Goal: Task Accomplishment & Management: Use online tool/utility

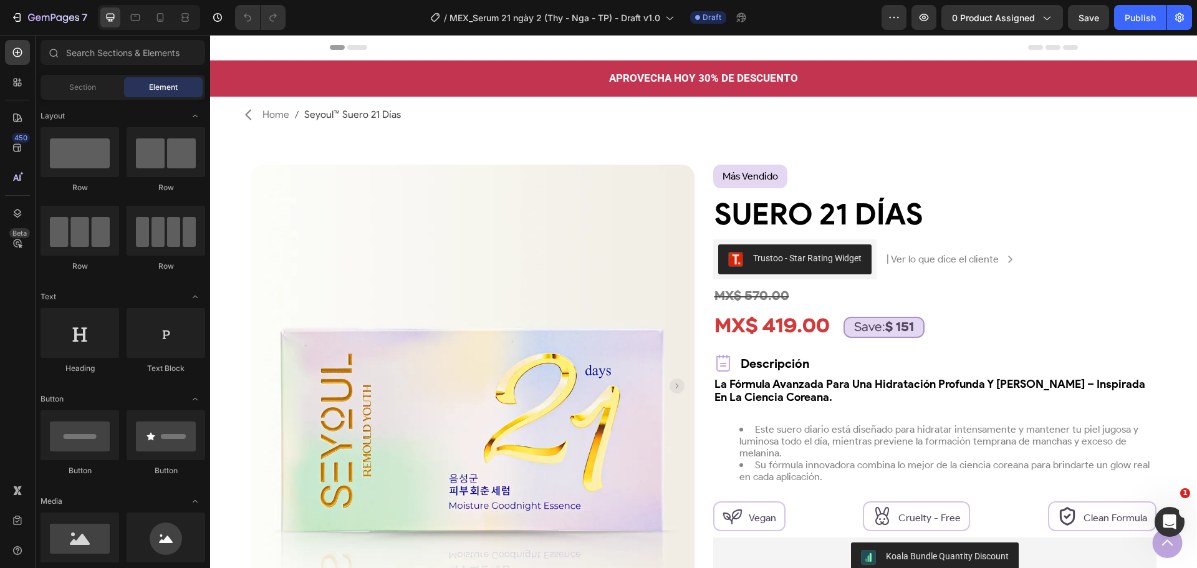
click at [869, 21] on div "/ MEX_Serum 21 ngày 2 (Thy - Nga - TP) - Draft v1.0 Draft" at bounding box center [588, 17] width 586 height 25
click at [886, 16] on button "button" at bounding box center [893, 17] width 25 height 25
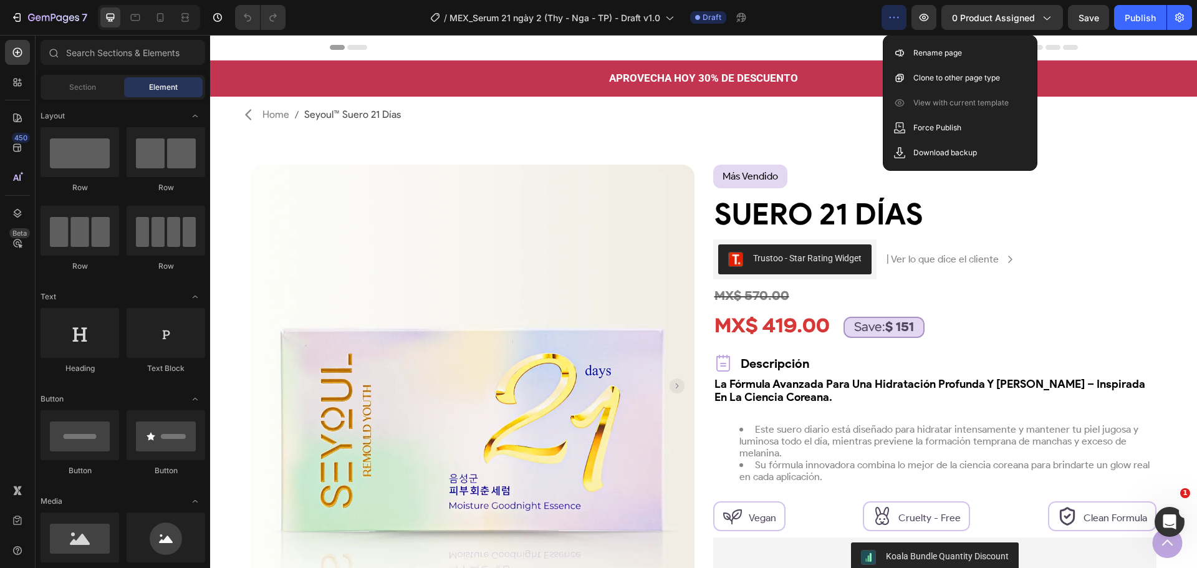
click at [838, 16] on div "/ MEX_Serum 21 ngày 2 (Thy - Nga - TP) - Draft v1.0 Draft" at bounding box center [588, 17] width 586 height 25
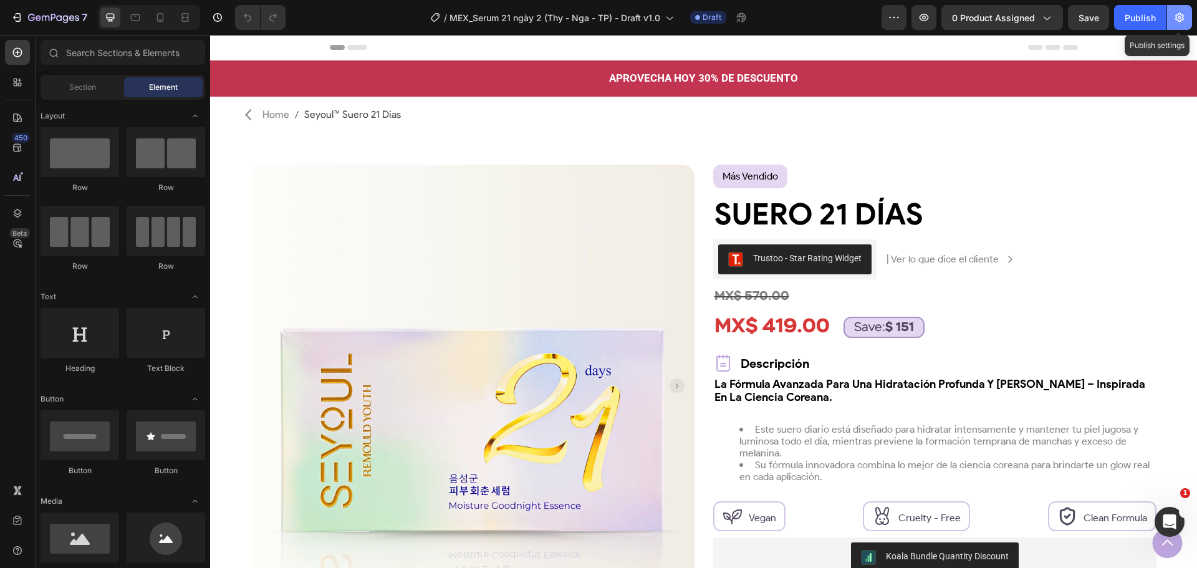
click at [1189, 26] on button "button" at bounding box center [1179, 17] width 25 height 25
click at [1180, 29] on button "button" at bounding box center [1179, 17] width 25 height 25
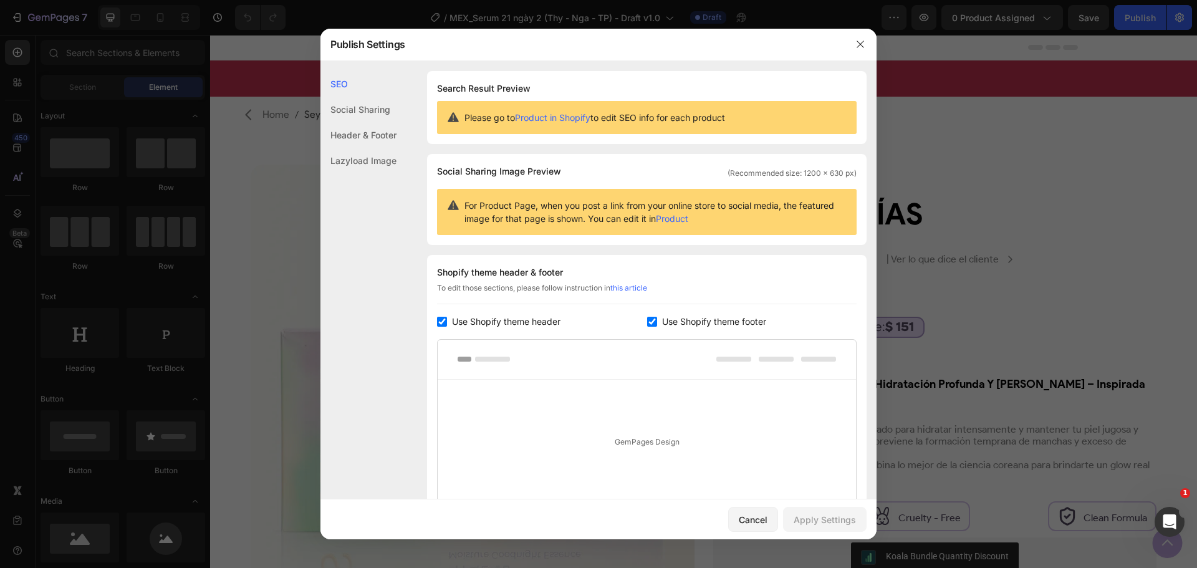
click at [1188, 24] on div at bounding box center [598, 284] width 1197 height 568
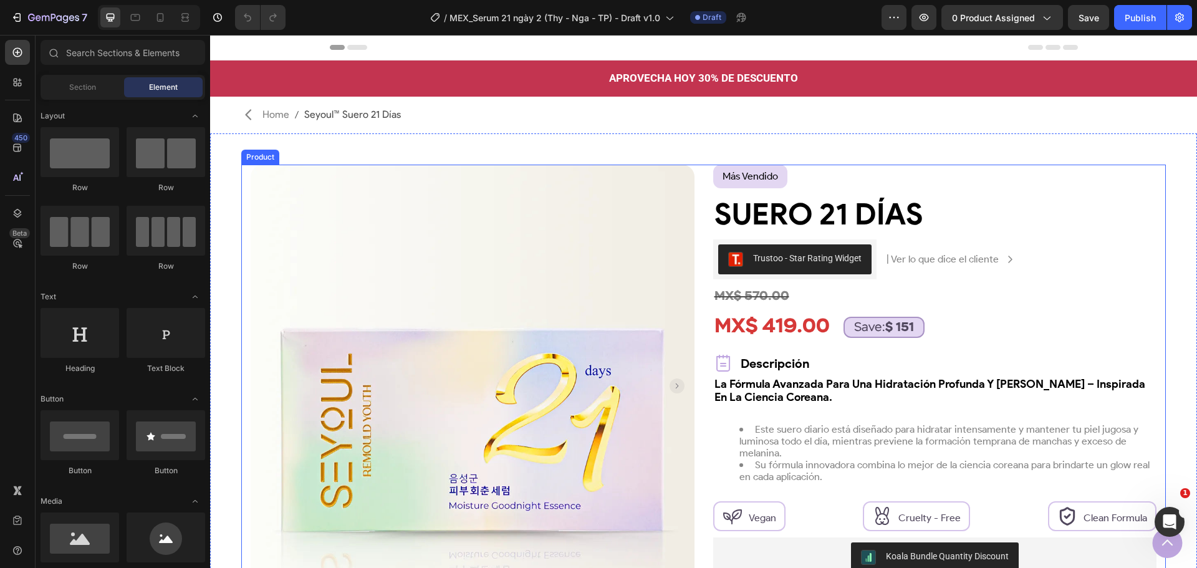
click at [701, 194] on div "Product Images Row más vendido Text Block Row Suero 21 Días Product Title Trust…" at bounding box center [703, 471] width 924 height 613
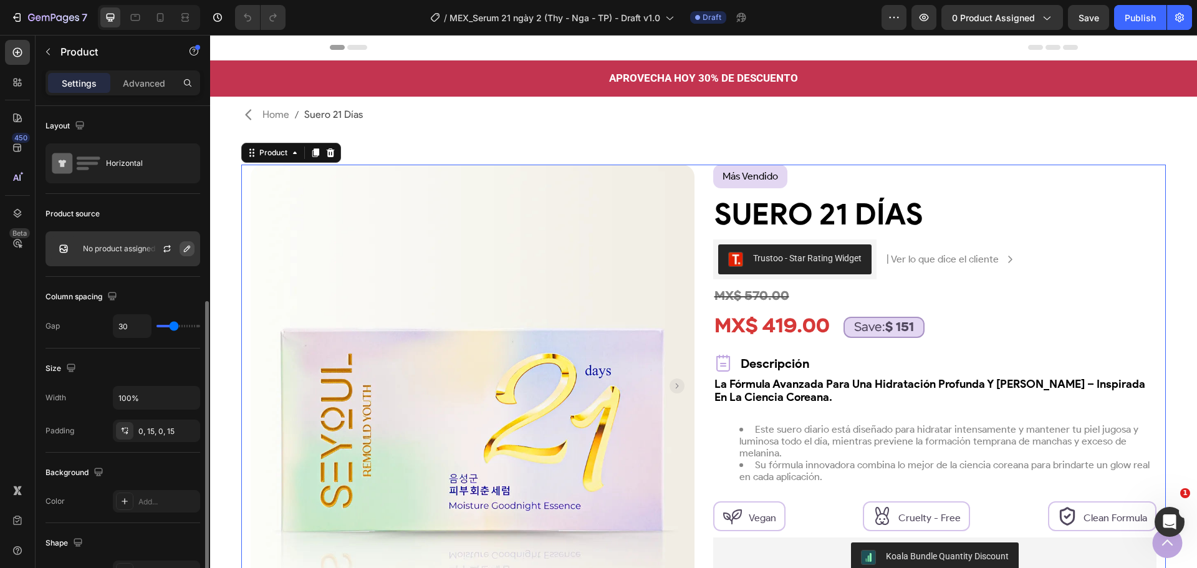
scroll to position [187, 0]
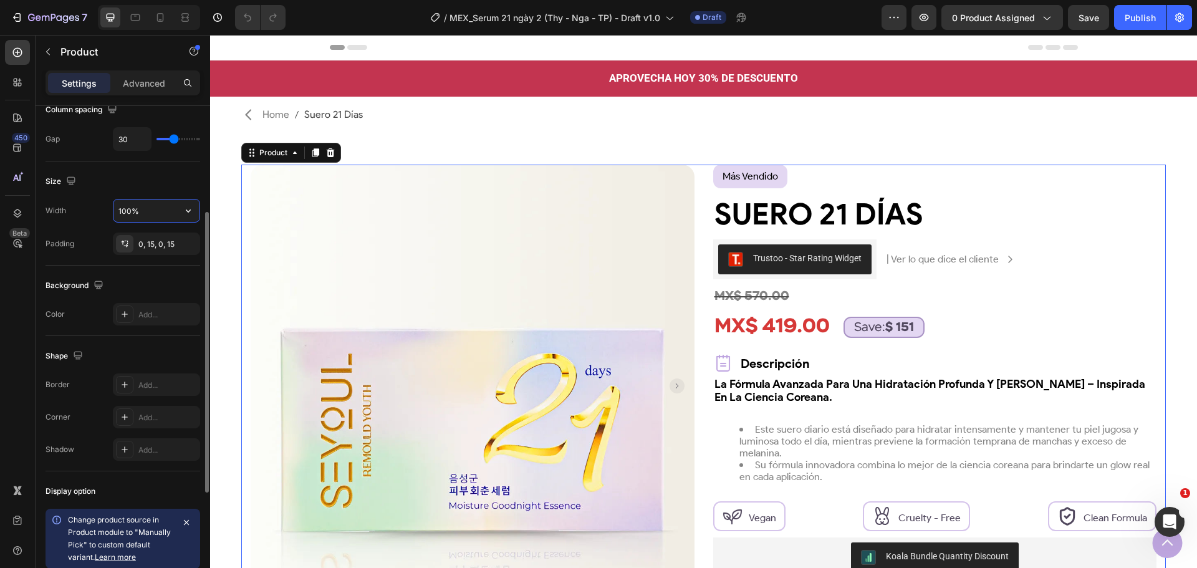
click at [151, 208] on input "100%" at bounding box center [156, 210] width 86 height 22
click at [178, 209] on button "button" at bounding box center [188, 210] width 22 height 22
click at [140, 267] on span "Default" at bounding box center [131, 266] width 26 height 11
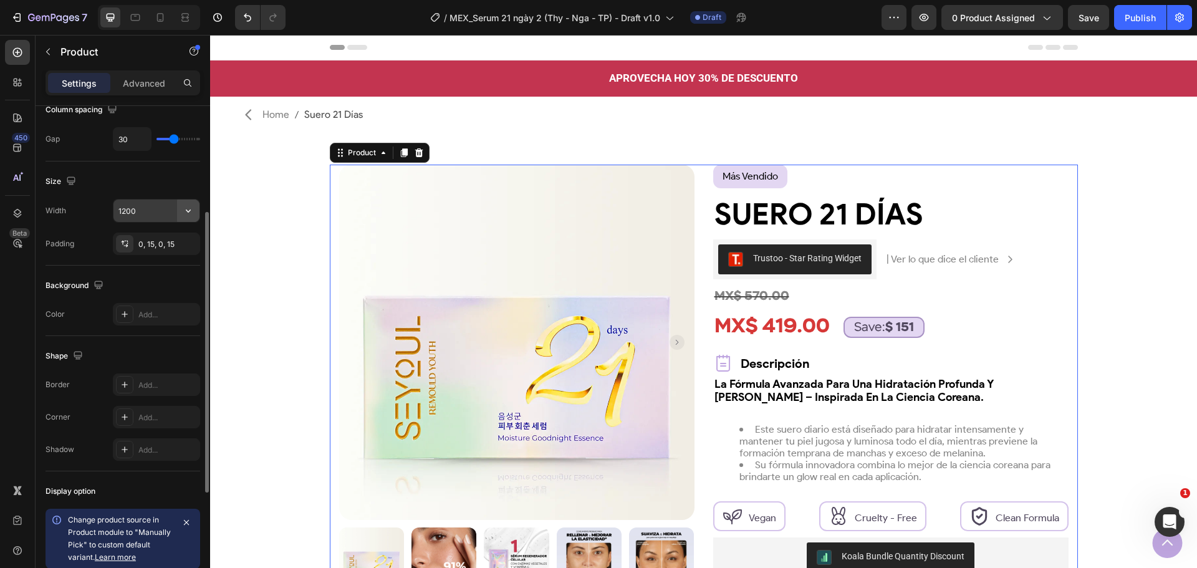
click at [186, 209] on icon "button" at bounding box center [188, 210] width 12 height 12
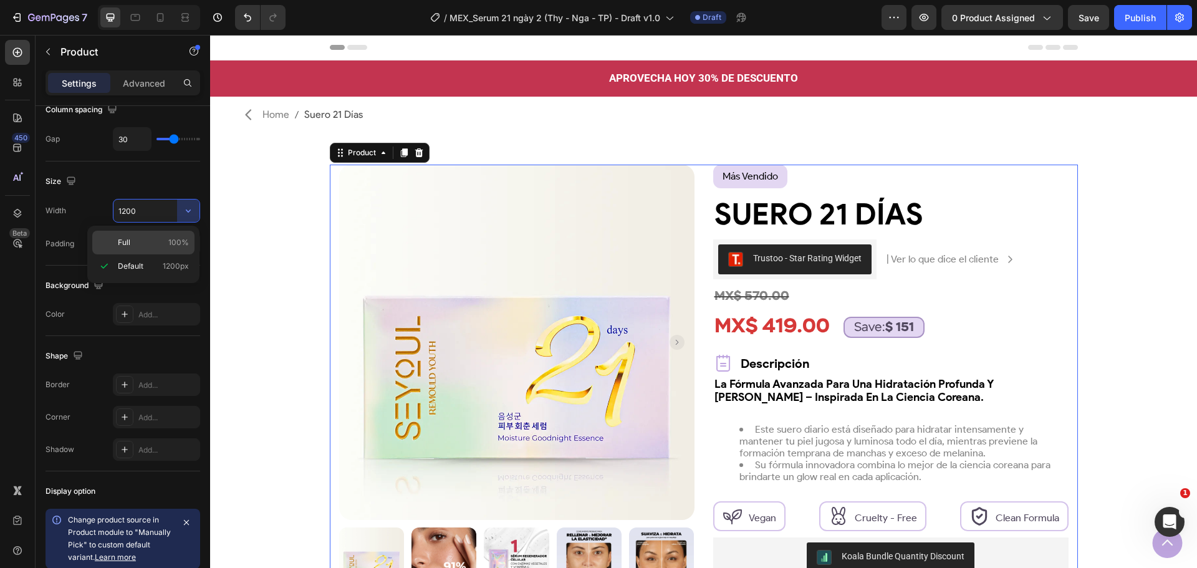
click at [120, 242] on span "Full" at bounding box center [124, 242] width 12 height 11
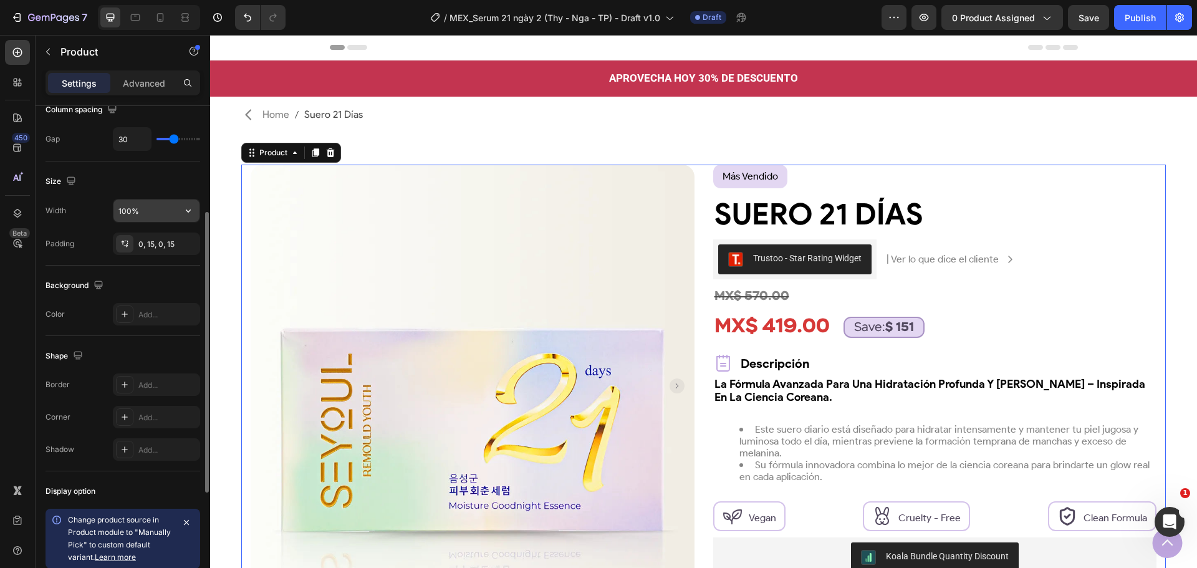
click at [177, 218] on button "button" at bounding box center [188, 210] width 22 height 22
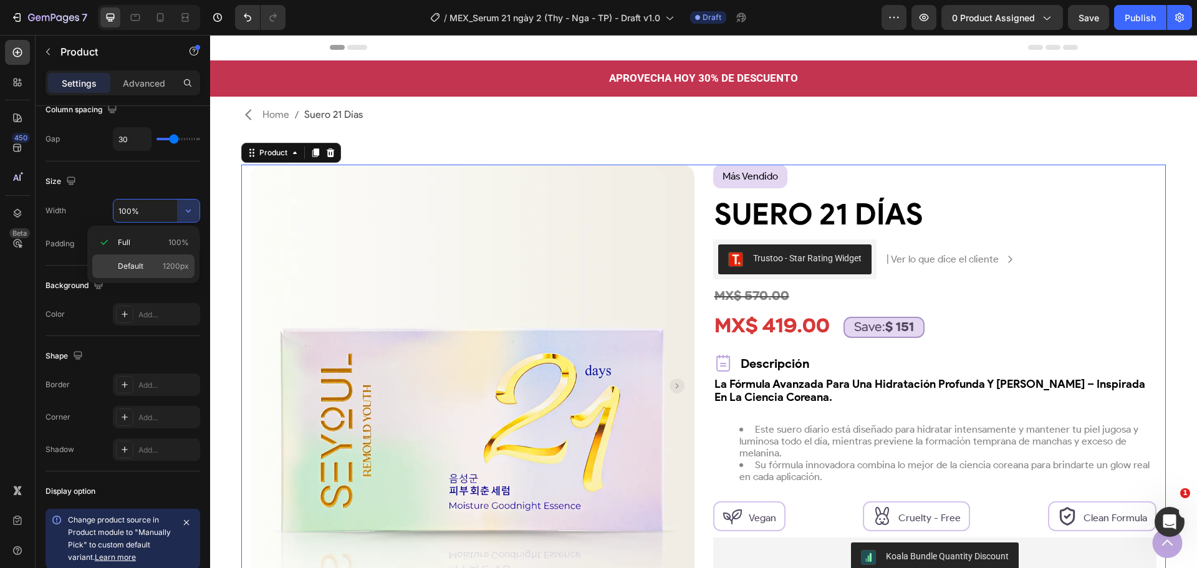
click at [118, 265] on span "Default" at bounding box center [131, 266] width 26 height 11
type input "1200"
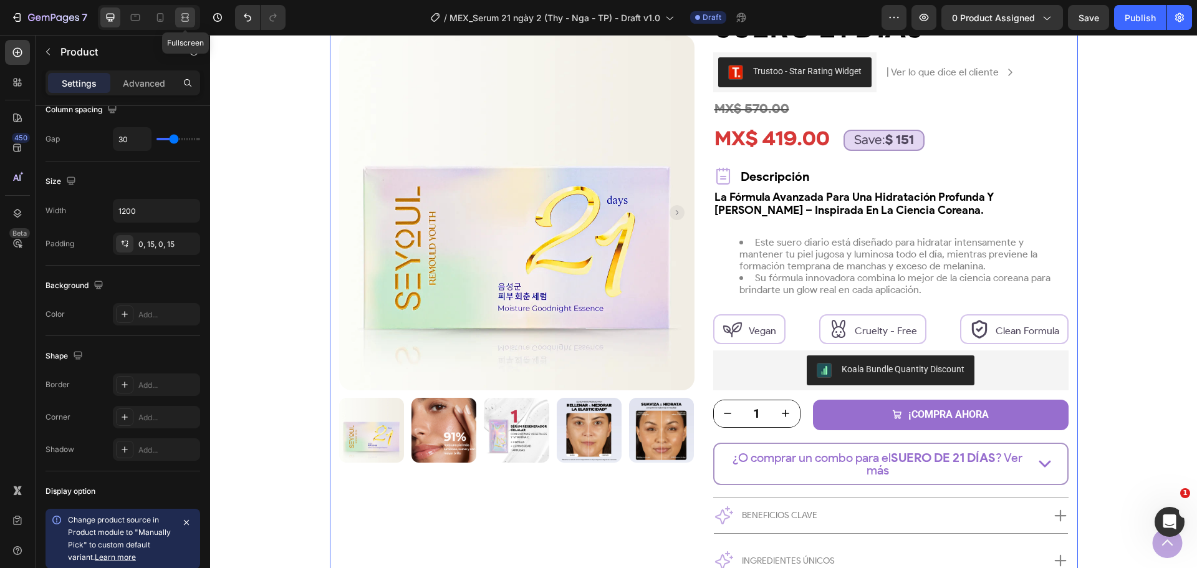
click at [184, 20] on icon at bounding box center [185, 17] width 12 height 12
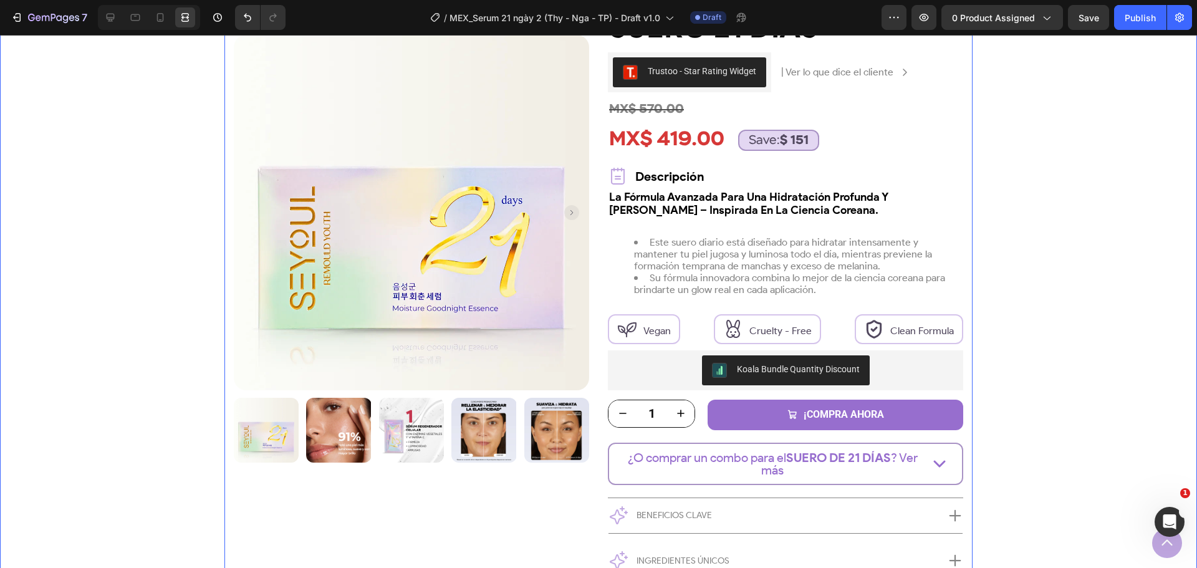
click at [160, 214] on div "Product Images Row más vendido Text Block Row Suero 21 Días Product Title Trust…" at bounding box center [598, 288] width 1134 height 620
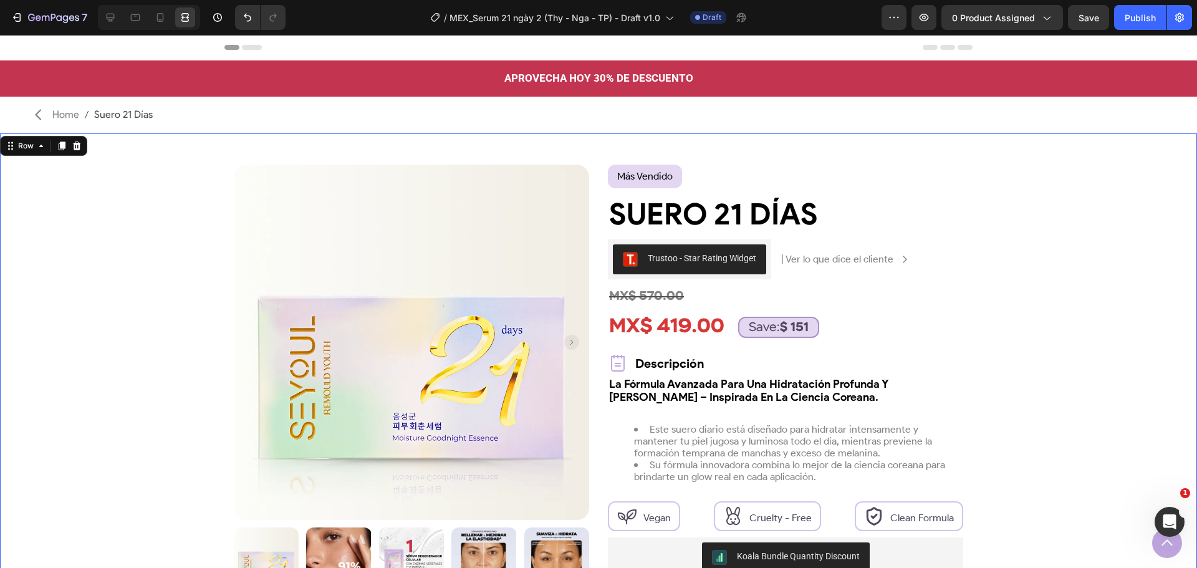
click at [158, 214] on div "Product Images Row más vendido Text Block Row Suero 21 Días Product Title Trust…" at bounding box center [598, 475] width 1134 height 620
click at [284, 116] on div "Icon Home Suero 21 Días Breadcrumb Row" at bounding box center [598, 115] width 1197 height 37
click at [1080, 323] on div "Product Images Row más vendido Text Block Row Suero 21 Días Product Title Trust…" at bounding box center [598, 475] width 1134 height 620
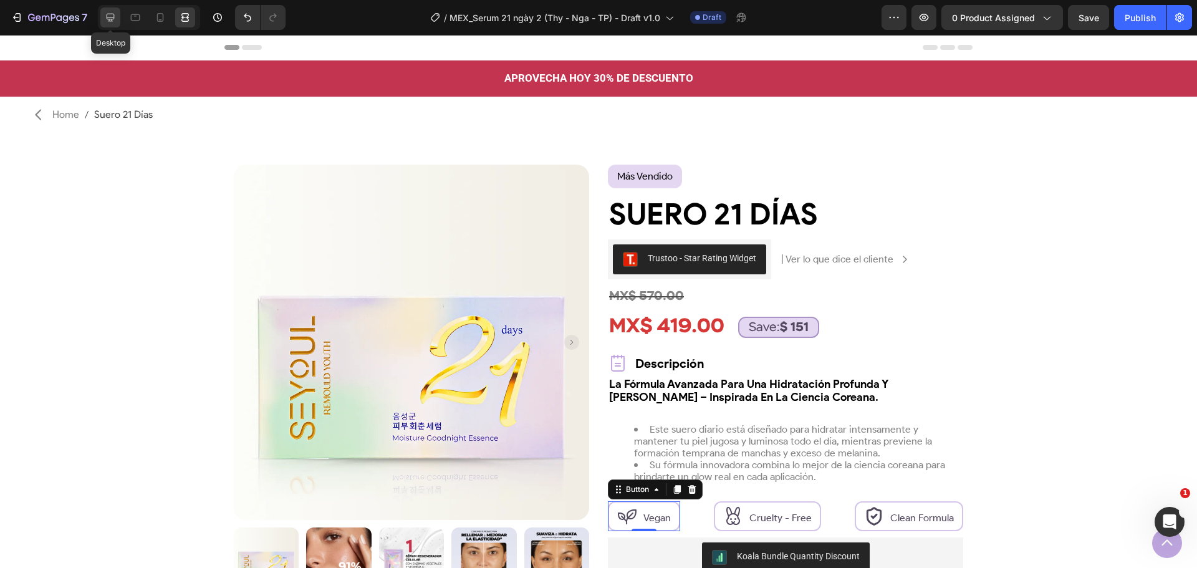
click at [112, 18] on icon at bounding box center [111, 18] width 8 height 8
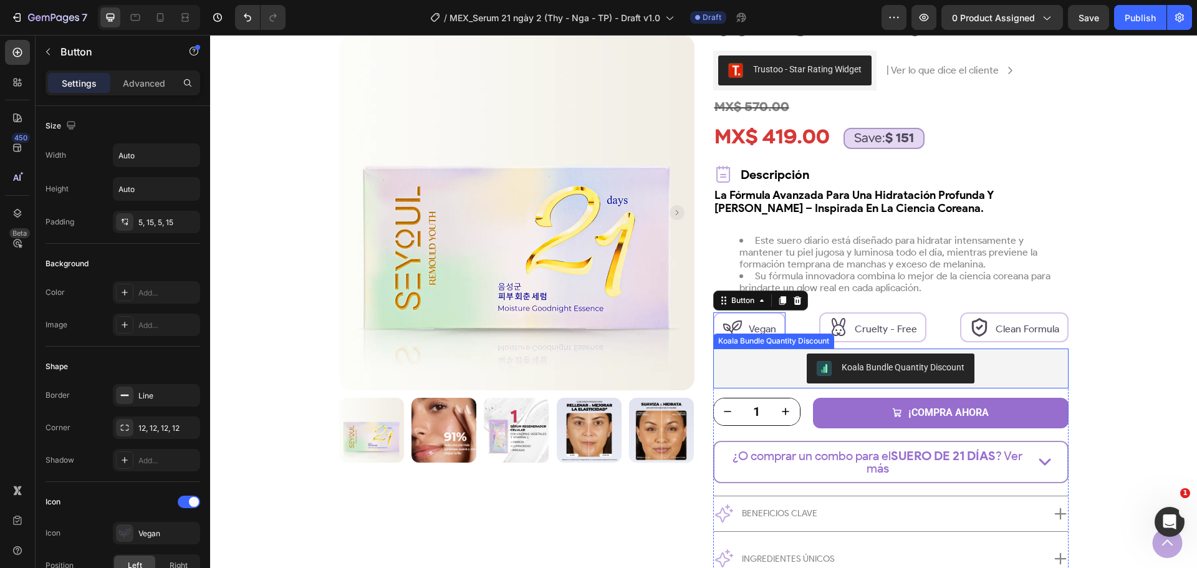
scroll to position [187, 0]
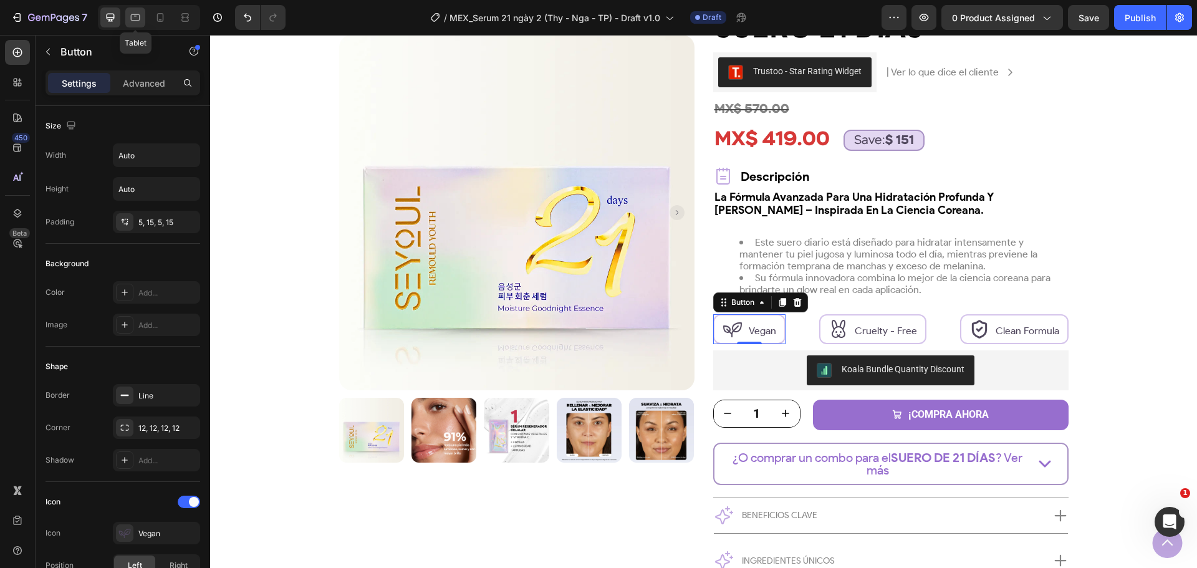
click at [135, 11] on div at bounding box center [135, 17] width 20 height 20
type input "24"
type input "5"
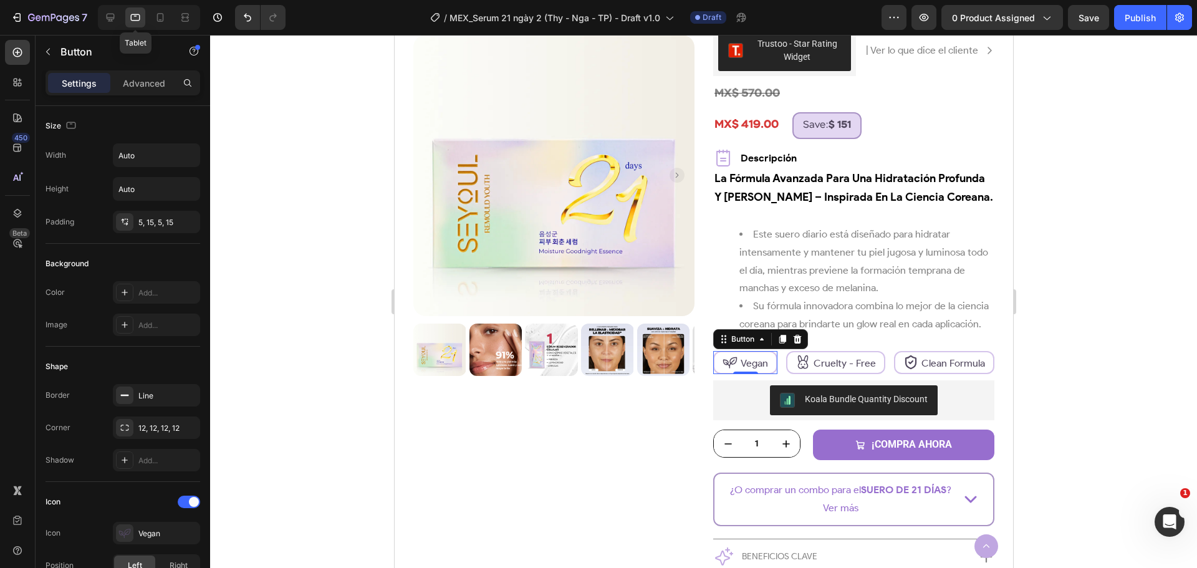
scroll to position [459, 0]
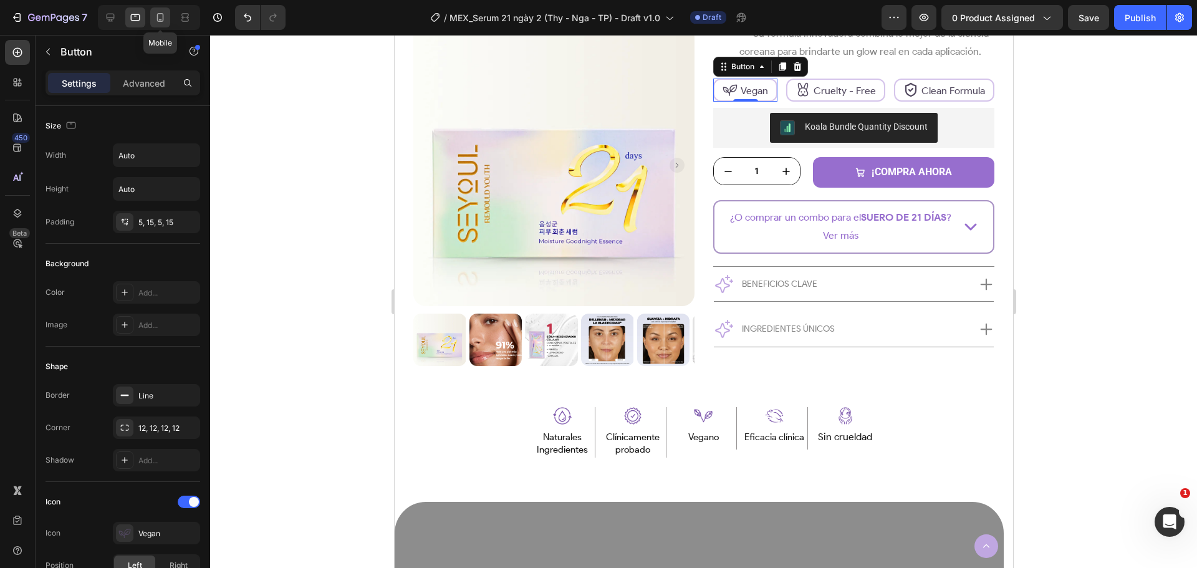
click at [159, 17] on icon at bounding box center [160, 17] width 12 height 12
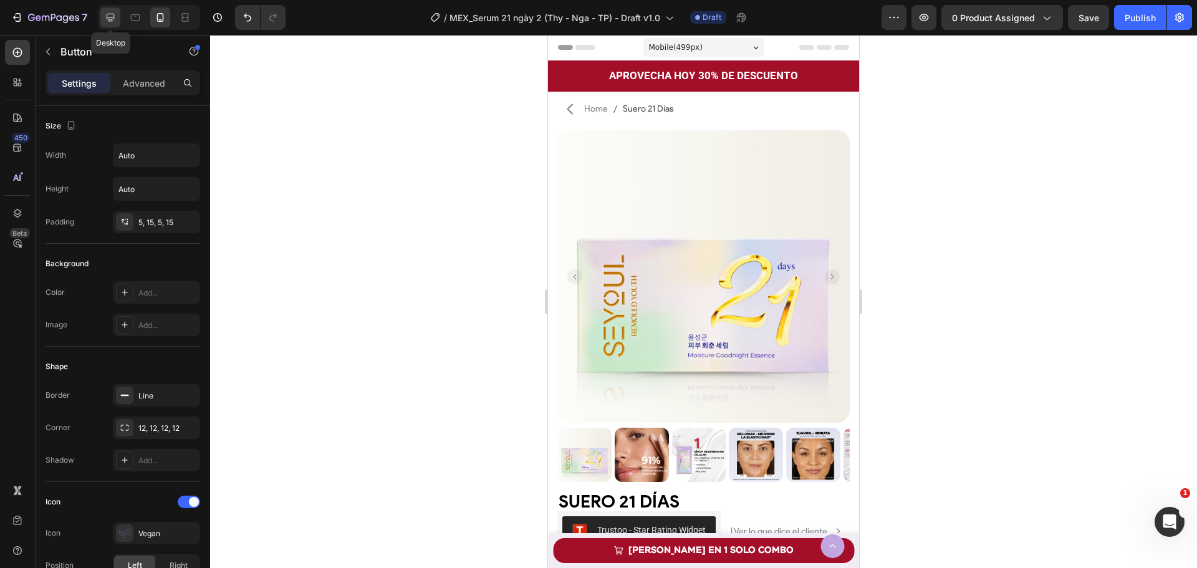
click at [115, 21] on icon at bounding box center [110, 17] width 12 height 12
type input "32"
type input "10"
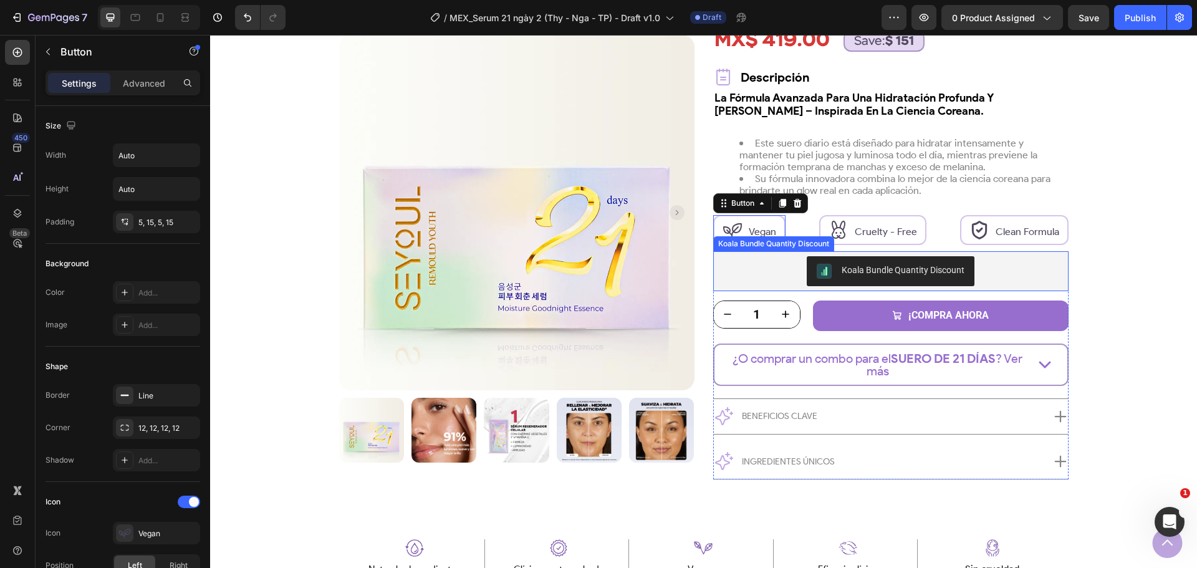
scroll to position [236, 0]
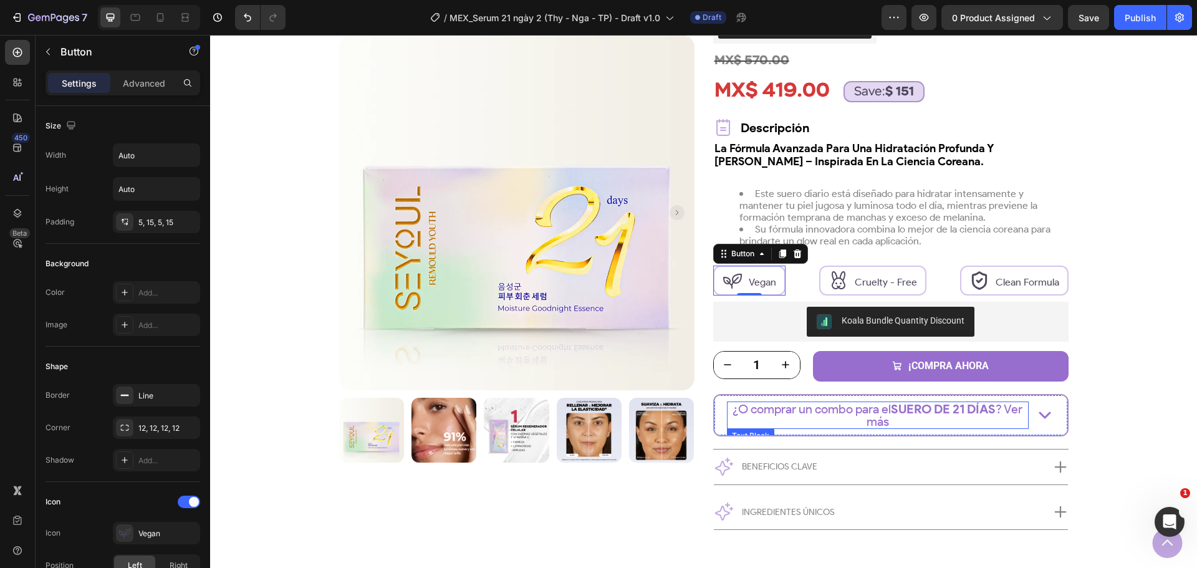
click at [803, 407] on p "¿O comprar un combo para el SUERO DE 21 DÍAS ? Ver más" at bounding box center [877, 415] width 299 height 25
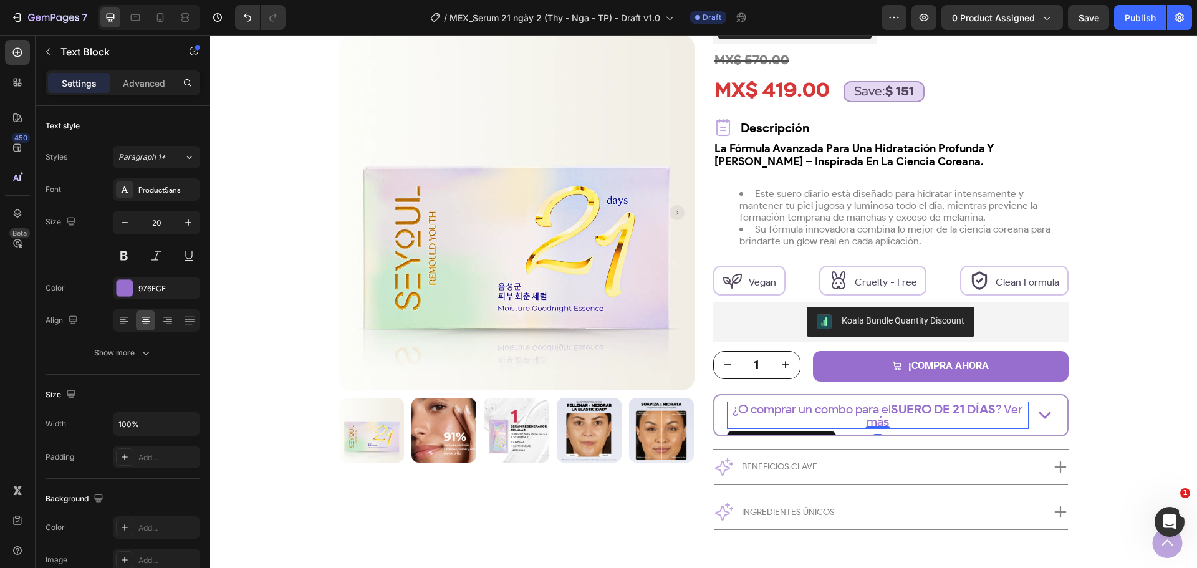
click at [803, 407] on p "¿O comprar un combo para el SUERO DE 21 DÍAS ? Ver más" at bounding box center [877, 415] width 299 height 25
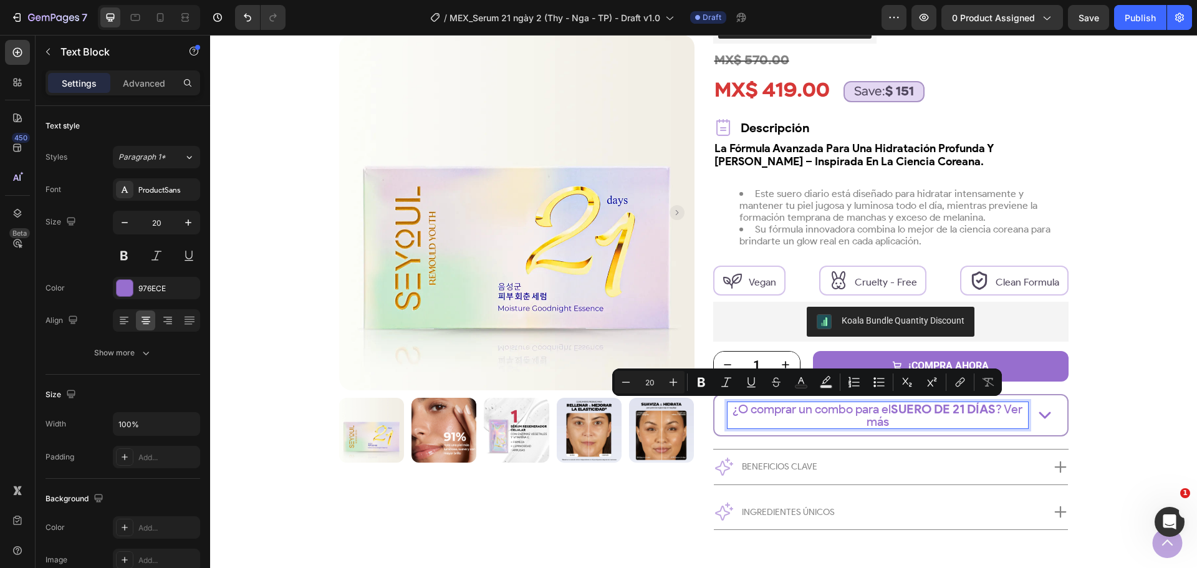
click at [774, 411] on p "¿O comprar un combo para el SUERO DE 21 DÍAS ? Ver más" at bounding box center [877, 415] width 299 height 25
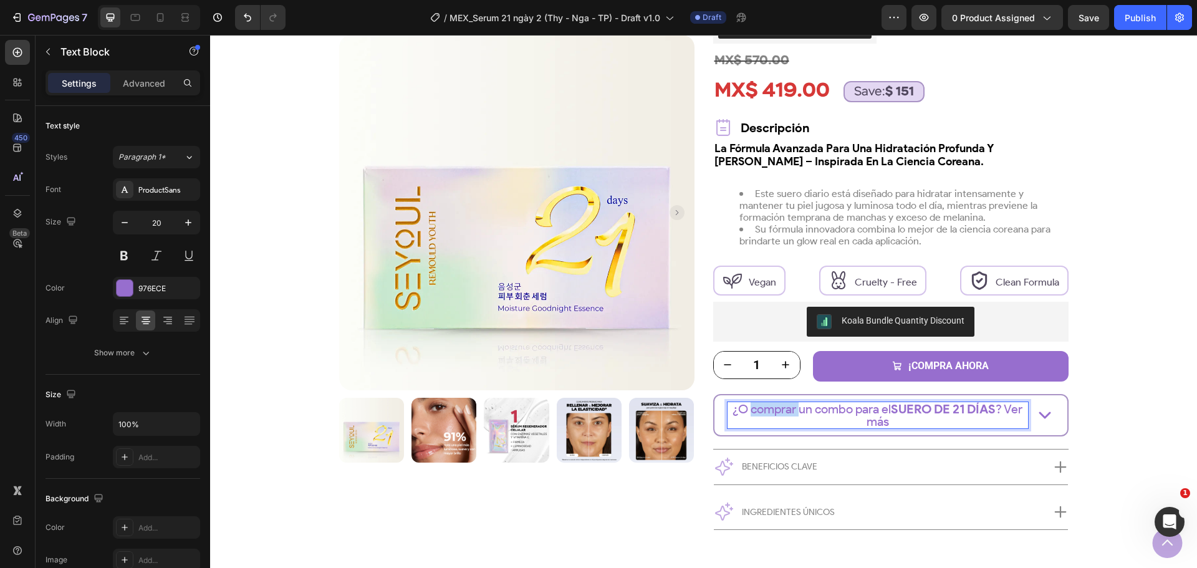
click at [774, 411] on p "¿O comprar un combo para el SUERO DE 21 DÍAS ? Ver más" at bounding box center [877, 415] width 299 height 25
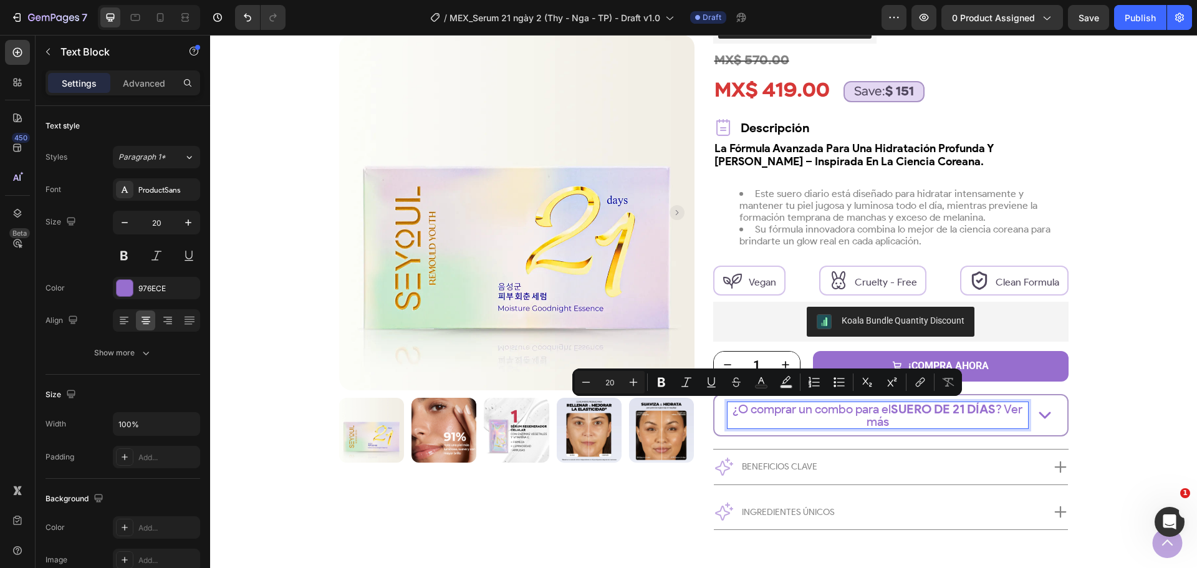
click at [775, 423] on p "¿O comprar un combo para el SUERO DE 21 DÍAS ? Ver más" at bounding box center [877, 415] width 299 height 25
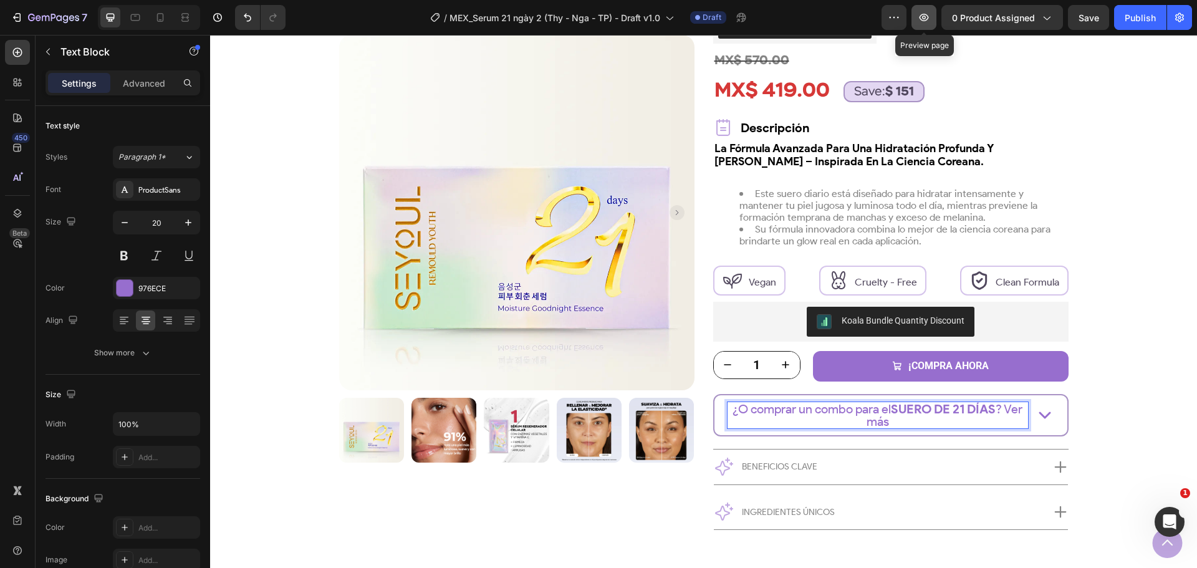
click at [920, 17] on icon "button" at bounding box center [924, 17] width 12 height 12
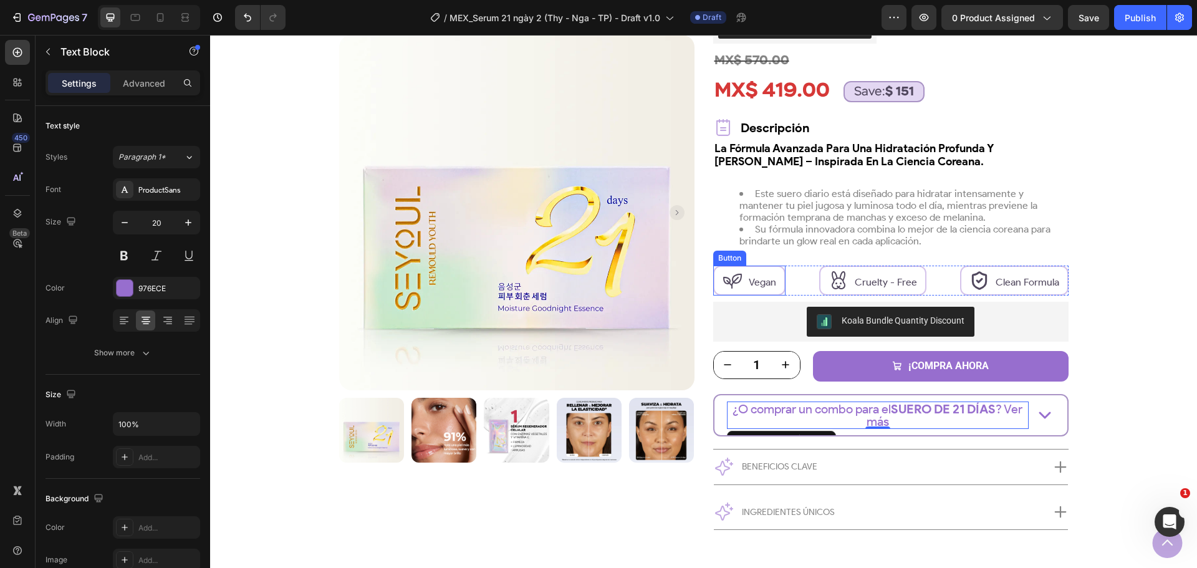
click at [726, 283] on icon at bounding box center [732, 281] width 20 height 20
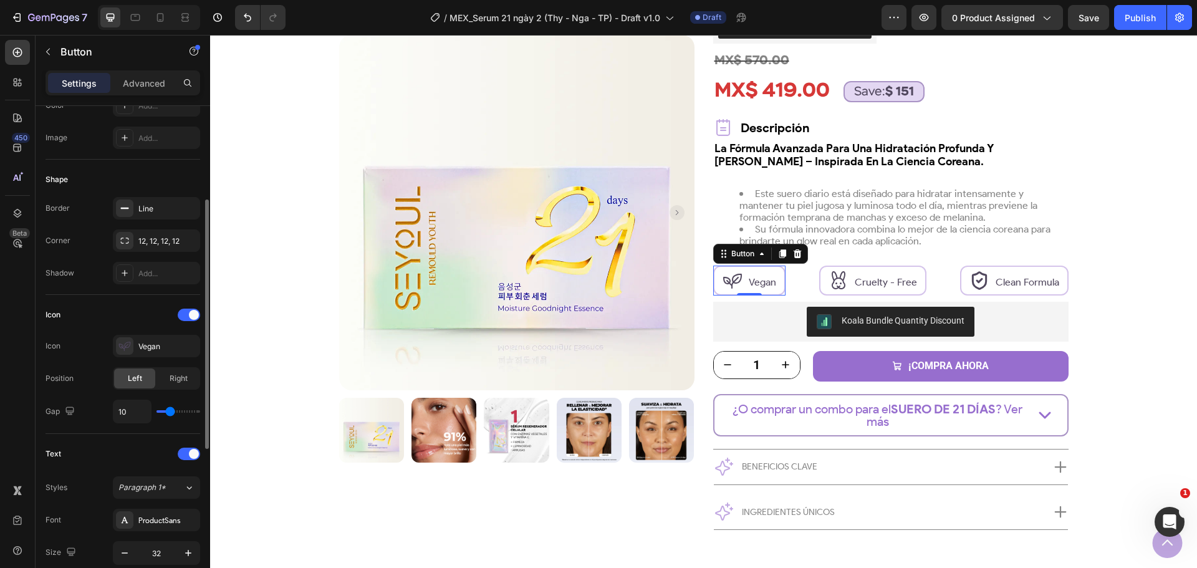
scroll to position [374, 0]
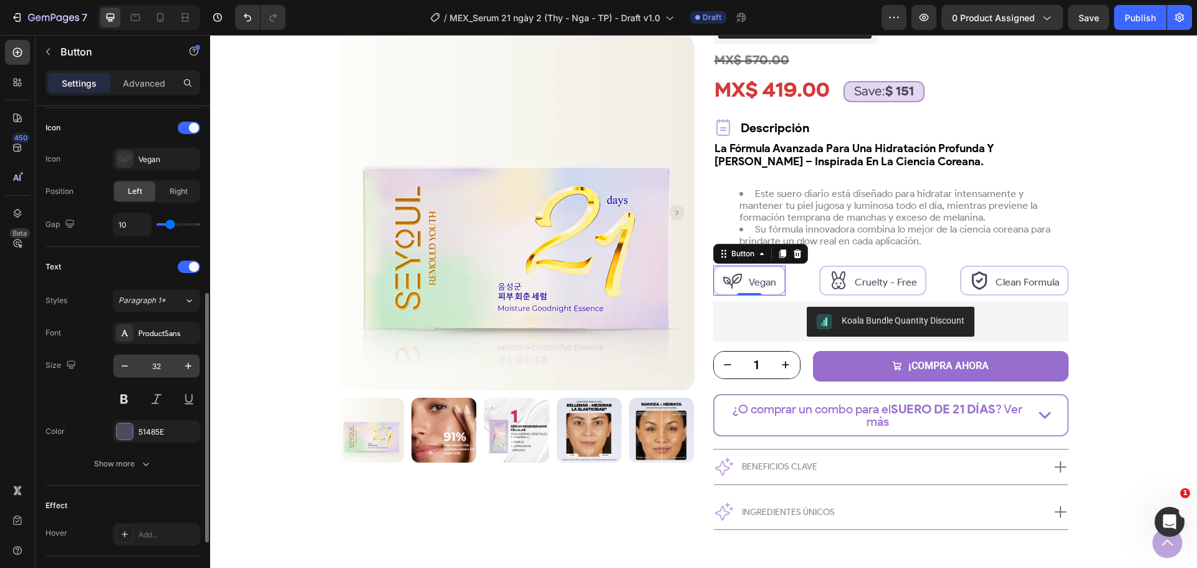
click at [163, 367] on input "32" at bounding box center [156, 366] width 41 height 22
type input "24"
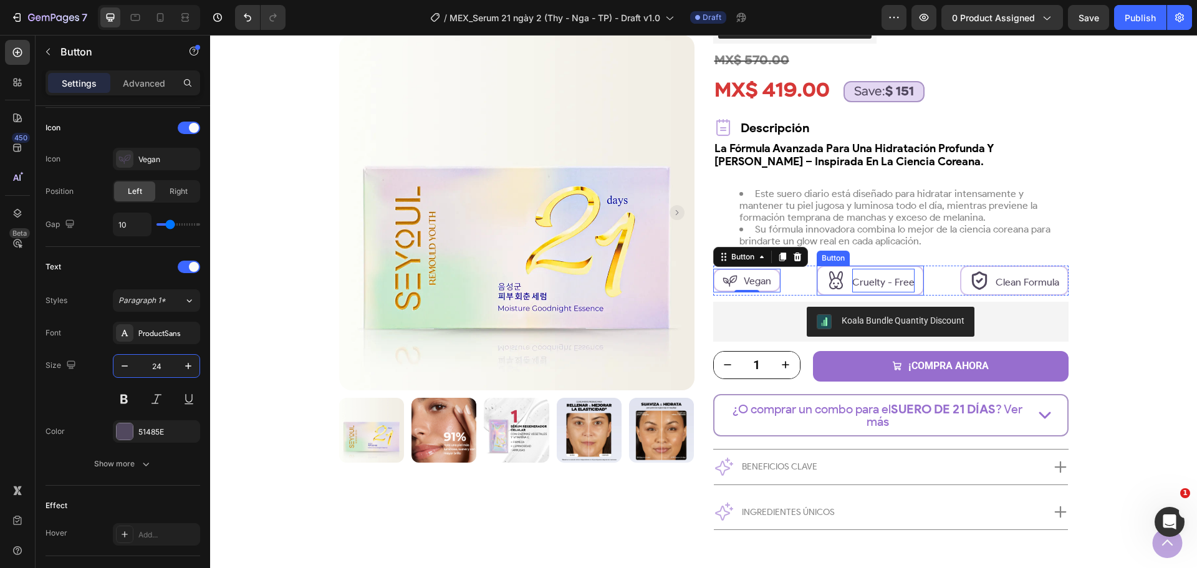
click at [860, 277] on span "Cruelty - Free" at bounding box center [883, 282] width 62 height 12
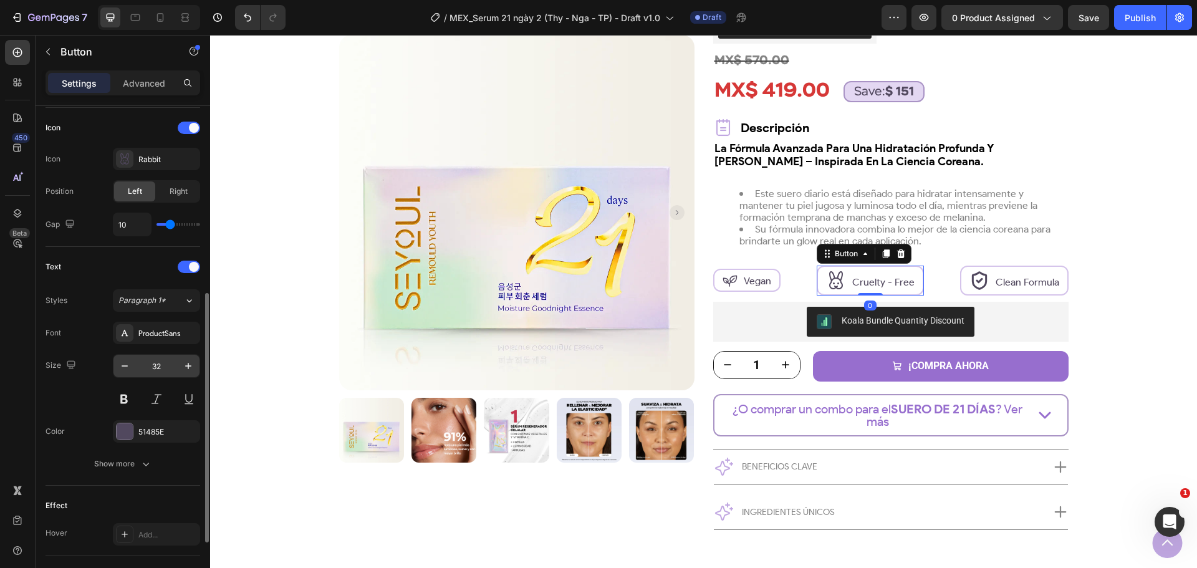
click at [155, 371] on input "32" at bounding box center [156, 366] width 41 height 22
type input "24"
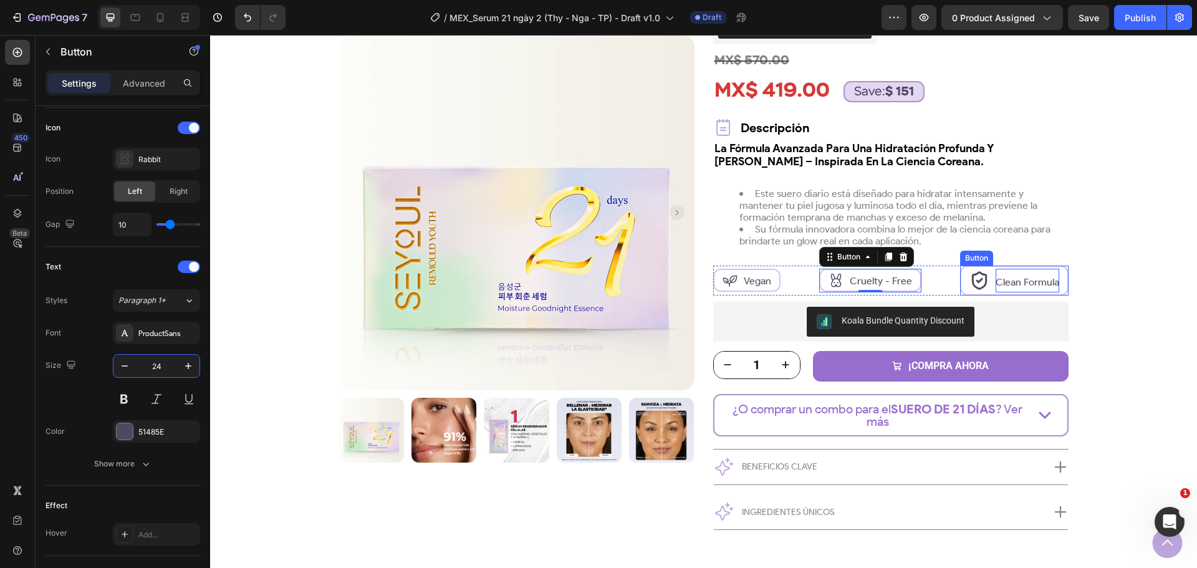
click at [1019, 269] on p "Clean Formula" at bounding box center [1027, 281] width 64 height 24
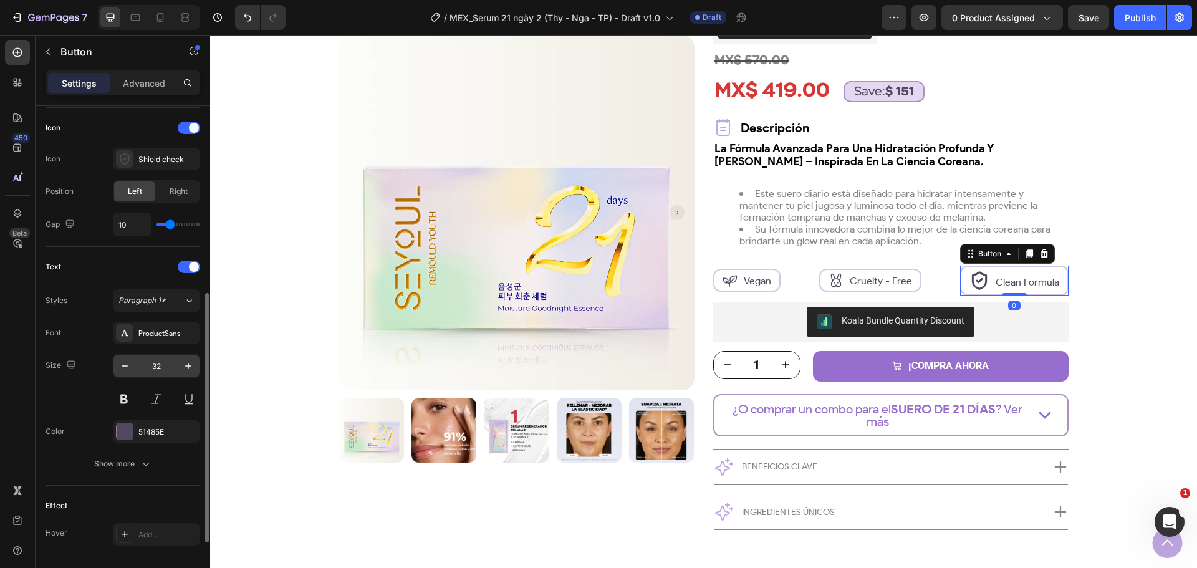
click at [159, 370] on input "32" at bounding box center [156, 366] width 41 height 22
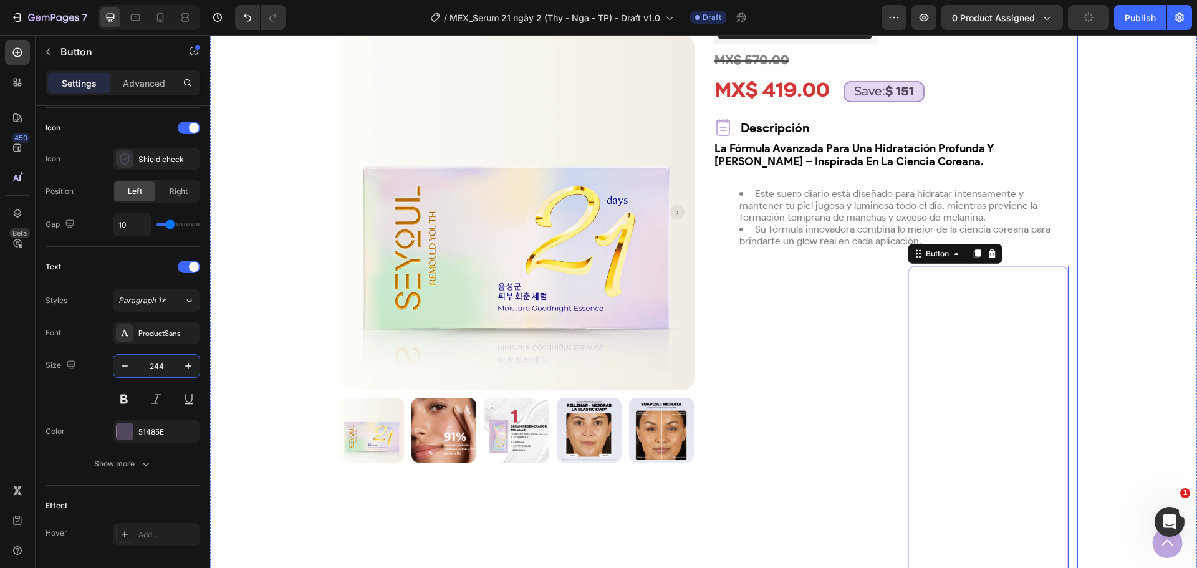
type input "24"
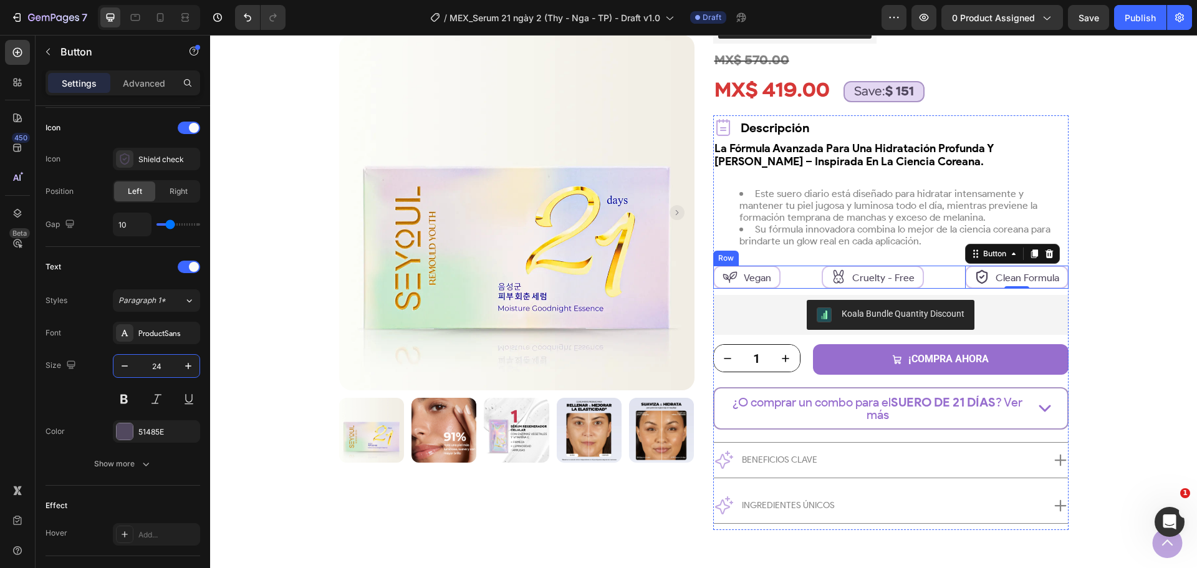
click at [800, 277] on div "Vegan Button Cruelty - Free Button Clean Formula Button 0 Row" at bounding box center [890, 278] width 355 height 24
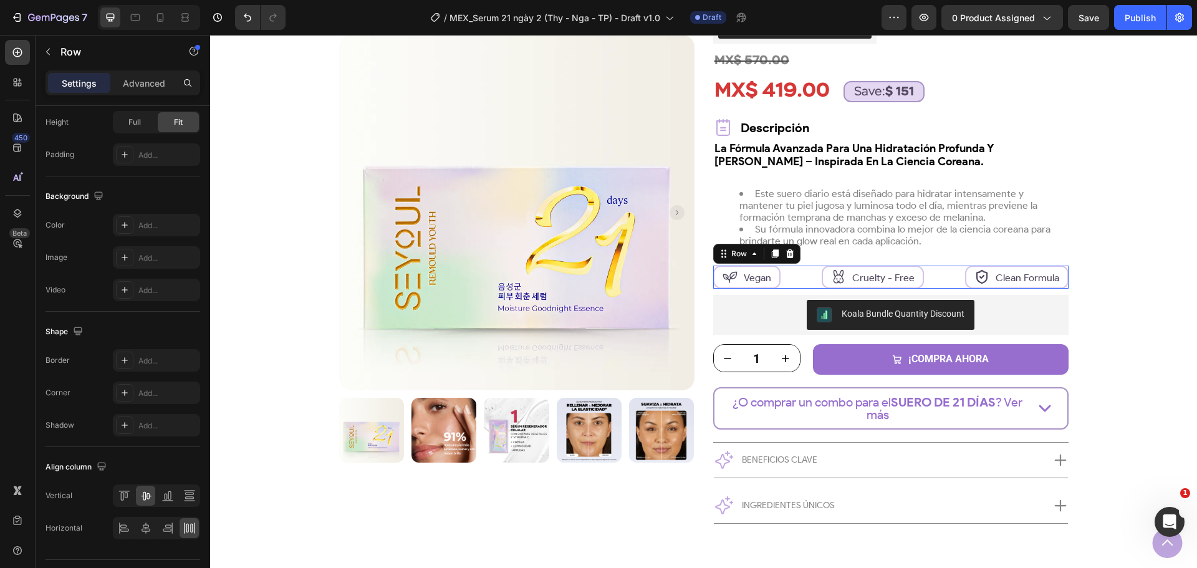
scroll to position [0, 0]
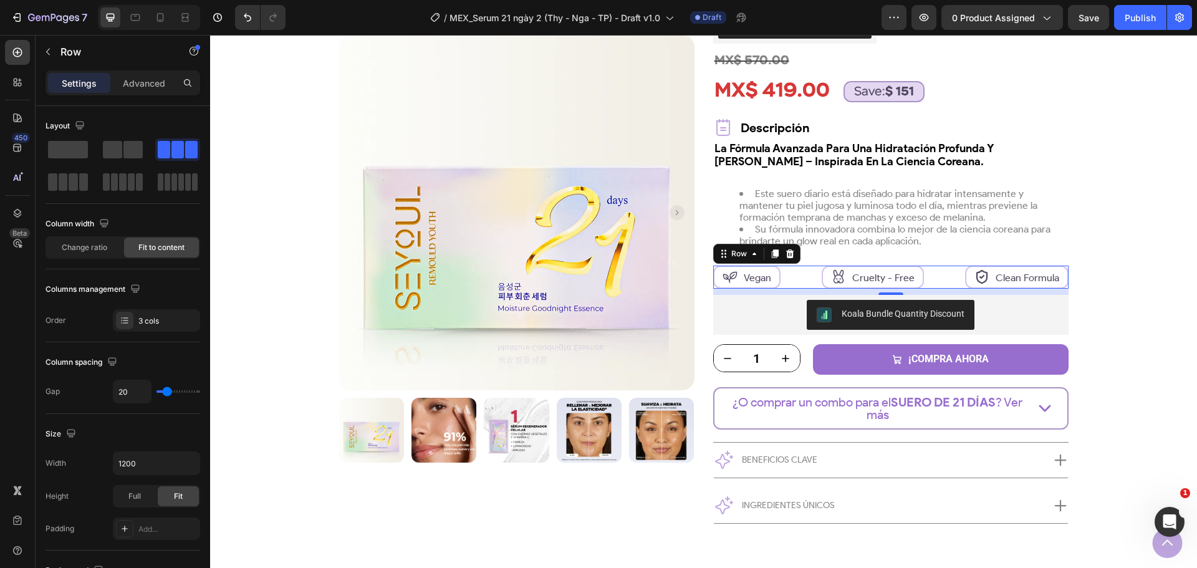
click at [923, 276] on div "Vegan Button Cruelty - Free Button Clean Formula Button Row 10" at bounding box center [890, 278] width 355 height 24
click at [1102, 277] on div "Product Images Row más vendido Text Block Row Suero 21 Días Product Title Trust…" at bounding box center [703, 235] width 924 height 613
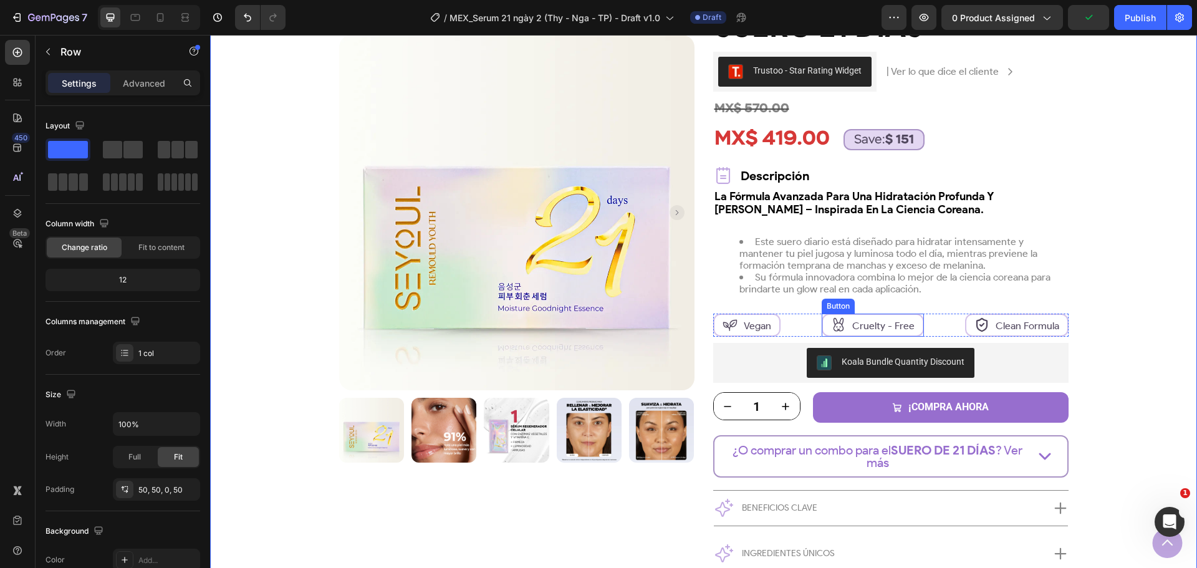
scroll to position [173, 0]
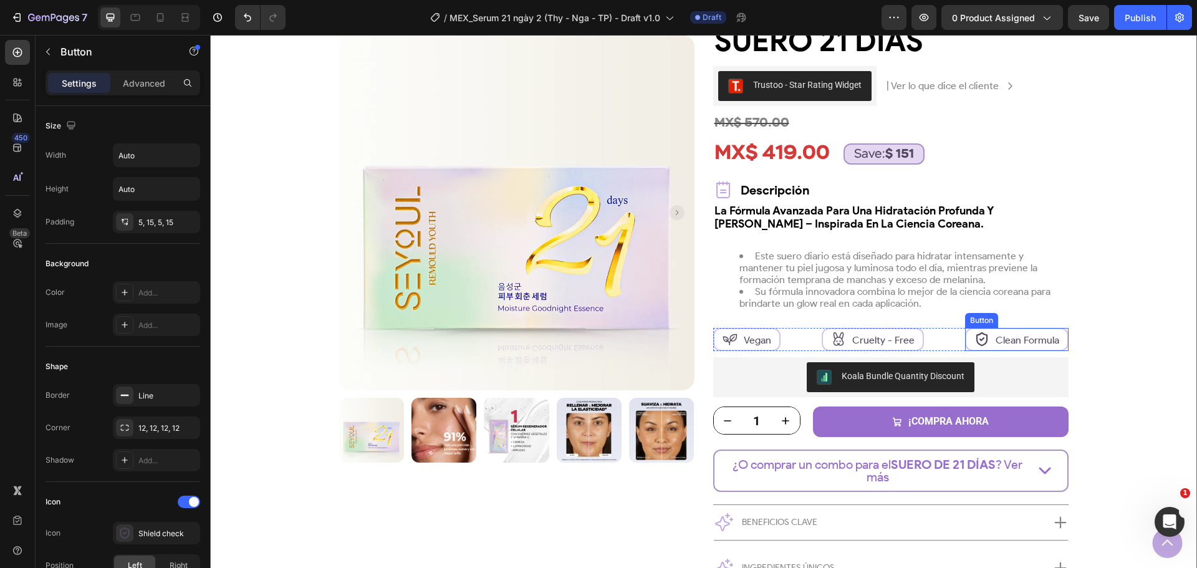
click at [991, 345] on div "Clean Formula" at bounding box center [1016, 339] width 85 height 17
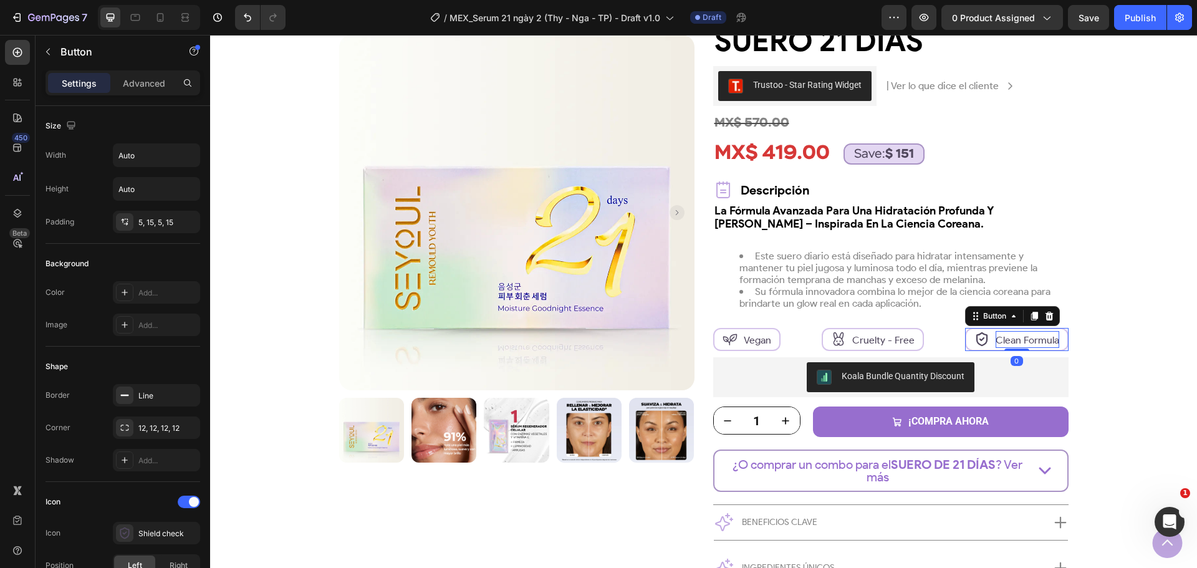
click at [1015, 339] on span "Clean Formula" at bounding box center [1027, 340] width 64 height 12
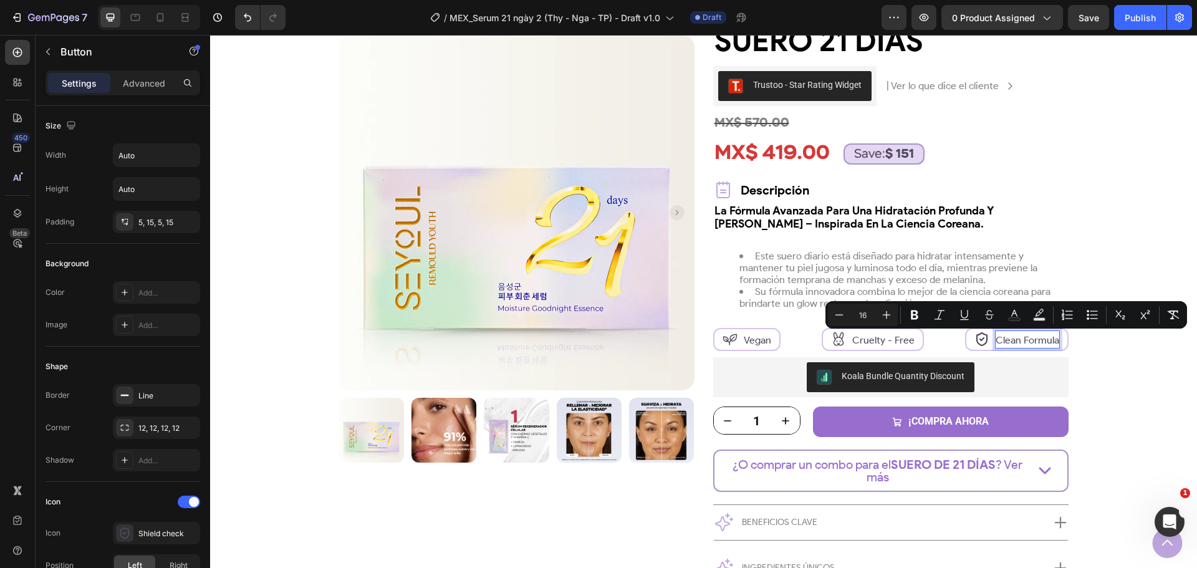
click at [1002, 339] on span "Clean Formula" at bounding box center [1027, 340] width 64 height 12
click at [881, 333] on p "Cruelty - Free" at bounding box center [883, 339] width 62 height 17
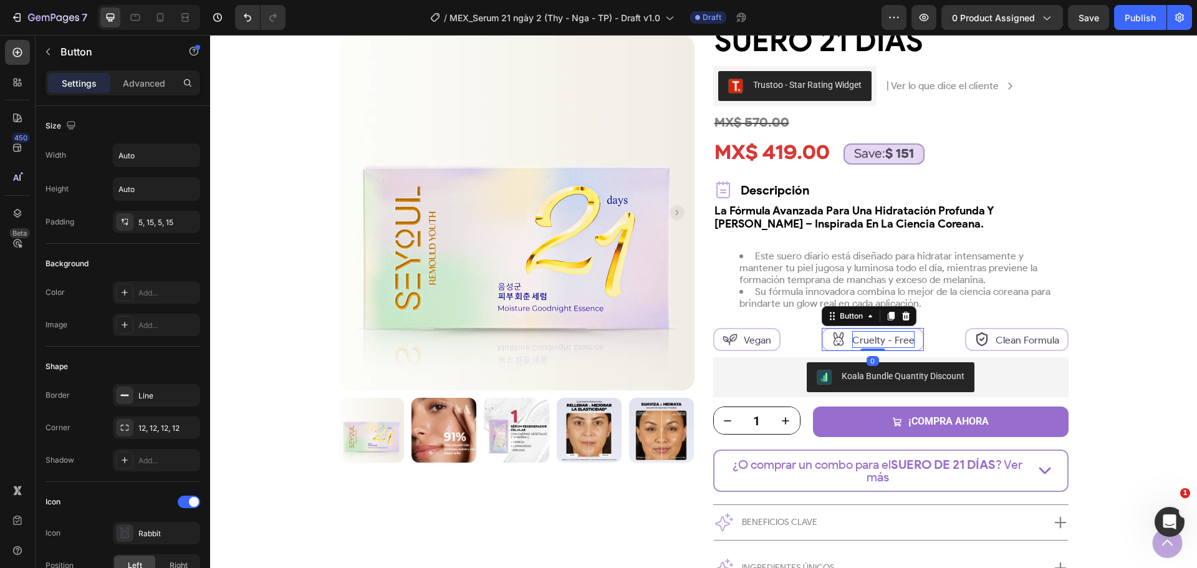
click at [881, 333] on p "Cruelty - Free" at bounding box center [883, 339] width 62 height 17
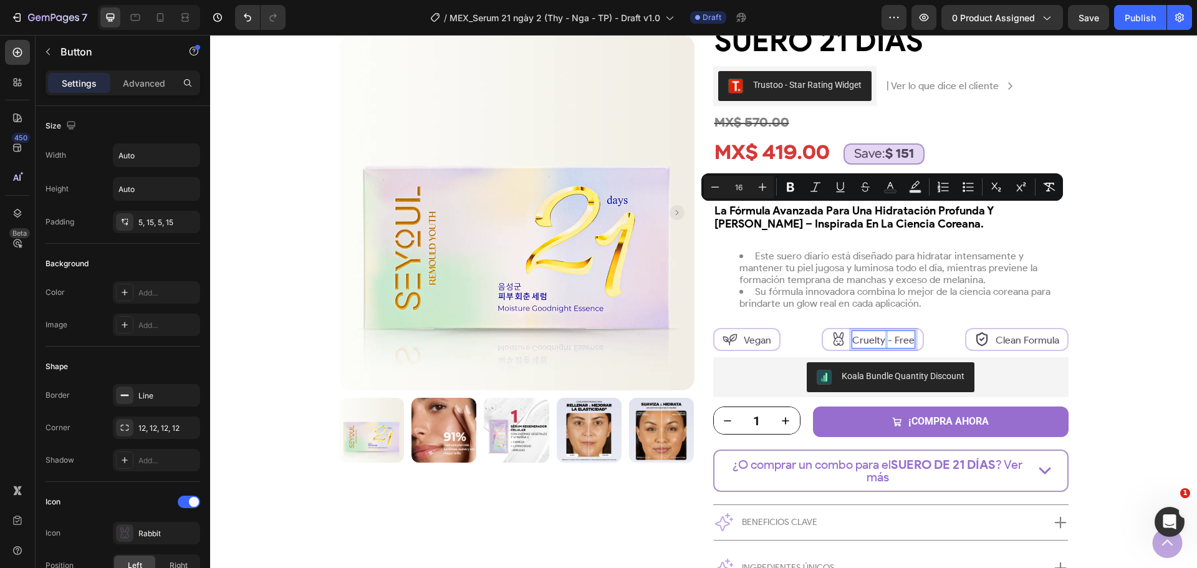
scroll to position [423, 0]
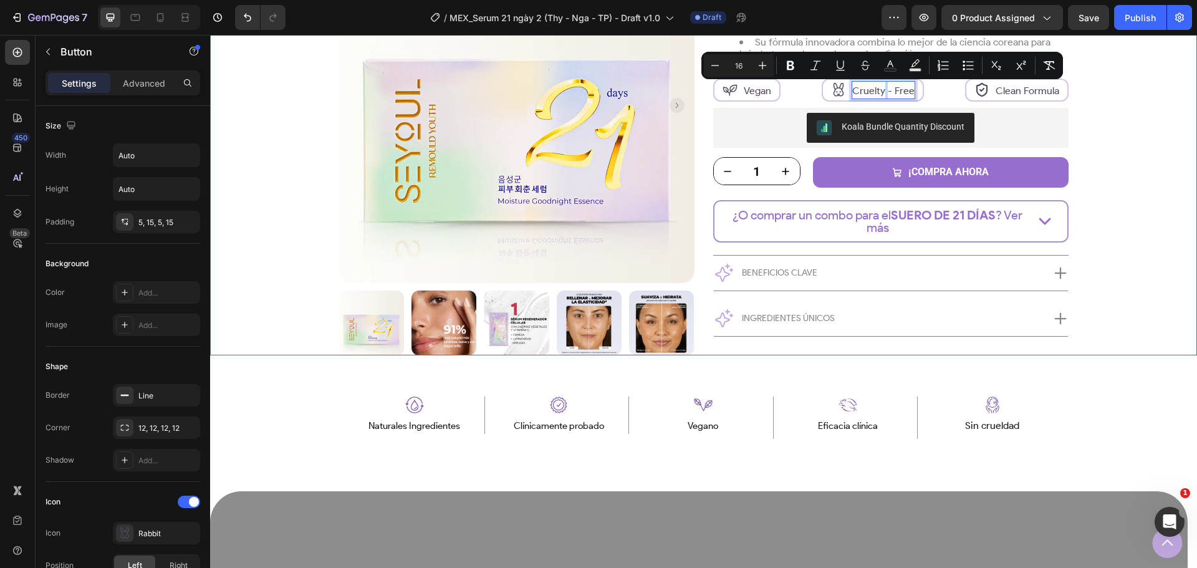
click at [1119, 282] on div "Product Images Row más vendido Text Block Row Suero 21 Días Product Title Trust…" at bounding box center [703, 48] width 924 height 613
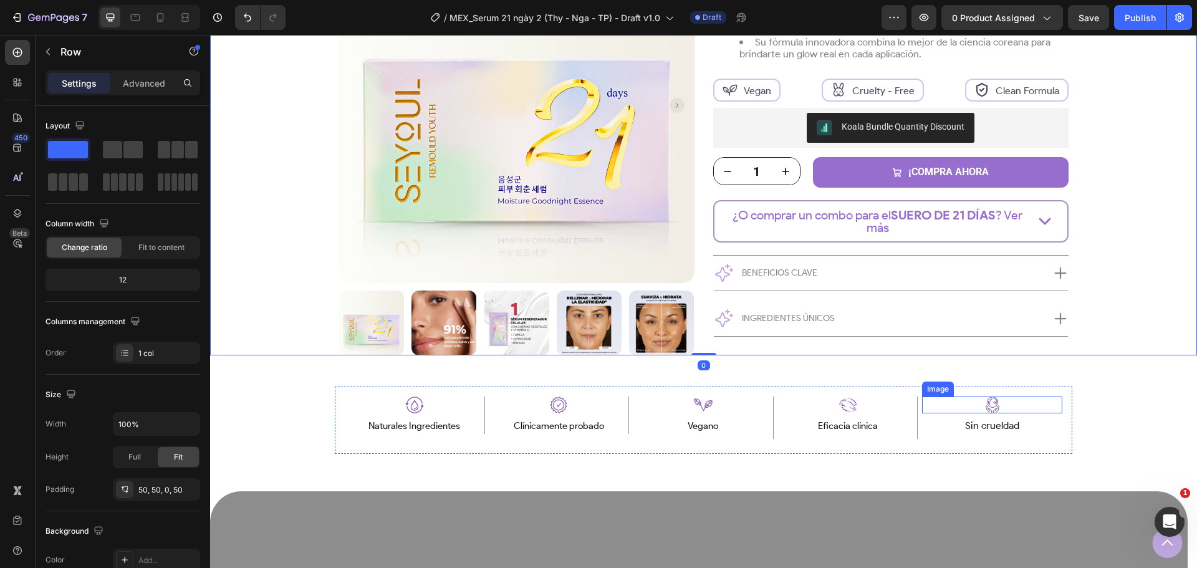
click at [1029, 407] on div at bounding box center [992, 404] width 140 height 17
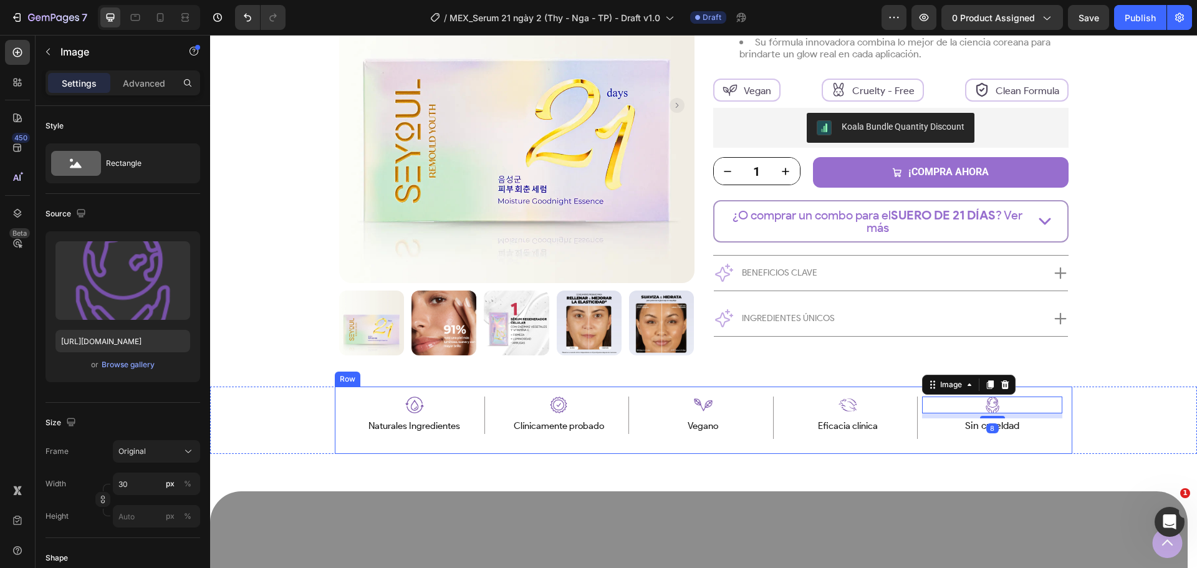
click at [952, 443] on div "Image 8 Sin crueldad Text Block" at bounding box center [992, 419] width 140 height 47
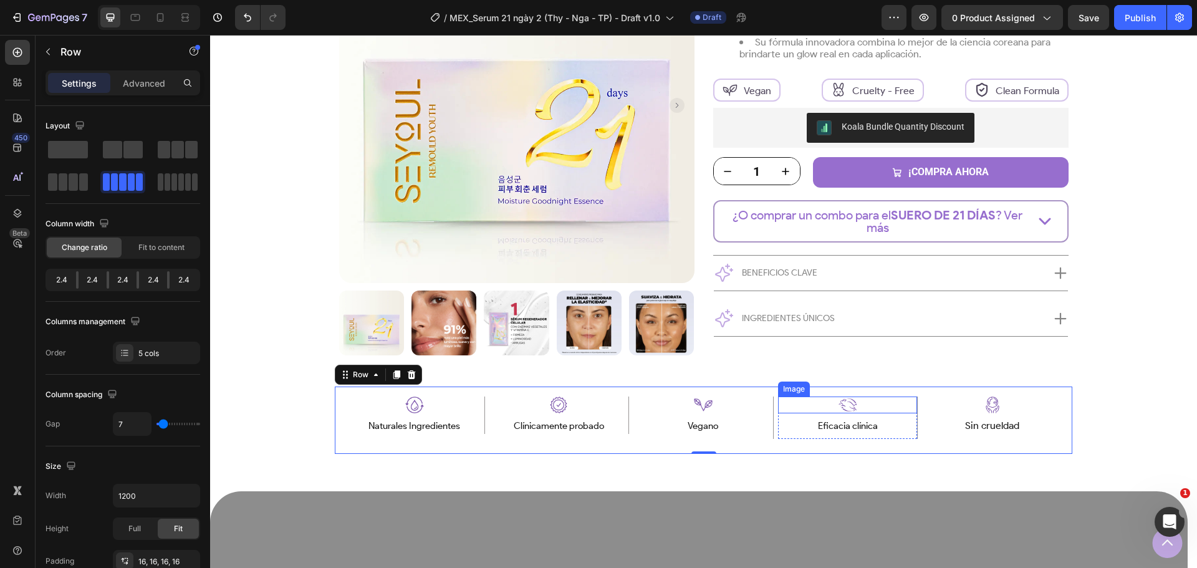
click at [843, 409] on img at bounding box center [847, 404] width 19 height 17
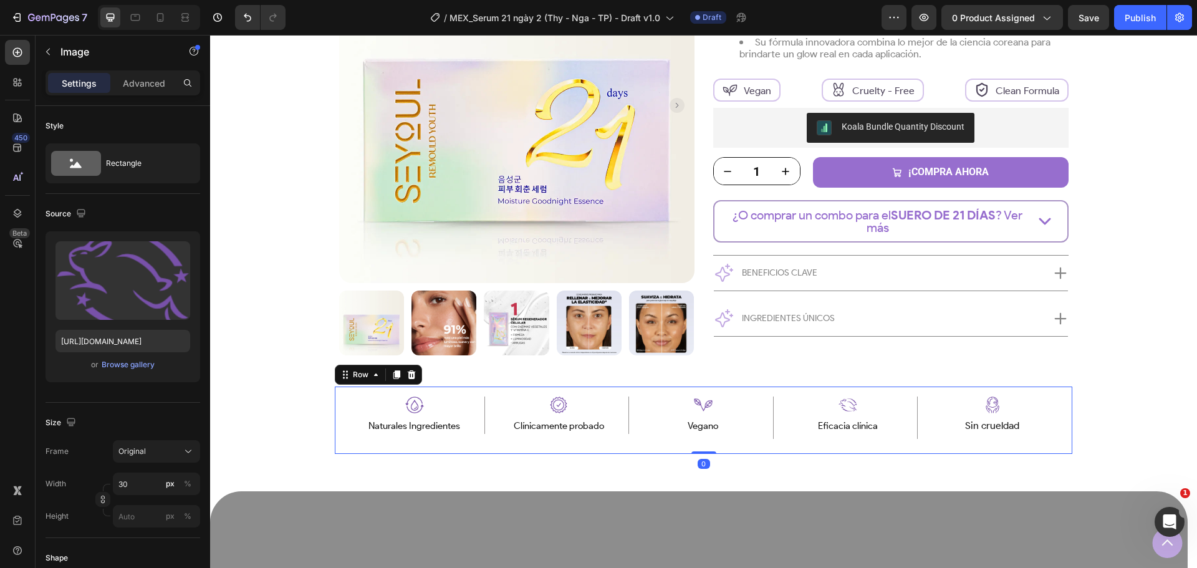
click at [831, 443] on div "Image Eficacia clínica Text Block Row" at bounding box center [848, 419] width 140 height 47
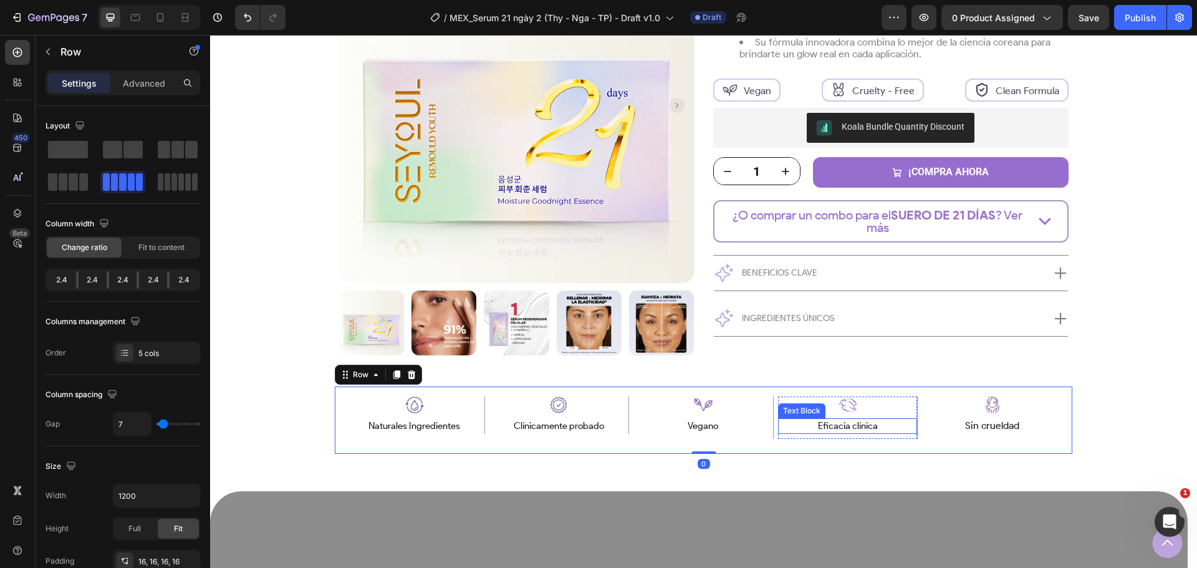
click at [835, 429] on span "Eficacia clínica" at bounding box center [848, 425] width 60 height 11
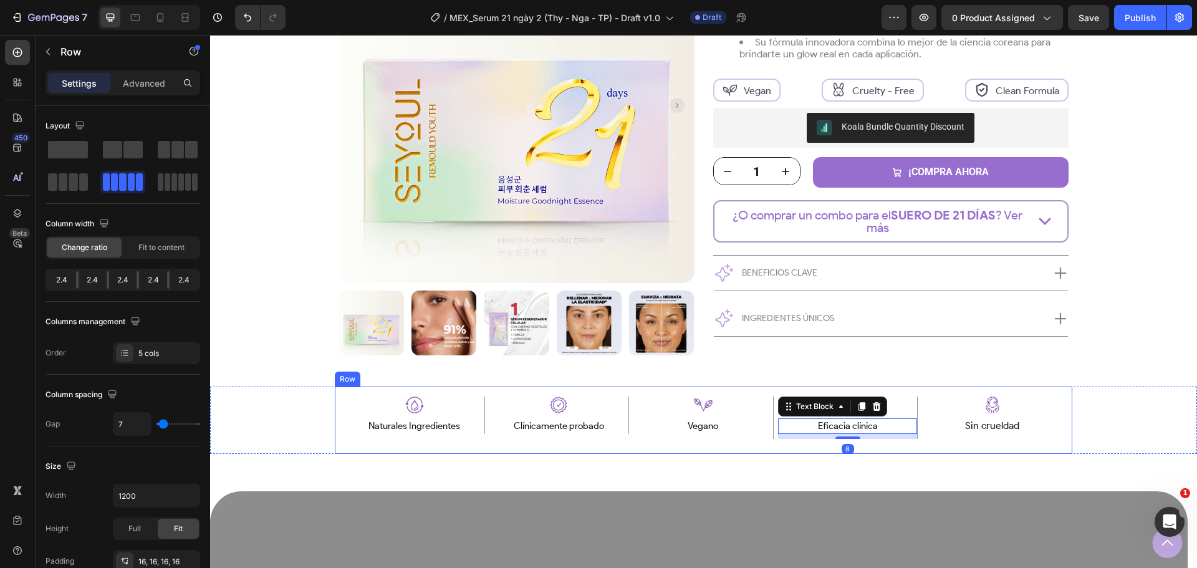
click at [805, 448] on div "Image Naturales Ingredientes Text Block Row Image Clínicamente probado Text Blo…" at bounding box center [703, 419] width 737 height 67
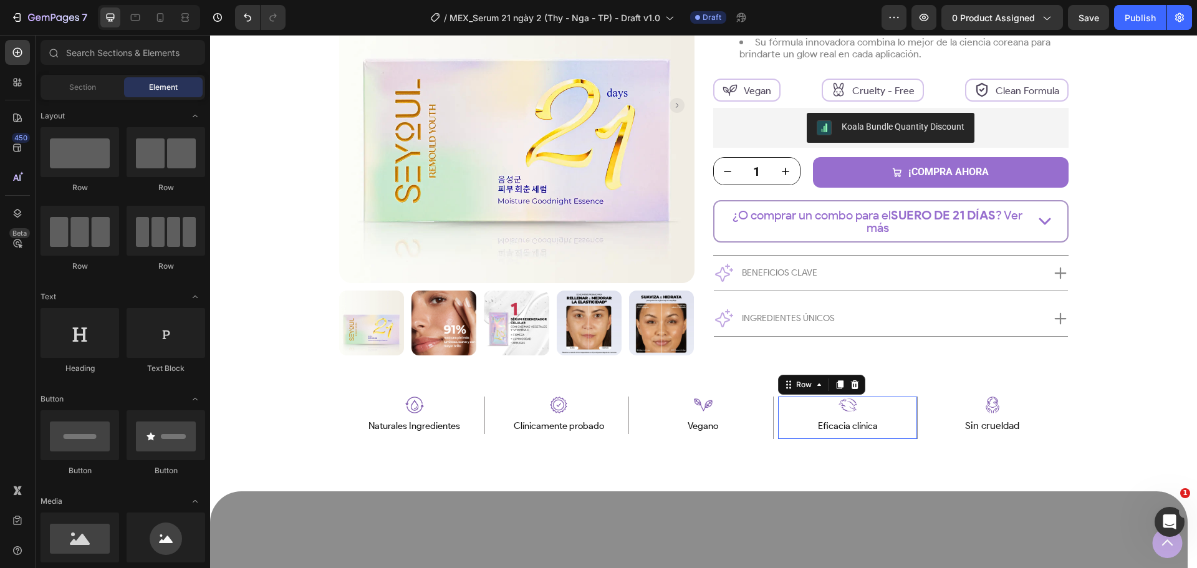
click at [906, 415] on div "Image Eficacia clínica Text Block" at bounding box center [848, 417] width 140 height 42
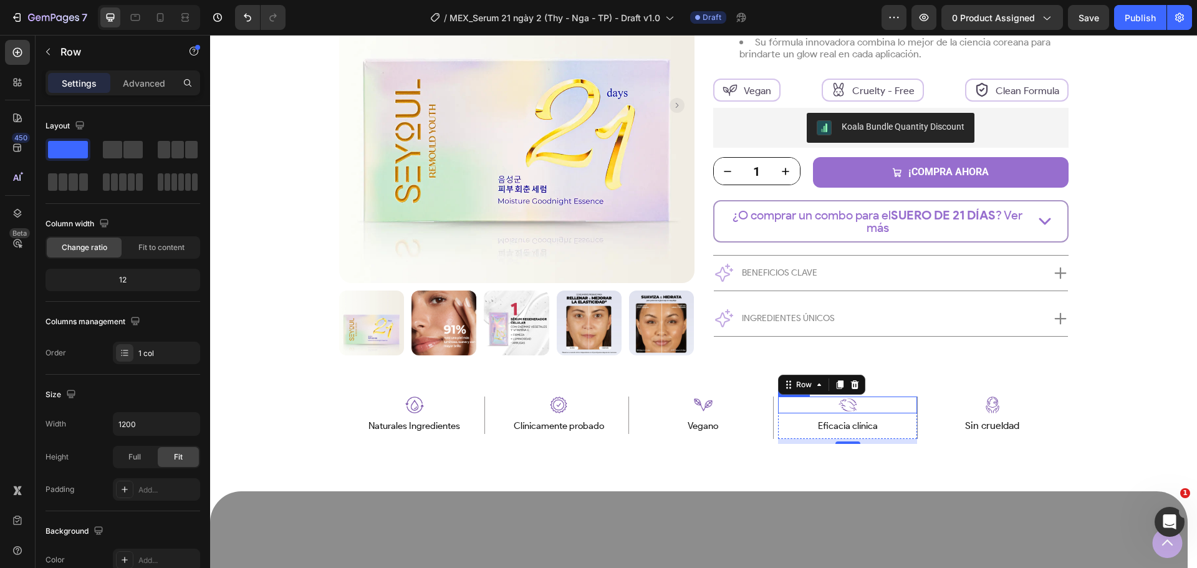
click at [863, 410] on div at bounding box center [848, 404] width 140 height 17
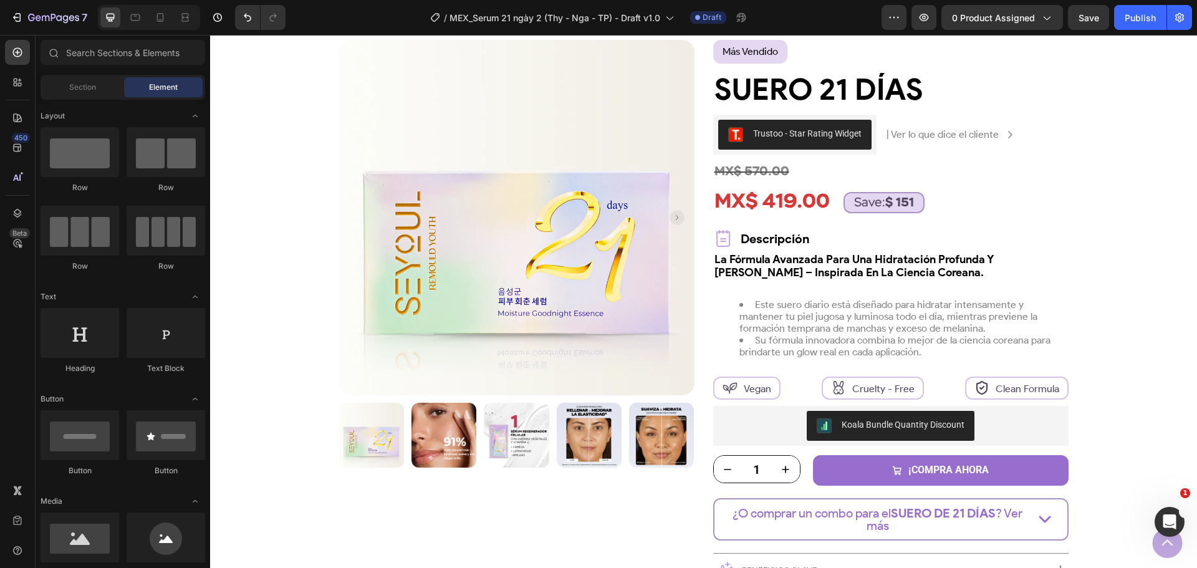
scroll to position [62, 0]
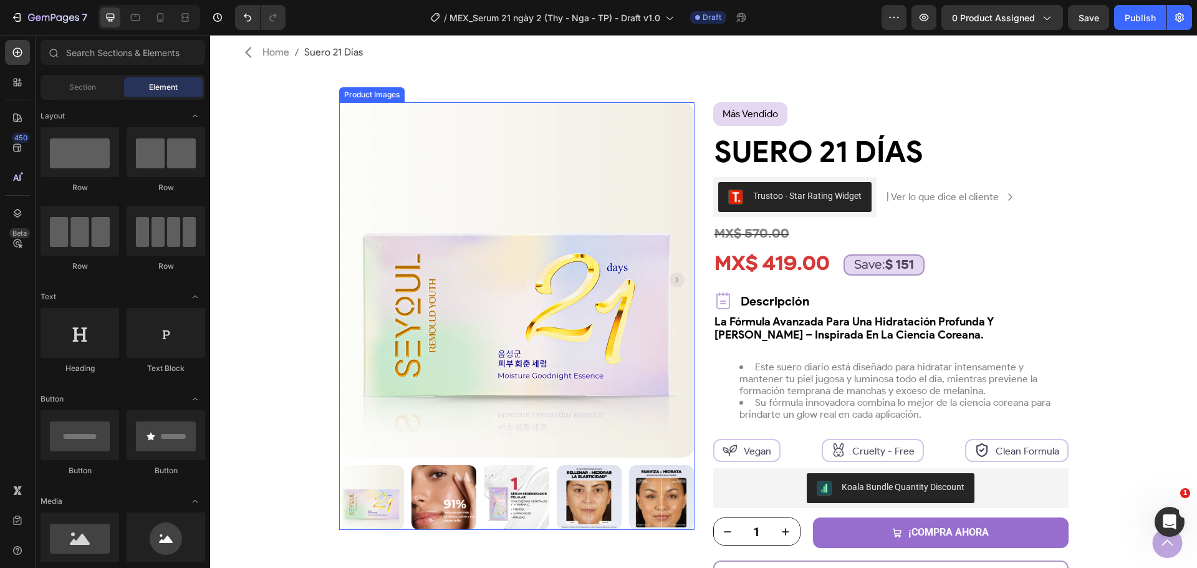
click at [368, 494] on img at bounding box center [371, 497] width 65 height 65
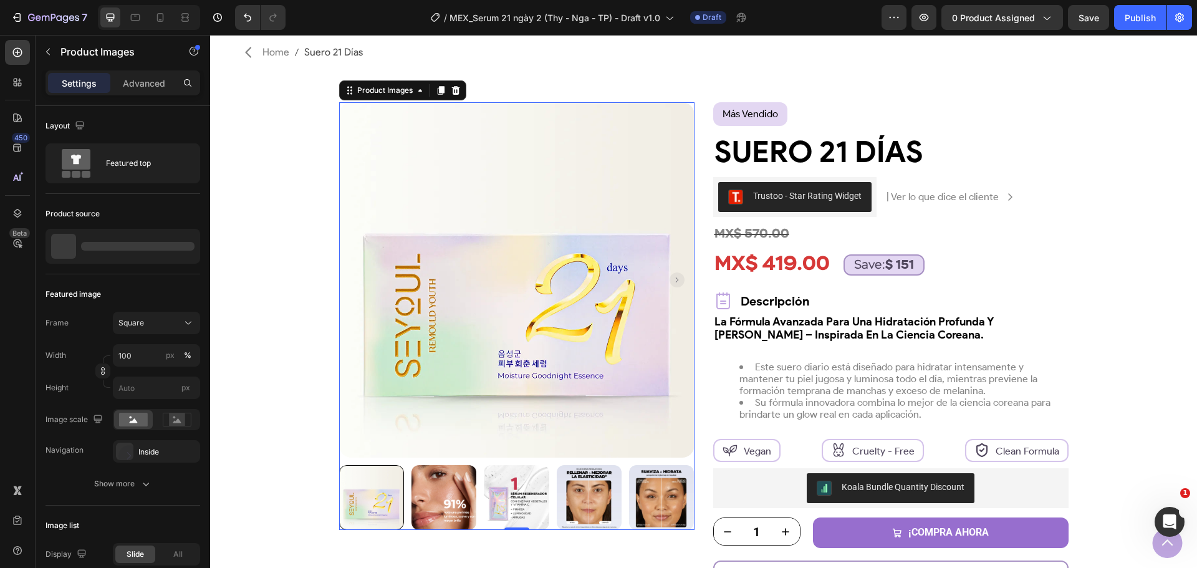
click at [428, 497] on img at bounding box center [443, 497] width 65 height 65
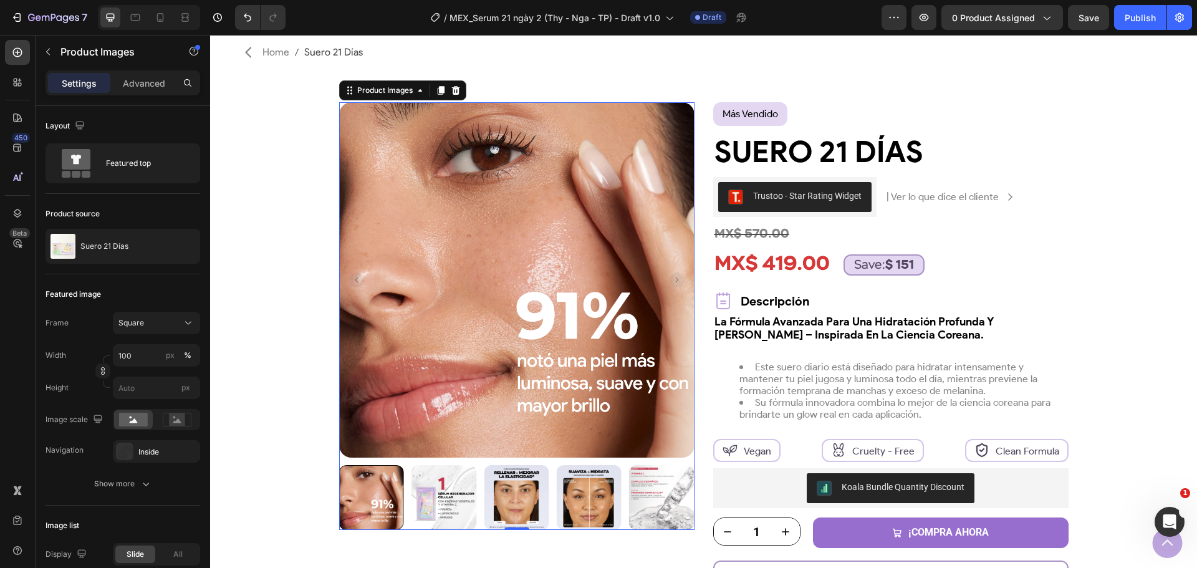
click at [433, 497] on img at bounding box center [443, 497] width 65 height 65
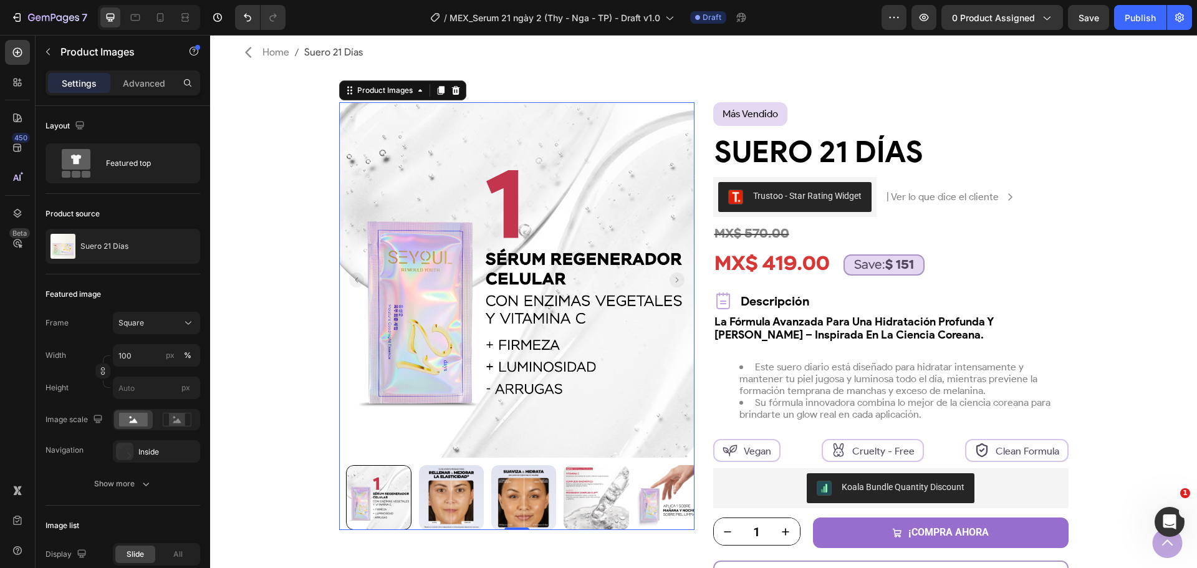
click at [478, 499] on div at bounding box center [516, 497] width 355 height 65
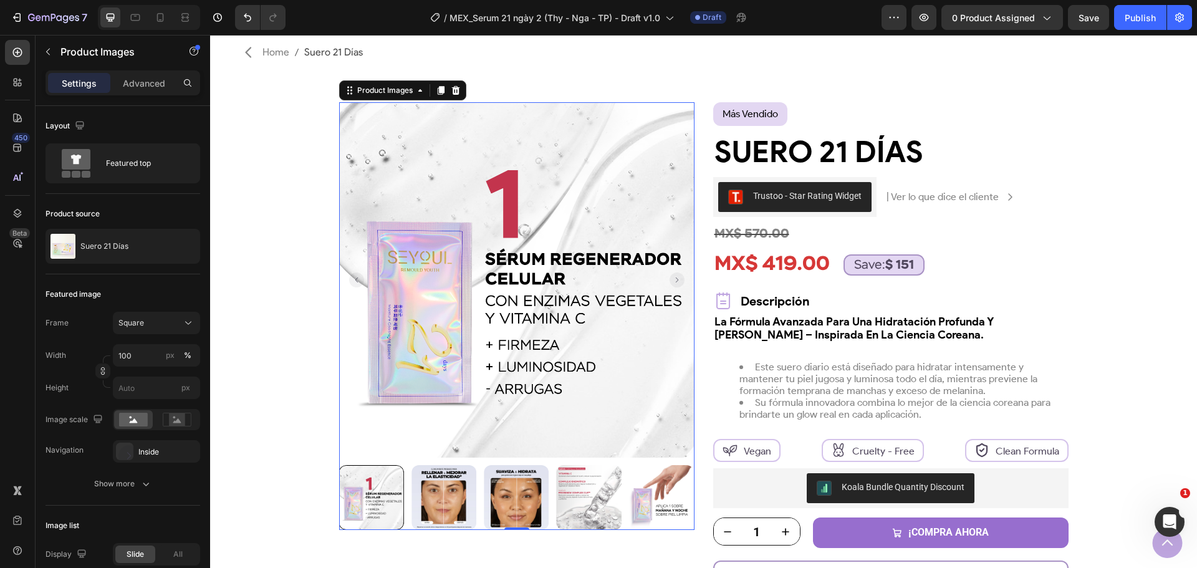
click at [478, 499] on div at bounding box center [516, 497] width 355 height 65
click at [502, 497] on img at bounding box center [516, 497] width 65 height 65
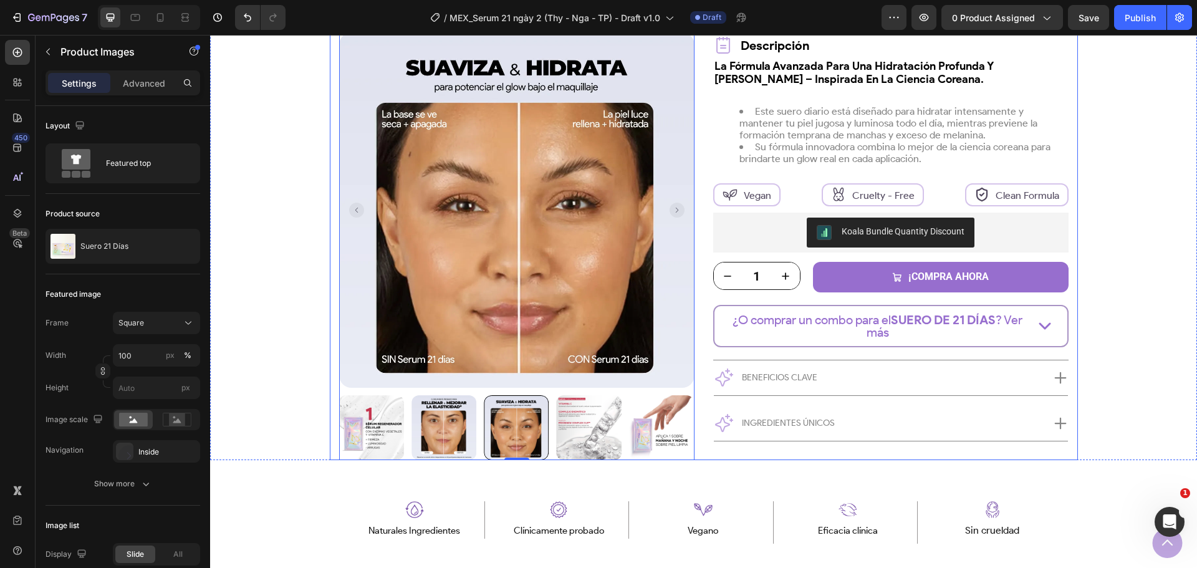
scroll to position [249, 0]
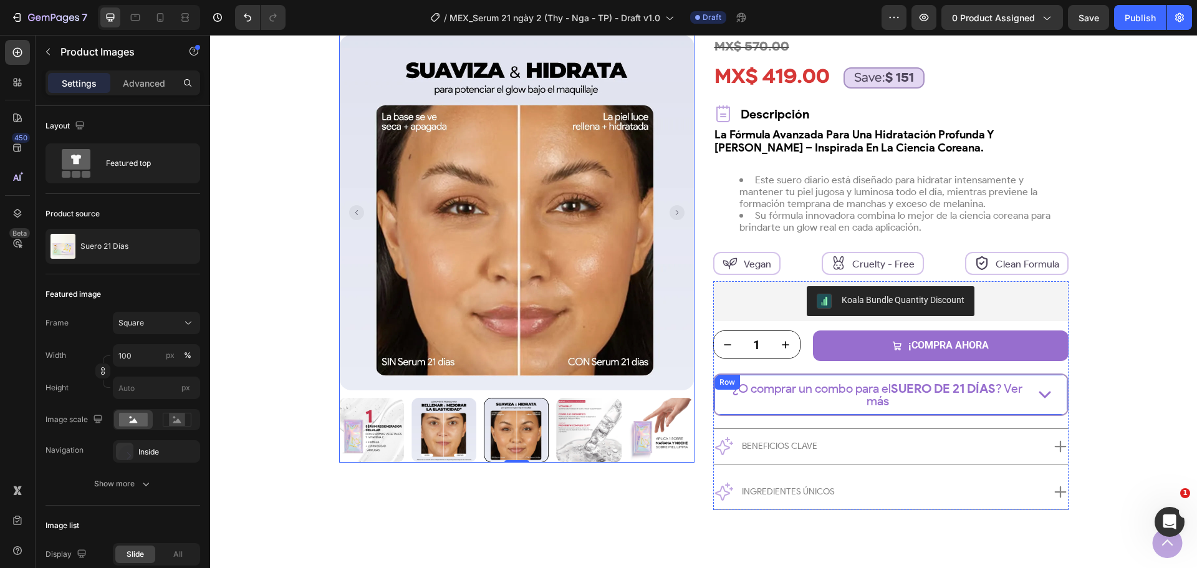
click at [812, 409] on div "¿O comprar un combo para el SUERO DE 21 DÍAS ? Ver más Text Block Icon Row" at bounding box center [890, 394] width 355 height 42
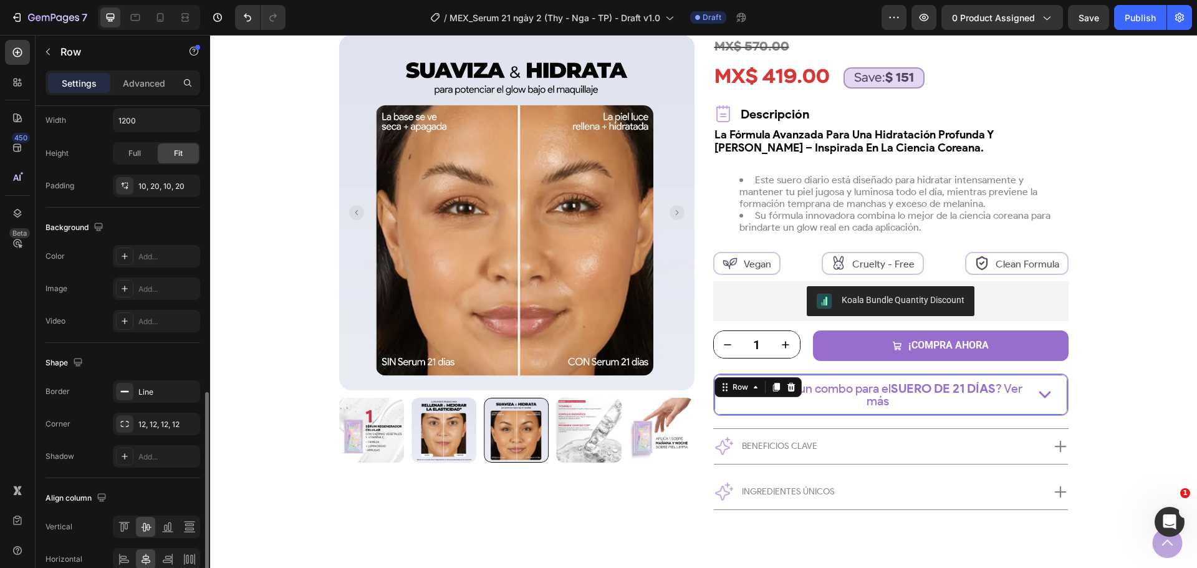
scroll to position [405, 0]
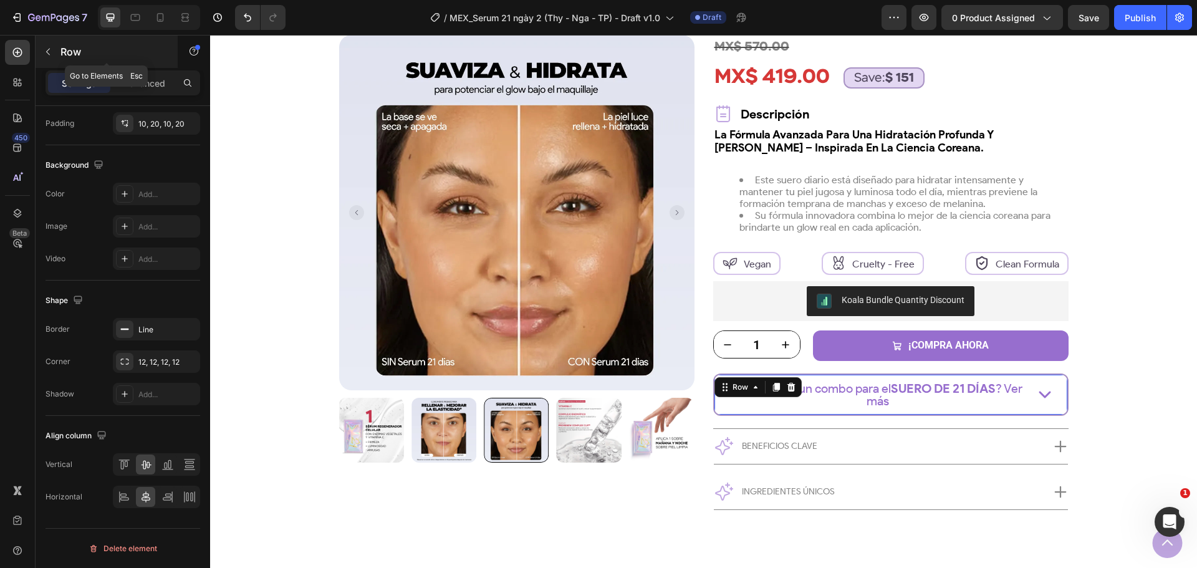
click at [60, 46] on p "Row" at bounding box center [113, 51] width 106 height 15
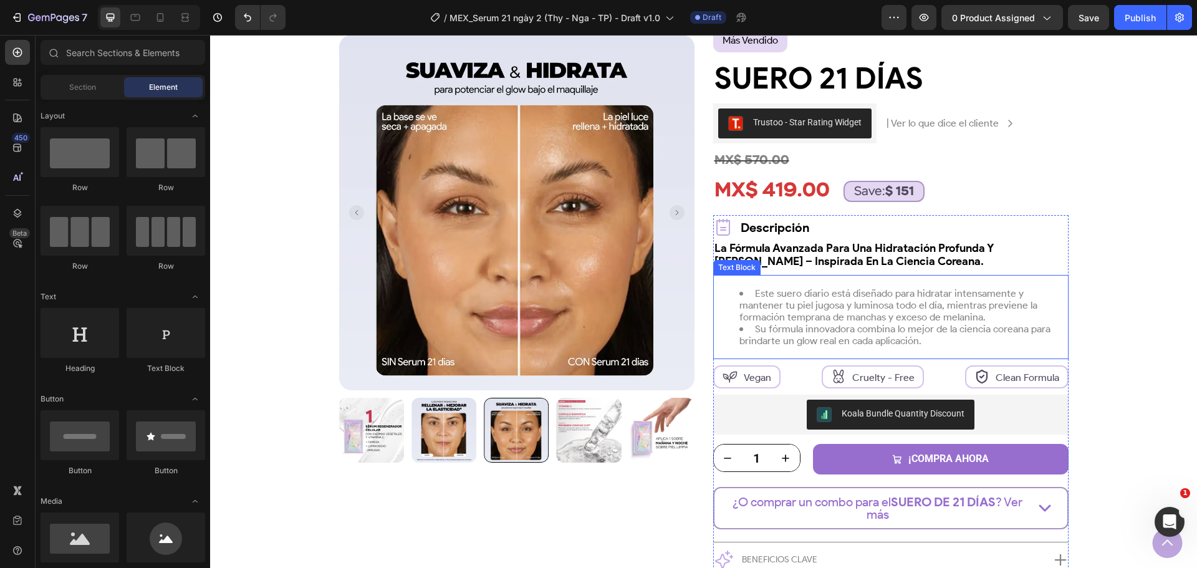
scroll to position [125, 0]
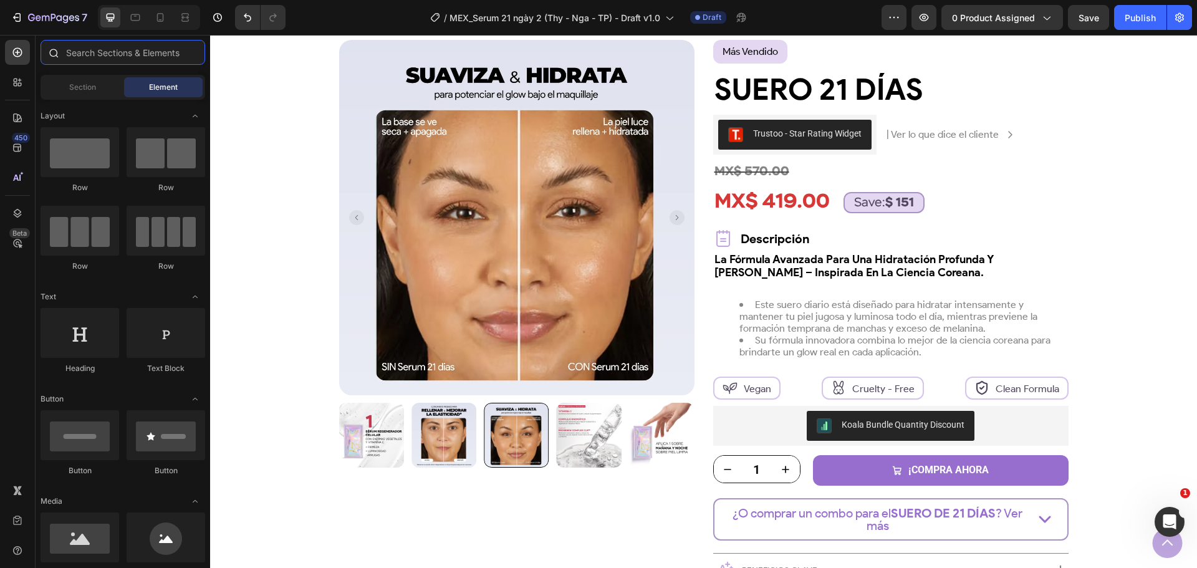
click at [77, 52] on input "text" at bounding box center [123, 52] width 165 height 25
click at [142, 55] on input "text" at bounding box center [123, 52] width 165 height 25
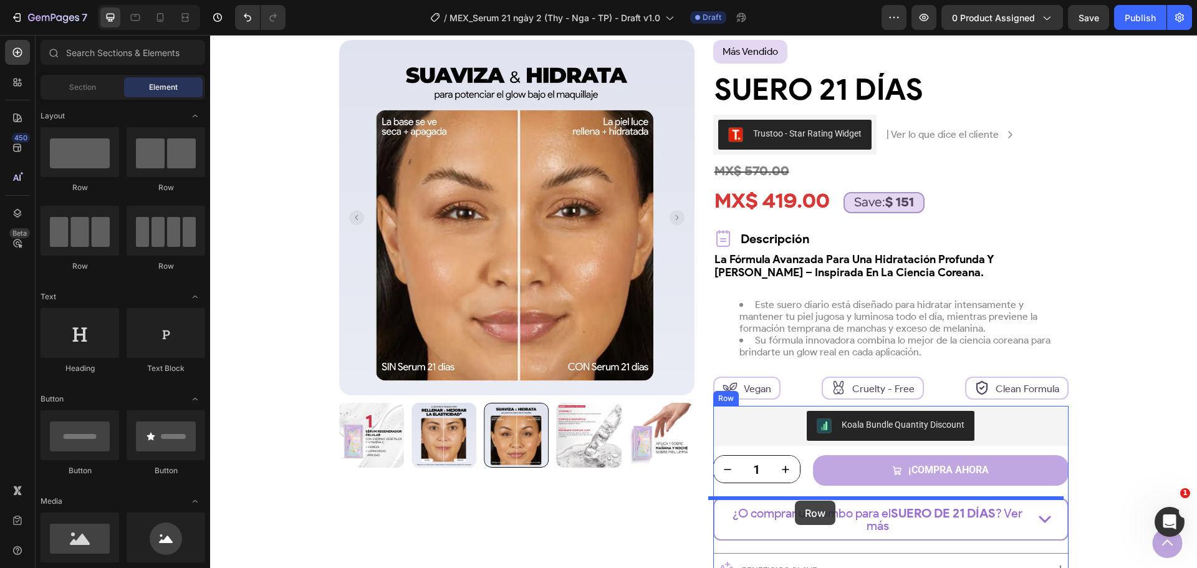
drag, startPoint x: 304, startPoint y: 193, endPoint x: 832, endPoint y: 479, distance: 600.8
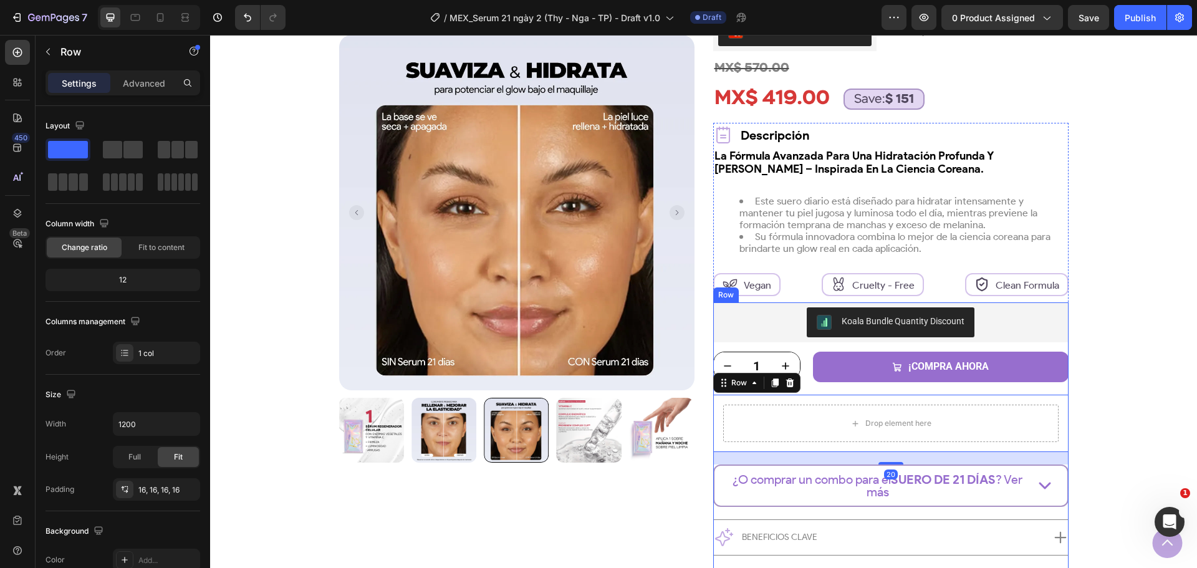
scroll to position [312, 0]
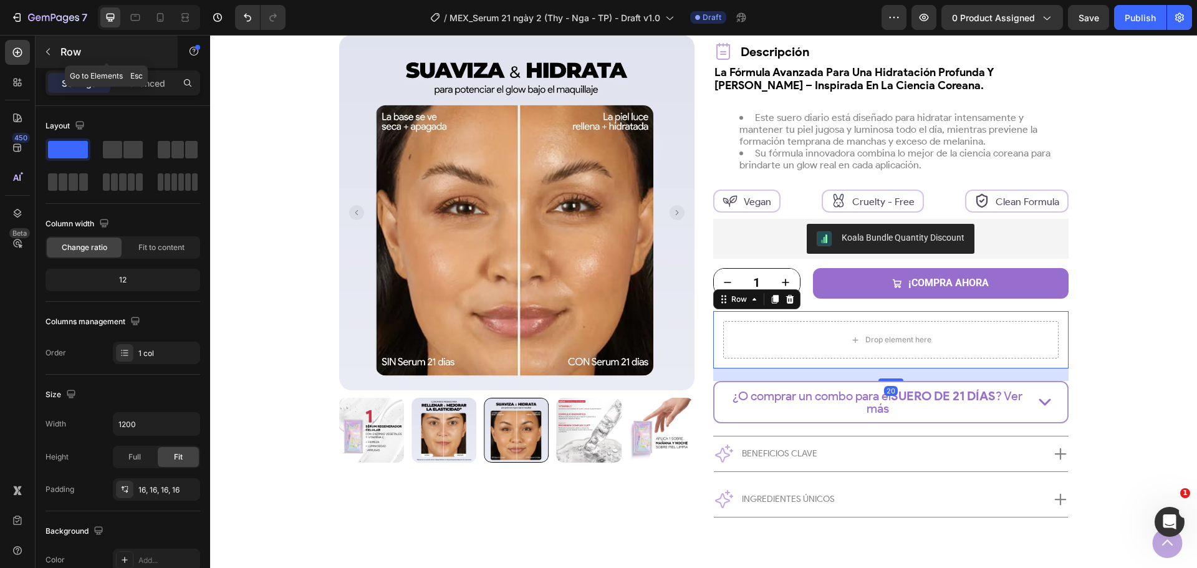
click at [79, 48] on p "Row" at bounding box center [113, 51] width 106 height 15
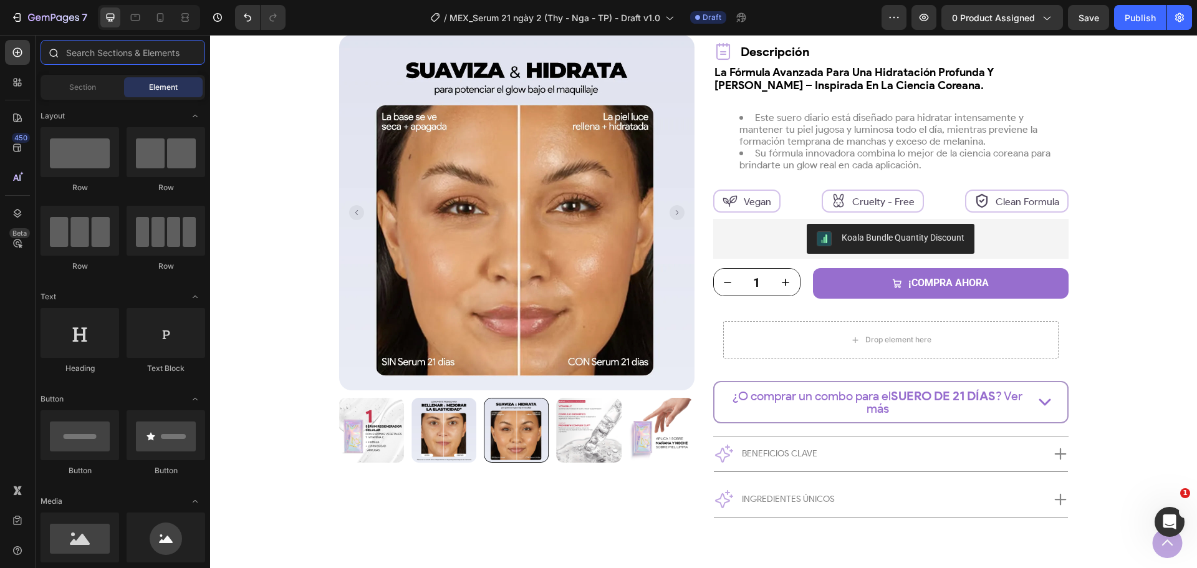
click at [97, 60] on input "text" at bounding box center [123, 52] width 165 height 25
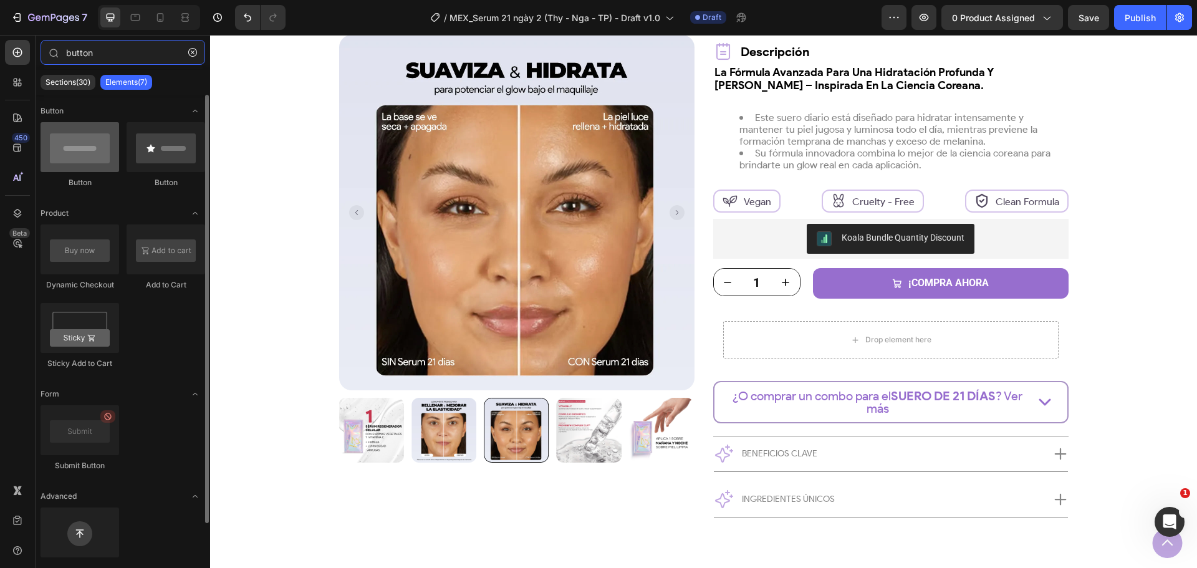
type input "button"
drag, startPoint x: 80, startPoint y: 169, endPoint x: 97, endPoint y: 158, distance: 19.4
click at [97, 158] on div at bounding box center [80, 147] width 79 height 50
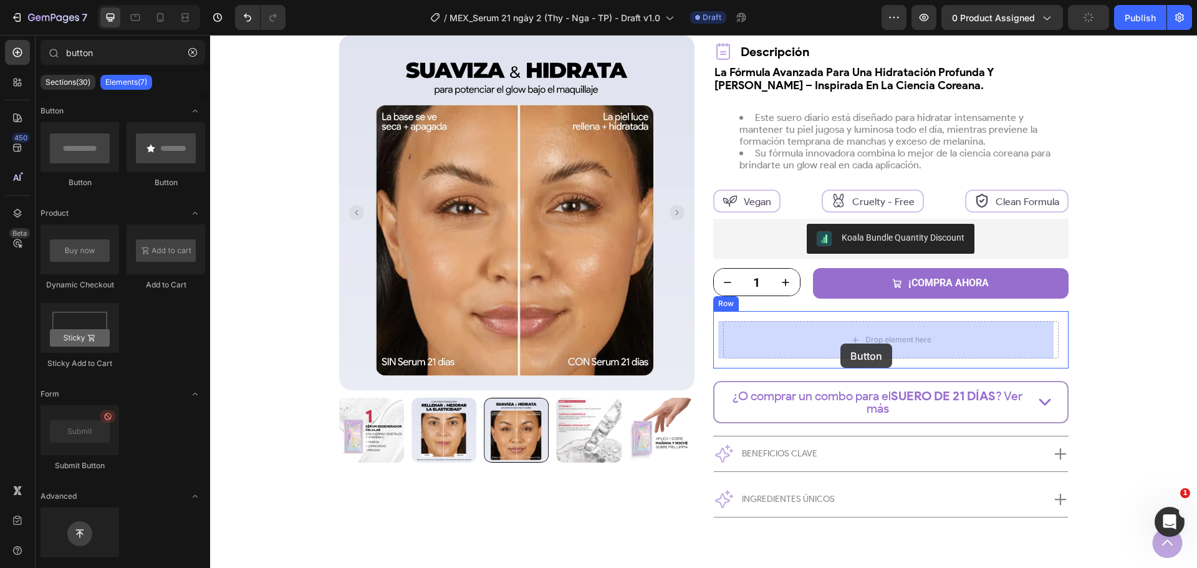
drag, startPoint x: 375, startPoint y: 198, endPoint x: 840, endPoint y: 343, distance: 487.9
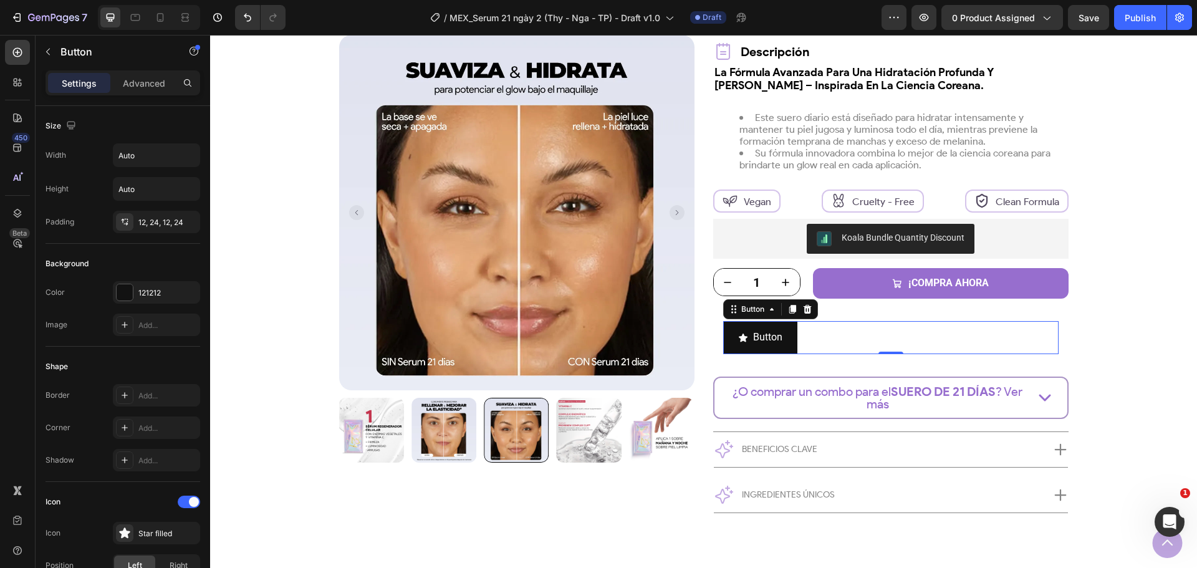
click at [820, 338] on div "Button Button 0" at bounding box center [890, 337] width 335 height 33
click at [188, 292] on icon "button" at bounding box center [187, 291] width 5 height 5
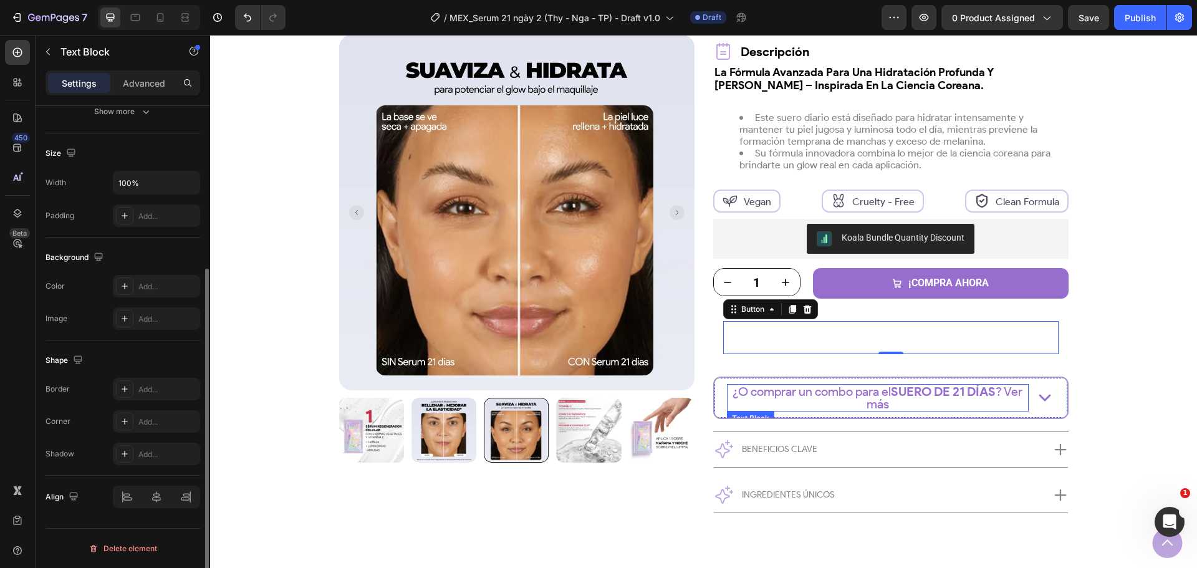
click at [803, 391] on p "¿O comprar un combo para el SUERO DE 21 DÍAS ? Ver más" at bounding box center [877, 397] width 299 height 25
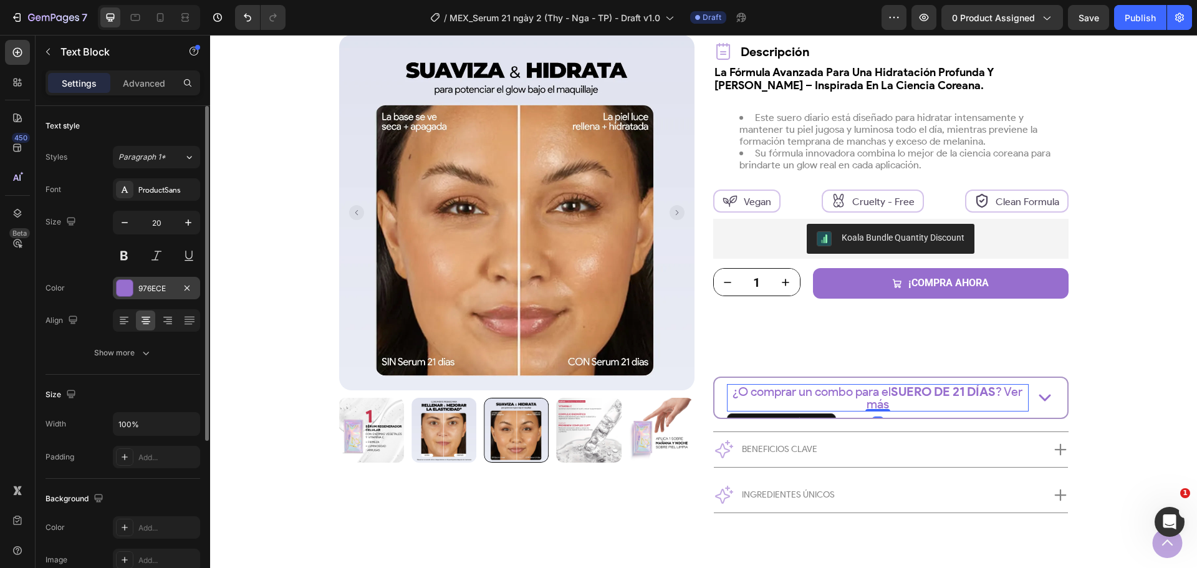
click at [147, 284] on div "976ECE" at bounding box center [156, 288] width 36 height 11
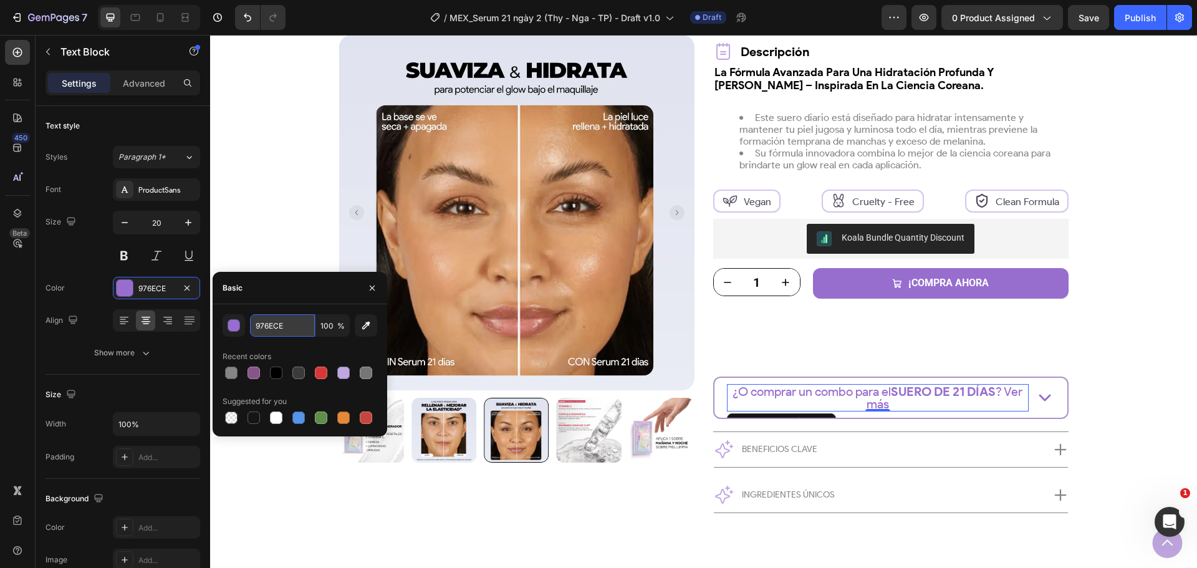
click at [270, 322] on input "976ECE" at bounding box center [282, 325] width 65 height 22
click at [774, 340] on p "Button" at bounding box center [767, 337] width 29 height 18
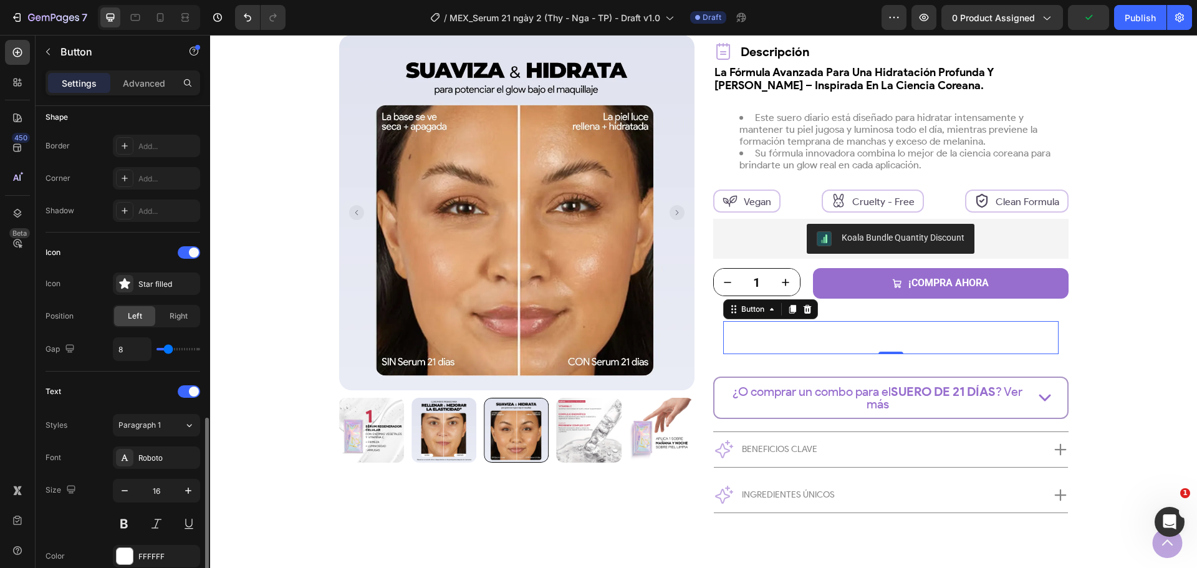
scroll to position [374, 0]
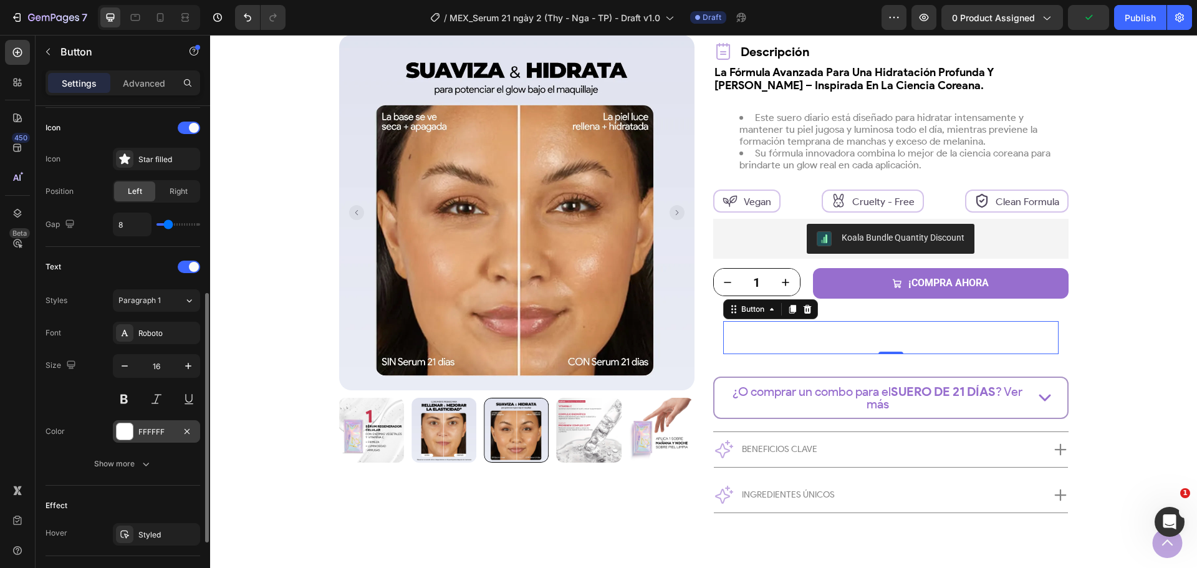
click at [138, 438] on div "FFFFFF" at bounding box center [156, 431] width 87 height 22
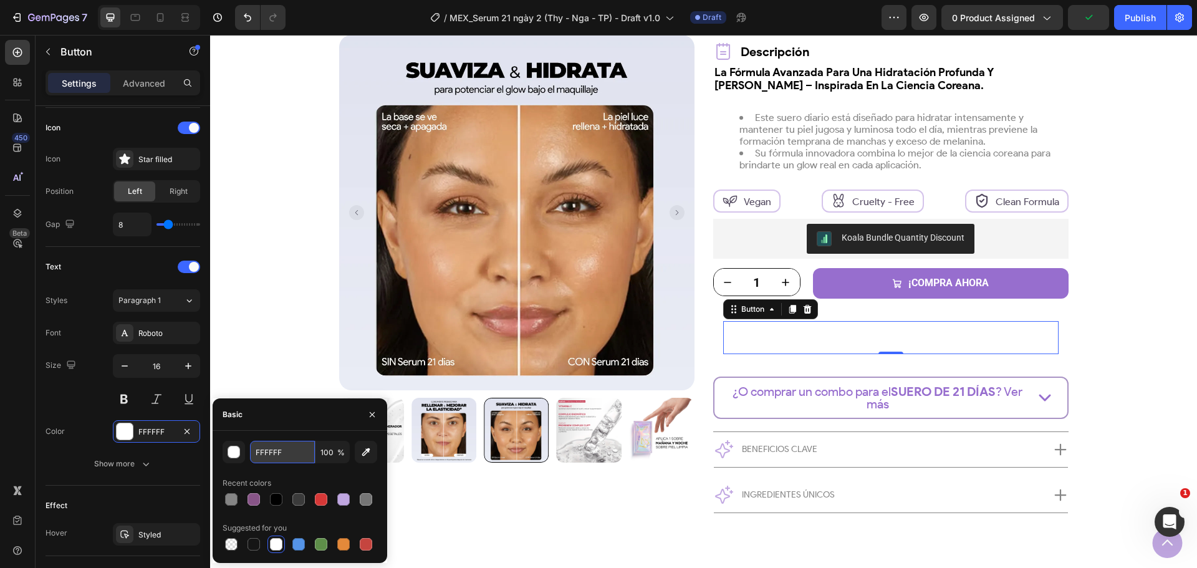
click at [279, 458] on input "FFFFFF" at bounding box center [282, 452] width 65 height 22
paste input "976ECE"
type input "976ECE"
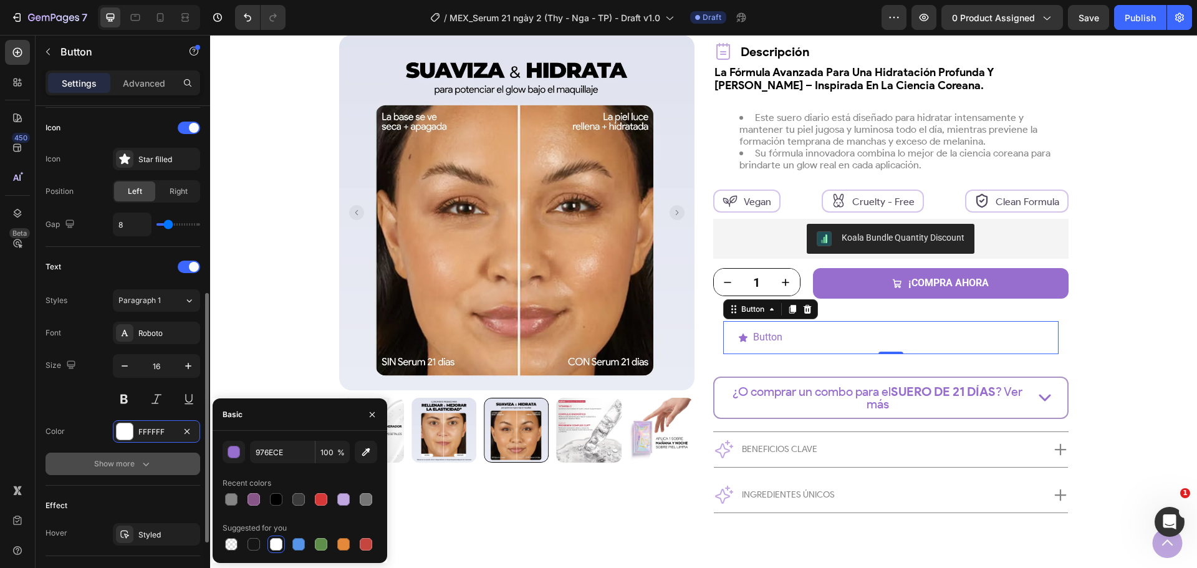
click at [70, 456] on button "Show more" at bounding box center [123, 464] width 155 height 22
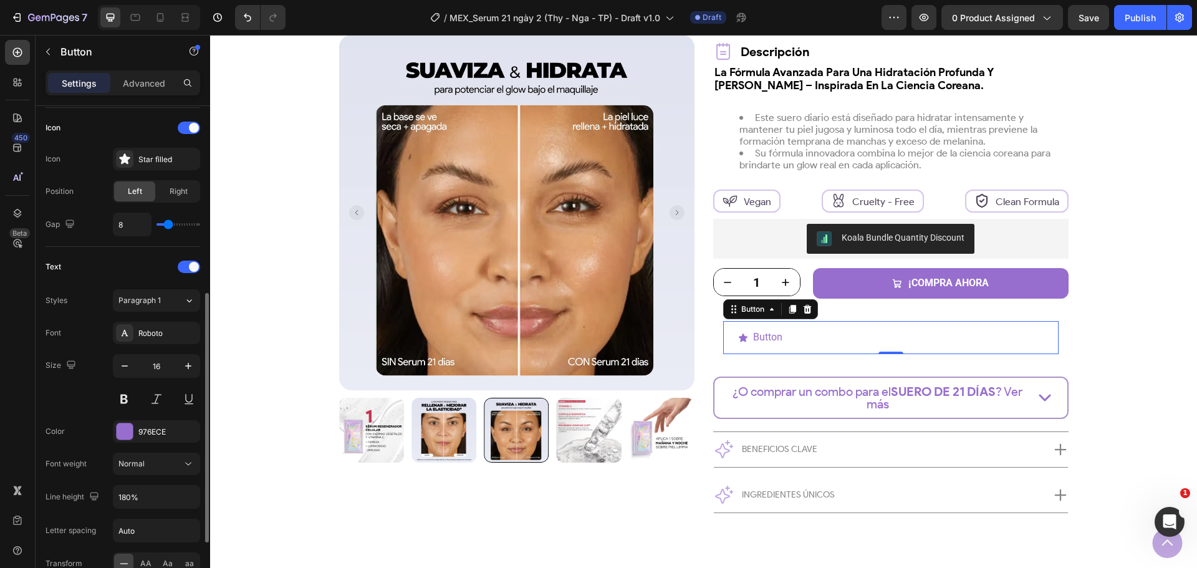
scroll to position [623, 0]
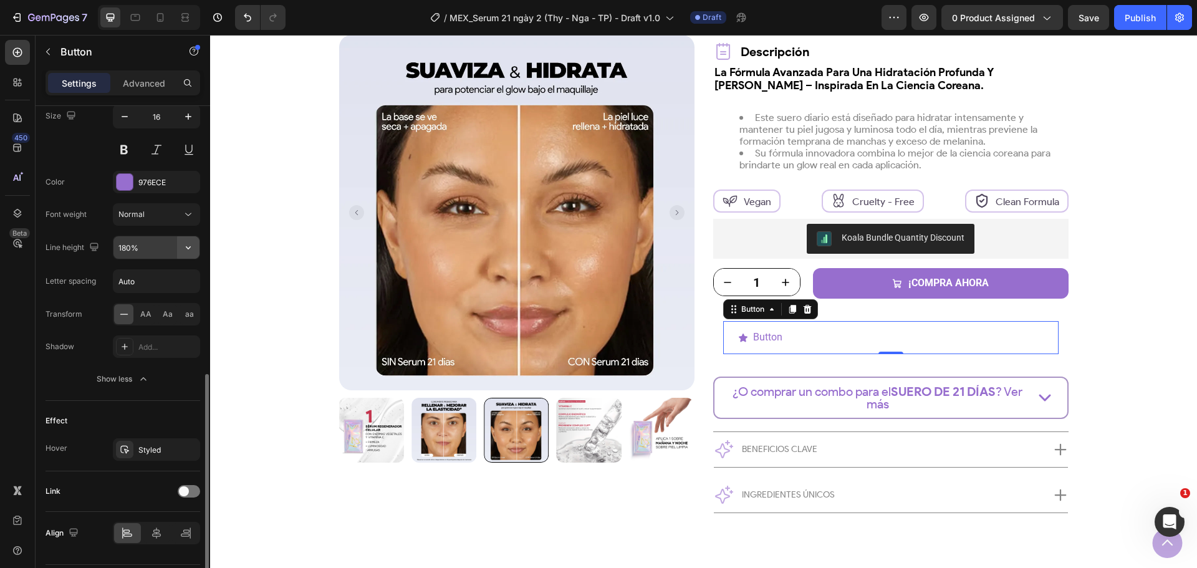
click at [191, 243] on icon "button" at bounding box center [188, 247] width 12 height 12
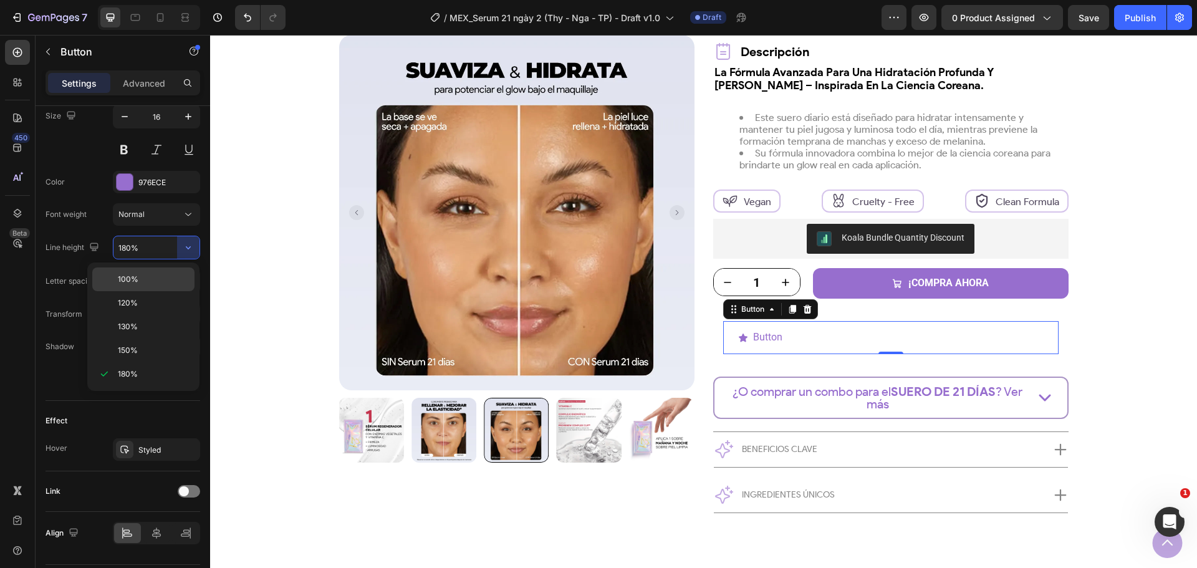
click at [147, 281] on p "100%" at bounding box center [153, 279] width 71 height 11
type input "100%"
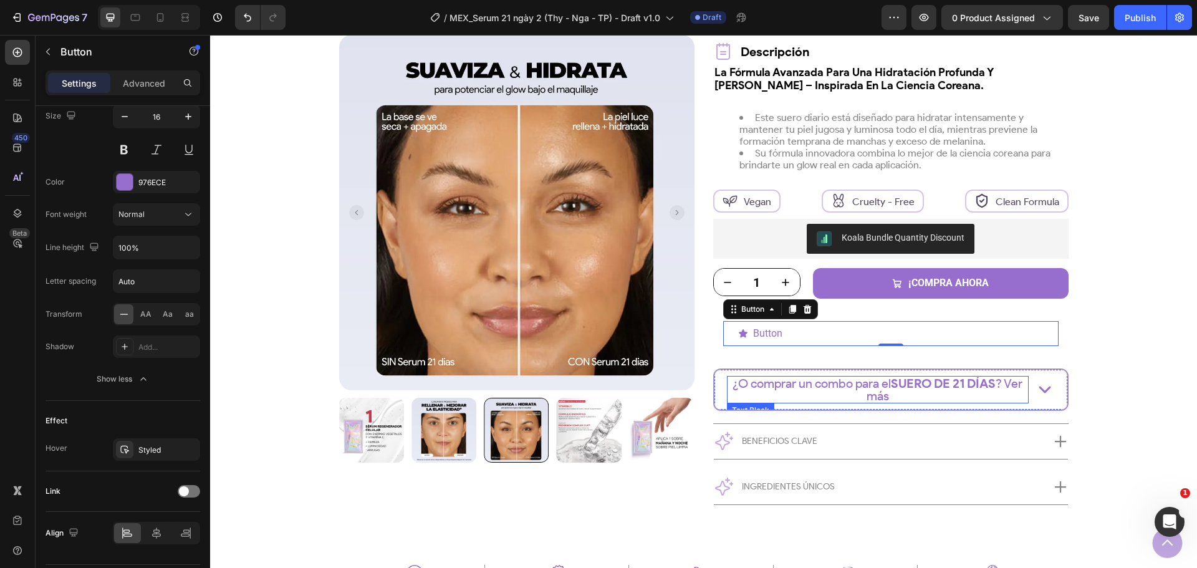
click at [759, 385] on p "¿O comprar un combo para el SUERO DE 21 DÍAS ? Ver más" at bounding box center [877, 389] width 299 height 25
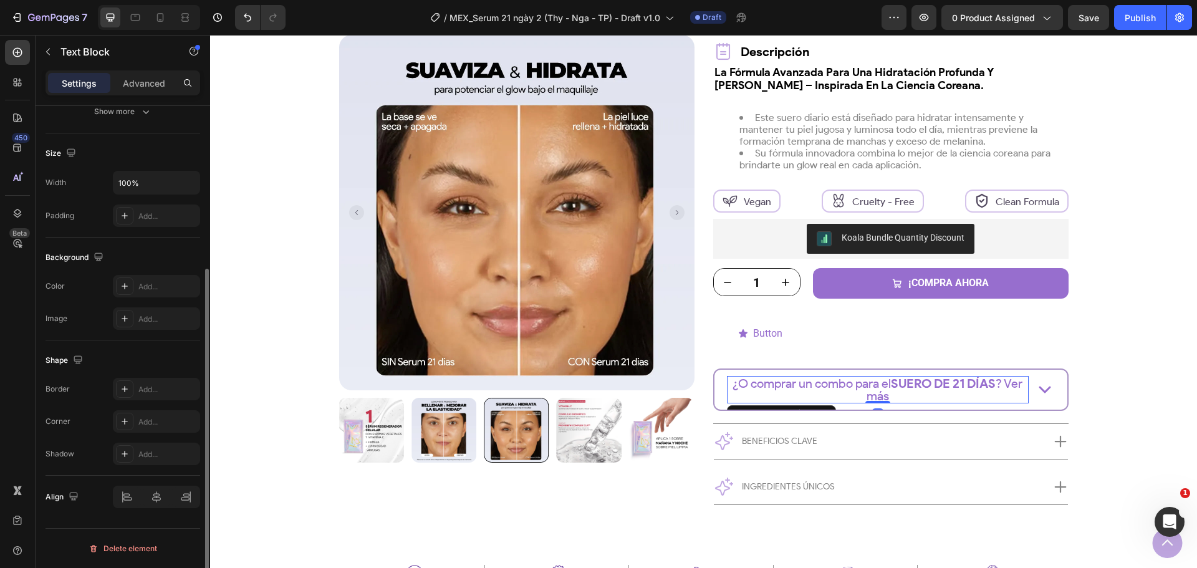
scroll to position [0, 0]
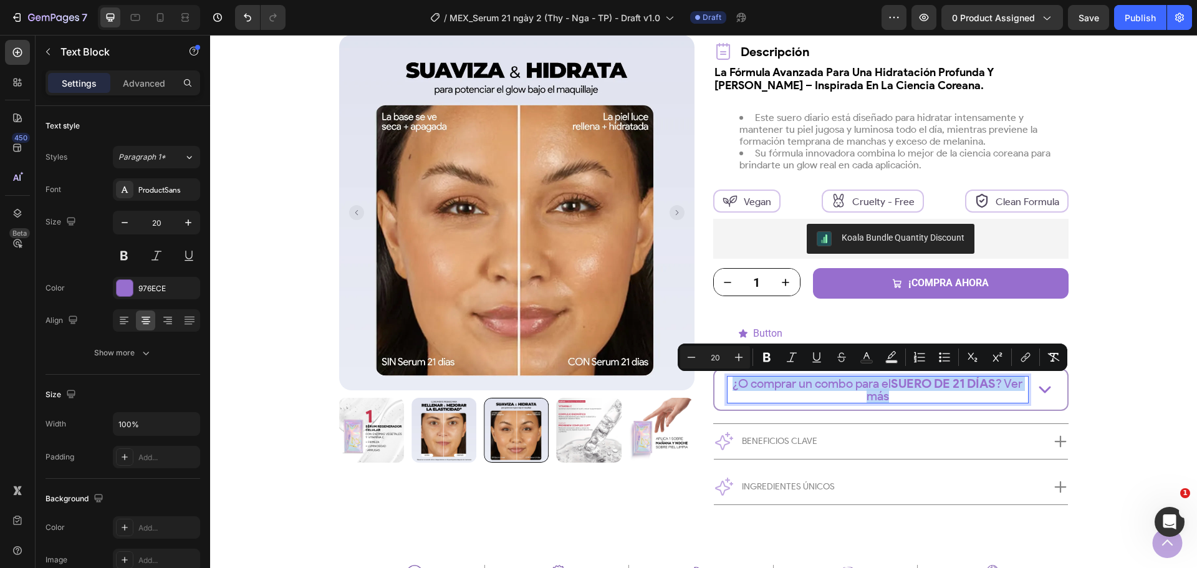
copy p "¿O comprar un combo para el SUERO DE 21 DÍAS ? Ver más"
click at [745, 331] on div "Button" at bounding box center [760, 333] width 44 height 10
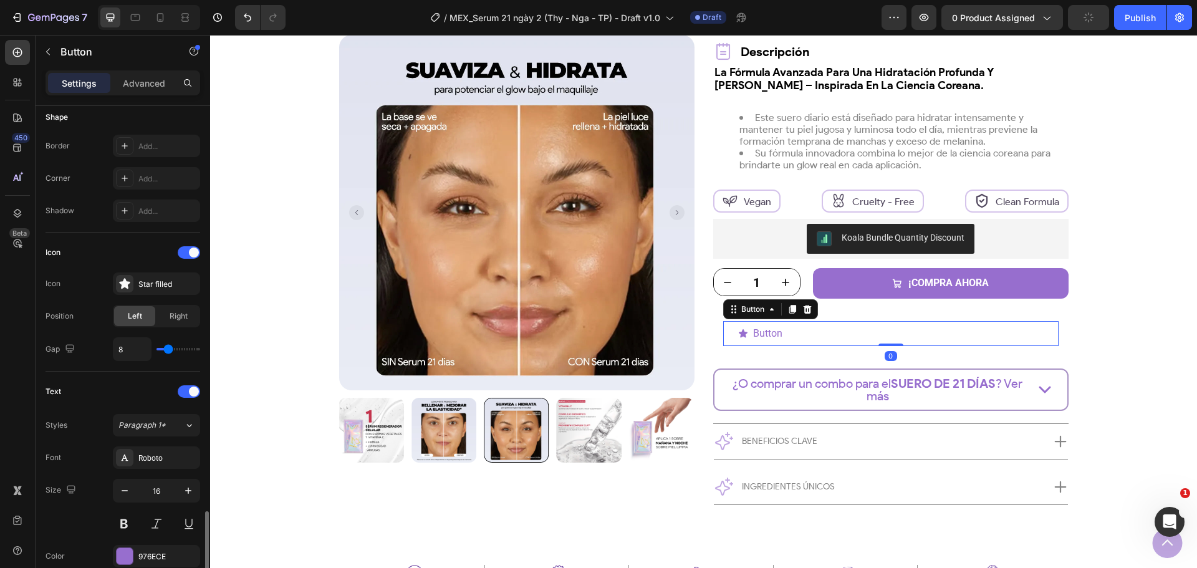
scroll to position [495, 0]
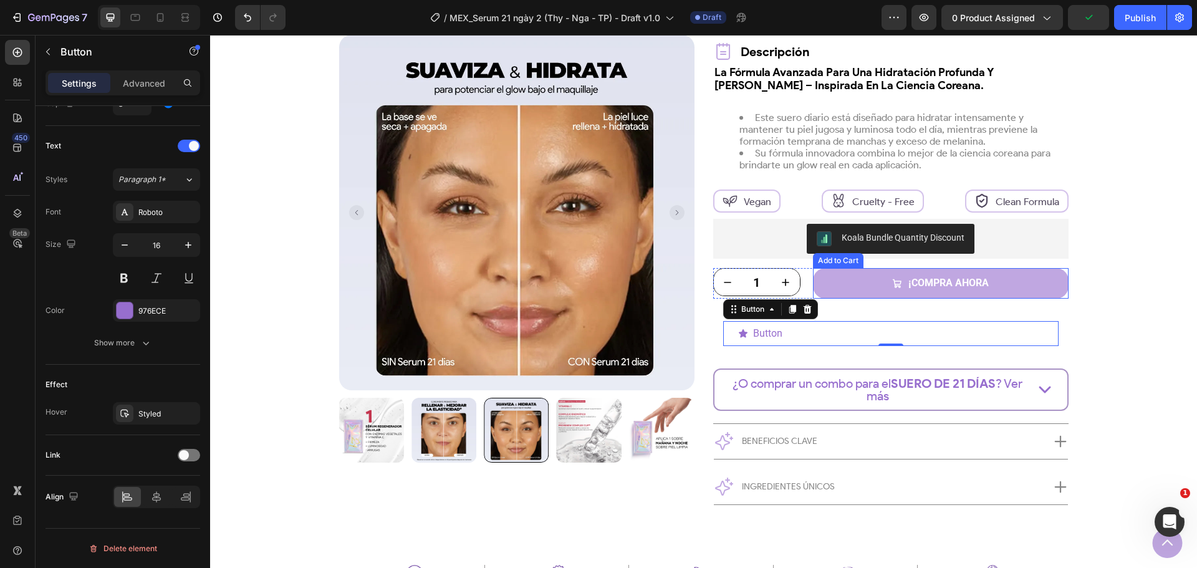
click at [831, 285] on button "¡Compra ahora" at bounding box center [941, 283] width 256 height 31
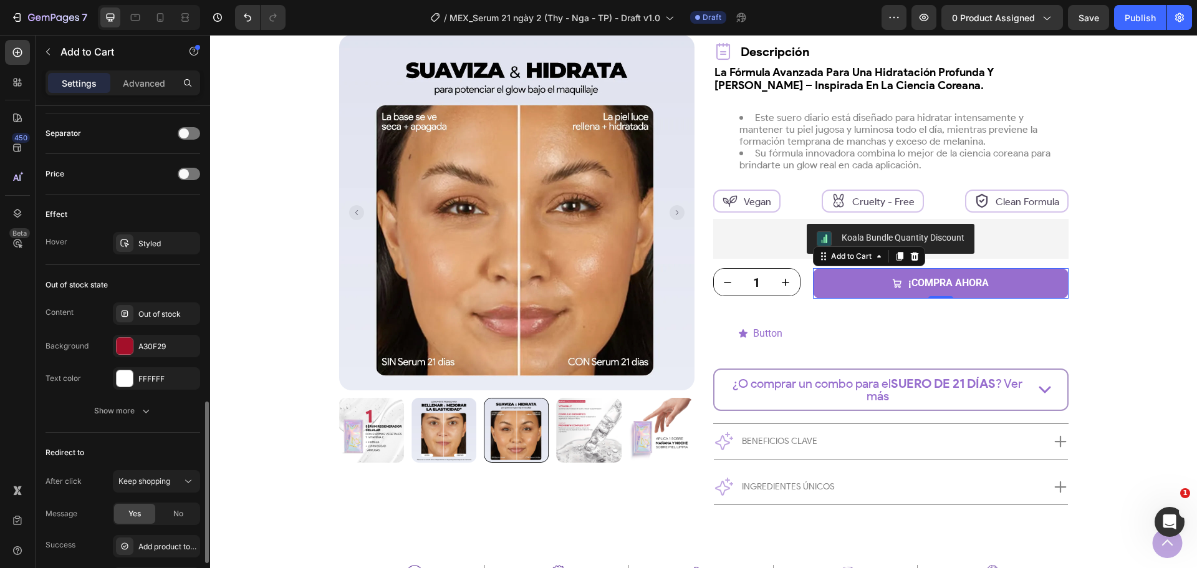
scroll to position [785, 0]
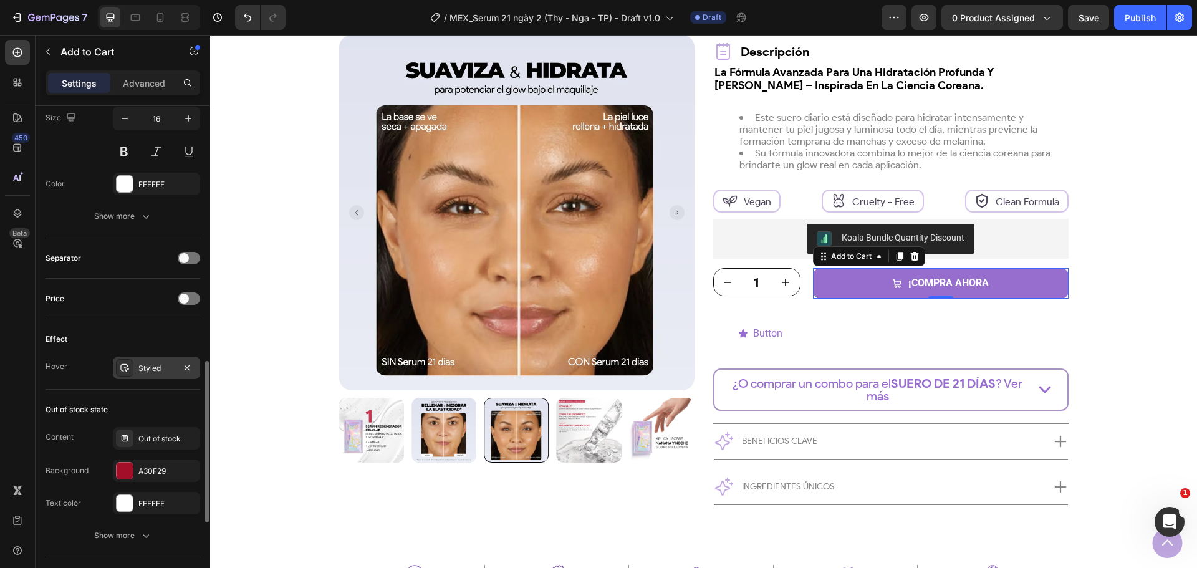
click at [135, 374] on div "Styled" at bounding box center [156, 368] width 87 height 22
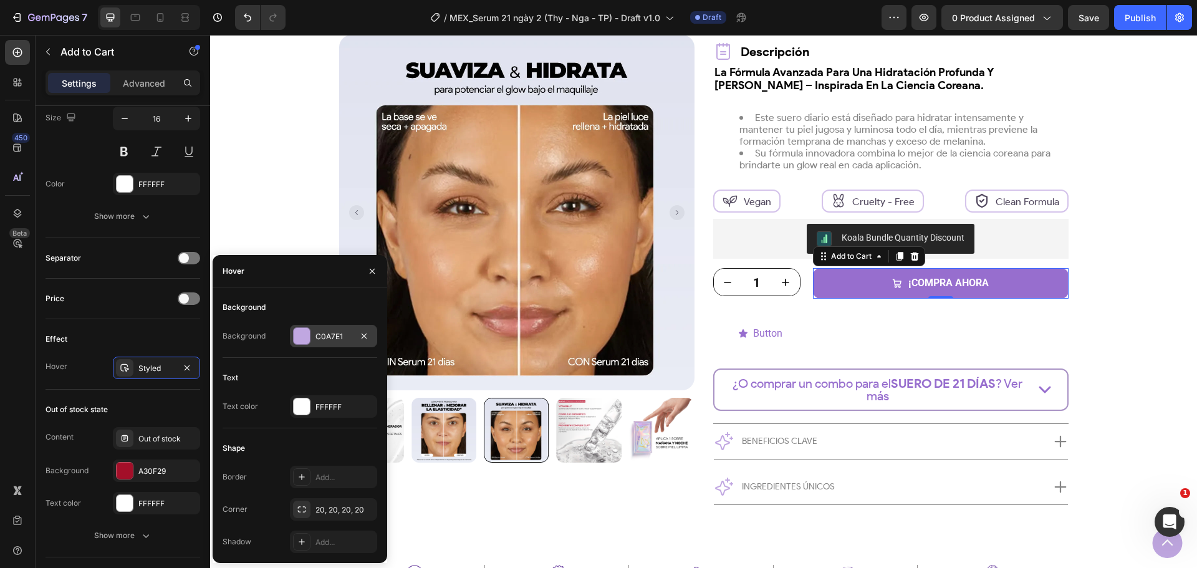
click at [325, 336] on div "C0A7E1" at bounding box center [333, 336] width 36 height 11
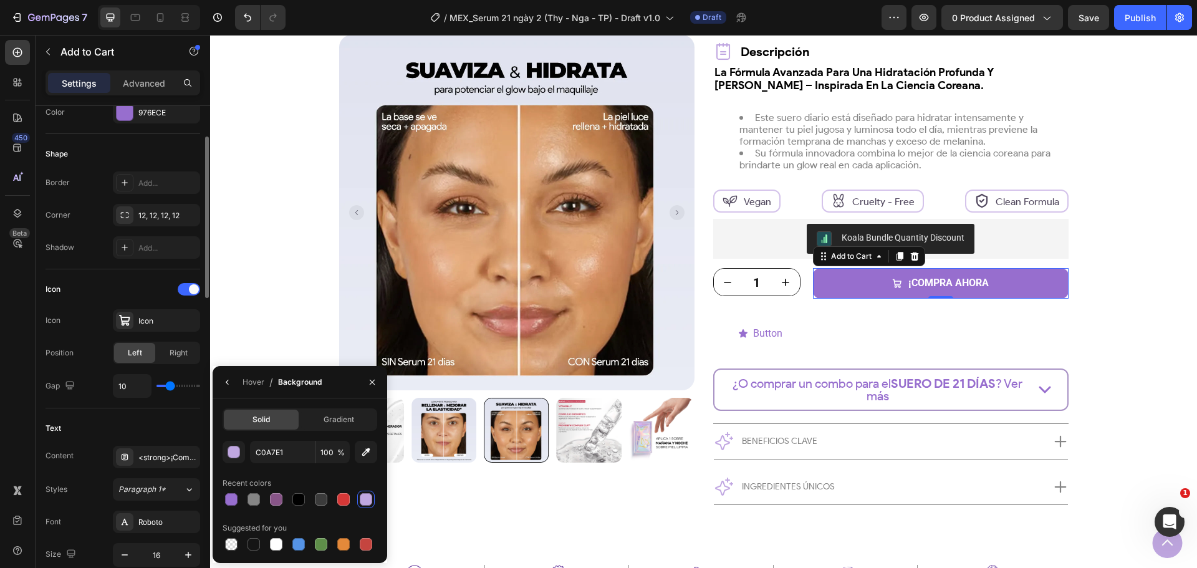
scroll to position [161, 0]
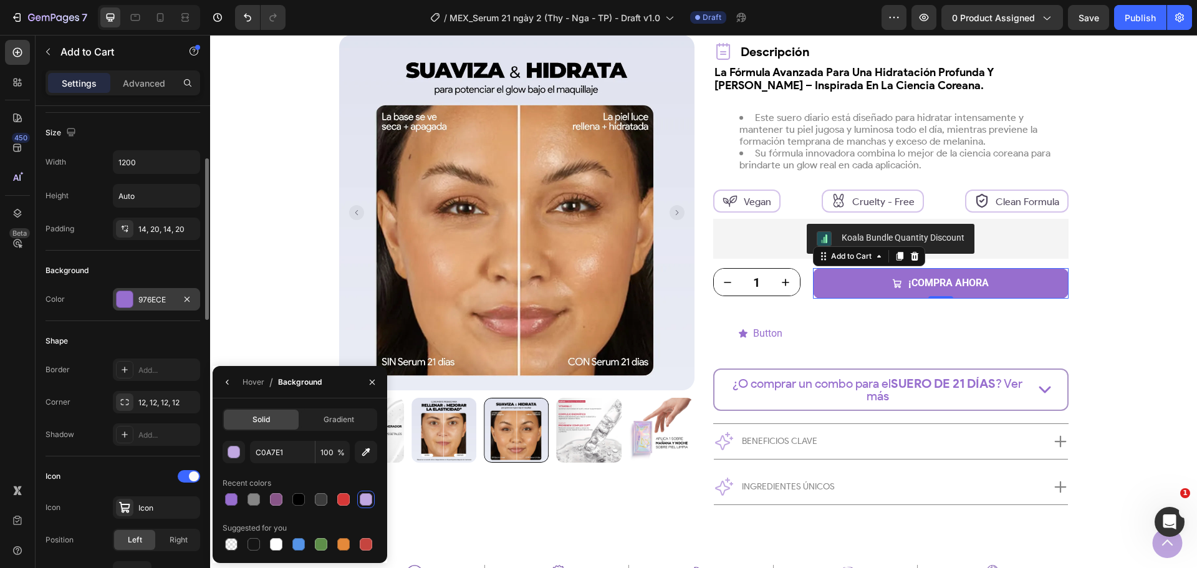
click at [151, 298] on div "976ECE" at bounding box center [156, 299] width 36 height 11
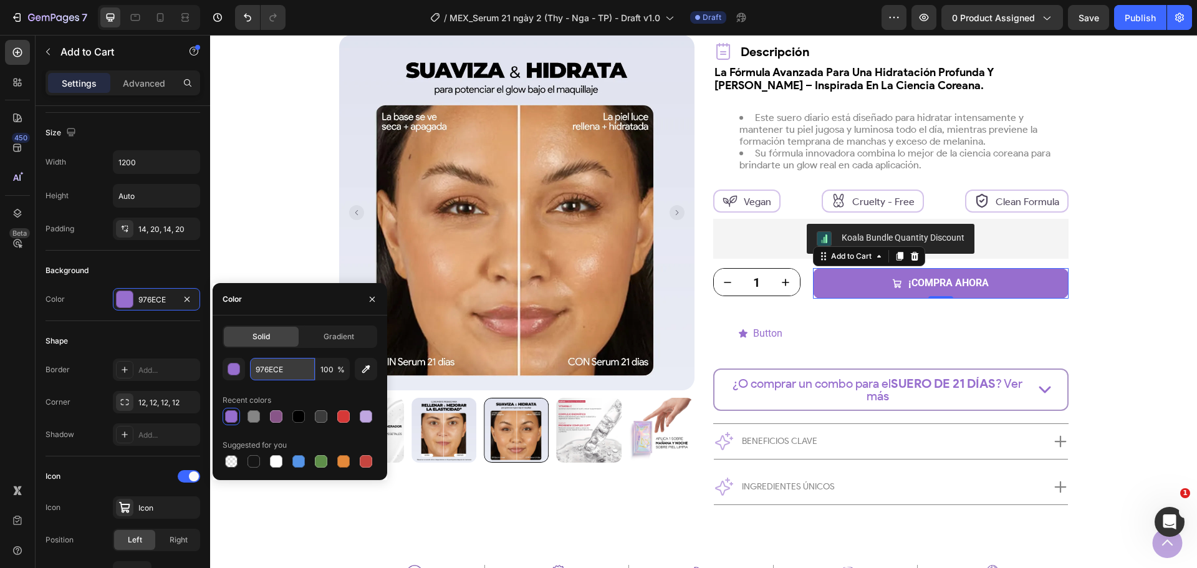
click at [284, 360] on input "976ECE" at bounding box center [282, 369] width 65 height 22
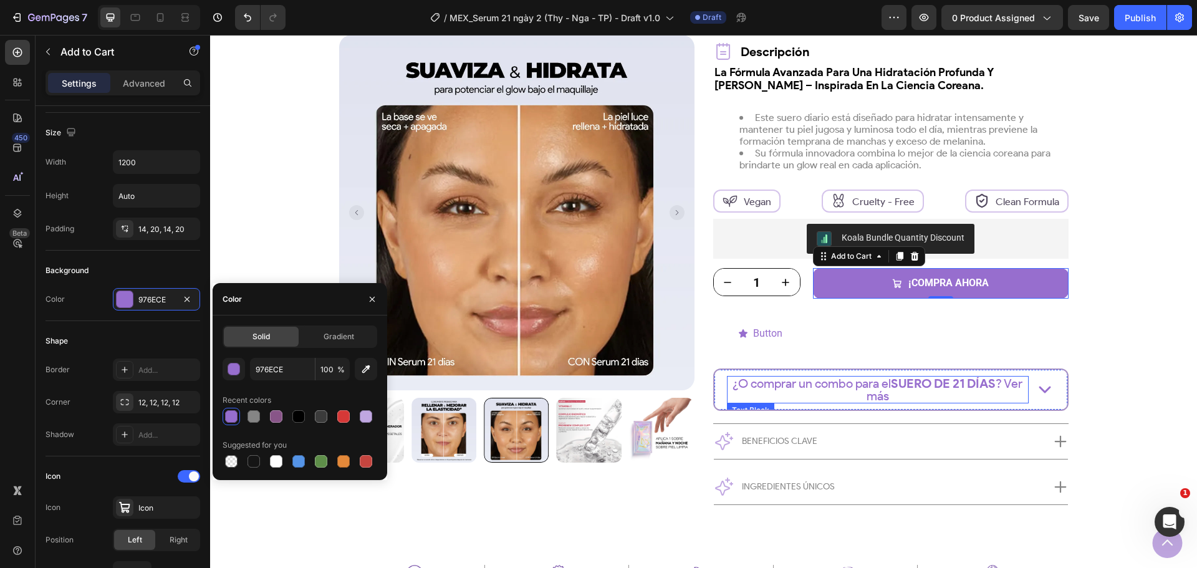
click at [771, 390] on p "¿O comprar un combo para el SUERO DE 21 DÍAS ? Ver más" at bounding box center [877, 389] width 299 height 25
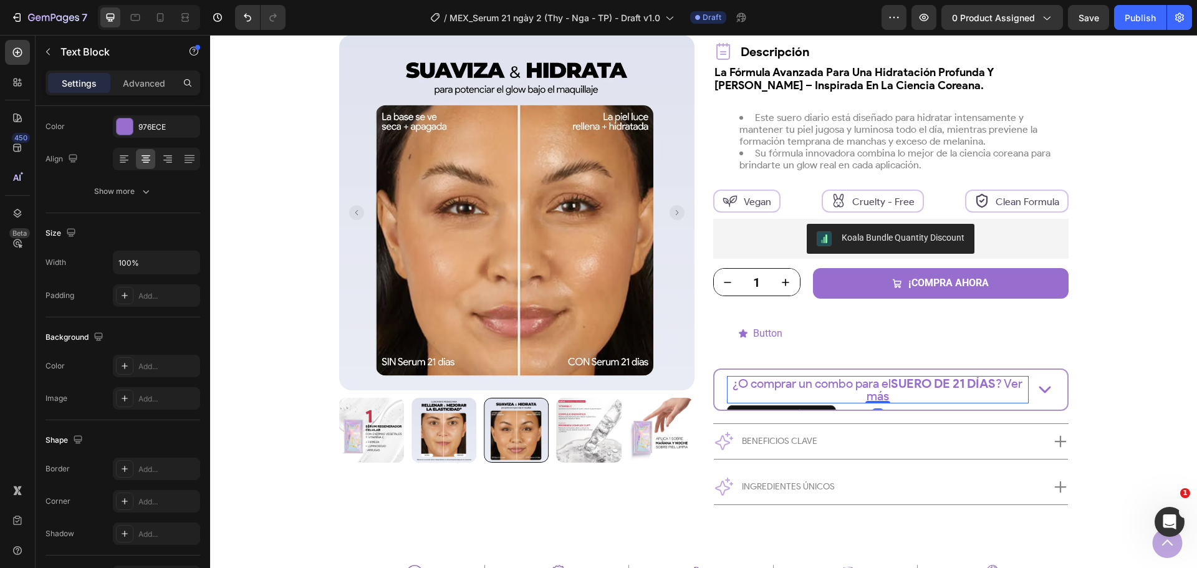
scroll to position [0, 0]
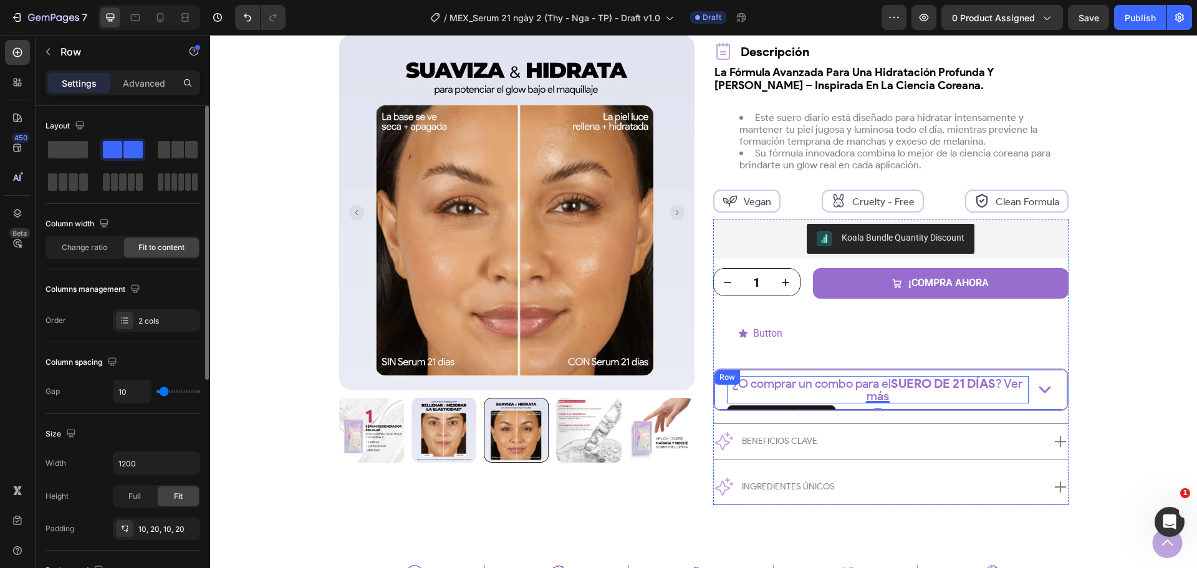
click at [713, 402] on div "¿O comprar un combo para el SUERO DE 21 DÍAS ? Ver más Text Block 0 Icon Row" at bounding box center [890, 389] width 355 height 42
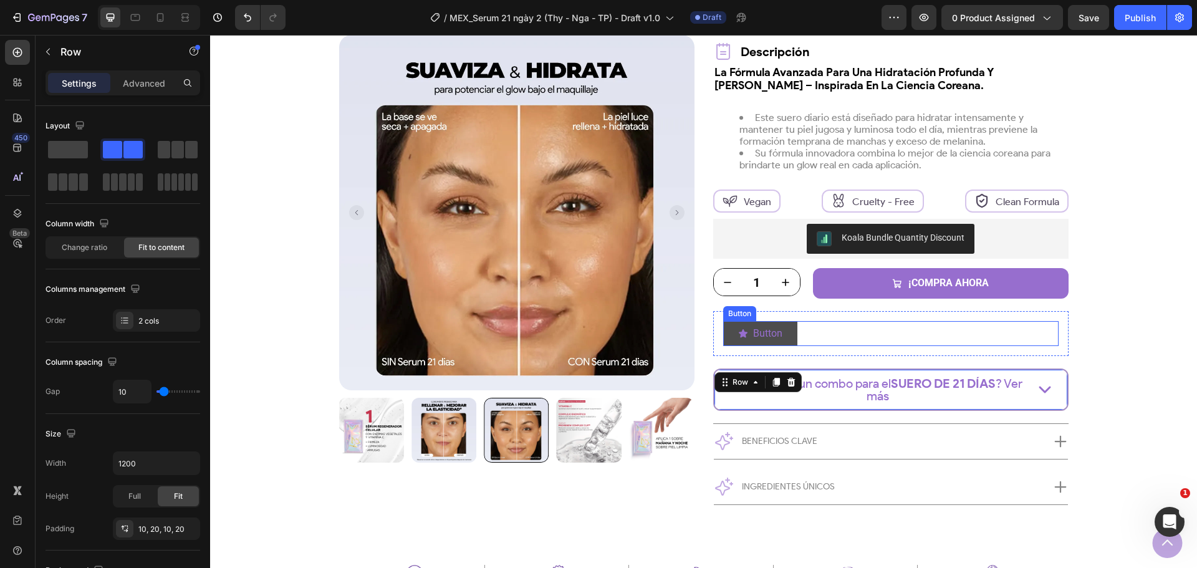
click at [780, 333] on button "Button" at bounding box center [760, 333] width 74 height 25
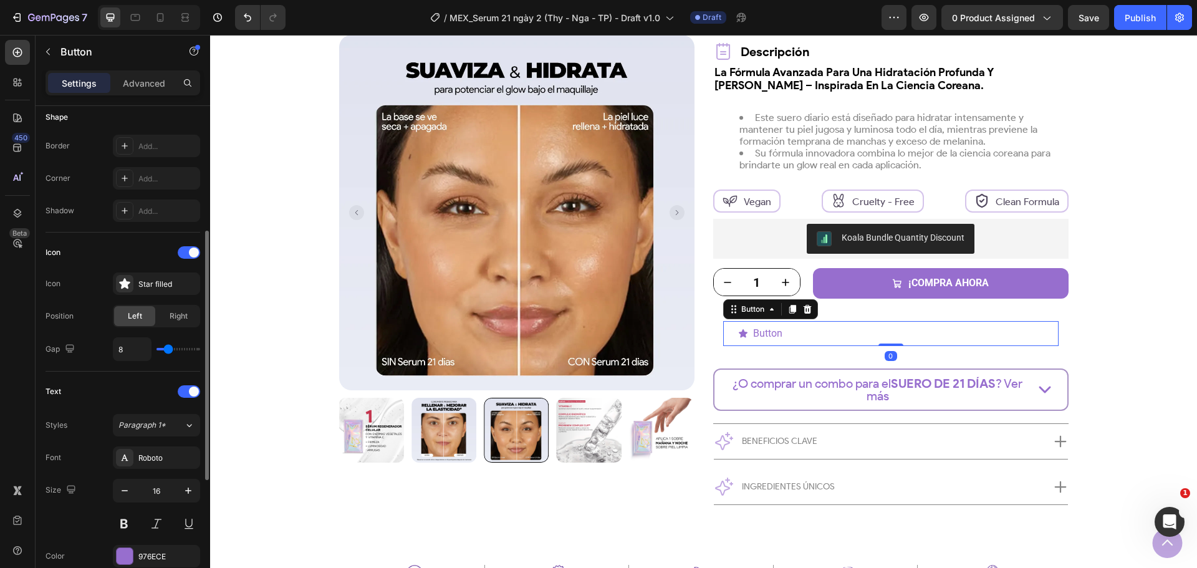
scroll to position [495, 0]
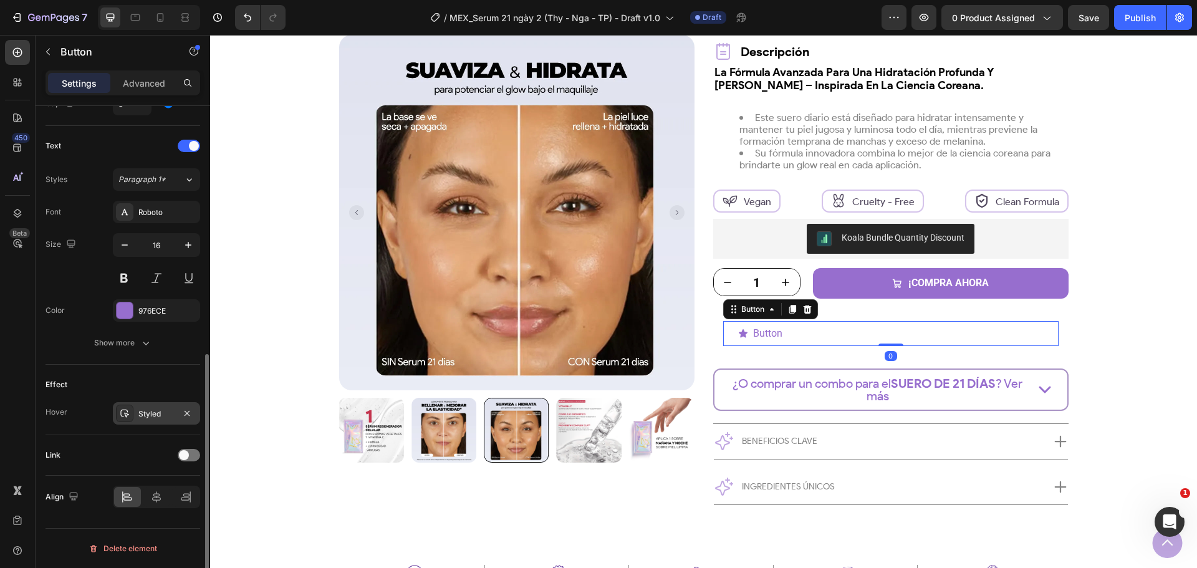
click at [122, 403] on div "Styled" at bounding box center [156, 413] width 87 height 22
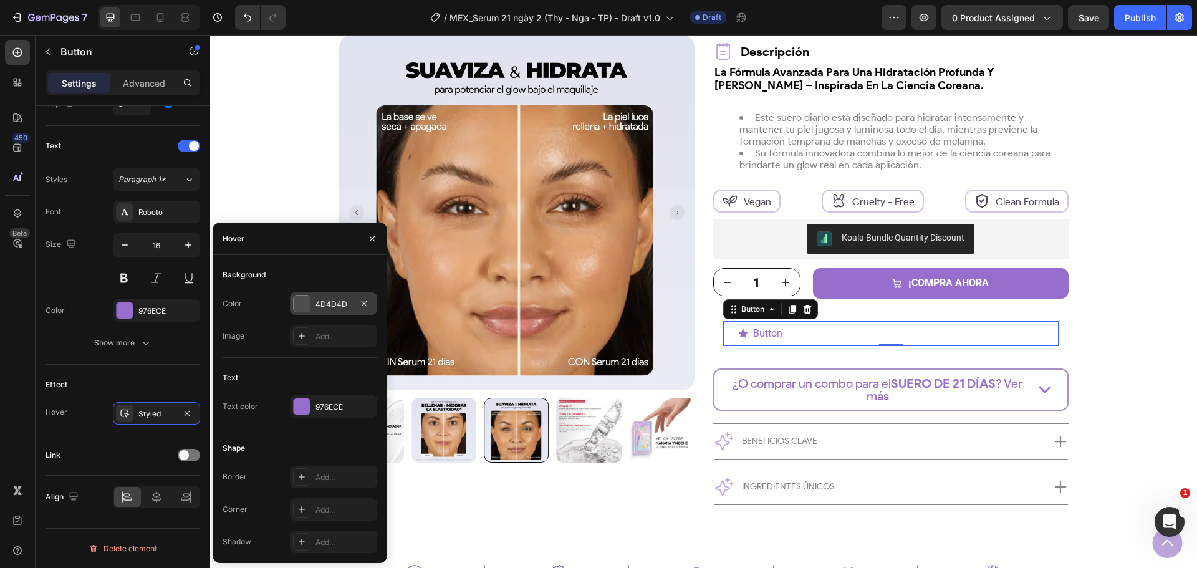
click at [319, 301] on div "4D4D4D" at bounding box center [333, 304] width 36 height 11
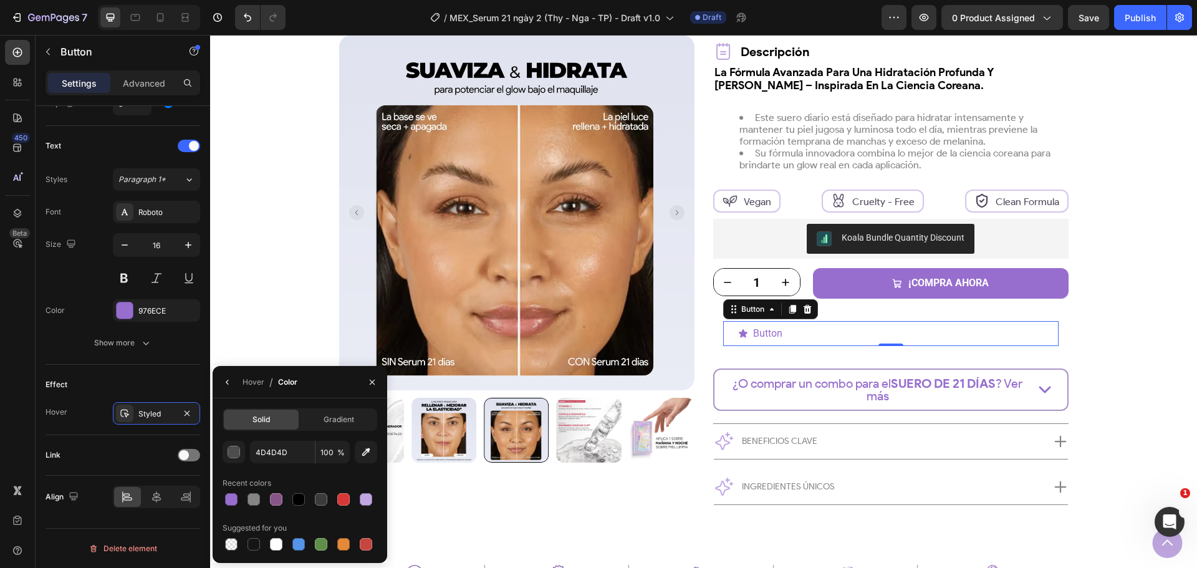
click at [268, 415] on span "Solid" at bounding box center [260, 419] width 17 height 11
click at [276, 453] on input "4D4D4D" at bounding box center [282, 452] width 65 height 22
paste input "976ECE"
type input "976ECE"
click at [239, 384] on div "Hover / Color" at bounding box center [258, 382] width 90 height 32
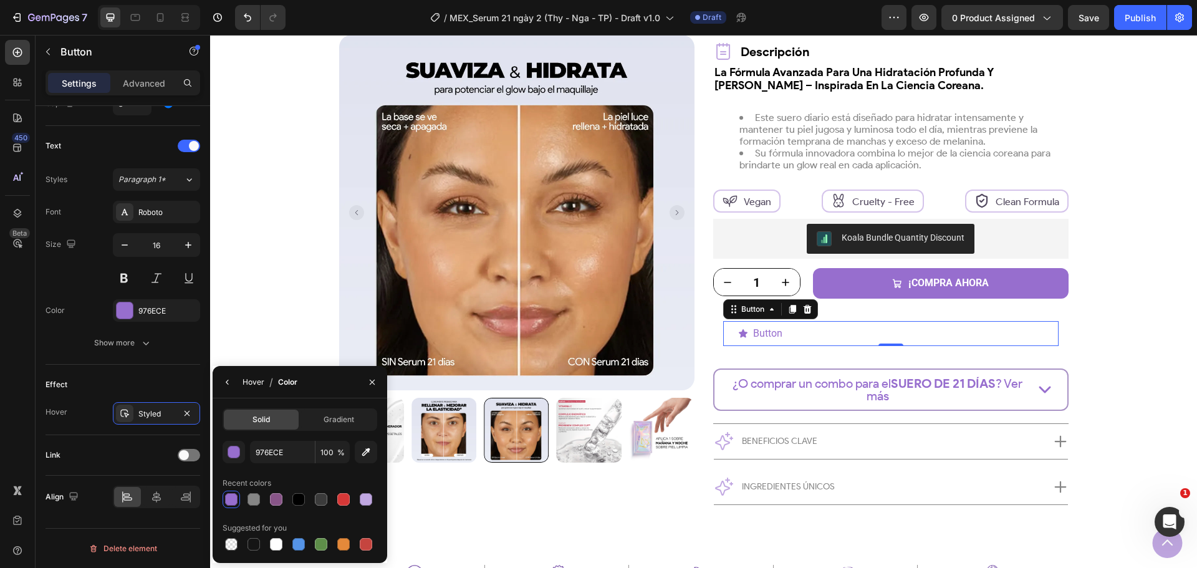
click at [249, 383] on div "Hover" at bounding box center [253, 381] width 22 height 11
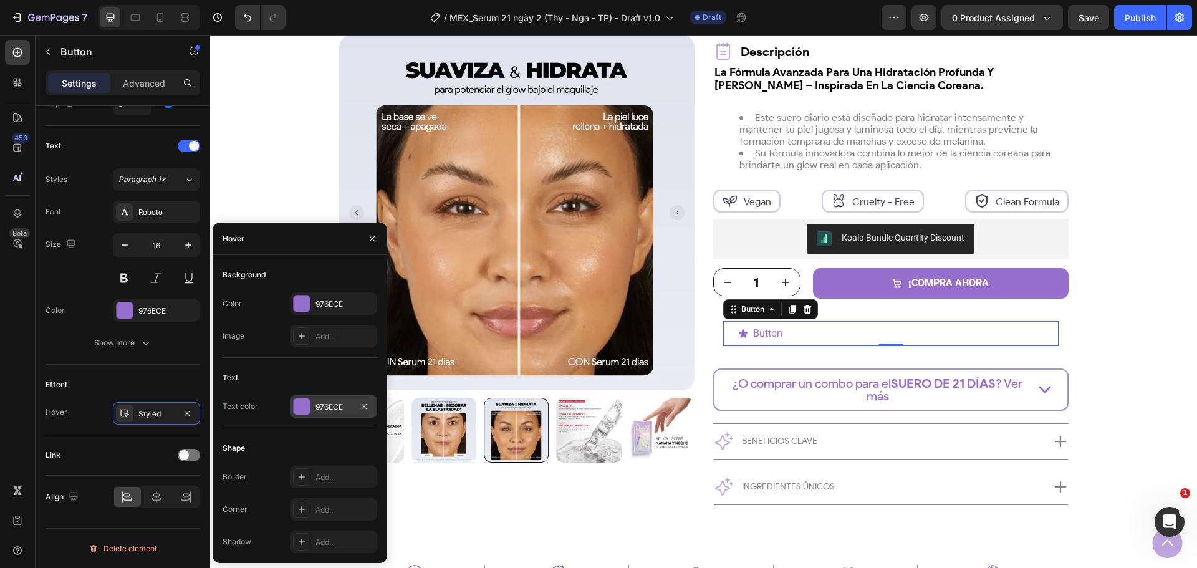
click at [322, 415] on div "976ECE" at bounding box center [333, 406] width 87 height 22
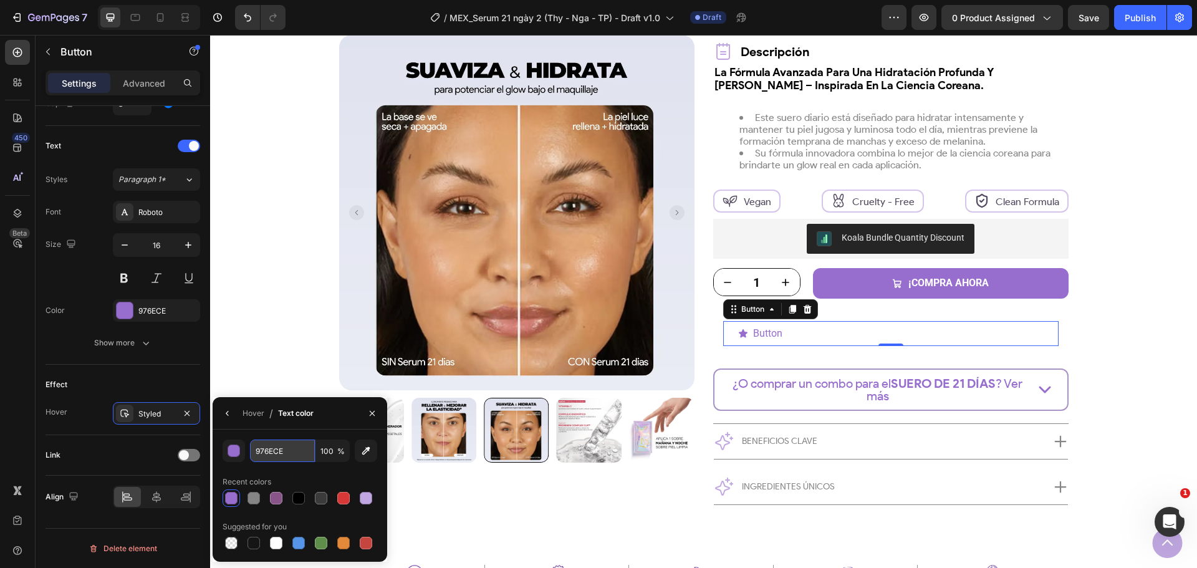
click at [287, 448] on input "976ECE" at bounding box center [282, 450] width 65 height 22
click at [230, 456] on div "button" at bounding box center [234, 450] width 12 height 12
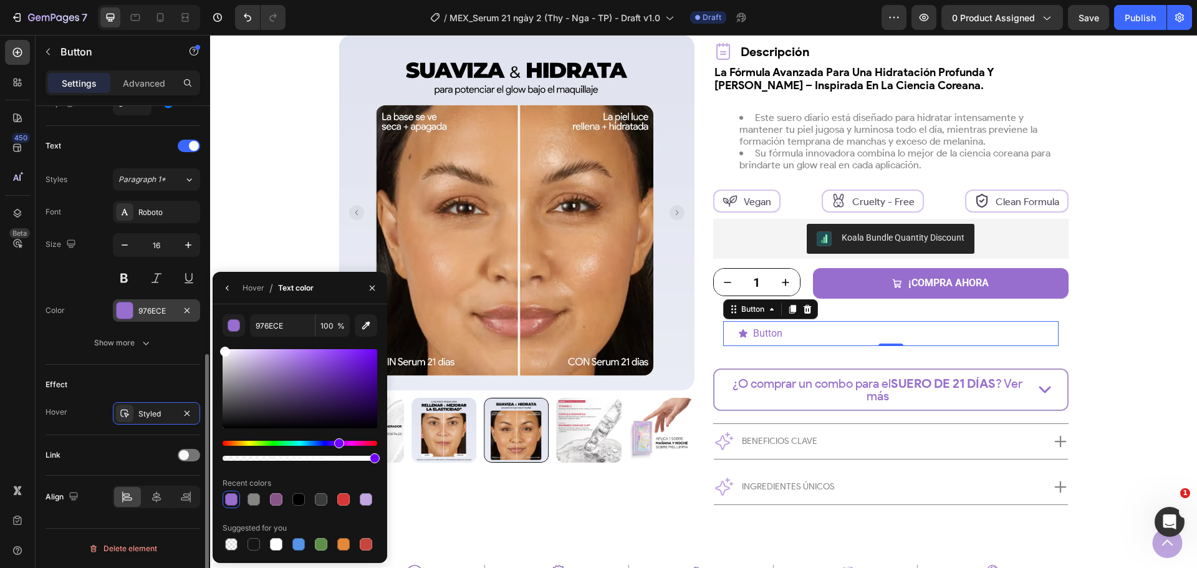
drag, startPoint x: 240, startPoint y: 373, endPoint x: 194, endPoint y: 312, distance: 76.2
click at [194, 312] on div "450 Beta button Sections(30) Elements(7) Button Button Button Product Dynamic C…" at bounding box center [105, 301] width 210 height 533
drag, startPoint x: 281, startPoint y: 376, endPoint x: 183, endPoint y: 315, distance: 115.0
click at [183, 315] on div "450 Beta button Sections(30) Elements(7) Button Button Button Product Dynamic C…" at bounding box center [105, 301] width 210 height 533
click at [234, 287] on button "button" at bounding box center [228, 288] width 20 height 20
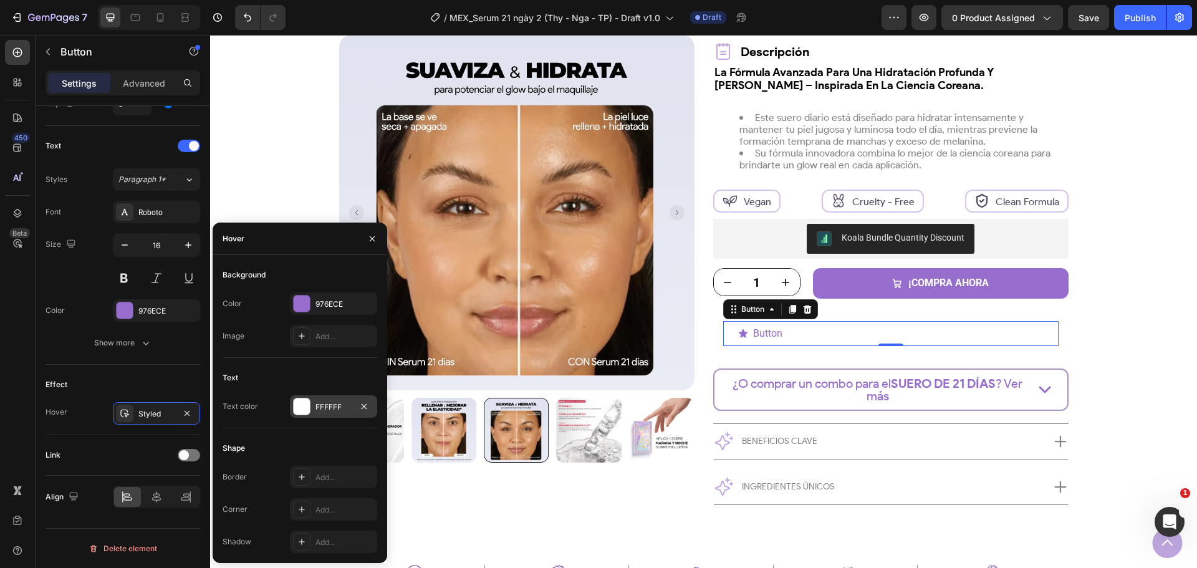
click at [299, 411] on div at bounding box center [302, 406] width 16 height 16
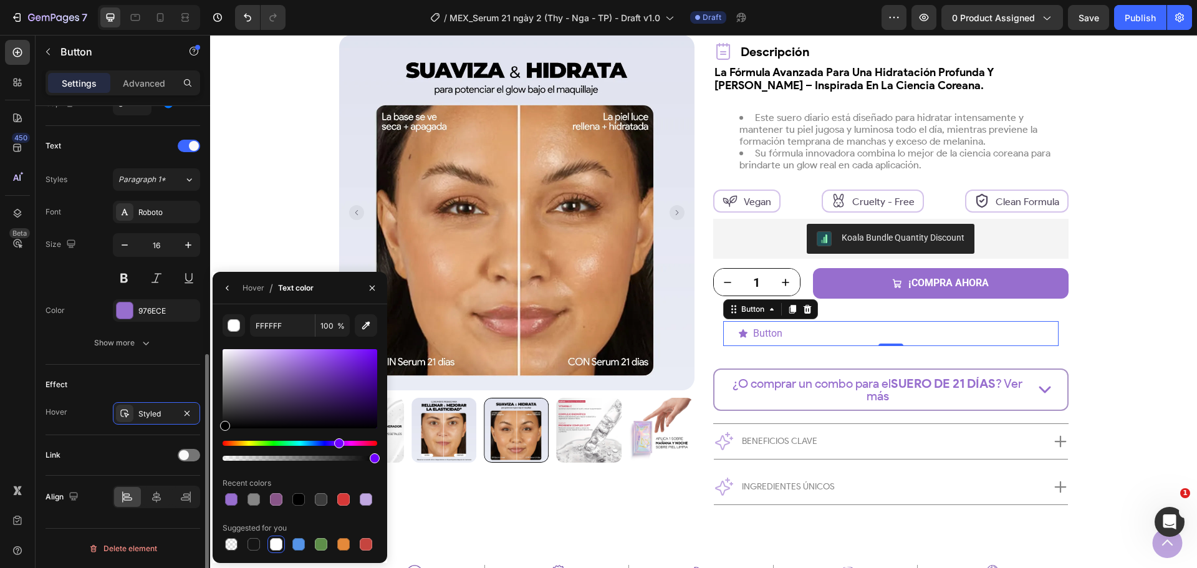
drag, startPoint x: 253, startPoint y: 370, endPoint x: 177, endPoint y: 478, distance: 132.0
click at [177, 478] on div "450 Beta button Sections(30) Elements(7) Button Button Button Product Dynamic C…" at bounding box center [105, 301] width 210 height 533
click at [235, 289] on button "button" at bounding box center [228, 288] width 20 height 20
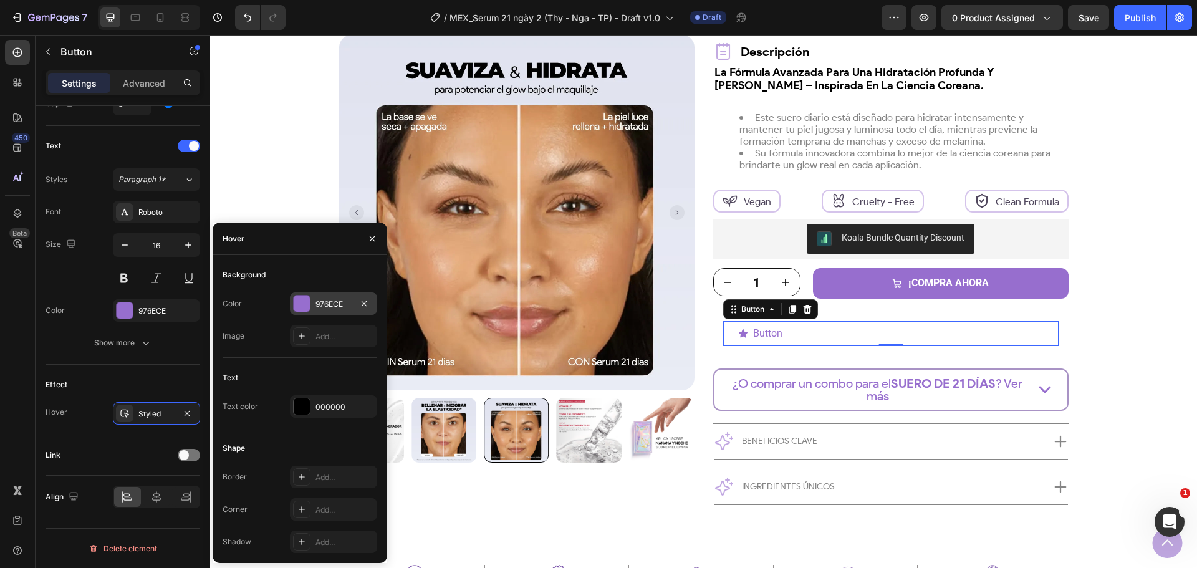
click at [312, 308] on div "976ECE" at bounding box center [333, 303] width 87 height 22
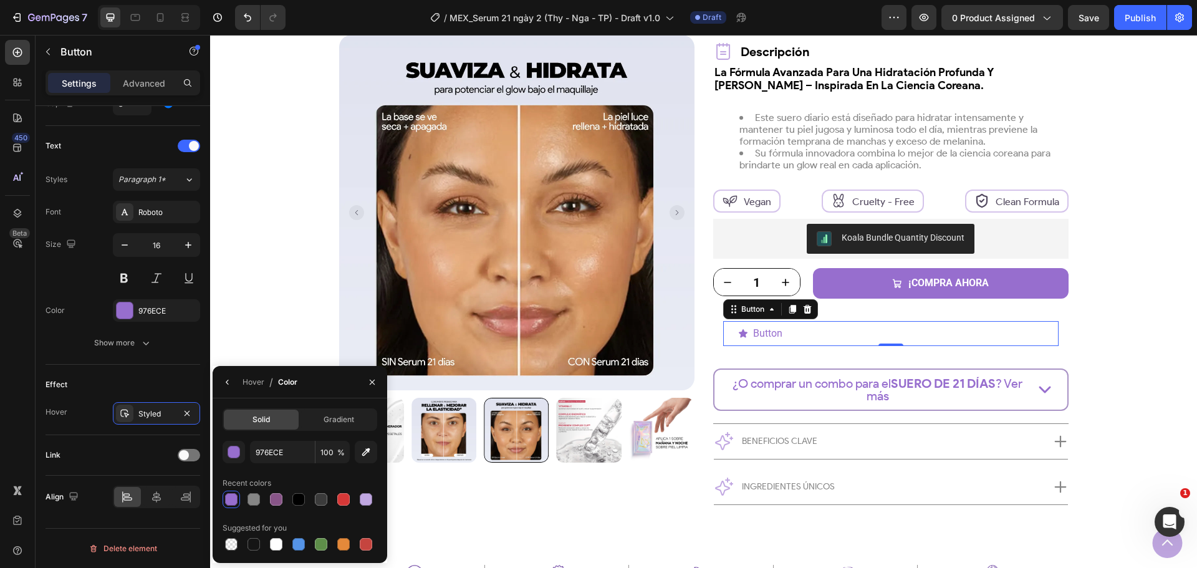
click at [237, 376] on div "Hover / Color" at bounding box center [258, 382] width 90 height 32
click at [233, 379] on button "button" at bounding box center [228, 382] width 20 height 20
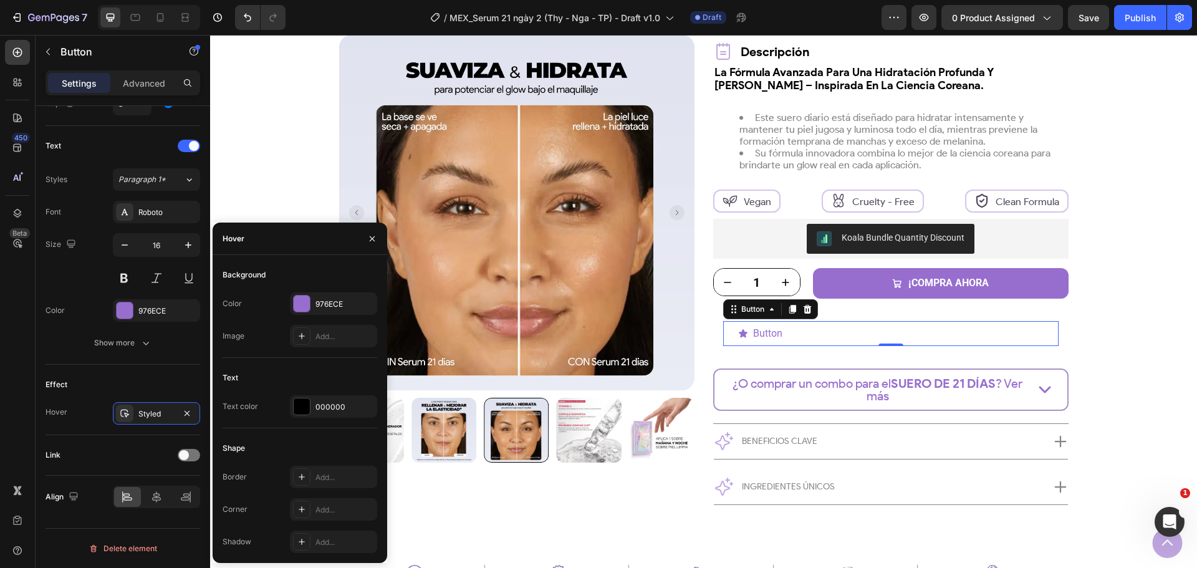
click at [304, 408] on div at bounding box center [302, 406] width 16 height 16
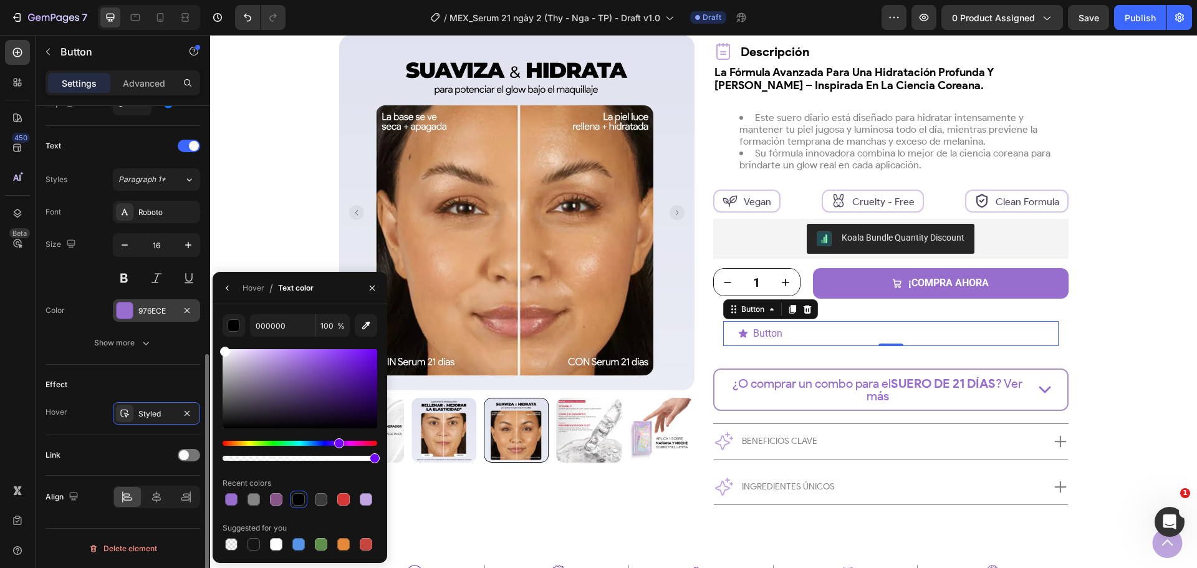
drag, startPoint x: 251, startPoint y: 381, endPoint x: 175, endPoint y: 304, distance: 108.4
click at [175, 304] on div "450 Beta button Sections(30) Elements(7) Button Button Button Product Dynamic C…" at bounding box center [105, 301] width 210 height 533
type input "FFFFFF"
click at [153, 381] on div "Effect" at bounding box center [123, 385] width 155 height 20
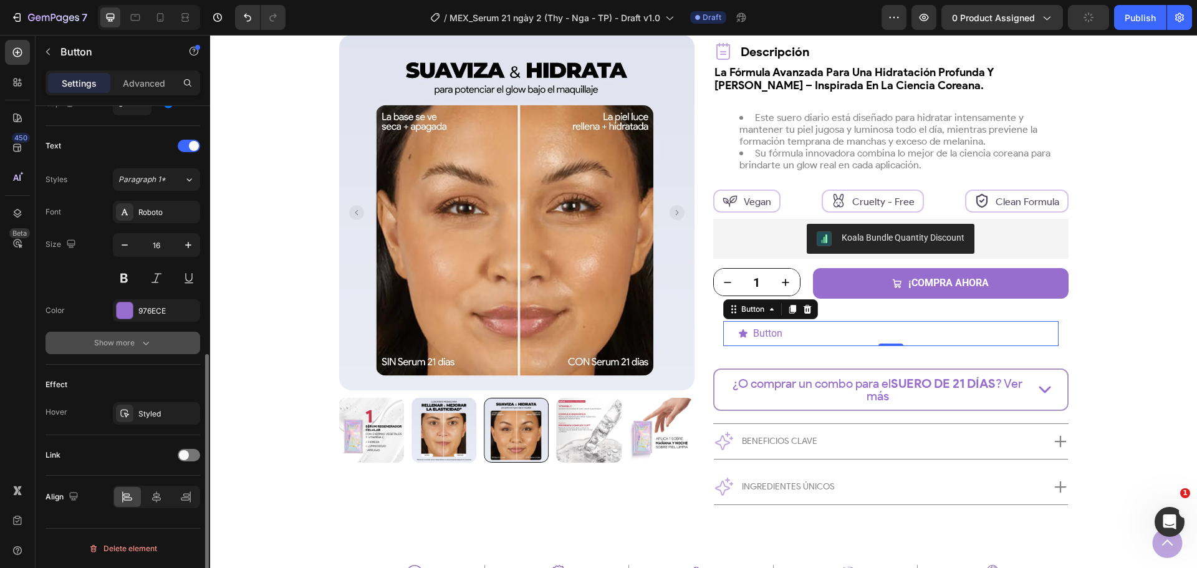
click at [146, 349] on button "Show more" at bounding box center [123, 343] width 155 height 22
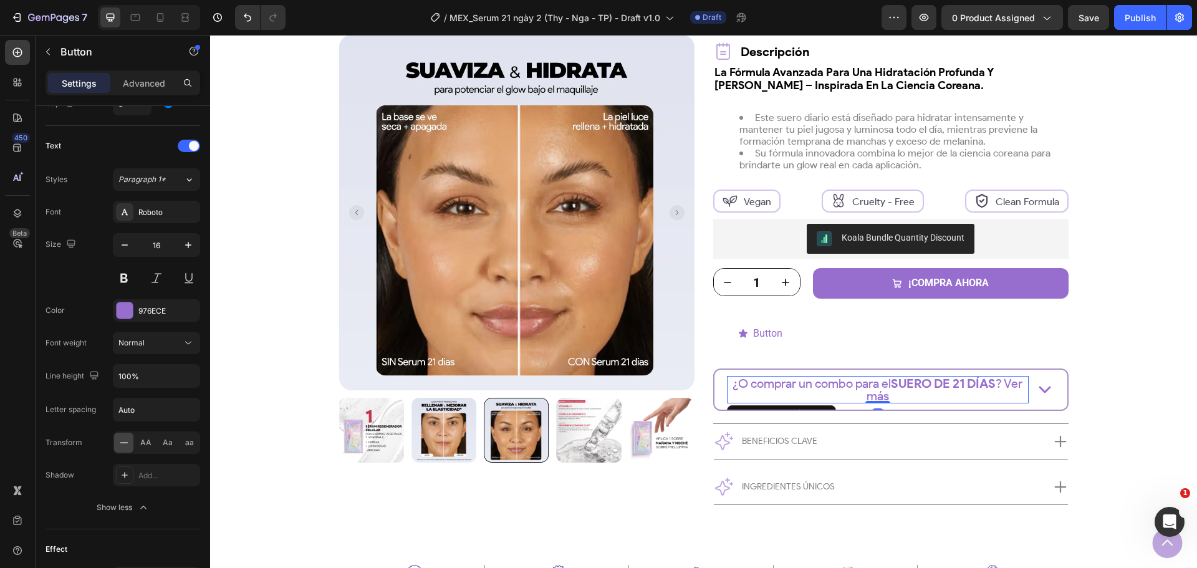
click at [784, 387] on p "¿O comprar un combo para el SUERO DE 21 DÍAS ? Ver más" at bounding box center [877, 389] width 299 height 25
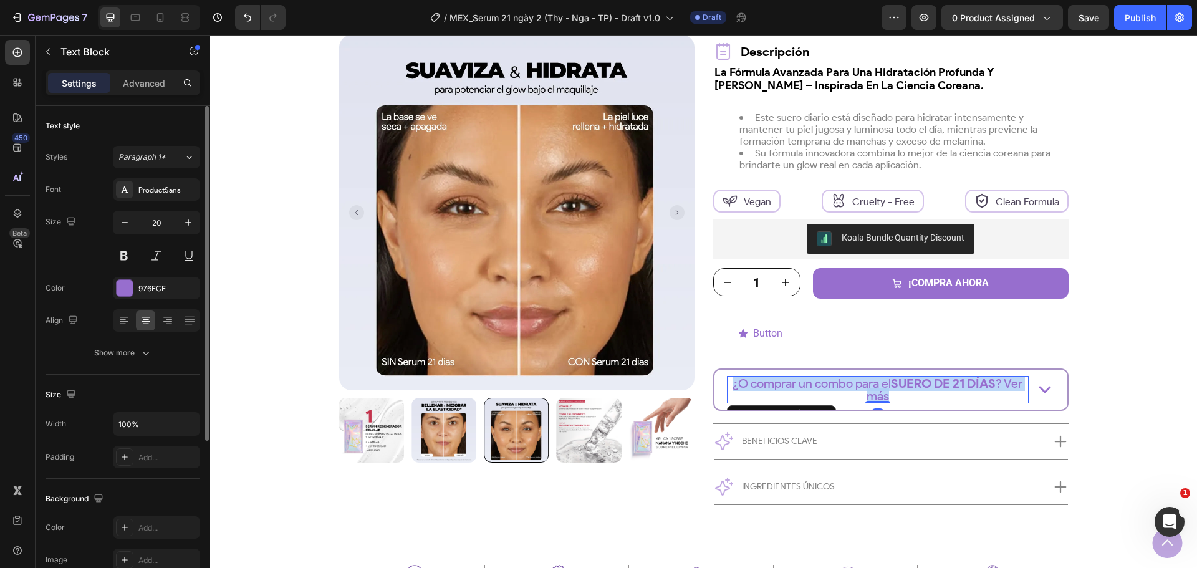
click at [784, 387] on p "¿O comprar un combo para el SUERO DE 21 DÍAS ? Ver más" at bounding box center [877, 389] width 299 height 25
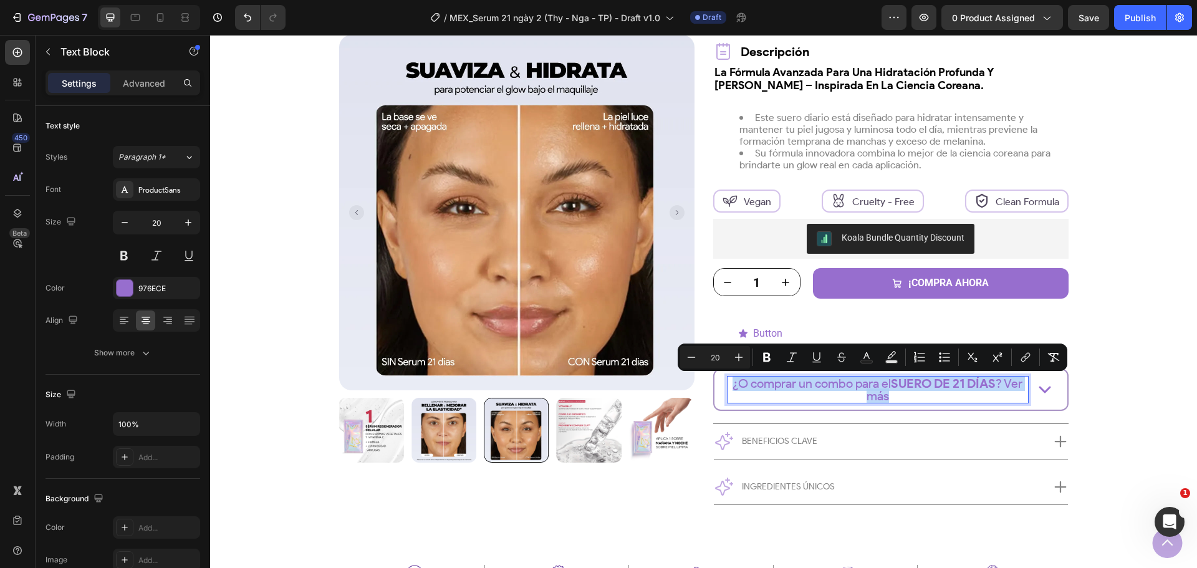
copy p "¿O comprar un combo para el SUERO DE 21 DÍAS ? Ver más"
click at [759, 329] on p "Button" at bounding box center [767, 333] width 29 height 10
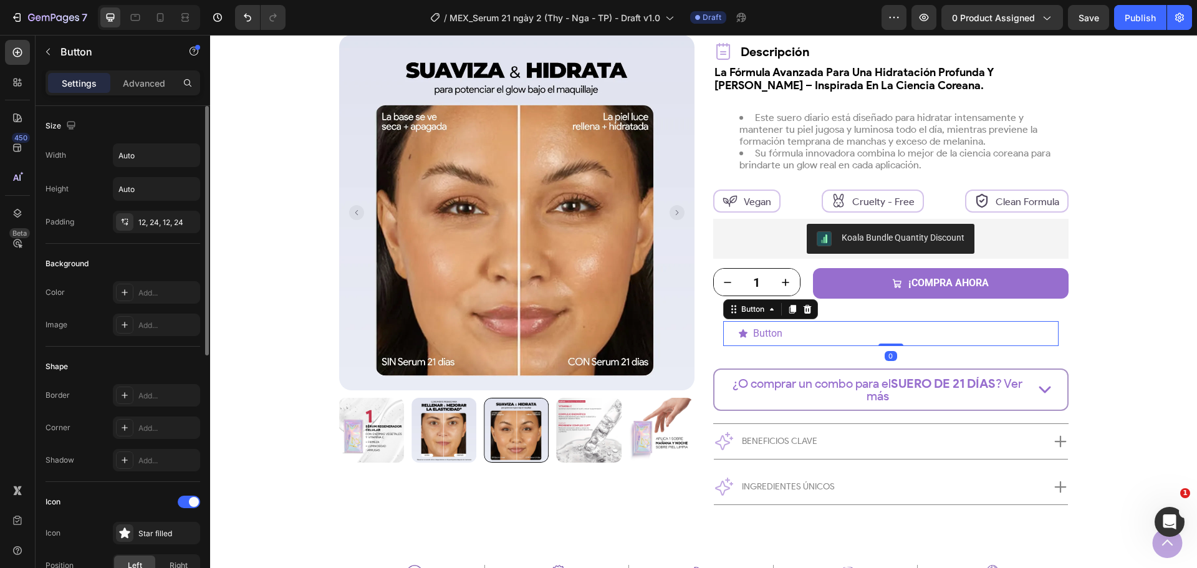
scroll to position [187, 0]
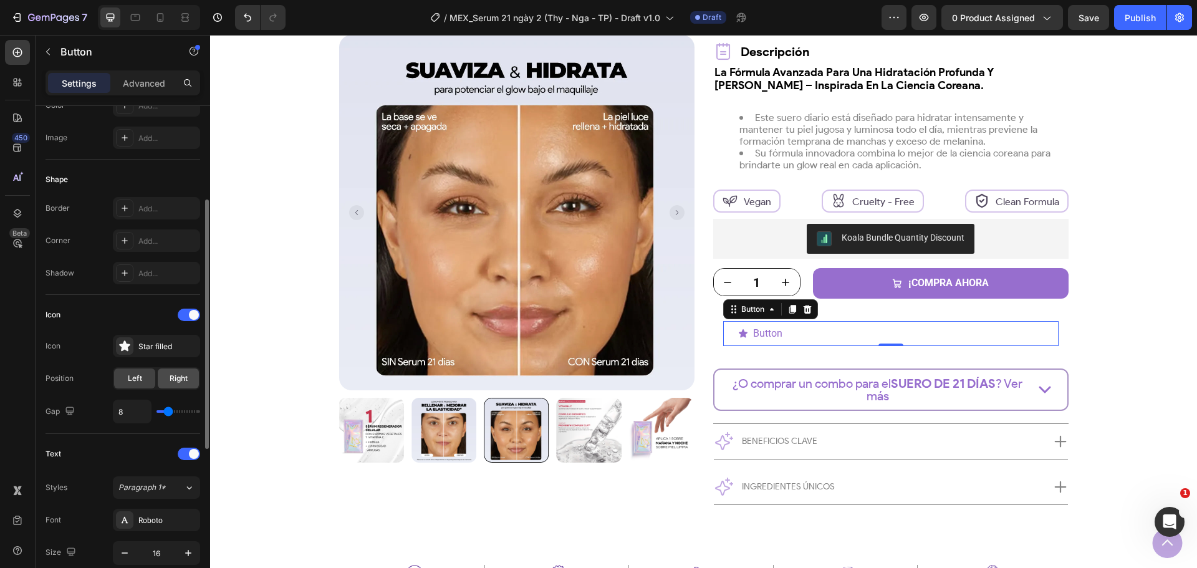
click at [189, 386] on div "Right" at bounding box center [178, 378] width 41 height 20
click at [757, 332] on p "Button" at bounding box center [752, 333] width 29 height 10
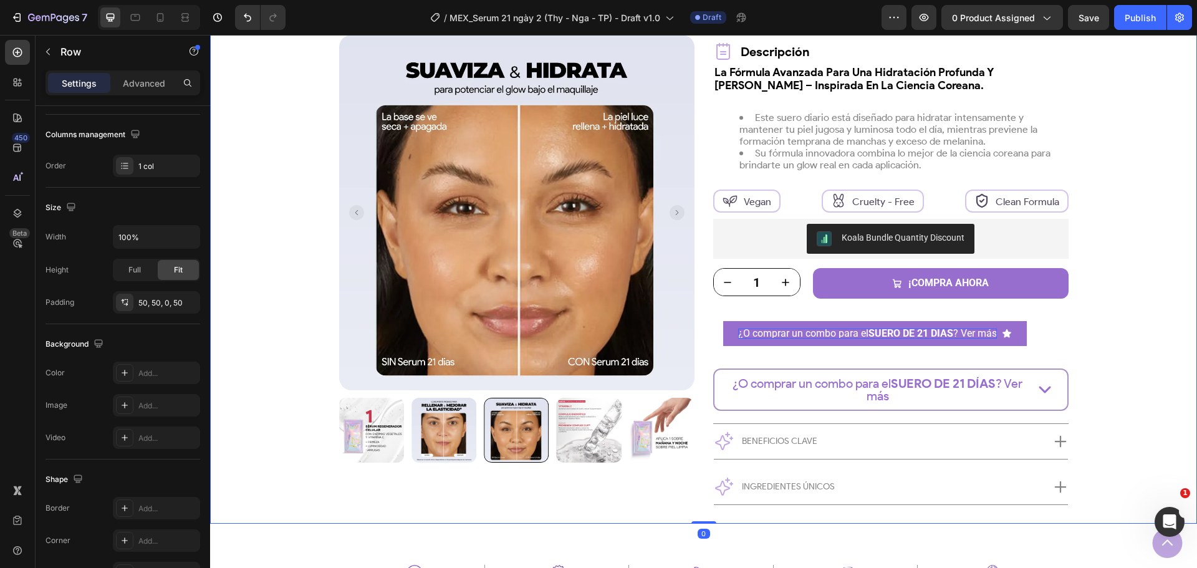
click at [1081, 351] on div "Product Images Row más vendido Text Block Row Suero 21 Días Product Title Trust…" at bounding box center [703, 188] width 924 height 671
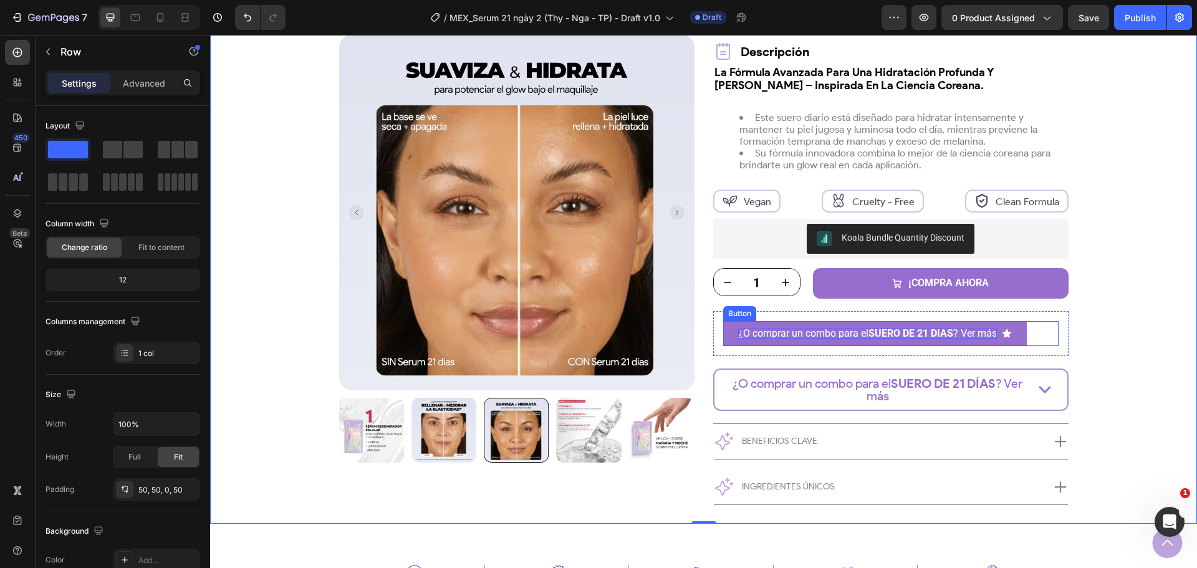
click at [1025, 335] on div "¿O comprar un combo para el SUERO DE 21 DÍAS ? Ver más Button" at bounding box center [890, 333] width 335 height 25
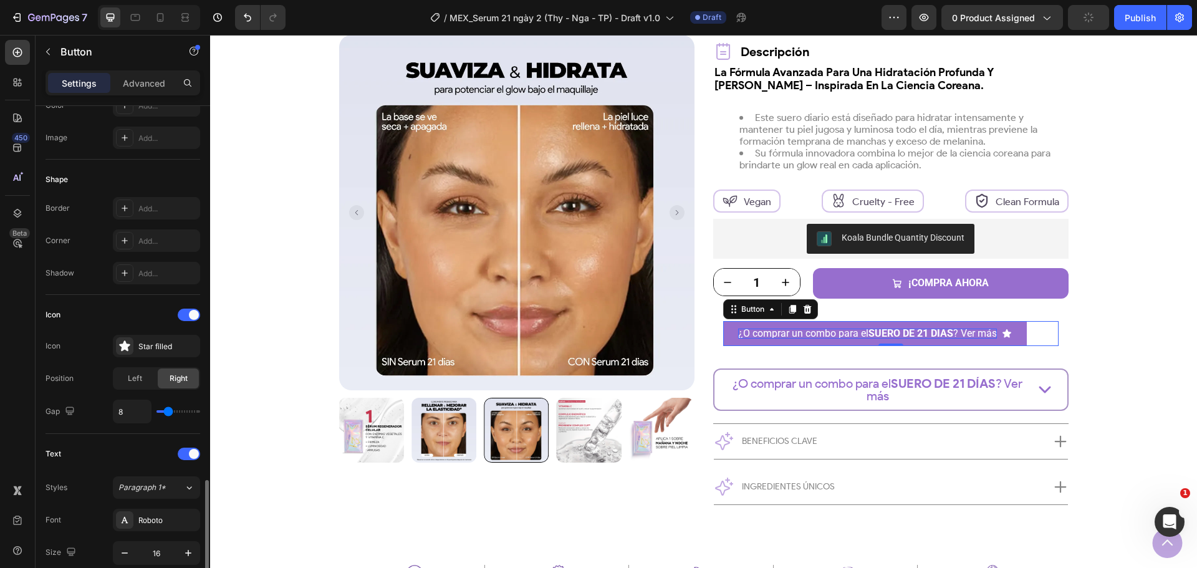
scroll to position [495, 0]
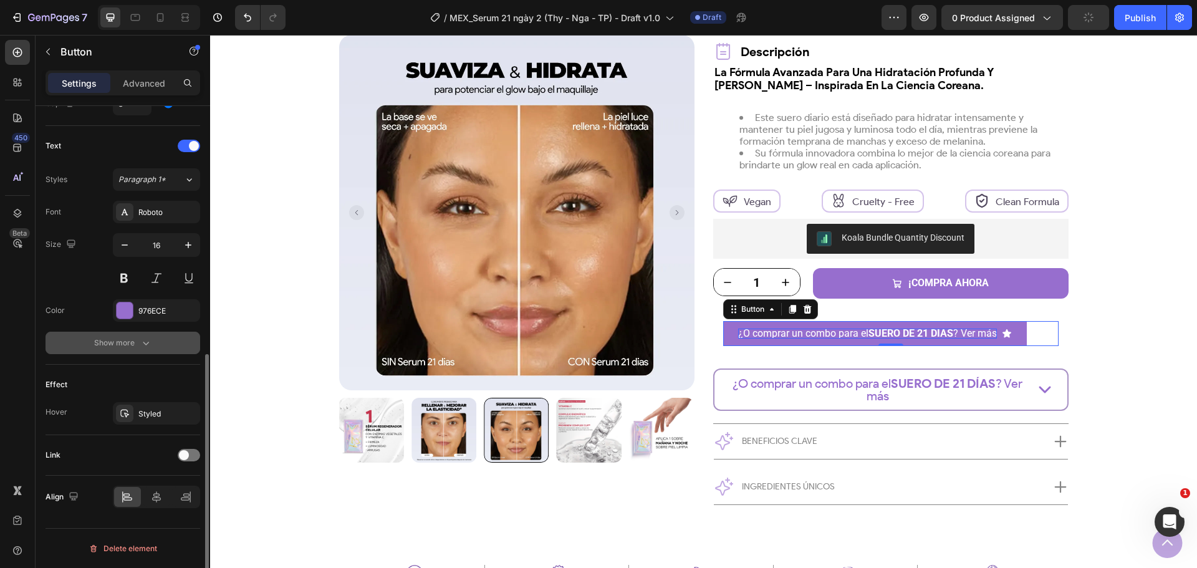
click at [125, 352] on button "Show more" at bounding box center [123, 343] width 155 height 22
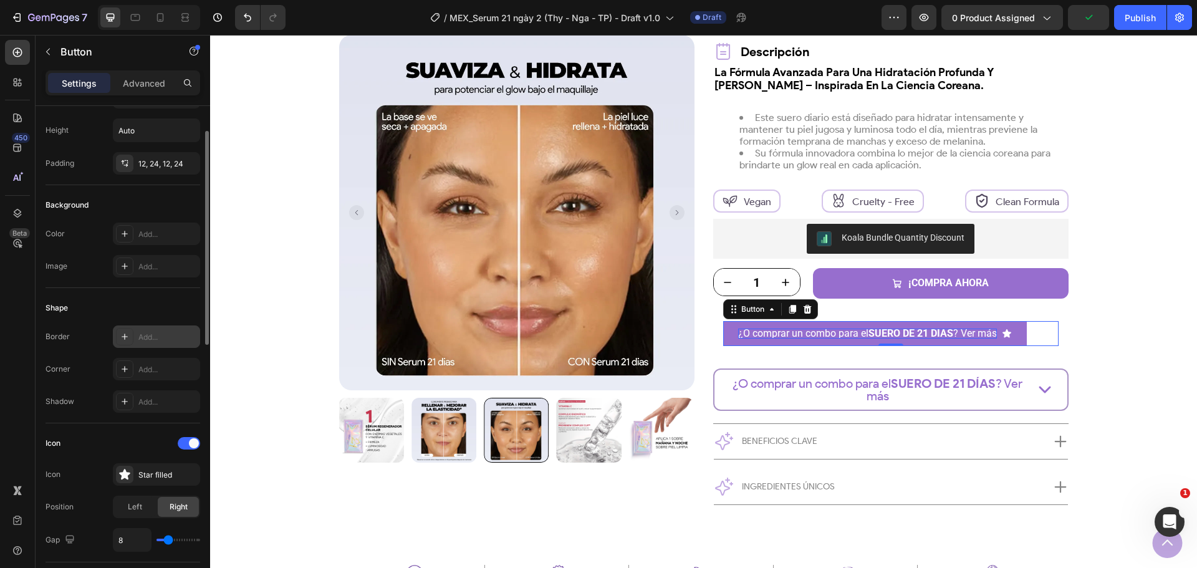
scroll to position [0, 0]
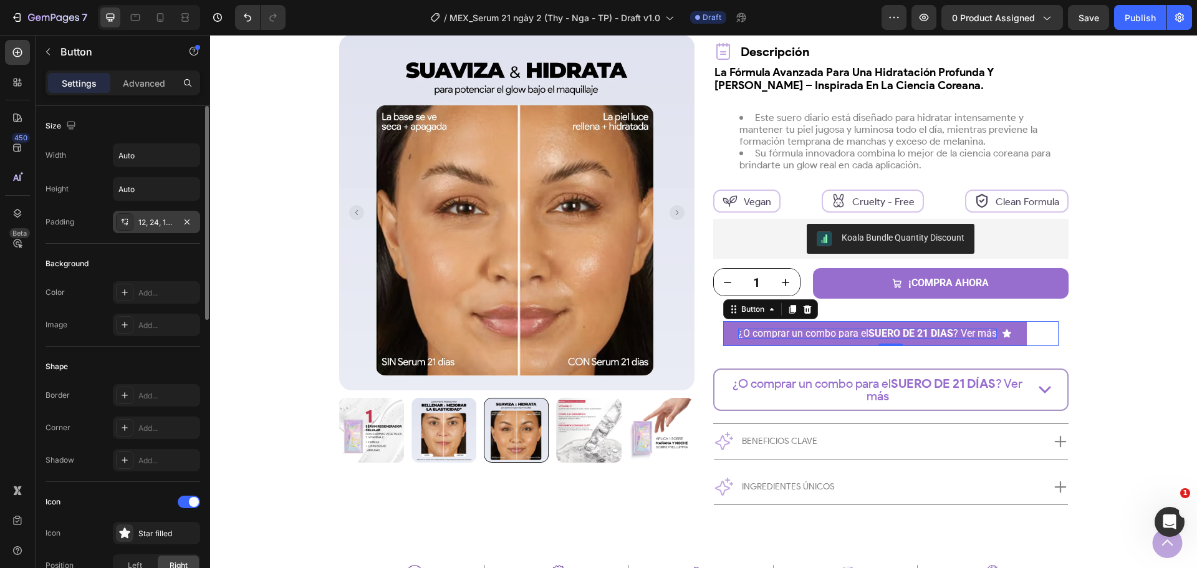
click at [153, 229] on div "12, 24, 12, 24" at bounding box center [156, 222] width 87 height 22
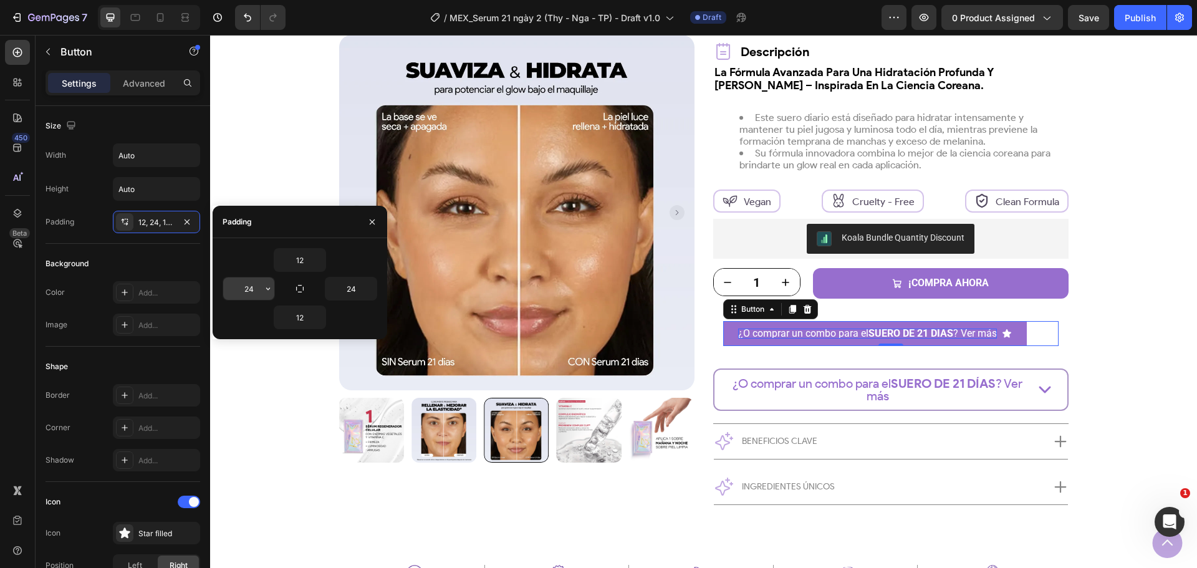
click at [261, 295] on input "24" at bounding box center [248, 288] width 51 height 22
click at [261, 295] on input "29" at bounding box center [248, 288] width 51 height 22
type input "20"
type input "10"
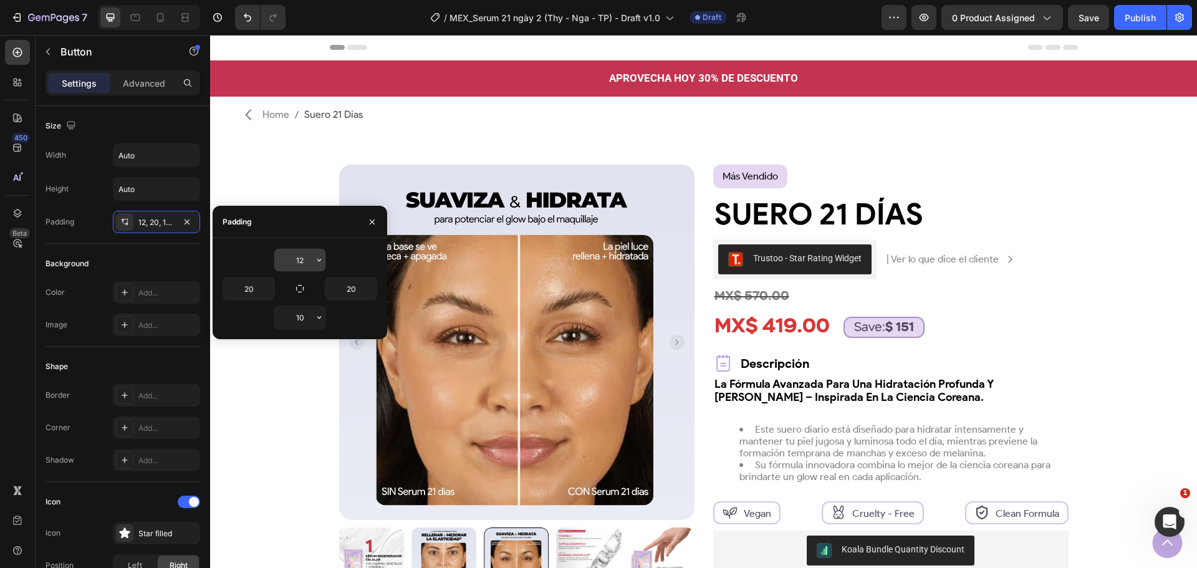
click at [299, 263] on input "12" at bounding box center [299, 260] width 51 height 22
type input "10"
click at [373, 223] on icon "button" at bounding box center [372, 222] width 10 height 10
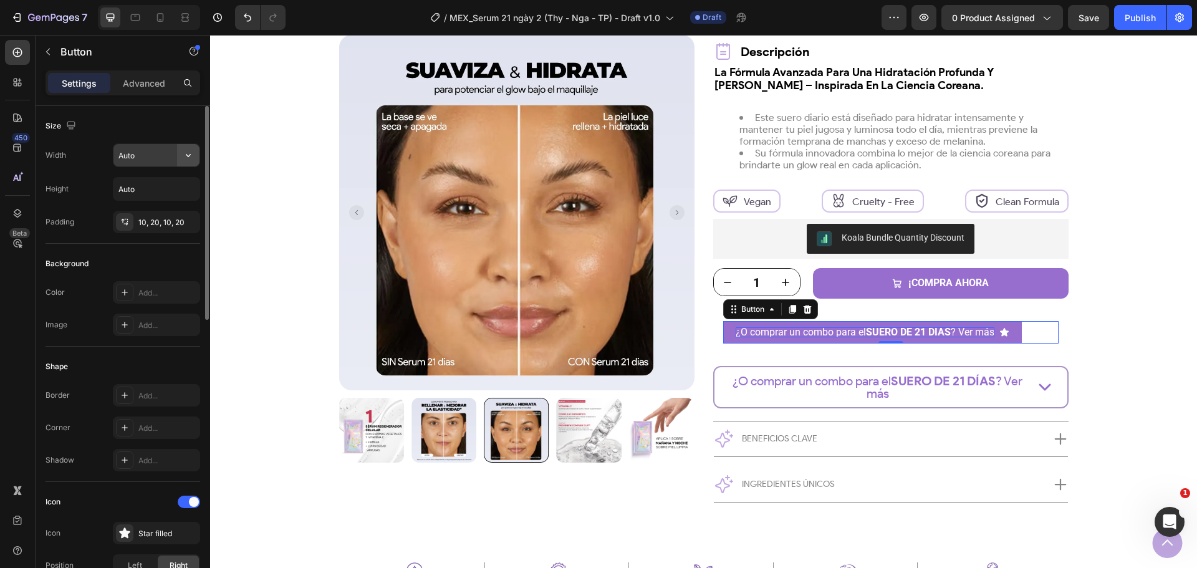
click at [186, 155] on icon "button" at bounding box center [188, 155] width 12 height 12
click at [151, 204] on div "Full 100%" at bounding box center [143, 211] width 102 height 24
type input "100%"
click at [144, 430] on div "Add..." at bounding box center [167, 428] width 59 height 11
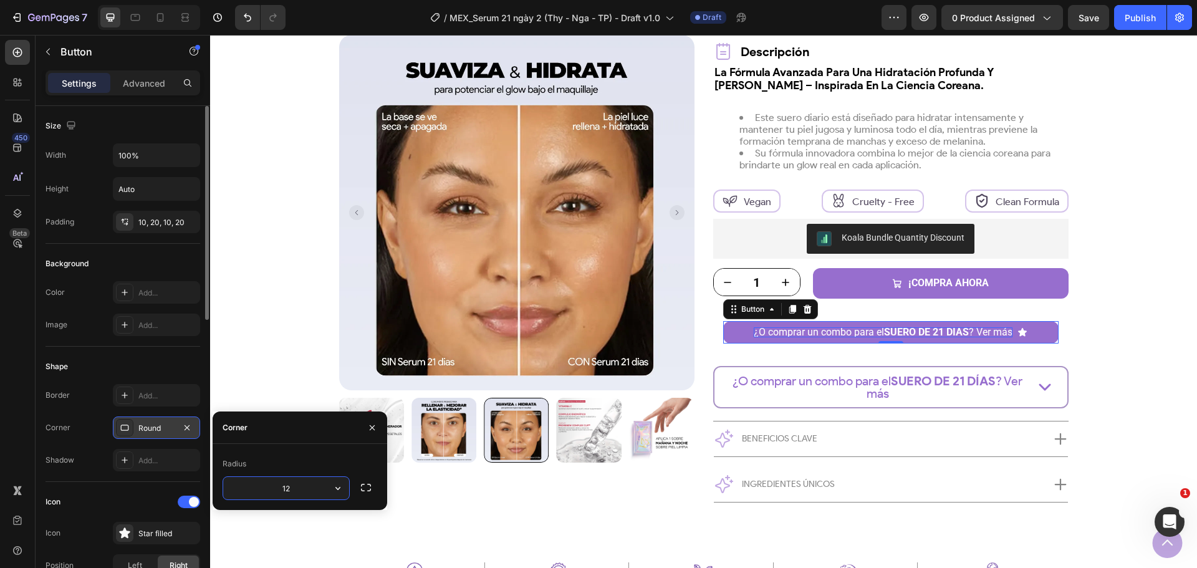
type input "12"
click at [146, 391] on div "Add..." at bounding box center [167, 395] width 59 height 11
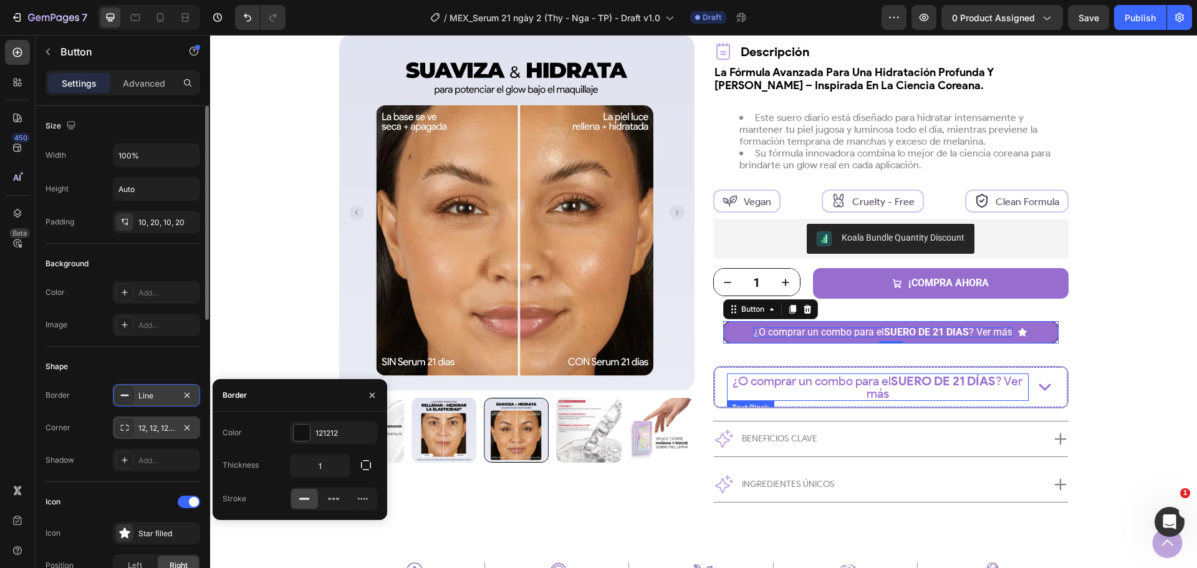
click at [763, 378] on p "¿O comprar un combo para el SUERO DE 21 DÍAS ? Ver más" at bounding box center [877, 387] width 299 height 25
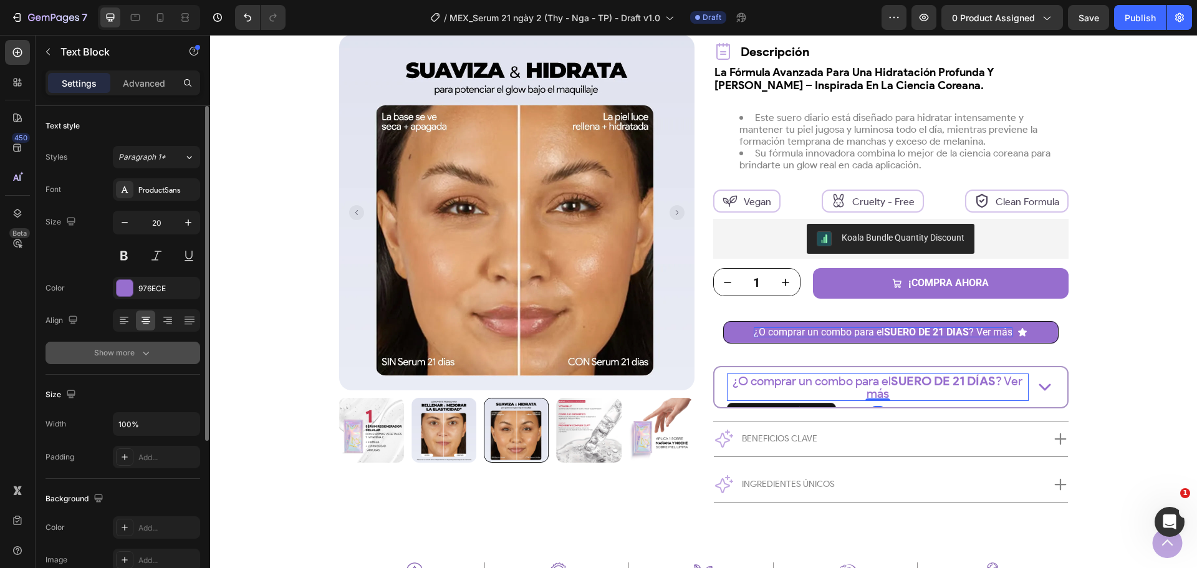
click at [145, 353] on icon "button" at bounding box center [146, 353] width 12 height 12
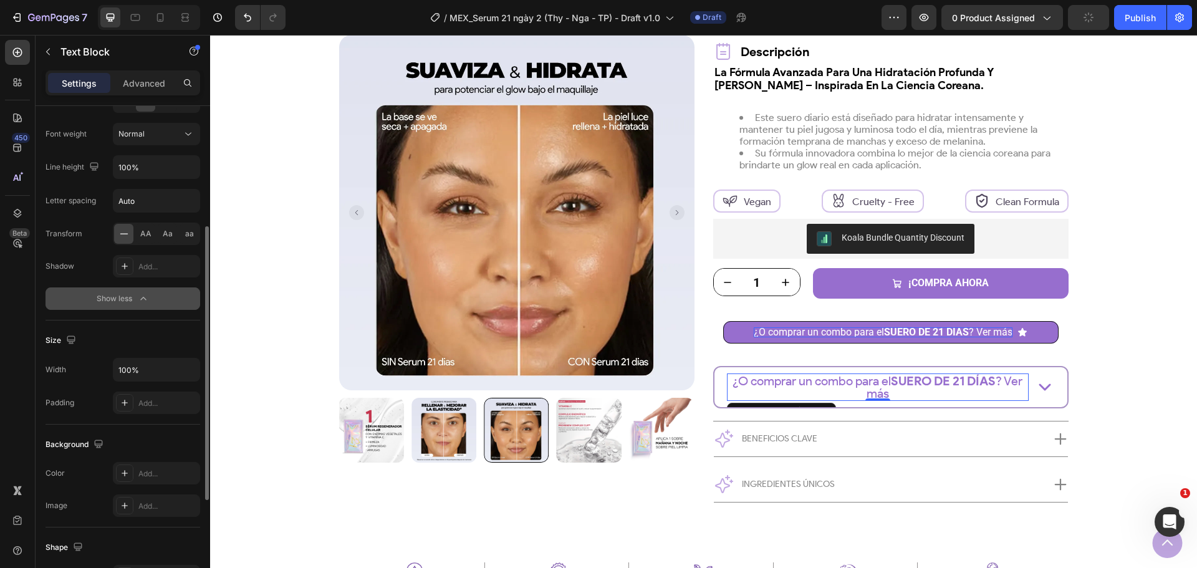
scroll to position [94, 0]
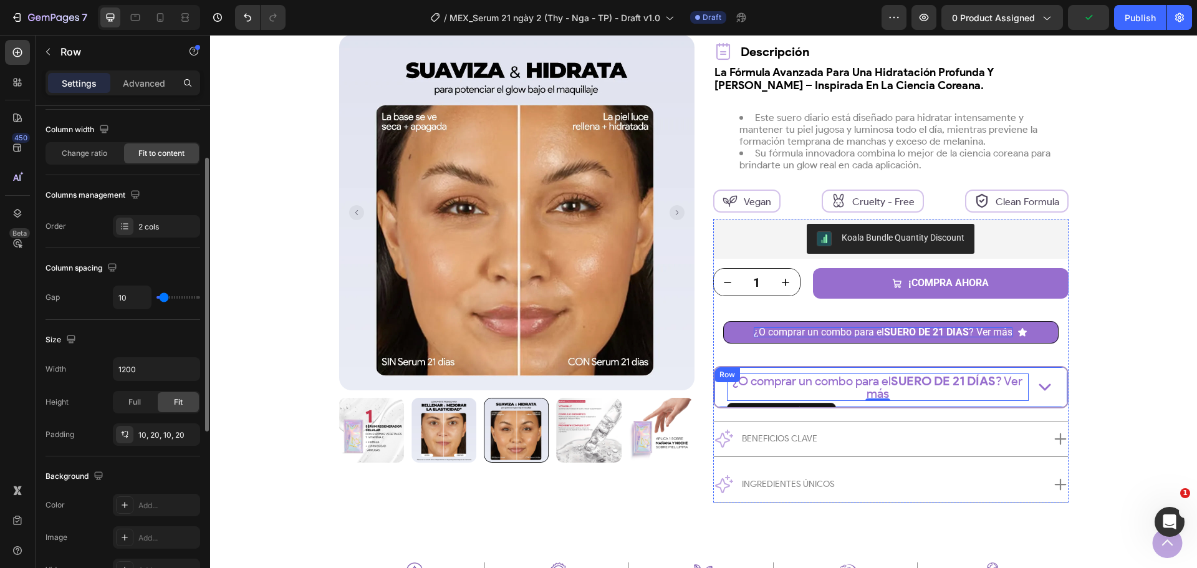
click at [717, 382] on div "Row" at bounding box center [727, 374] width 26 height 15
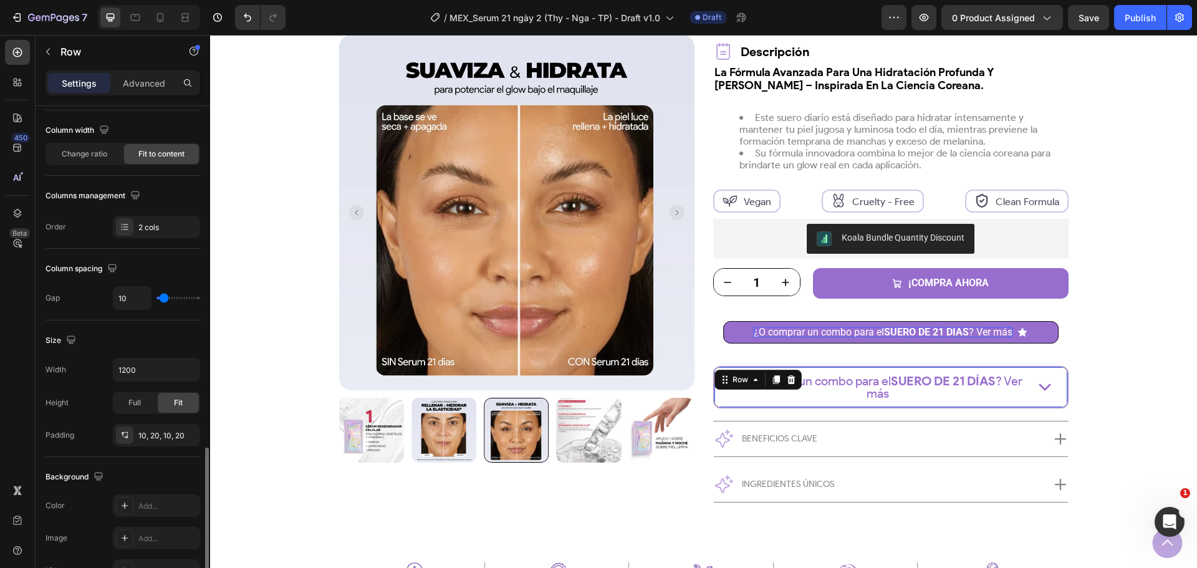
scroll to position [281, 0]
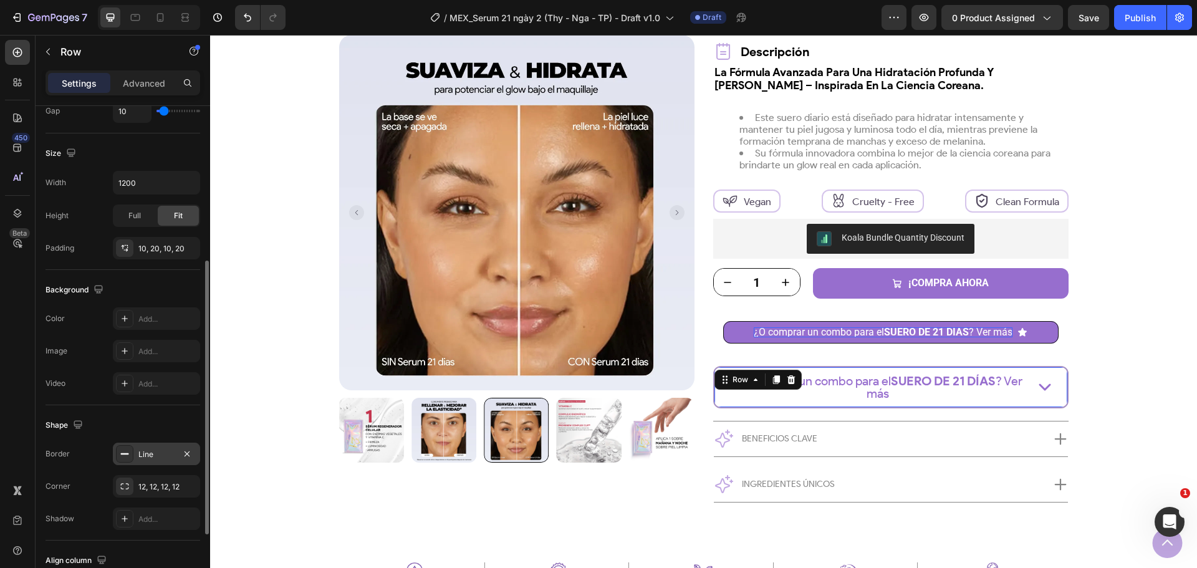
click at [138, 444] on div "Line" at bounding box center [156, 454] width 87 height 22
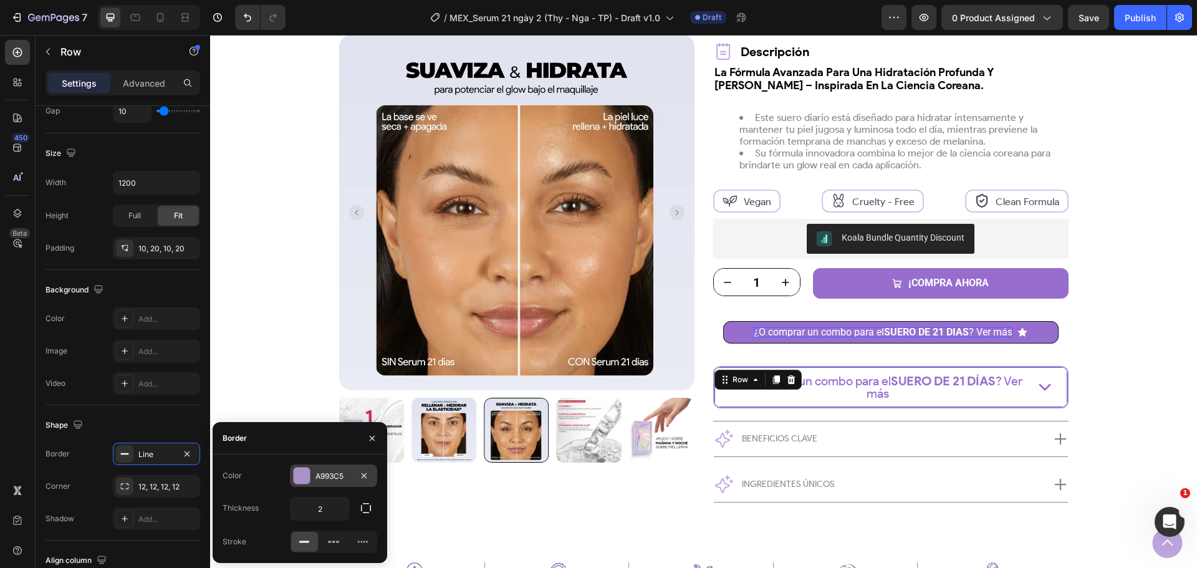
click at [336, 481] on div "A993C5" at bounding box center [333, 476] width 36 height 11
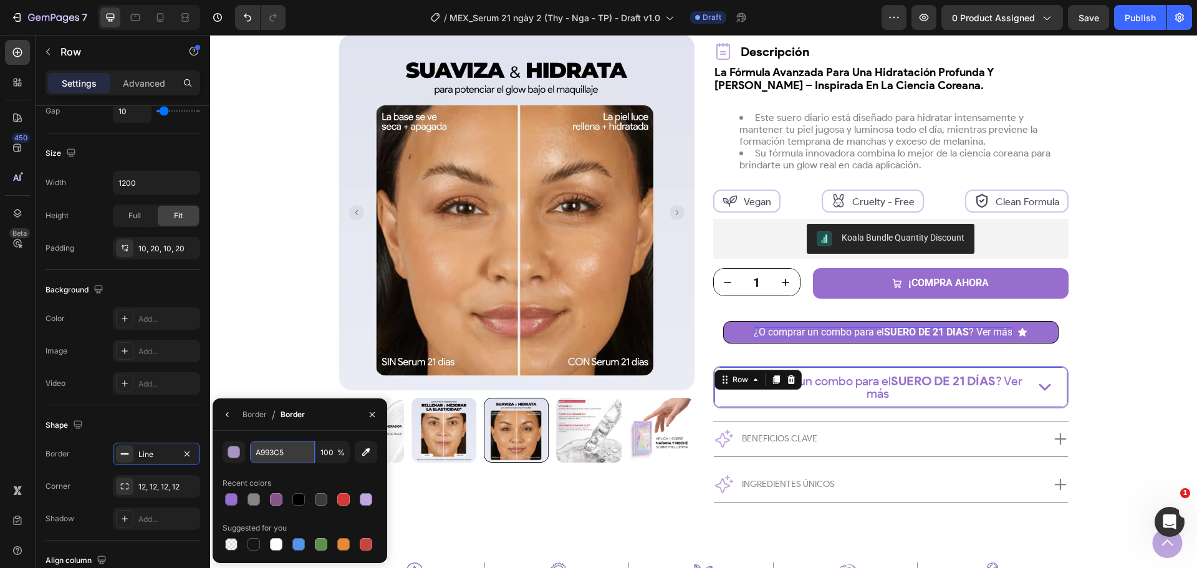
click at [281, 446] on input "A993C5" at bounding box center [282, 452] width 65 height 22
click at [893, 342] on button "¿O comprar un combo para el SUERO DE 21 DÍAS ? Ver más" at bounding box center [890, 332] width 335 height 22
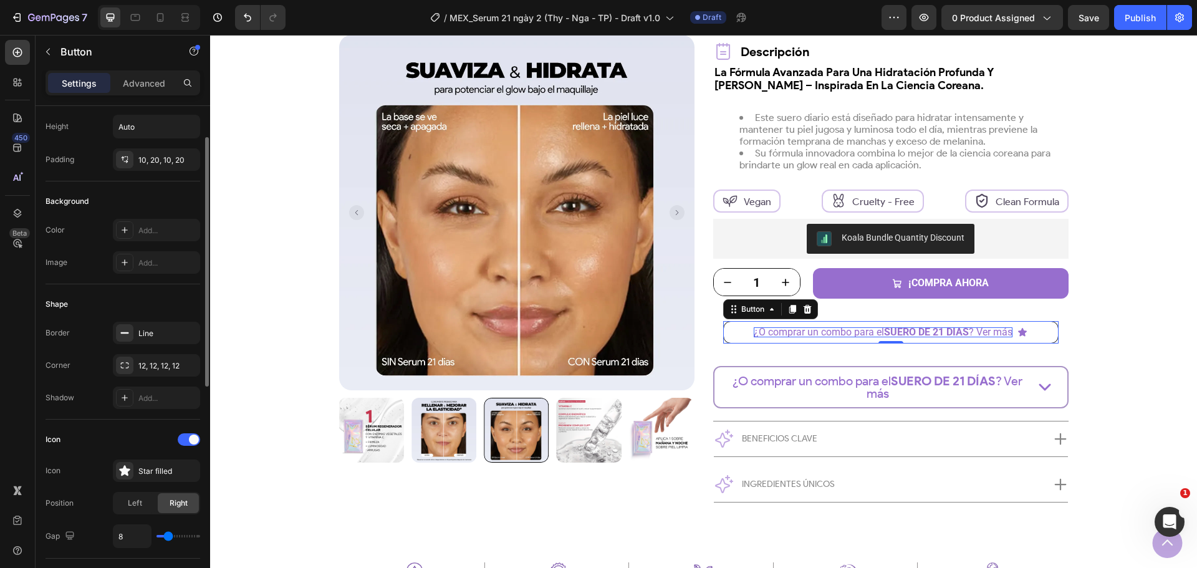
scroll to position [0, 0]
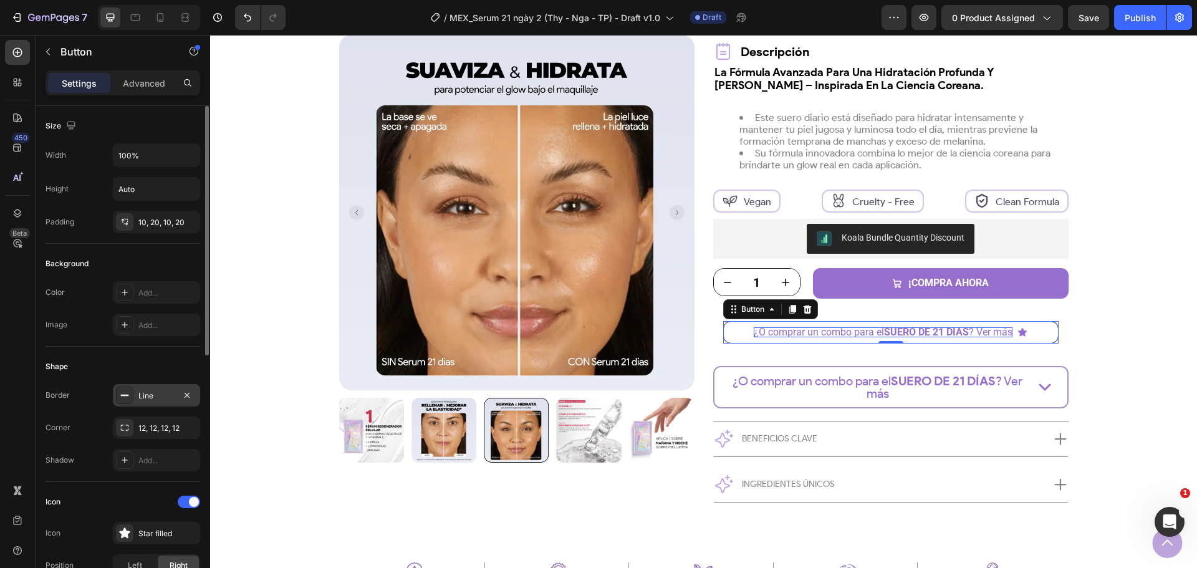
click at [148, 386] on div "Line" at bounding box center [156, 395] width 87 height 22
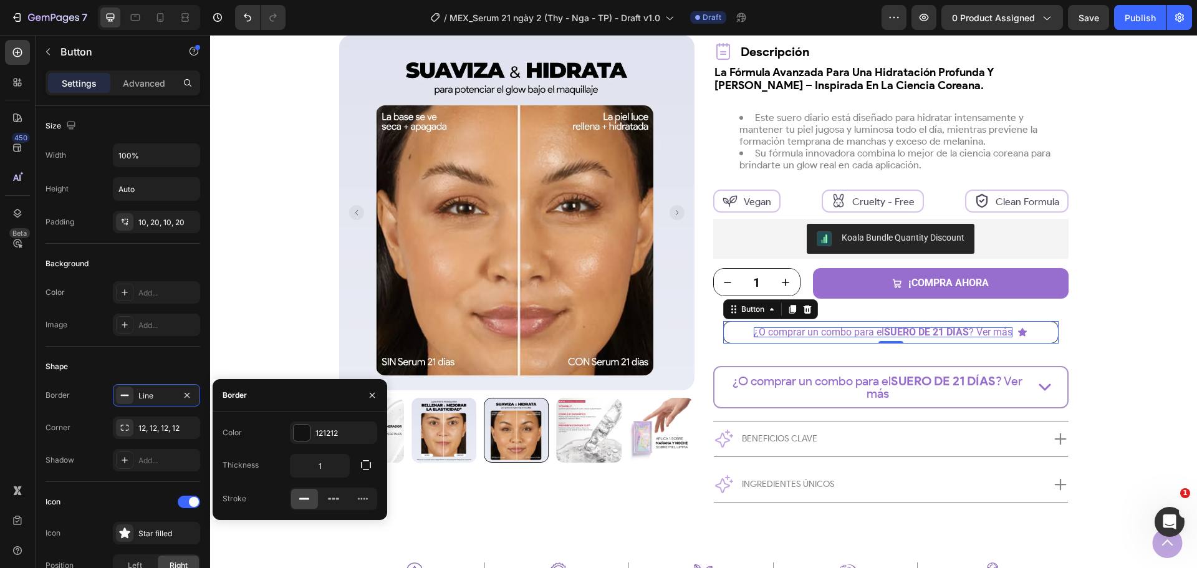
click at [328, 444] on div "Color 121212 Thickness 1 Stroke" at bounding box center [300, 465] width 175 height 89
click at [329, 437] on div "121212" at bounding box center [333, 433] width 36 height 11
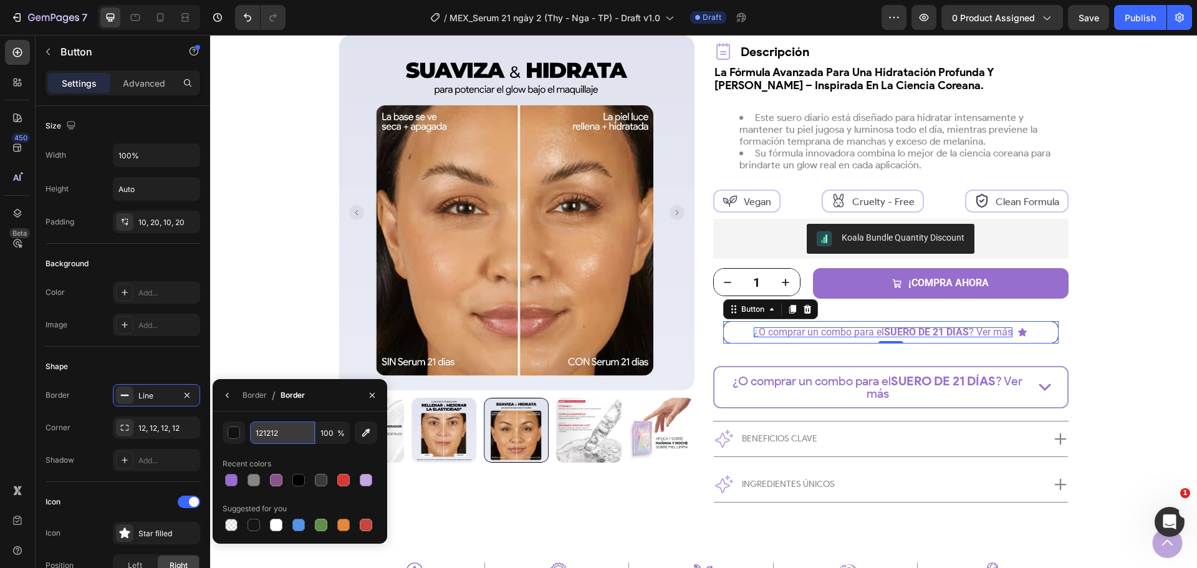
click at [269, 437] on input "121212" at bounding box center [282, 432] width 65 height 22
paste input "A993C5"
type input "A993C5"
click at [253, 390] on div "Border" at bounding box center [254, 395] width 24 height 11
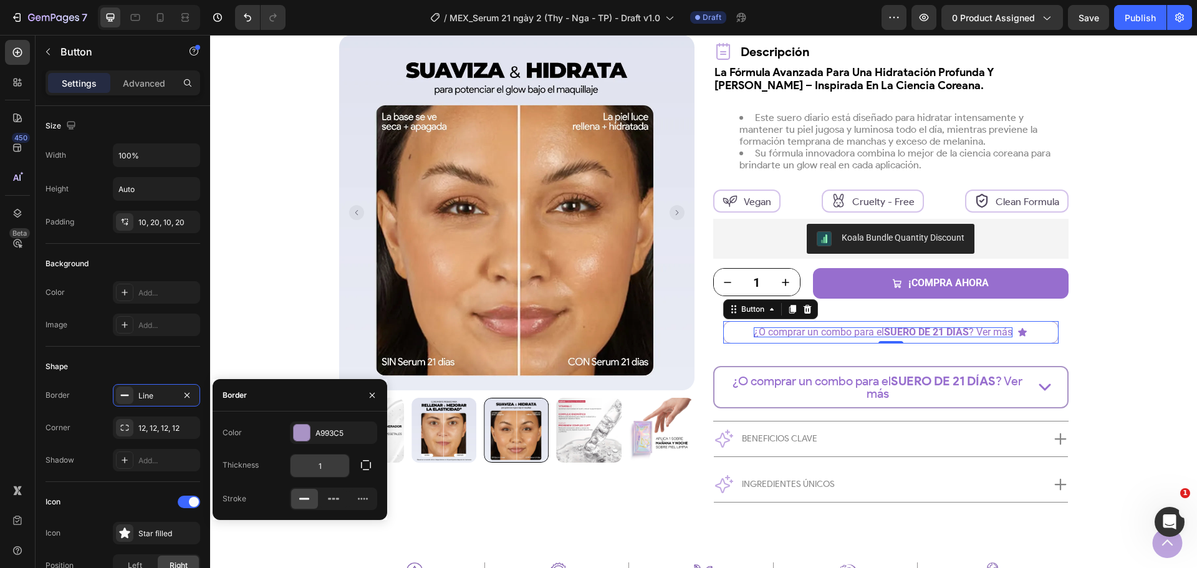
click at [333, 464] on input "1" at bounding box center [319, 465] width 59 height 22
type input "2"
click at [370, 403] on button "button" at bounding box center [372, 395] width 20 height 20
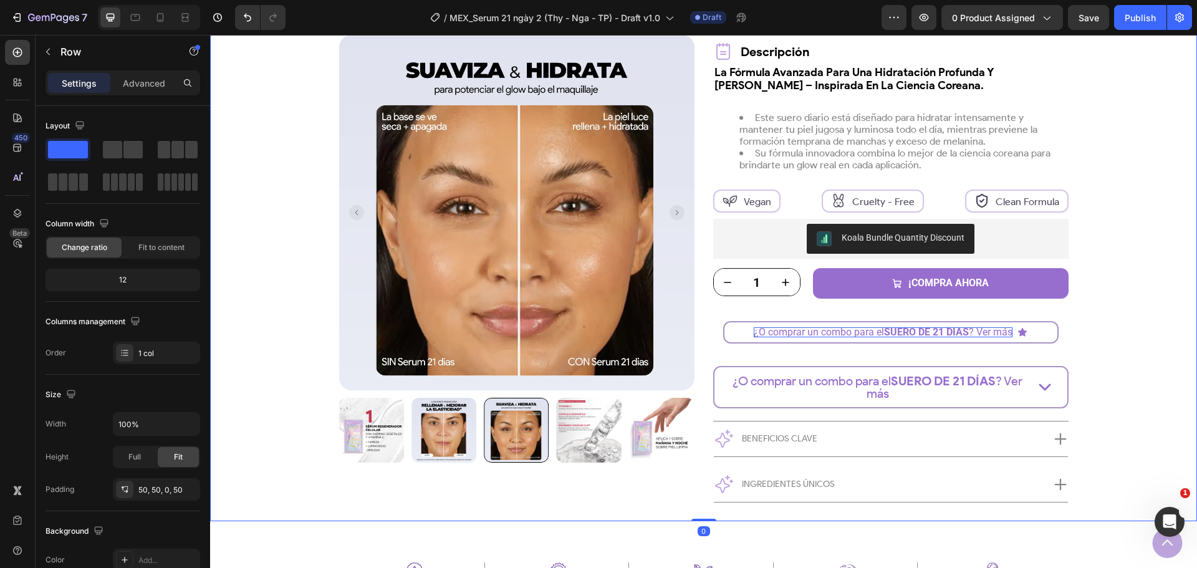
click at [1113, 363] on div "Product Images Row más vendido Text Block Row Suero 21 Días Product Title Trust…" at bounding box center [703, 187] width 924 height 668
click at [1021, 333] on icon "<p>¿O comprar un combo para el <strong>SUERO DE 21 DÍAS</strong>? Ver más</p>" at bounding box center [1022, 332] width 9 height 8
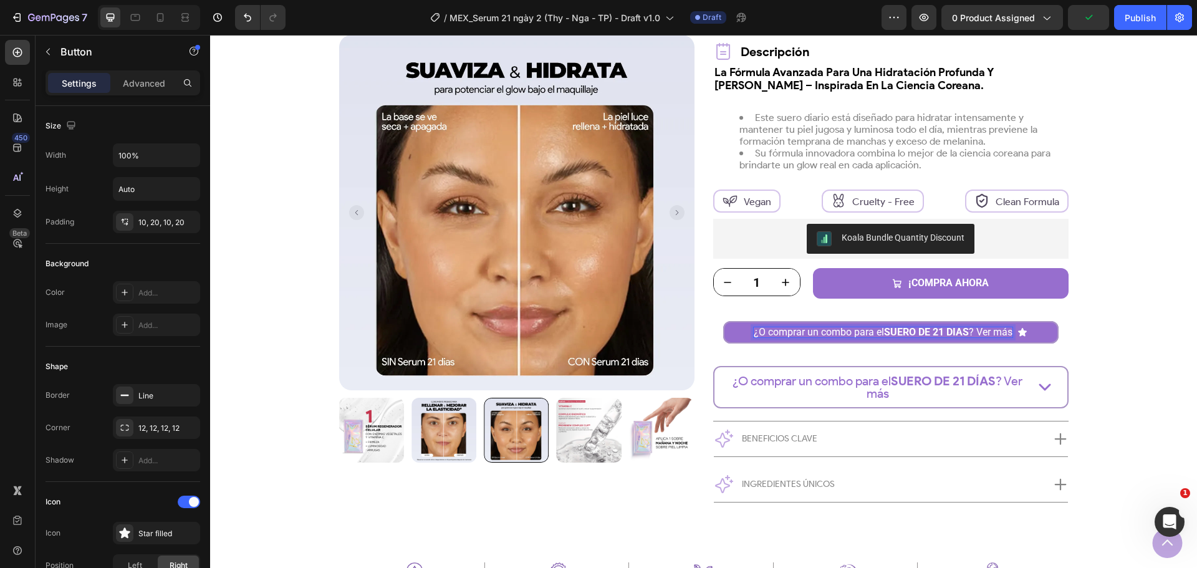
click at [1019, 331] on icon "<p>¿O comprar un combo para el <strong>SUERO DE 21 DÍAS</strong>? Ver más</p>" at bounding box center [1022, 332] width 9 height 8
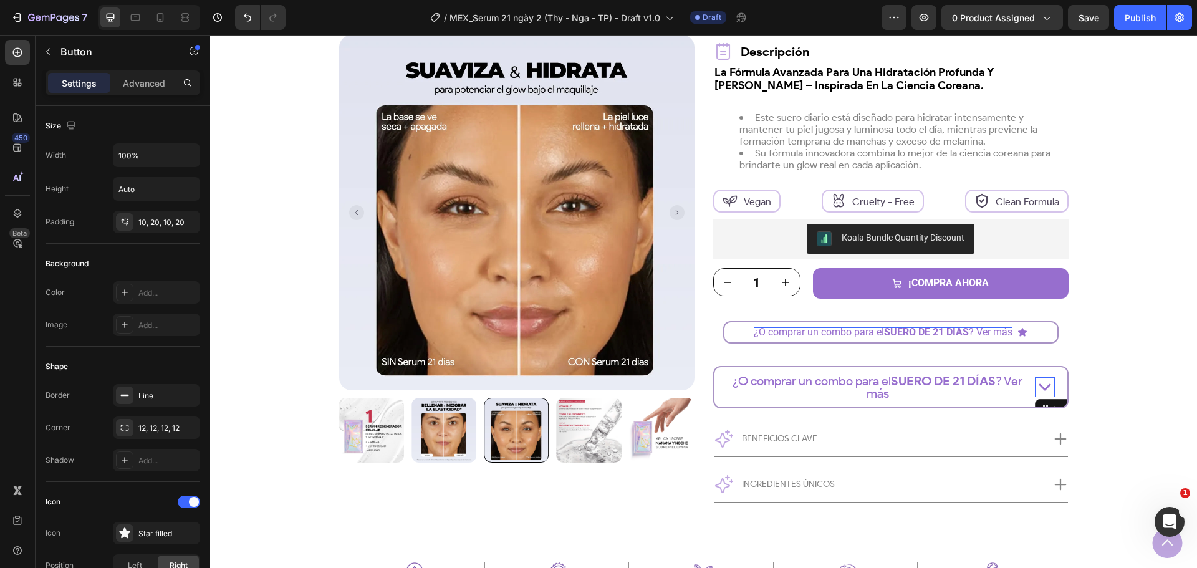
click at [1035, 391] on icon "Combo Sale 1 Section" at bounding box center [1045, 387] width 20 height 20
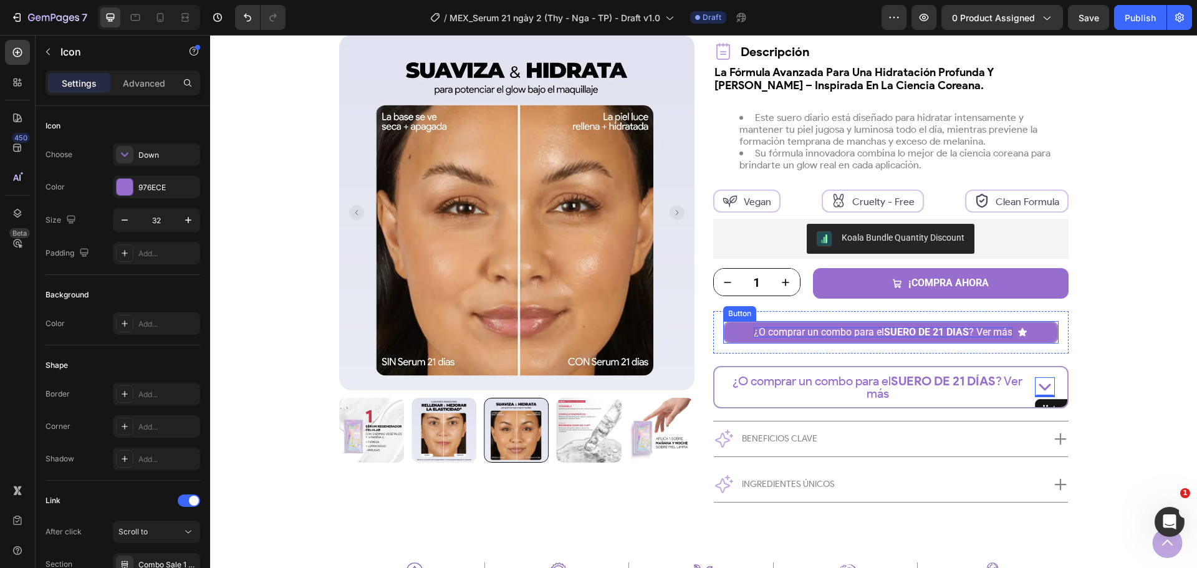
click at [1021, 332] on icon "<p>¿O comprar un combo para el <strong>SUERO DE 21 DÍAS</strong>? Ver más</p>" at bounding box center [1022, 332] width 9 height 8
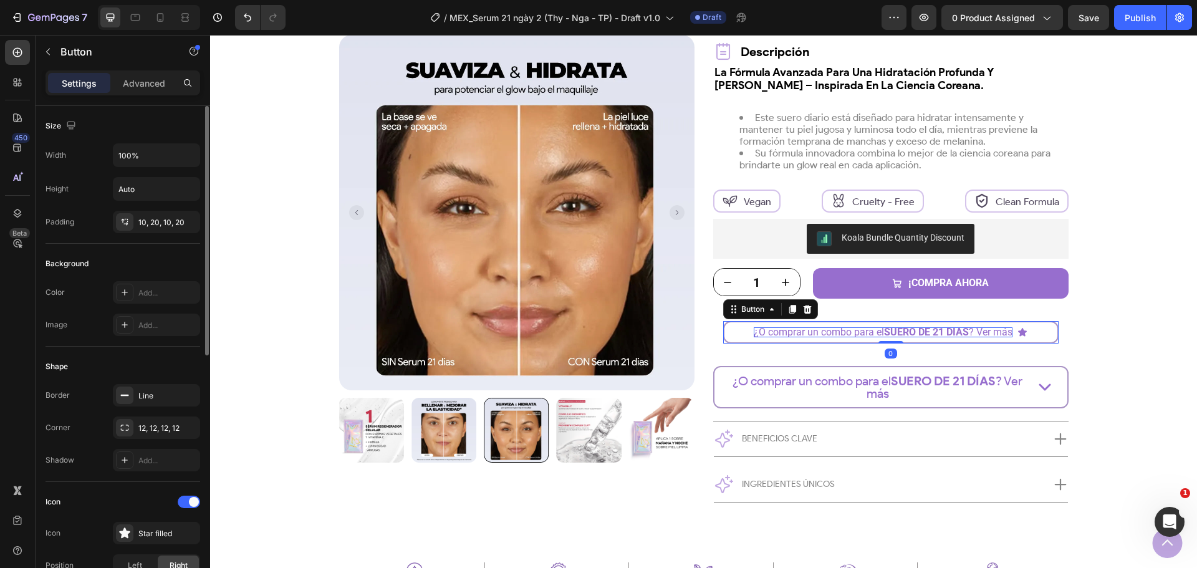
scroll to position [249, 0]
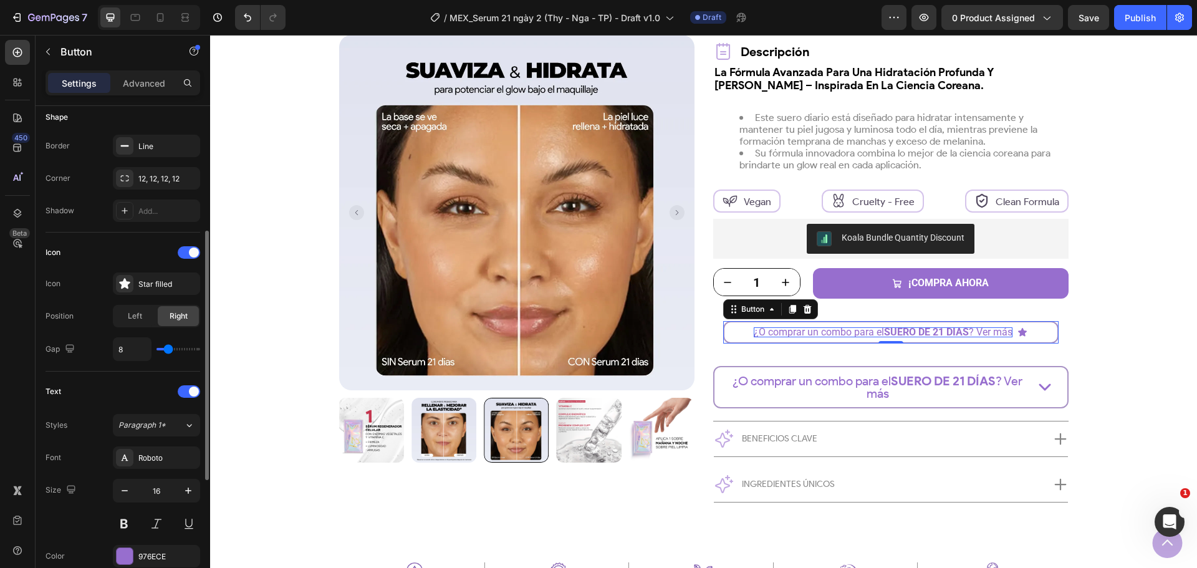
click at [108, 279] on div "Icon Star filled" at bounding box center [123, 283] width 155 height 22
click at [118, 279] on div at bounding box center [124, 283] width 17 height 17
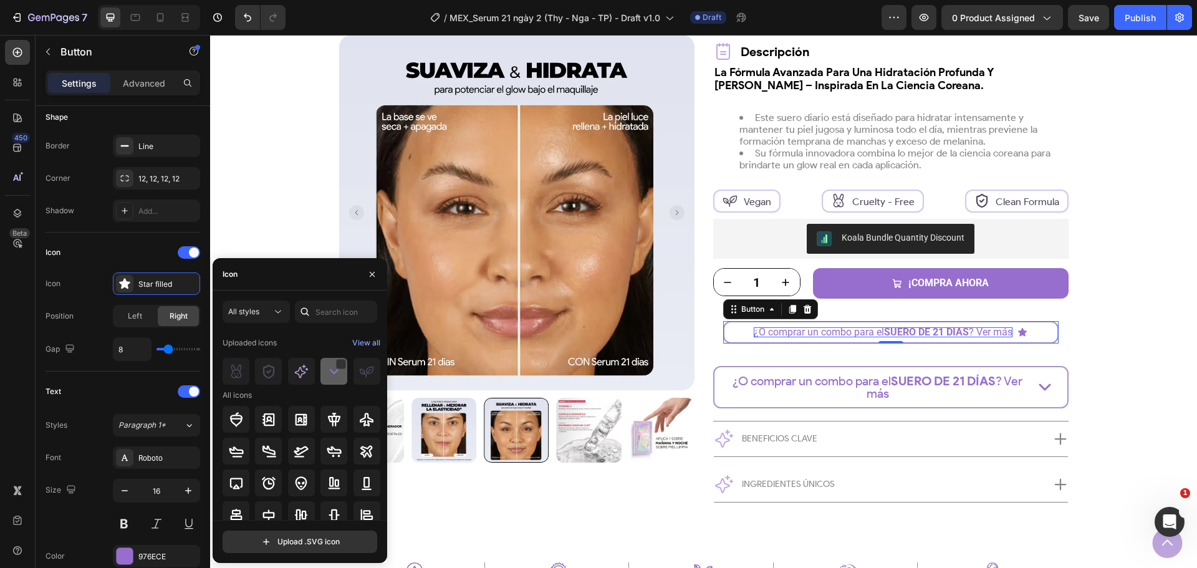
click at [331, 381] on div at bounding box center [333, 371] width 27 height 27
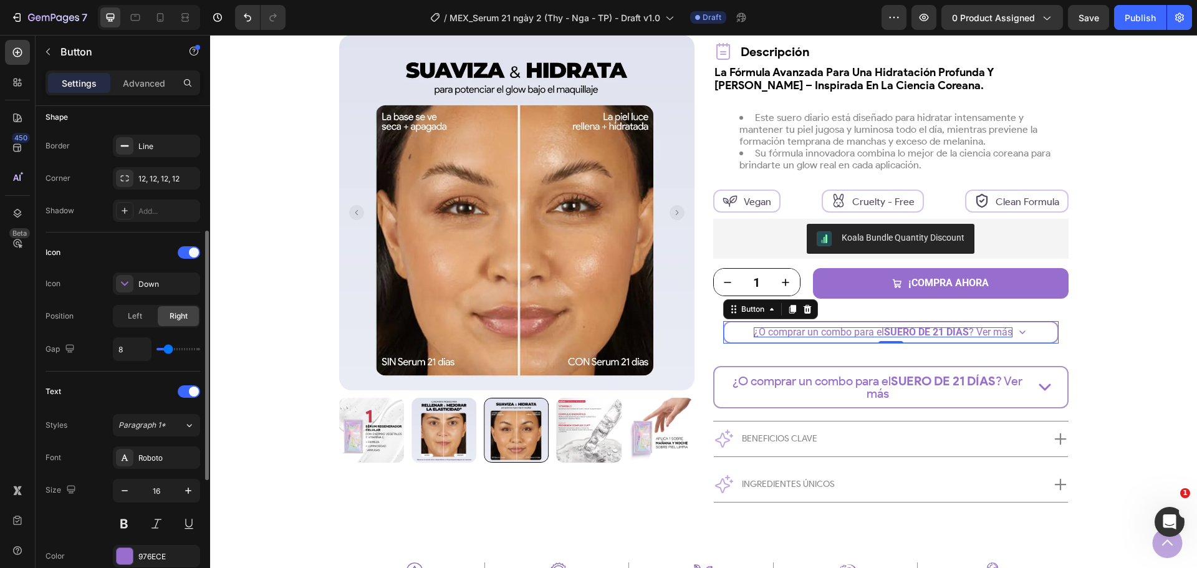
click at [89, 385] on div "Text" at bounding box center [123, 391] width 155 height 20
click at [130, 355] on input "8" at bounding box center [131, 349] width 37 height 22
type input "1"
type input "10"
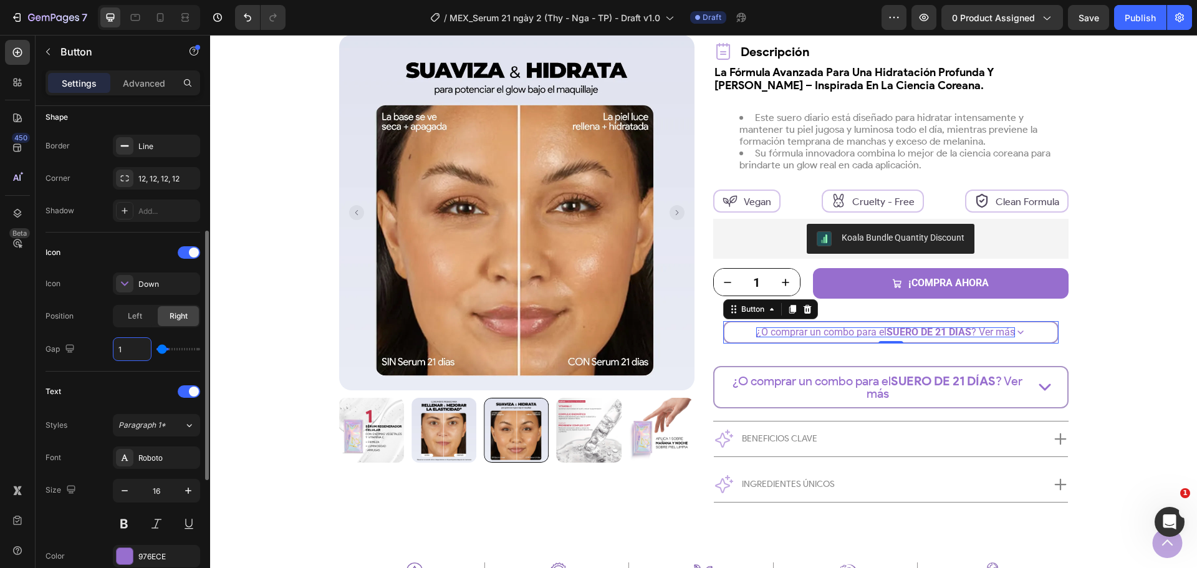
type input "10"
type input "1"
type input "0"
type input "1"
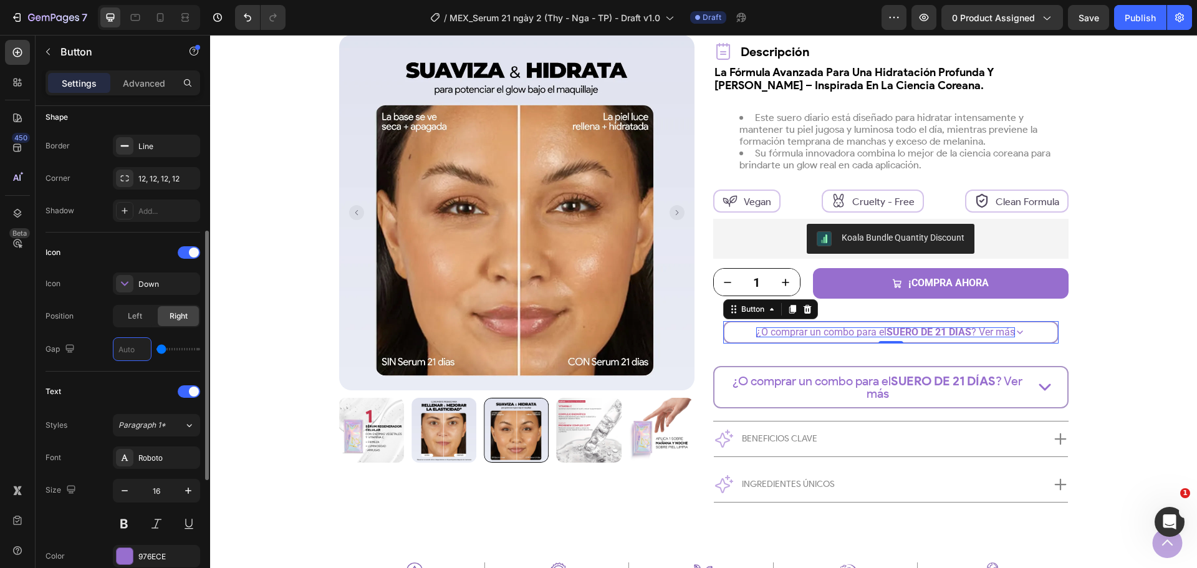
type input "1"
type input "15"
type input "1"
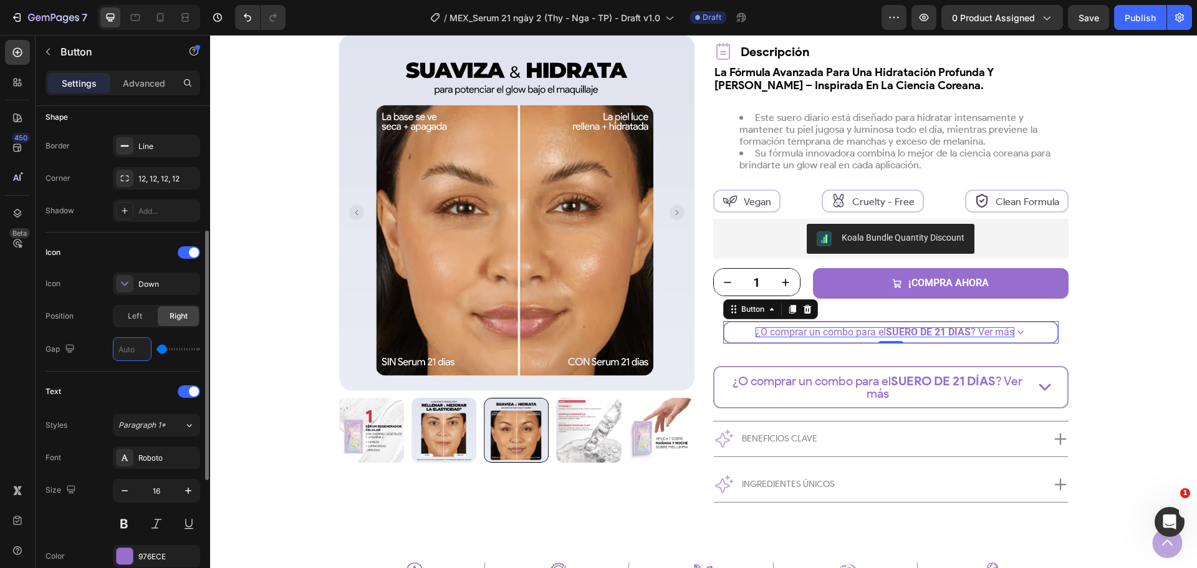
type input "2"
type input "20"
type input "2"
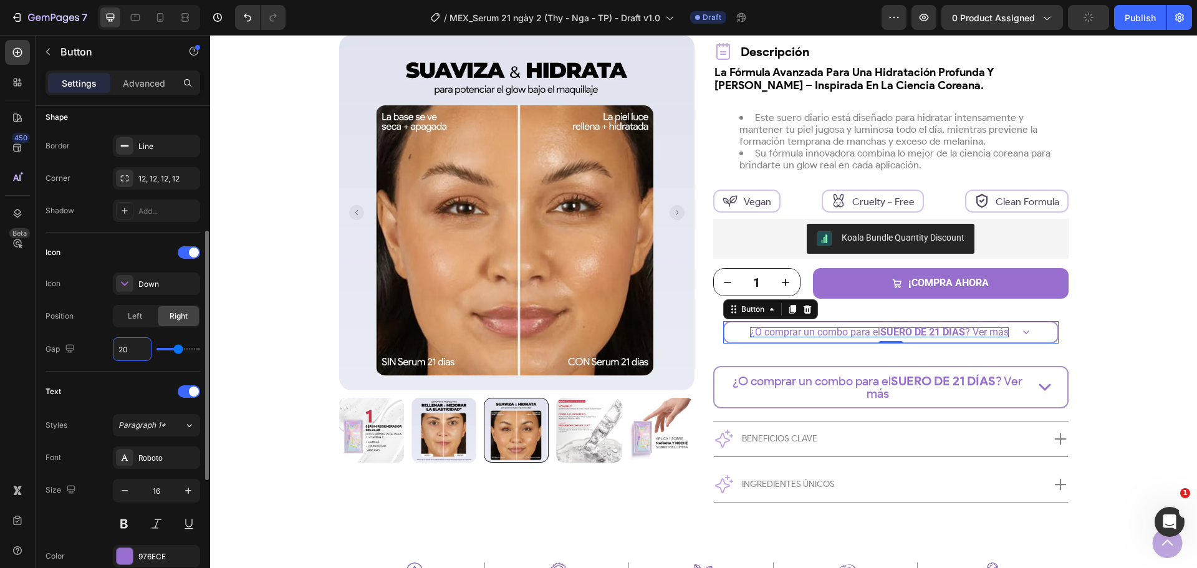
type input "2"
type input "0"
type input "1"
type input "10"
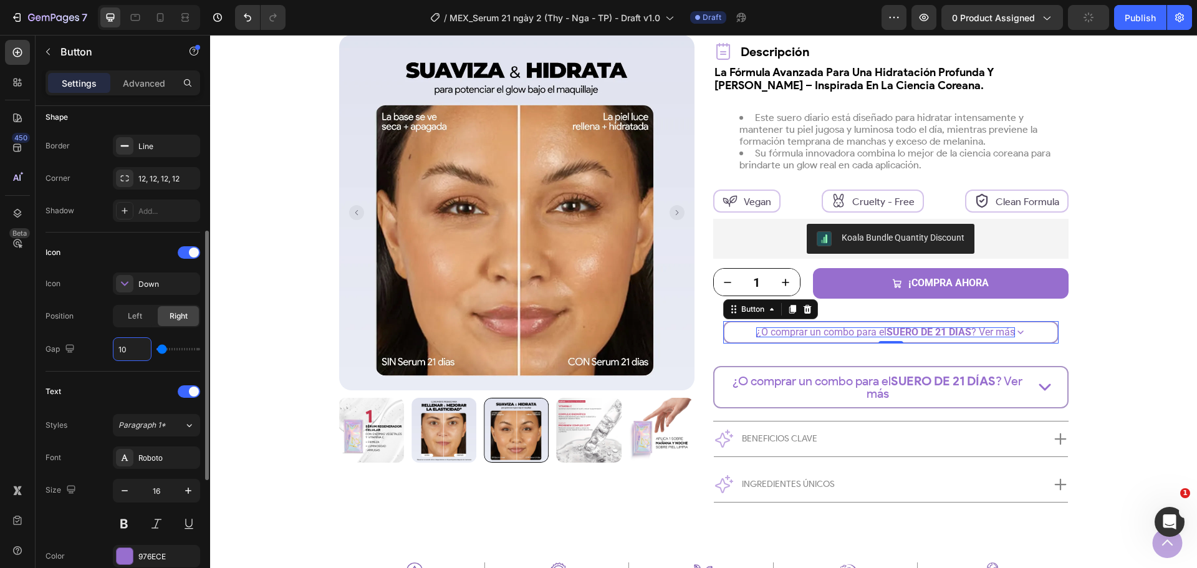
type input "10"
click at [70, 367] on div "Icon Icon Down Position Left Right Gap 10" at bounding box center [123, 302] width 155 height 139
click at [117, 282] on div at bounding box center [124, 283] width 17 height 17
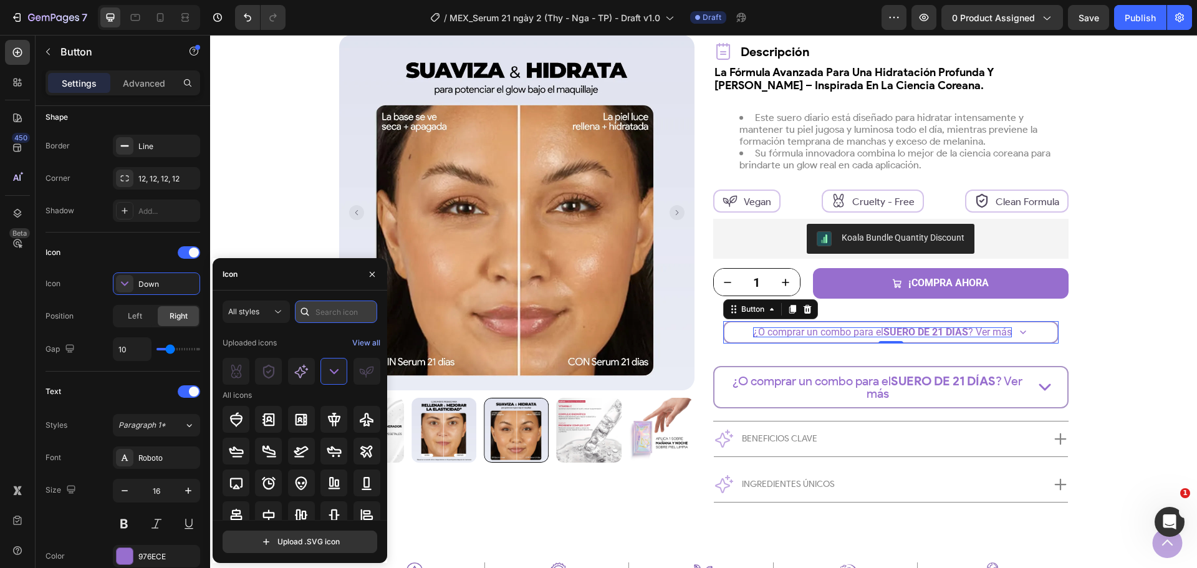
click at [340, 314] on input "text" at bounding box center [336, 311] width 82 height 22
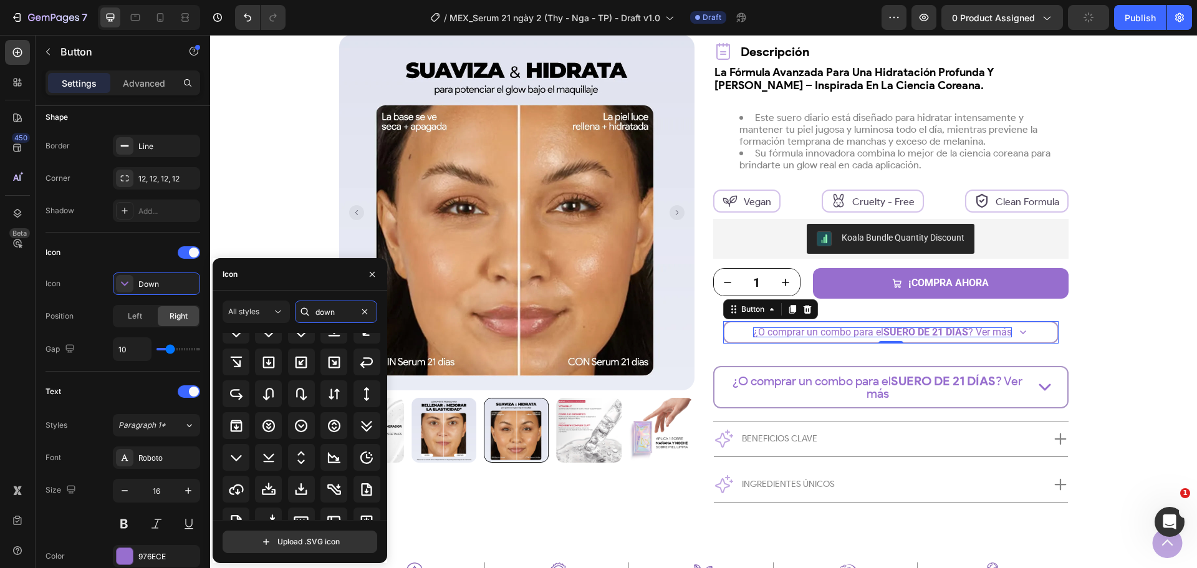
scroll to position [187, 0]
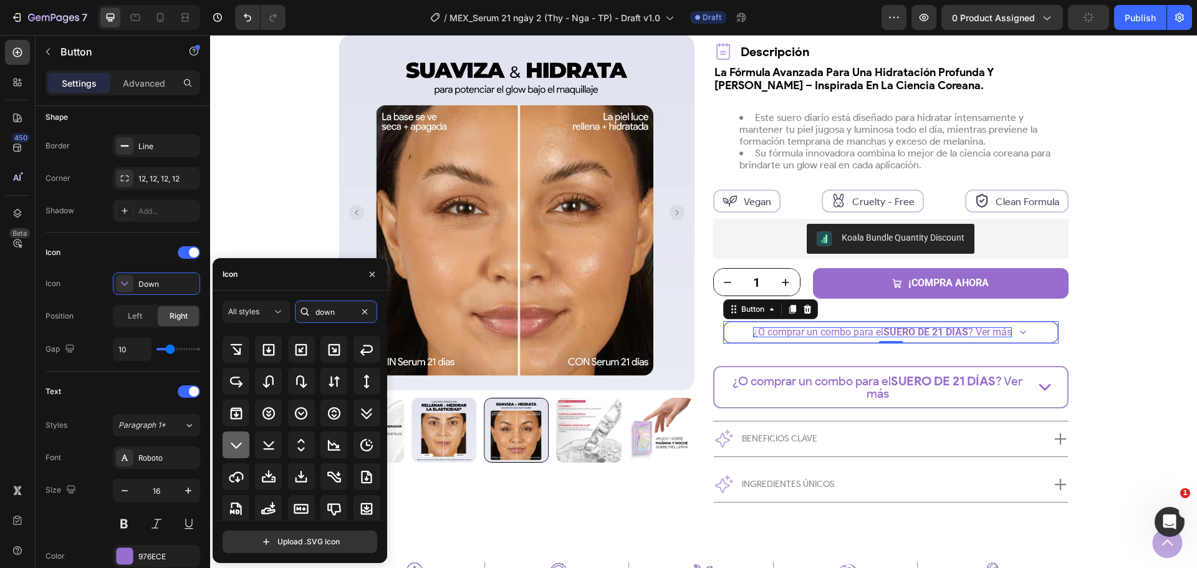
type input "down"
click at [231, 446] on icon at bounding box center [236, 445] width 15 height 15
click at [229, 447] on icon at bounding box center [236, 445] width 15 height 15
click at [76, 315] on div "Position Left Right" at bounding box center [123, 316] width 155 height 22
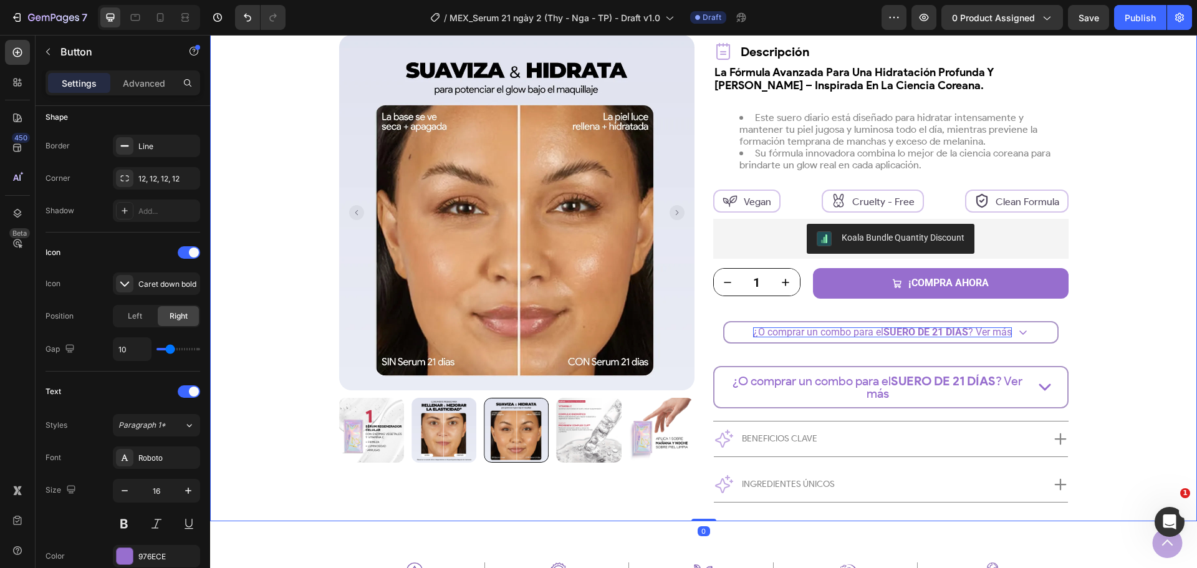
click at [1085, 335] on div "Product Images Row más vendido Text Block Row Suero 21 Días Product Title Trust…" at bounding box center [703, 187] width 924 height 668
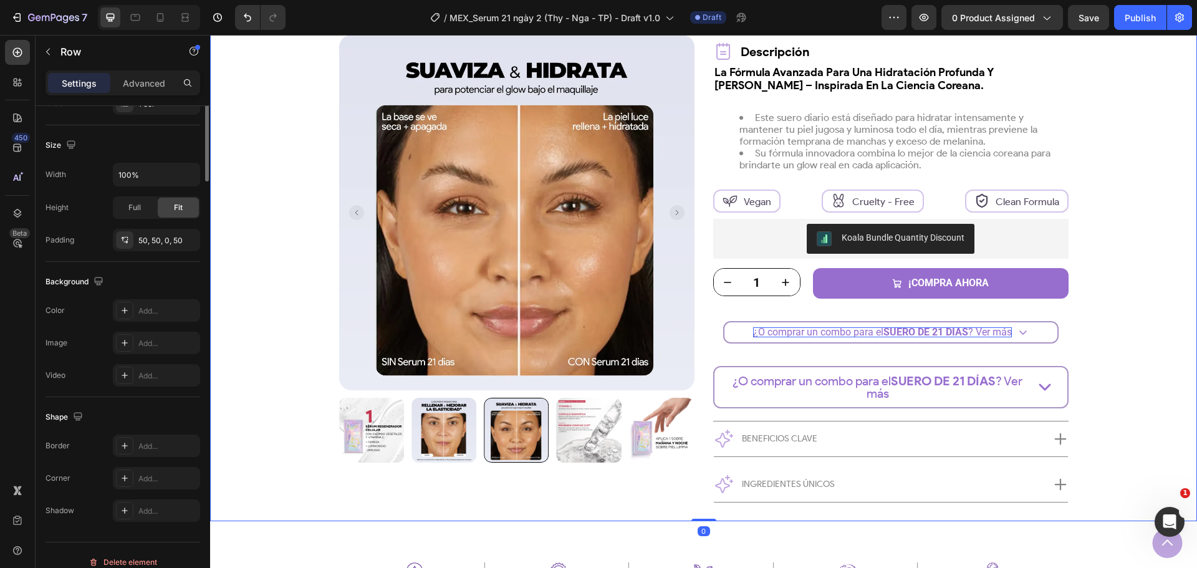
scroll to position [0, 0]
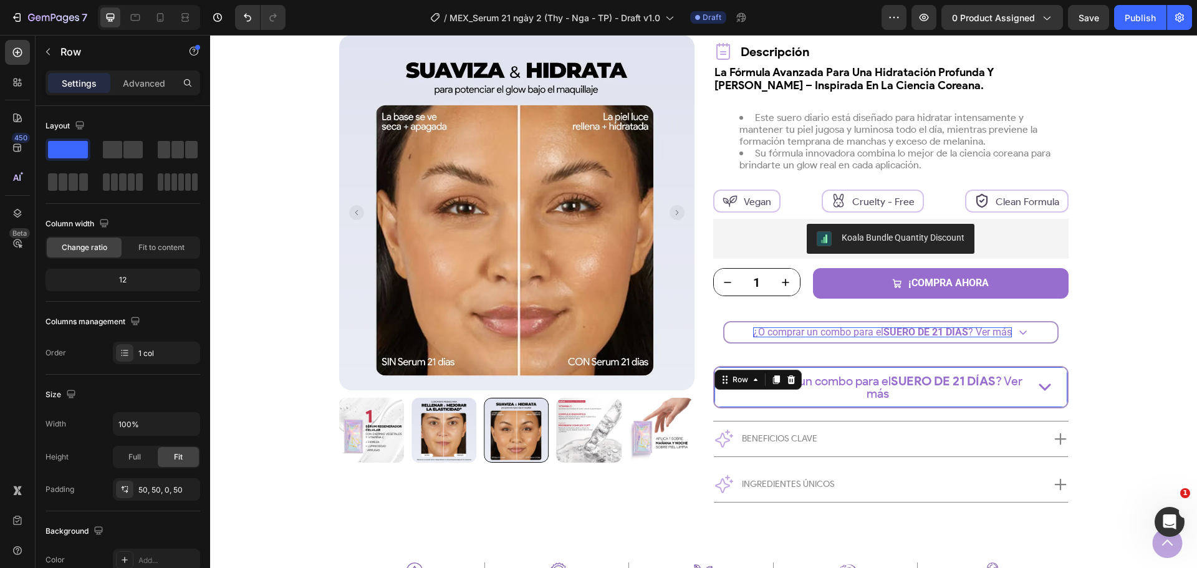
click at [1058, 383] on div "¿O comprar un combo para el SUERO DE 21 DÍAS ? Ver más Text Block Icon Row 0" at bounding box center [890, 387] width 355 height 42
click at [1081, 340] on div "Product Images Row más vendido Text Block Row Suero 21 Días Product Title Trust…" at bounding box center [703, 187] width 924 height 668
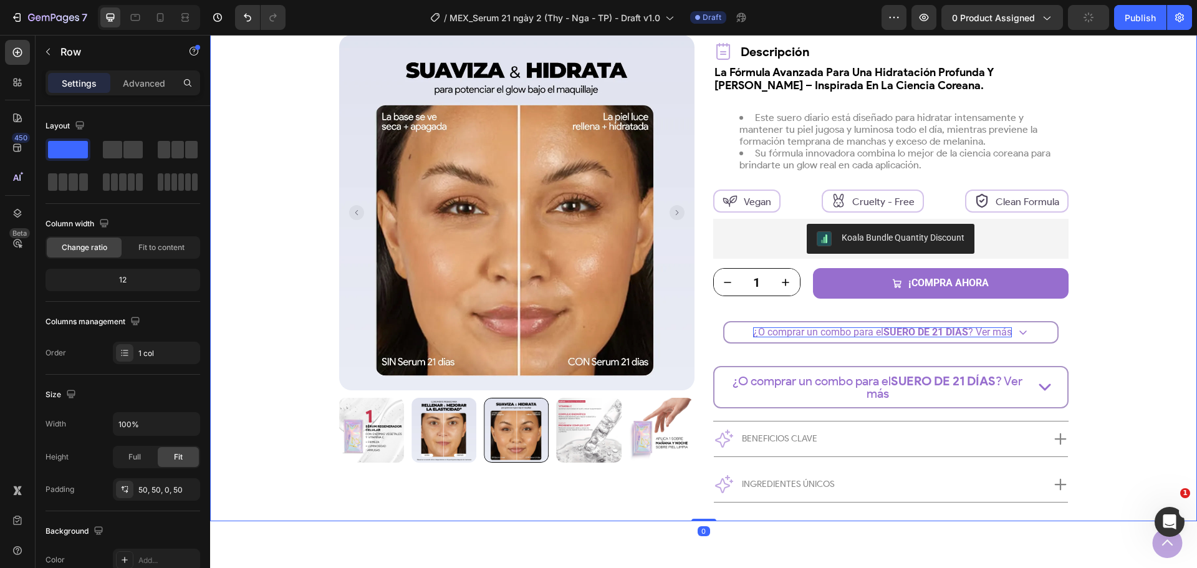
scroll to position [187, 0]
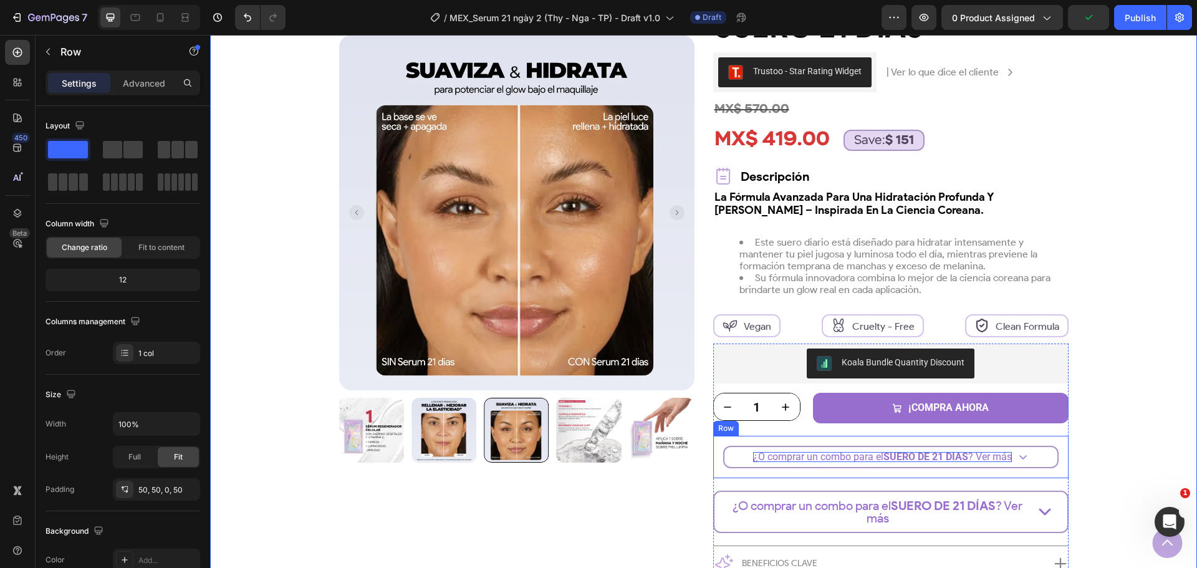
click at [1057, 454] on div "¿O comprar un combo para el SUERO DE 21 DÍAS ? Ver más Button Row" at bounding box center [890, 457] width 355 height 42
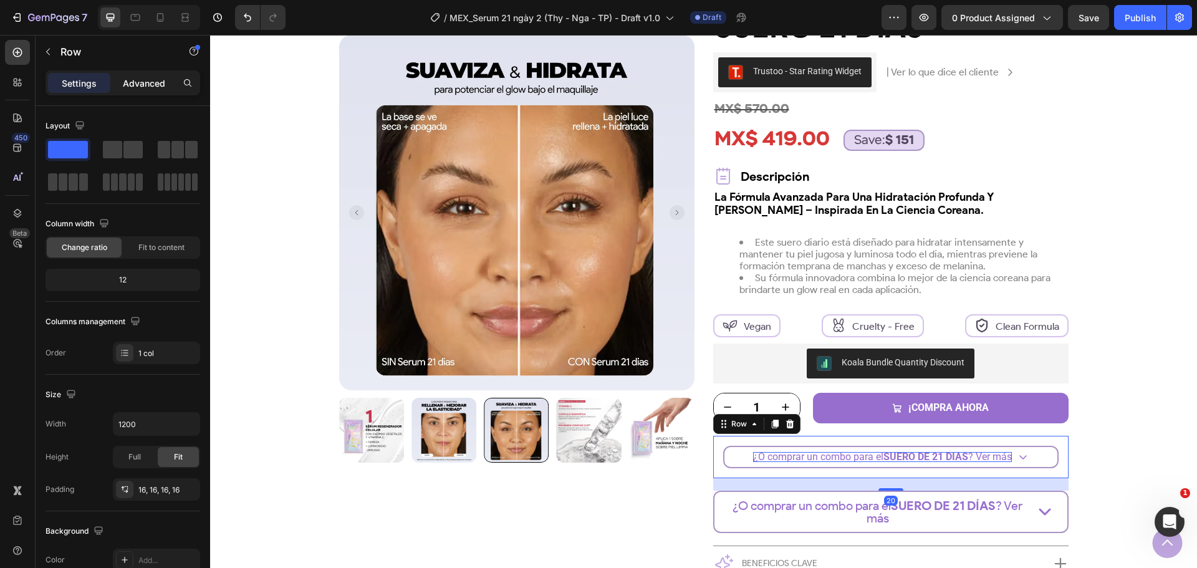
click at [143, 77] on p "Advanced" at bounding box center [144, 83] width 42 height 13
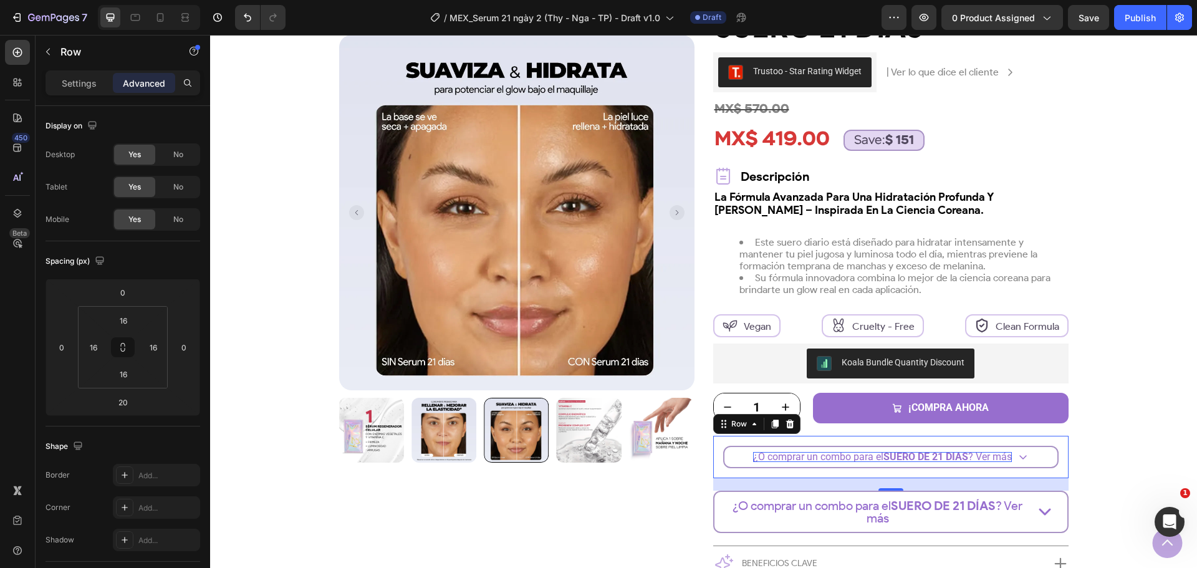
click at [75, 93] on div "Settings Advanced" at bounding box center [123, 82] width 155 height 25
click at [83, 79] on p "Settings" at bounding box center [79, 83] width 35 height 13
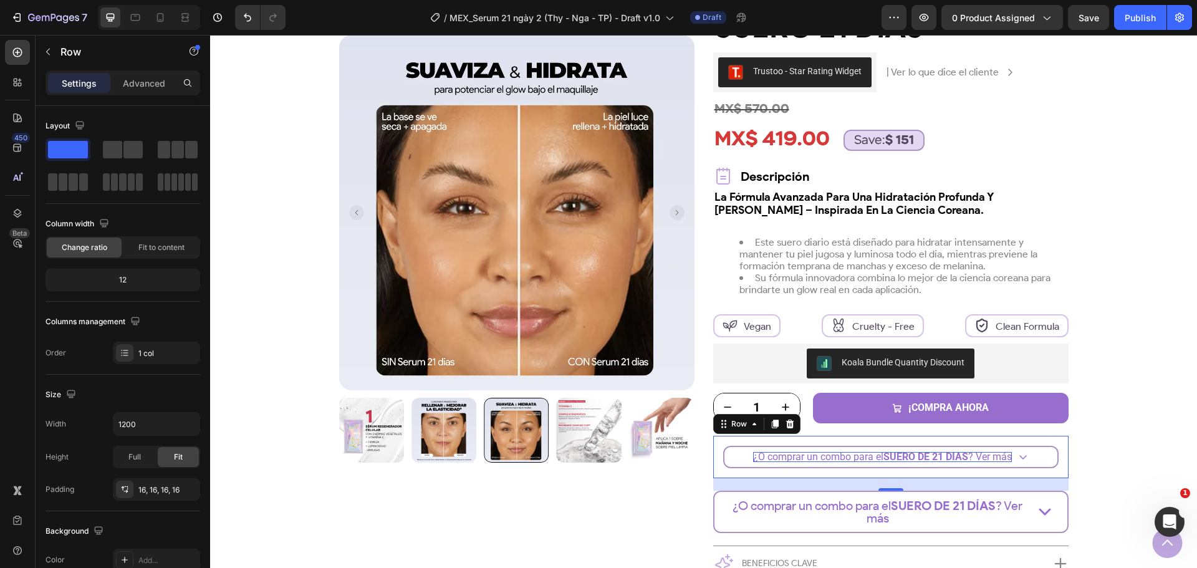
click at [108, 78] on div "Settings" at bounding box center [79, 83] width 62 height 20
drag, startPoint x: 135, startPoint y: 82, endPoint x: 105, endPoint y: 196, distance: 118.5
click at [105, 196] on div "Settings Advanced Layout Column width Change ratio Fit to content 12 Columns ma…" at bounding box center [123, 336] width 175 height 533
click at [188, 487] on icon "button" at bounding box center [187, 489] width 10 height 10
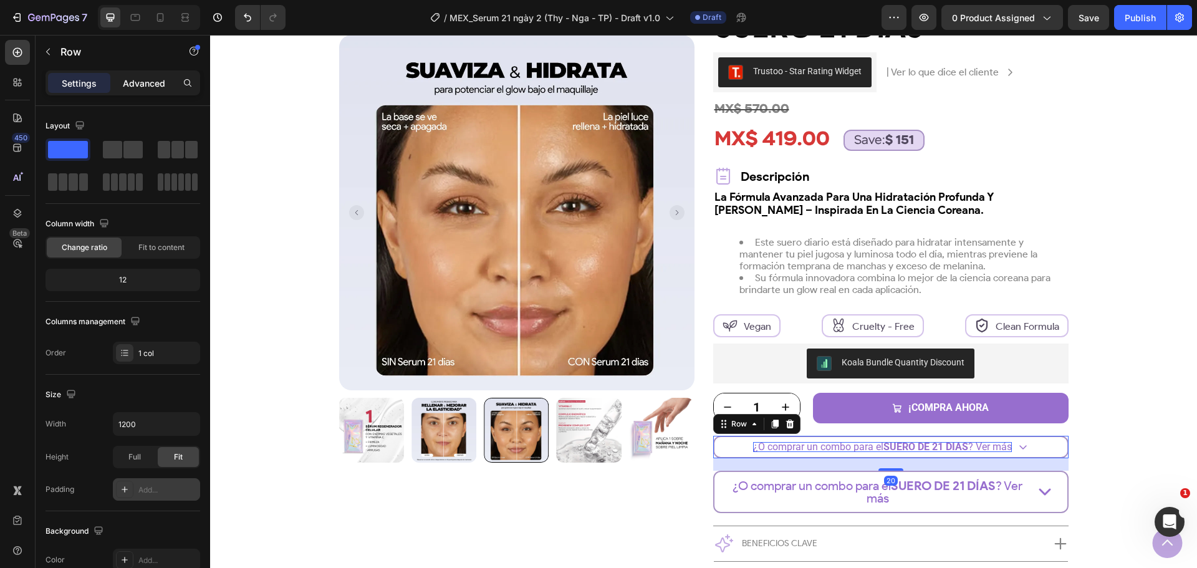
click at [139, 84] on p "Advanced" at bounding box center [144, 83] width 42 height 13
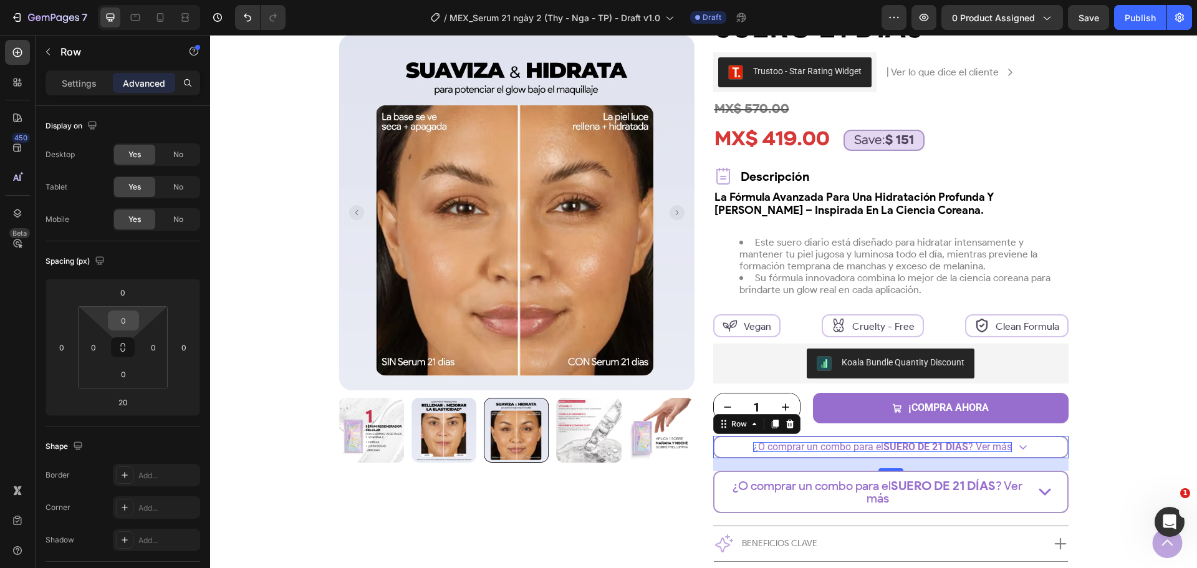
click at [127, 322] on input "0" at bounding box center [123, 320] width 25 height 19
click at [131, 290] on input "0" at bounding box center [122, 292] width 25 height 19
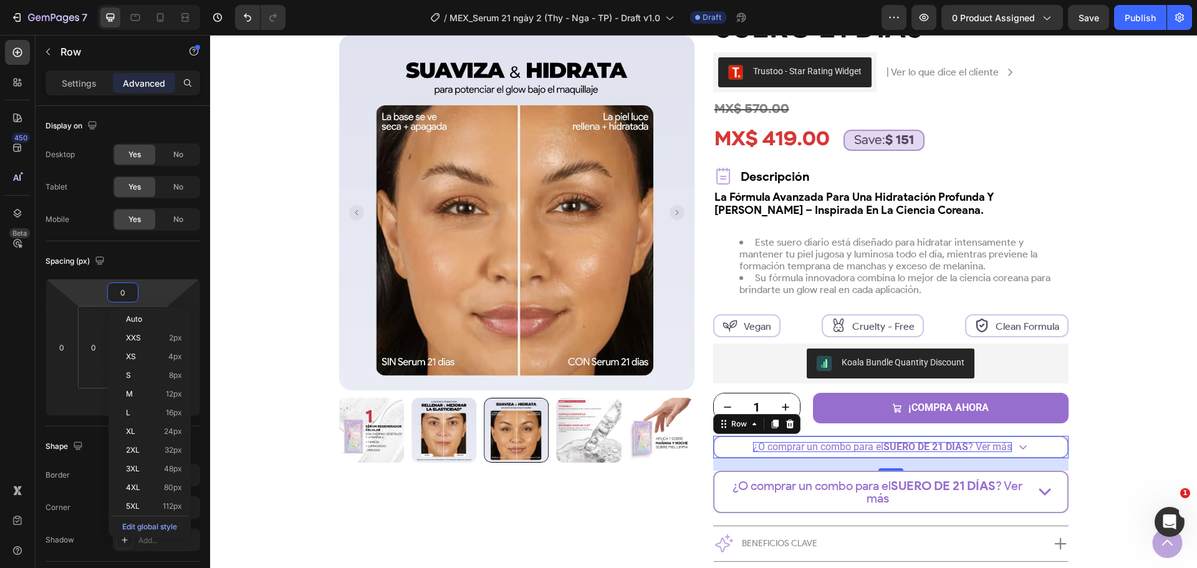
click at [103, 0] on html "7 Version history / MEX_Serum 21 ngày 2 (Thy - Nga - TP) - Draft v1.0 Draft Pre…" at bounding box center [598, 0] width 1197 height 0
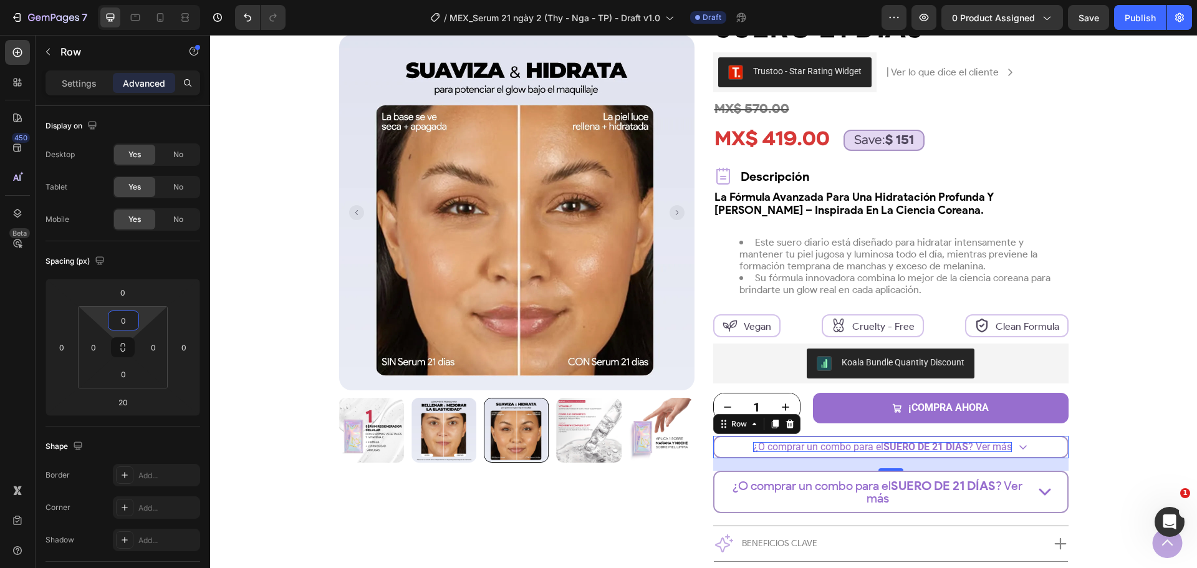
click at [118, 327] on input "0" at bounding box center [123, 320] width 25 height 19
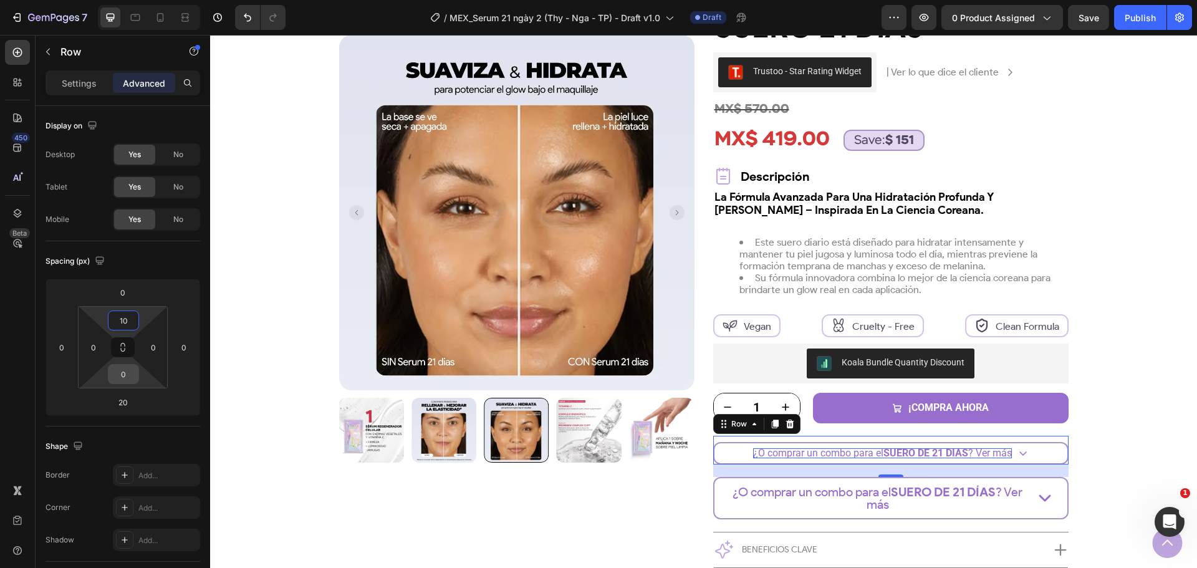
type input "10"
click at [130, 380] on input "0" at bounding box center [123, 374] width 25 height 19
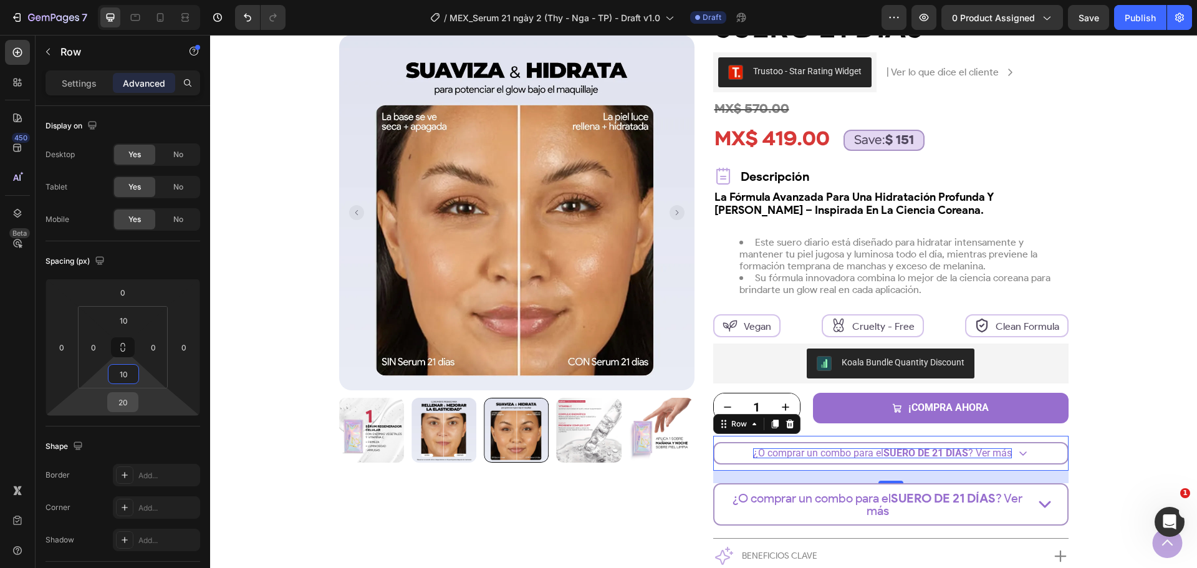
type input "10"
click at [132, 405] on input "20" at bounding box center [122, 402] width 25 height 19
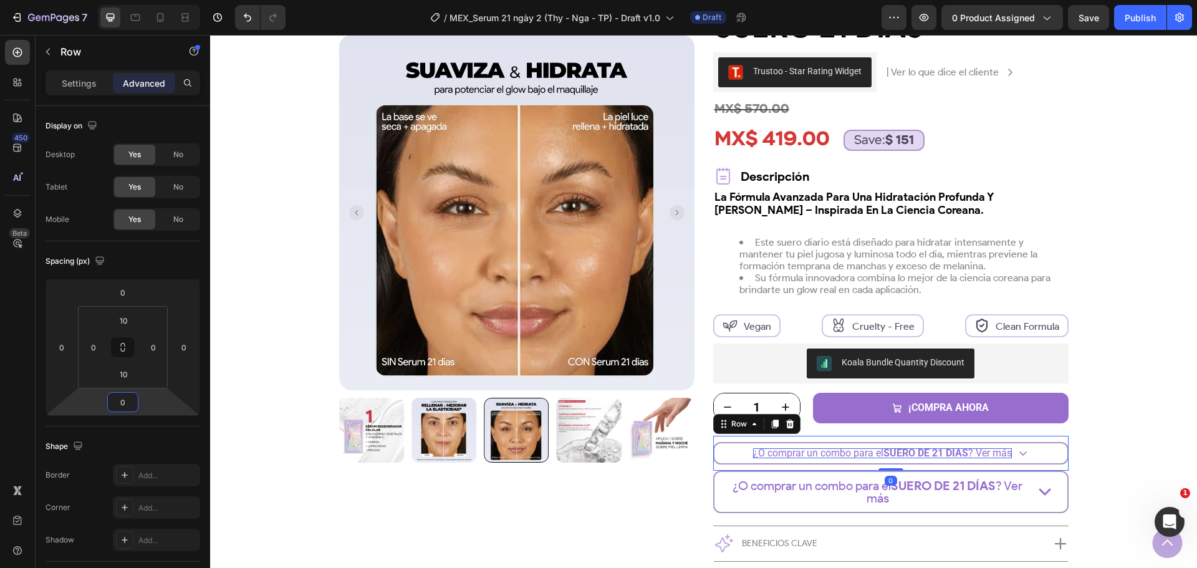
type input "0"
click at [1119, 423] on div "Product Images Row más vendido Text Block Row Suero 21 Días Product Title Trust…" at bounding box center [703, 302] width 924 height 648
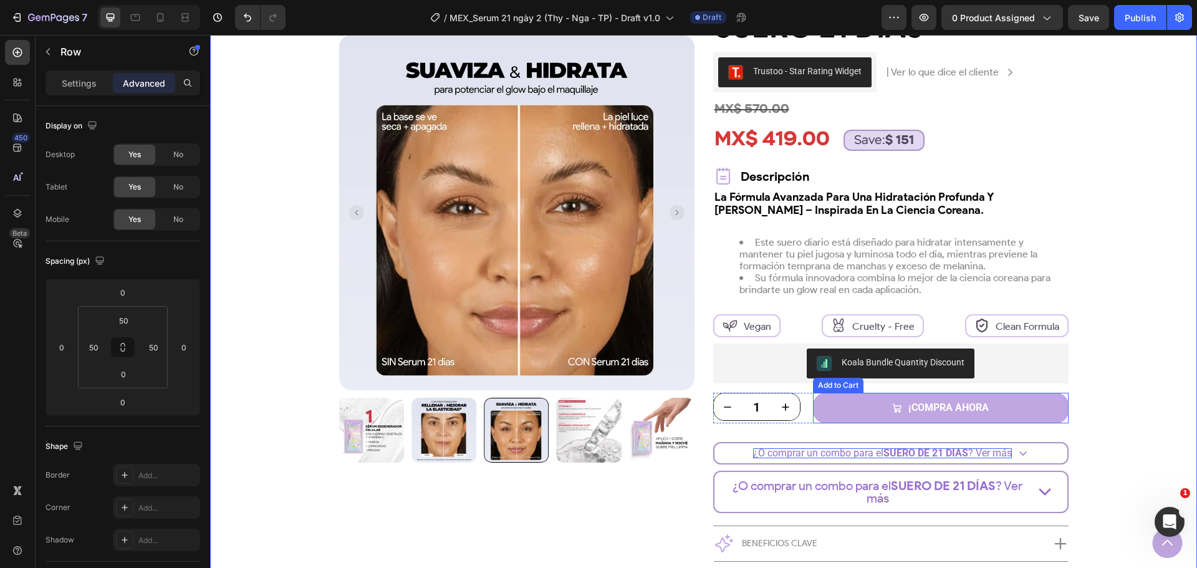
click at [1027, 421] on button "¡Compra ahora" at bounding box center [941, 408] width 256 height 31
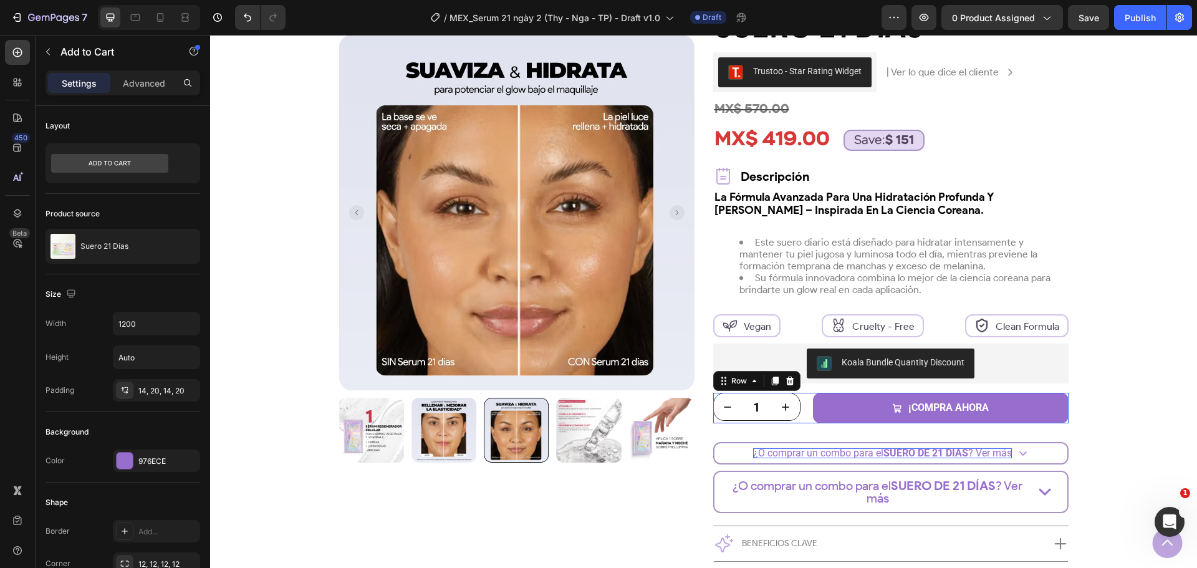
click at [805, 410] on div "1 Product Quantity ¡Compra ahora Add to Cart Row 0" at bounding box center [890, 408] width 355 height 31
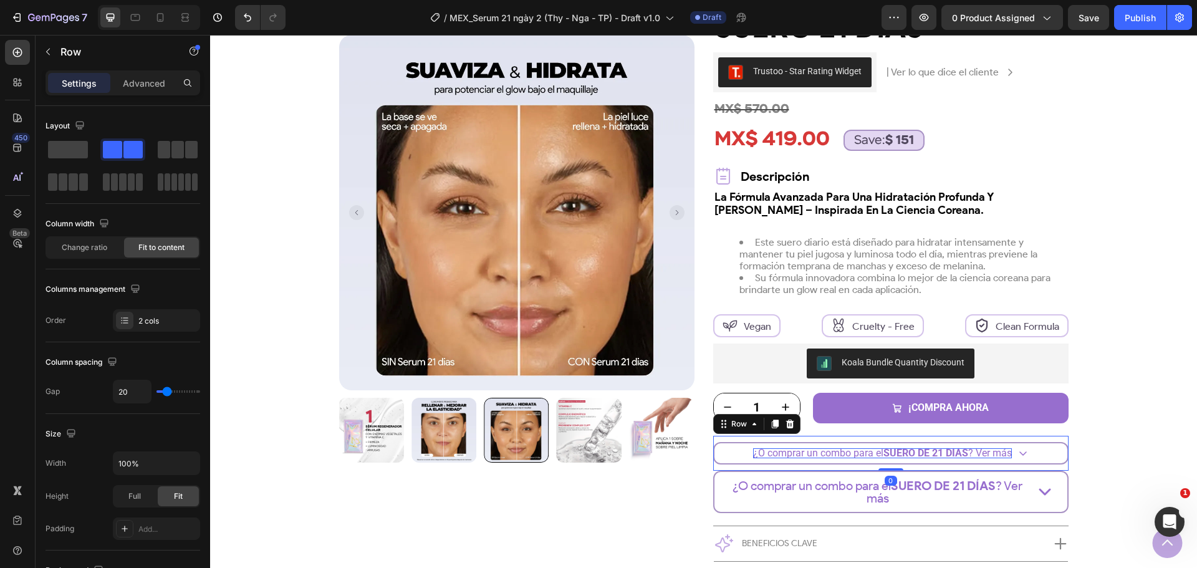
click at [981, 441] on div "¿O comprar un combo para el SUERO DE 21 DÍAS ? Ver más Button Row 0" at bounding box center [890, 453] width 355 height 35
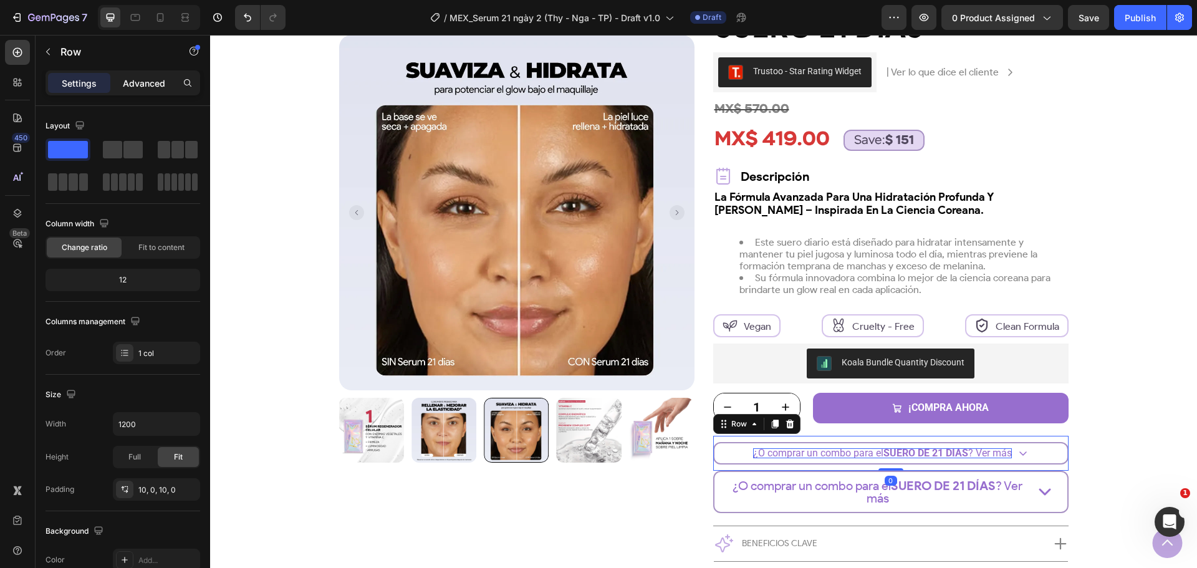
click at [135, 90] on div "Advanced" at bounding box center [144, 83] width 62 height 20
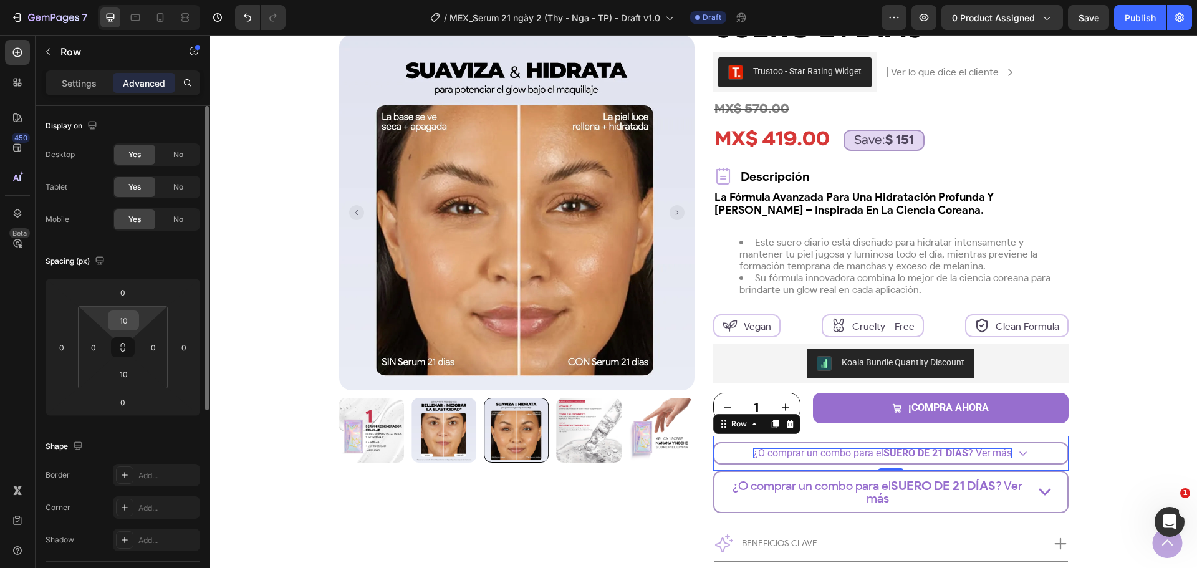
click at [128, 330] on div "10" at bounding box center [123, 320] width 31 height 20
click at [128, 321] on input "10" at bounding box center [123, 320] width 25 height 19
type input "0"
click at [128, 378] on input "10" at bounding box center [123, 374] width 25 height 19
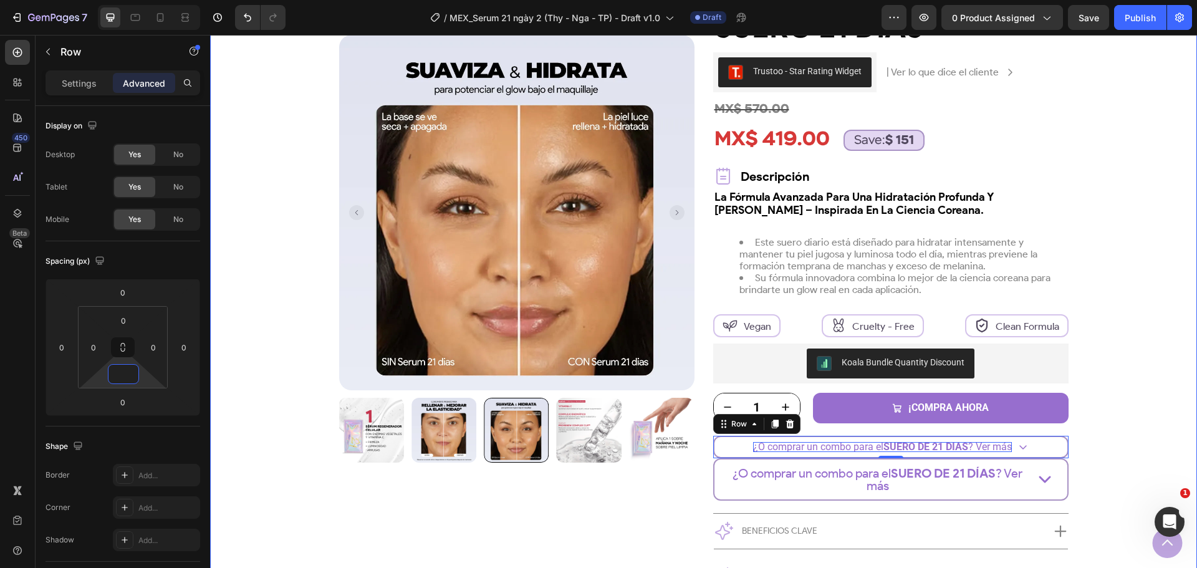
click at [1101, 433] on div "Product Images Row más vendido Text Block Row Suero 21 Días Product Title Trust…" at bounding box center [703, 296] width 924 height 636
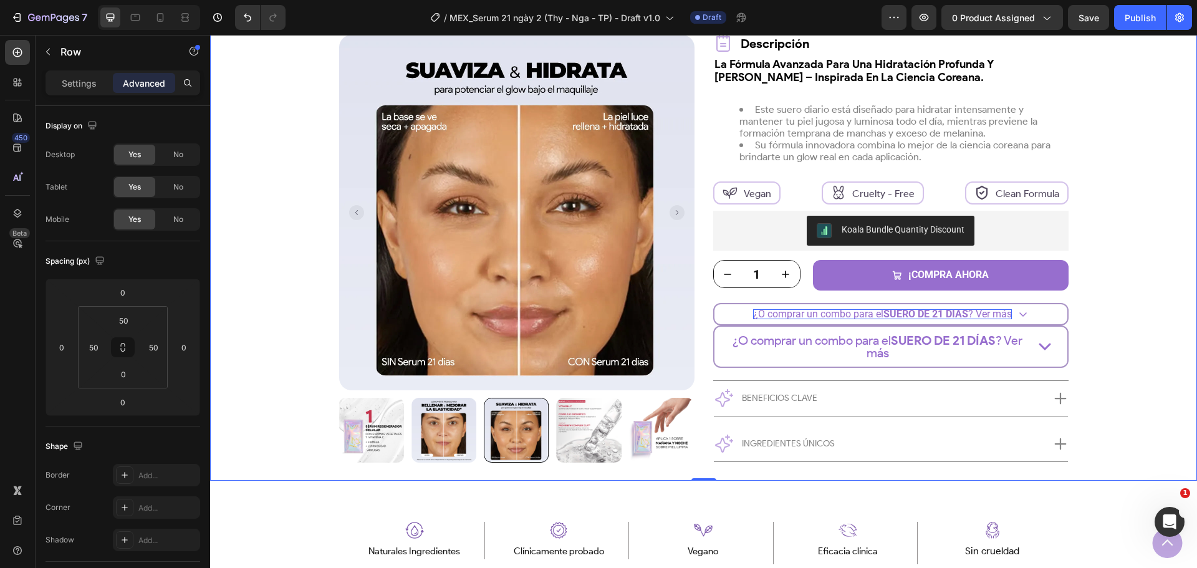
scroll to position [312, 0]
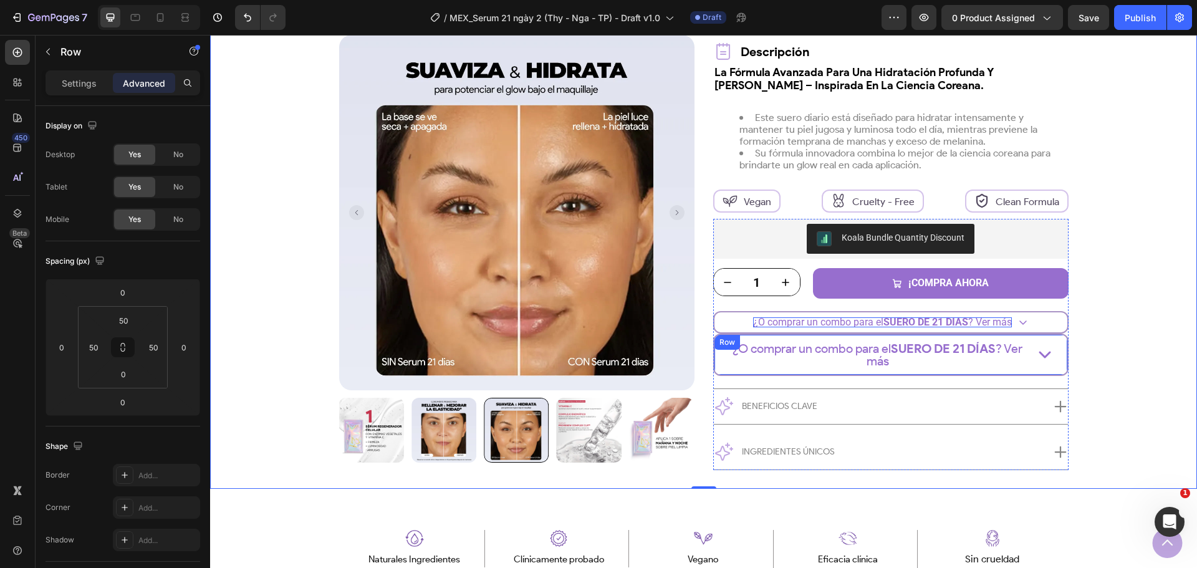
click at [1055, 361] on div "¿O comprar un combo para el SUERO DE 21 DÍAS ? Ver más Text Block Icon Row" at bounding box center [890, 354] width 355 height 42
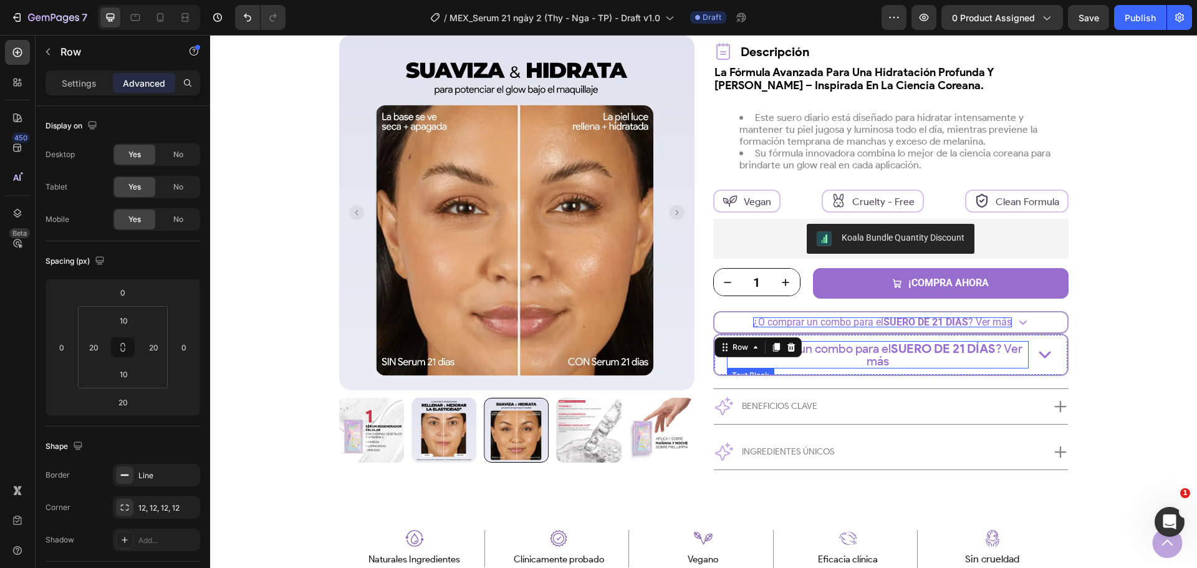
click at [913, 352] on strong "SUERO DE 21 DÍAS" at bounding box center [943, 348] width 105 height 15
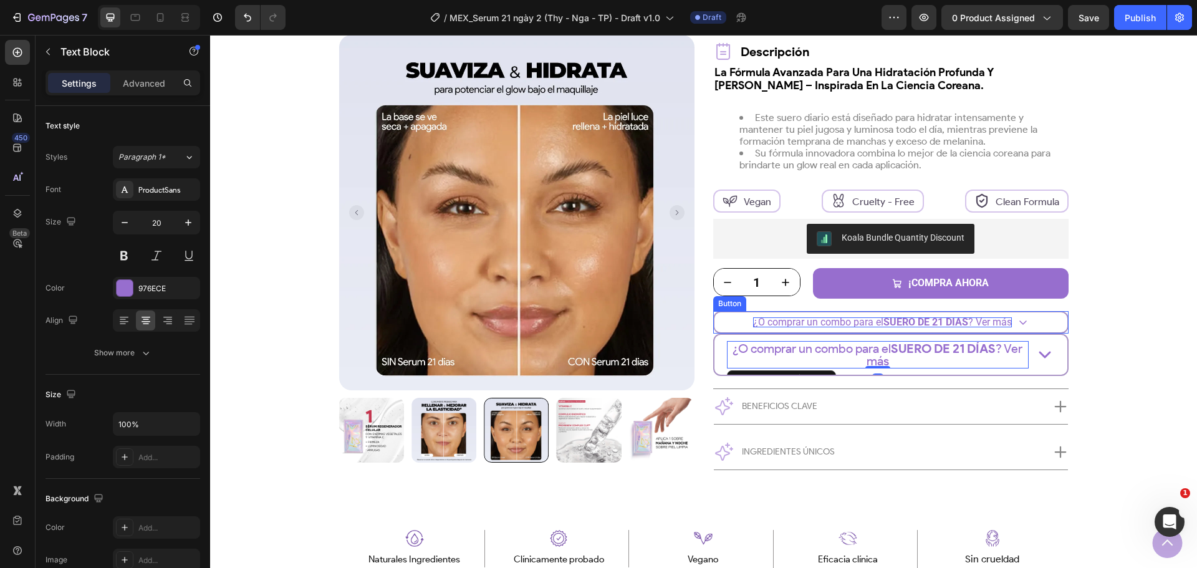
click at [918, 318] on strong "SUERO DE 21 DÍAS" at bounding box center [925, 322] width 85 height 12
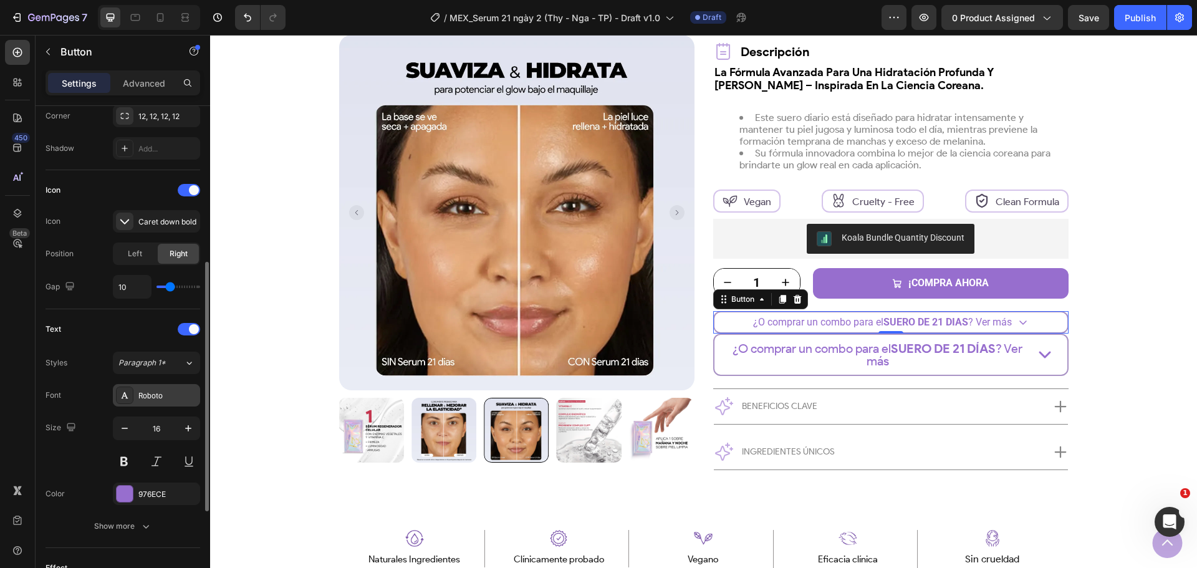
click at [151, 390] on div "Roboto" at bounding box center [167, 395] width 59 height 11
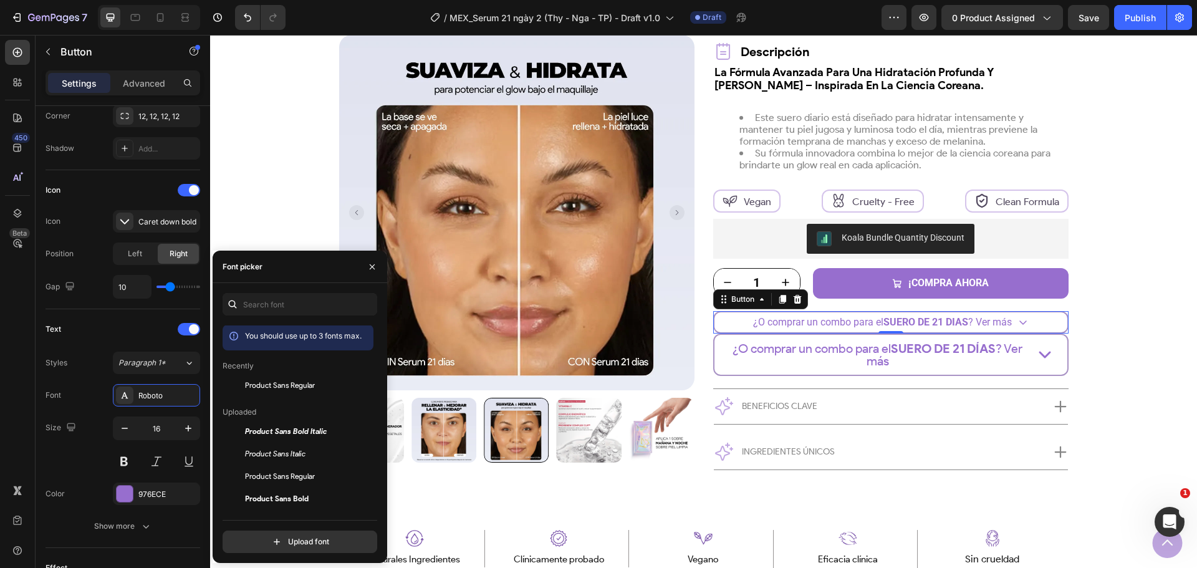
scroll to position [0, 0]
click at [290, 386] on span "Product Sans Regular" at bounding box center [280, 385] width 70 height 11
click at [792, 340] on div "¿O comprar un combo para el SUERO DE 21 DÍAS ? Ver más Text Block Icon Row" at bounding box center [890, 354] width 355 height 42
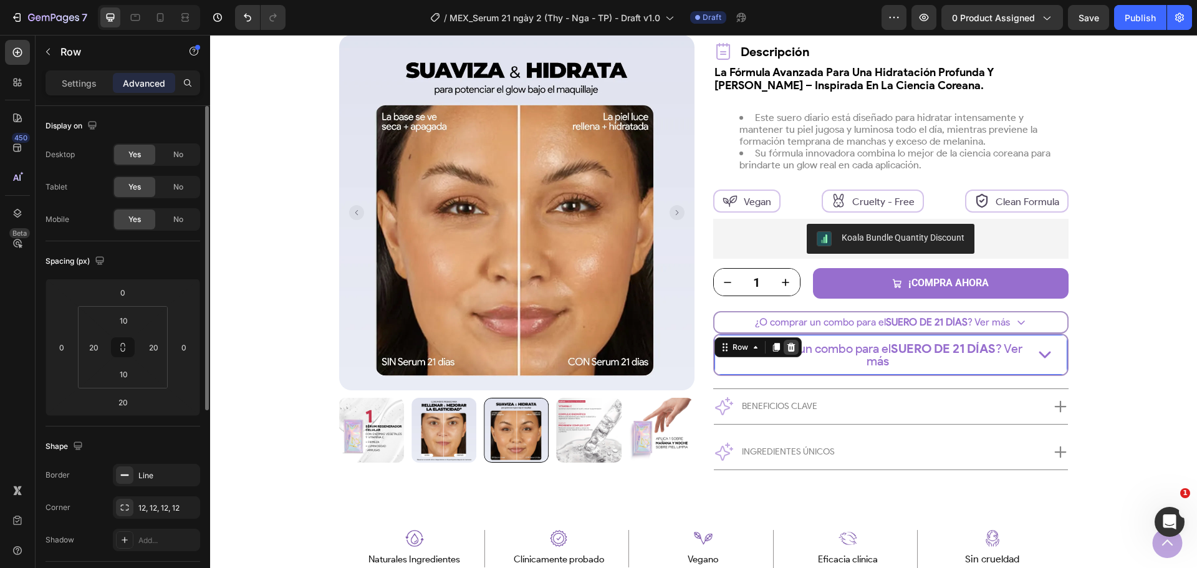
click at [792, 351] on div at bounding box center [791, 347] width 15 height 15
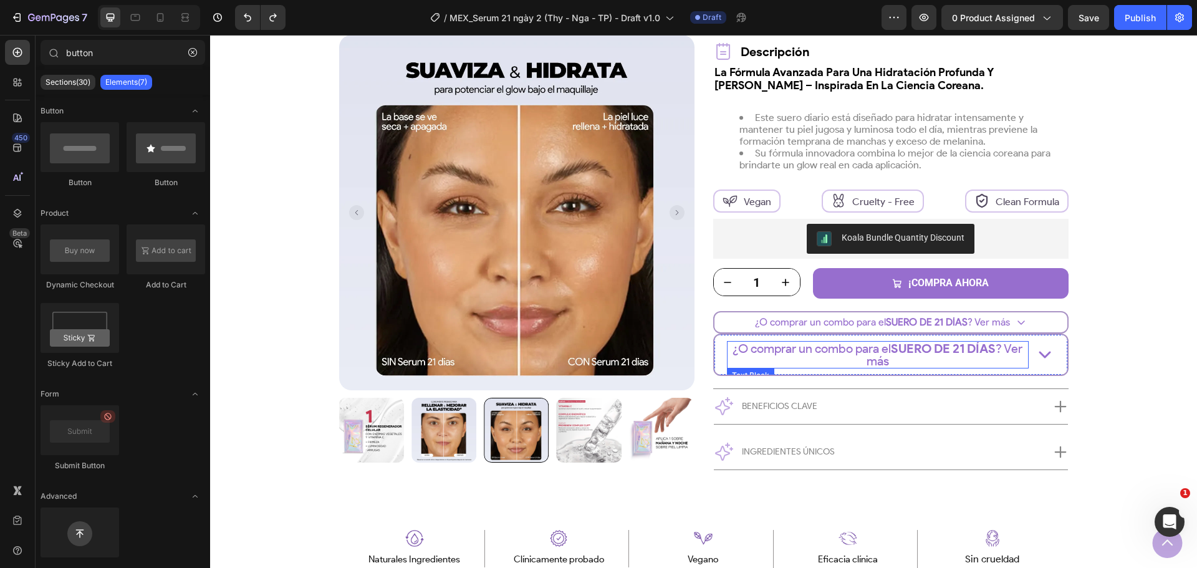
click at [868, 355] on p "¿O comprar un combo para el SUERO DE 21 DÍAS ? Ver más" at bounding box center [877, 354] width 299 height 25
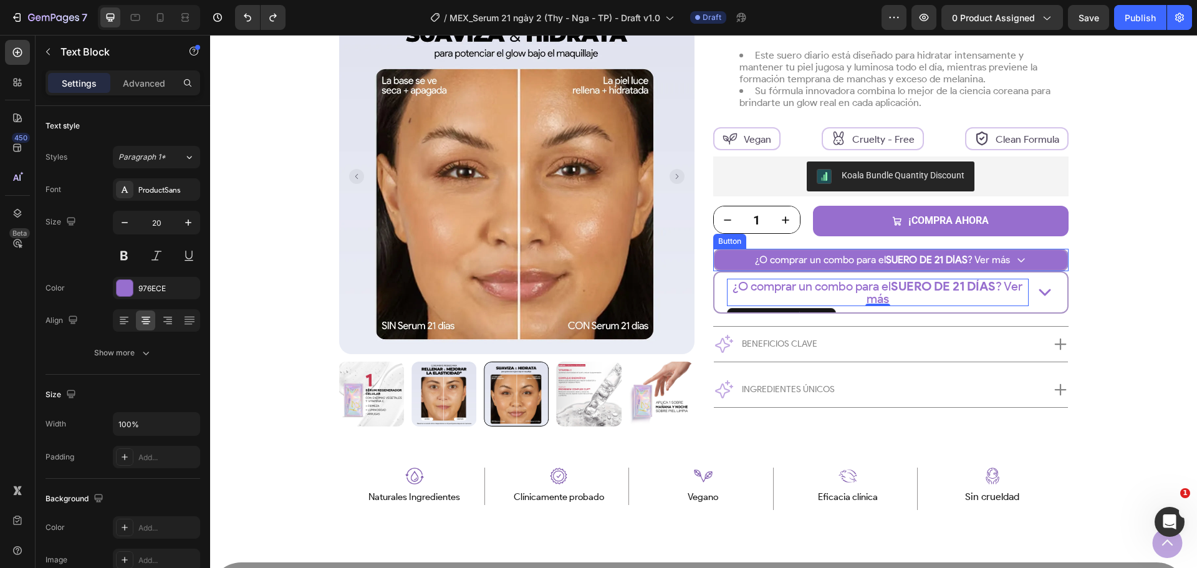
click at [890, 254] on button "¿O comprar un combo para el SUERO DE 21 DÍAS ? Ver más" at bounding box center [890, 260] width 355 height 22
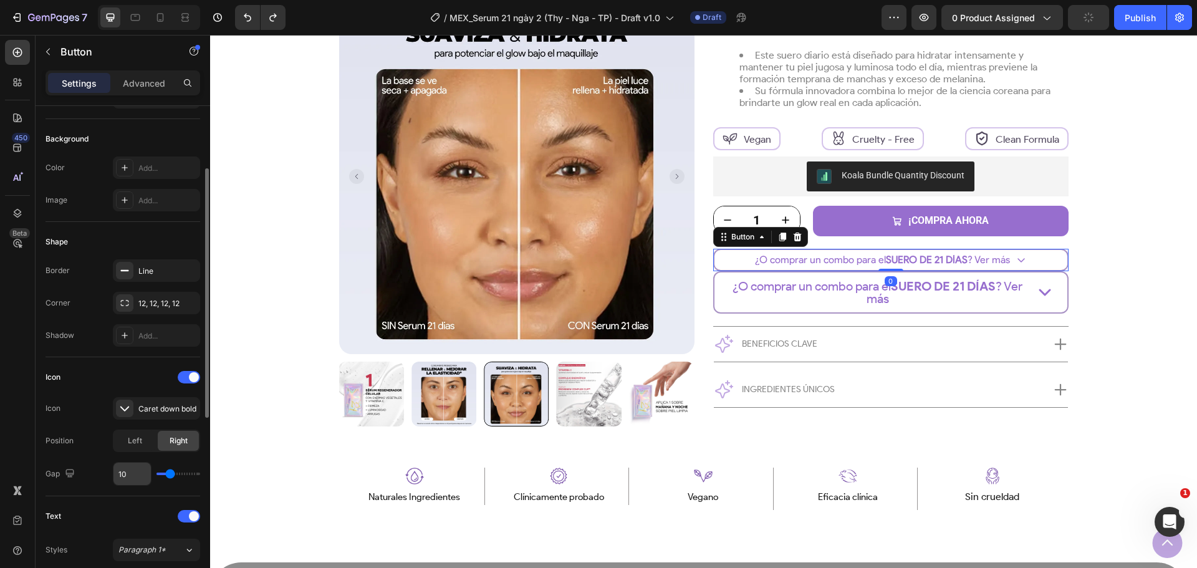
scroll to position [312, 0]
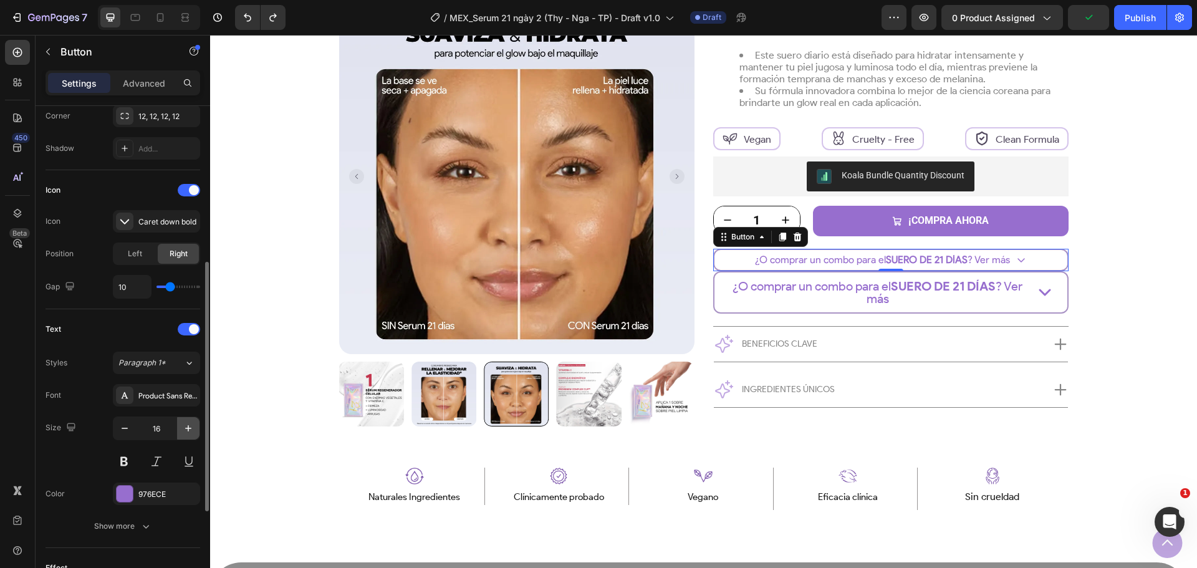
click at [191, 428] on icon "button" at bounding box center [188, 428] width 6 height 6
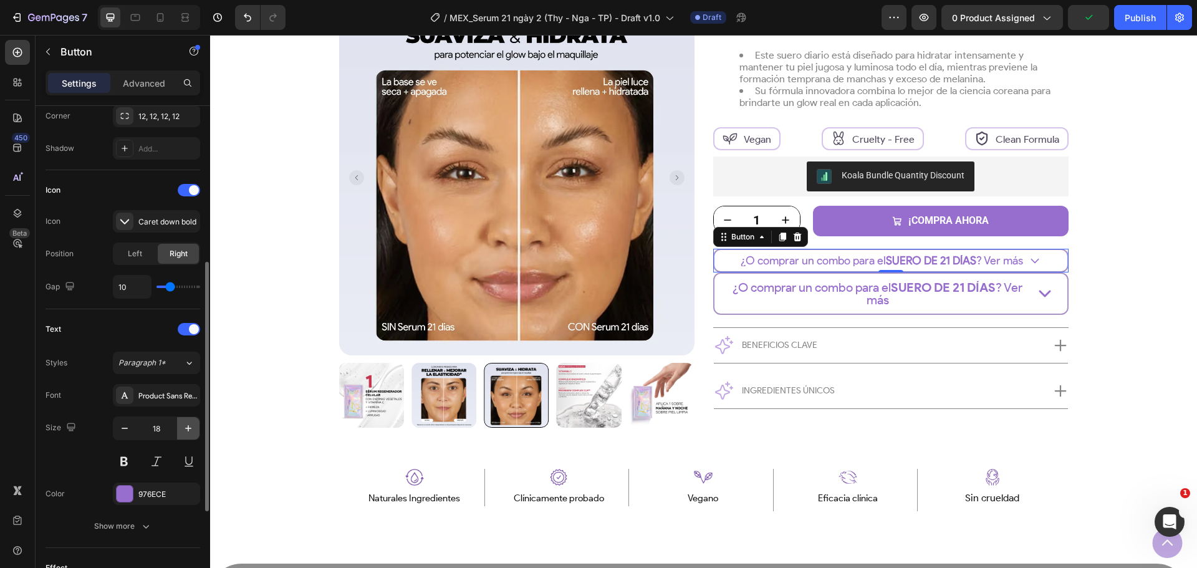
click at [191, 428] on icon "button" at bounding box center [188, 428] width 6 height 6
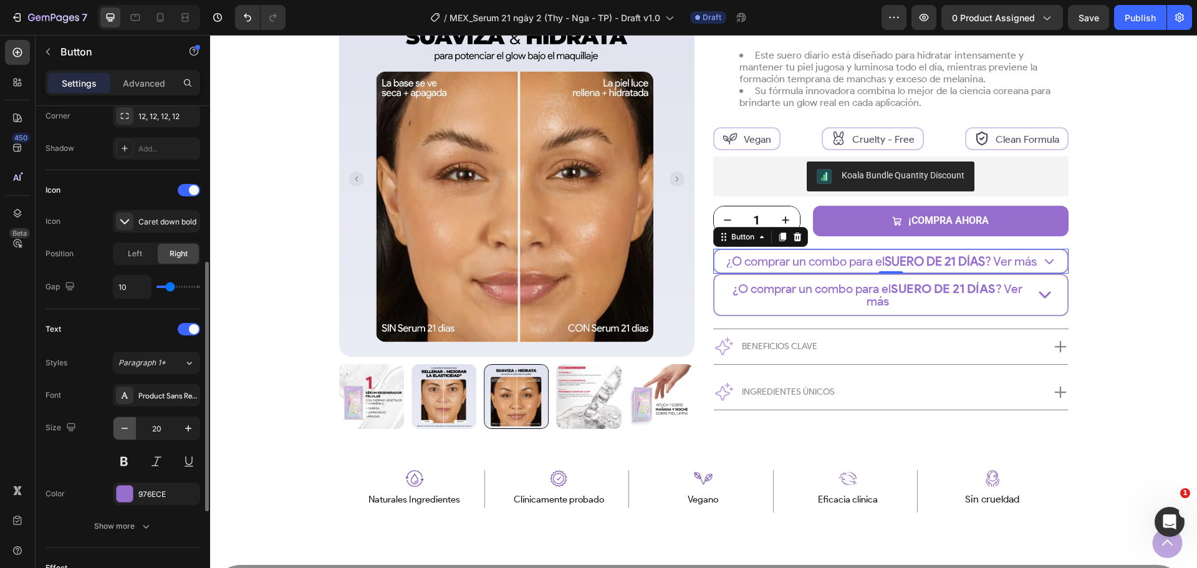
click at [124, 426] on icon "button" at bounding box center [124, 428] width 12 height 12
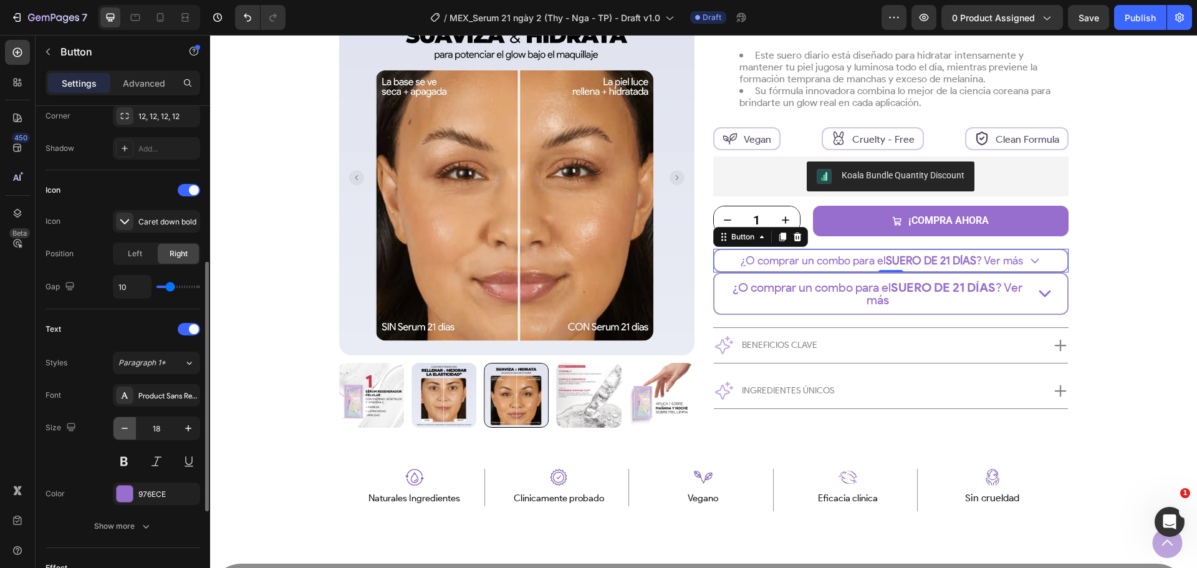
click at [124, 426] on icon "button" at bounding box center [124, 428] width 12 height 12
type input "16"
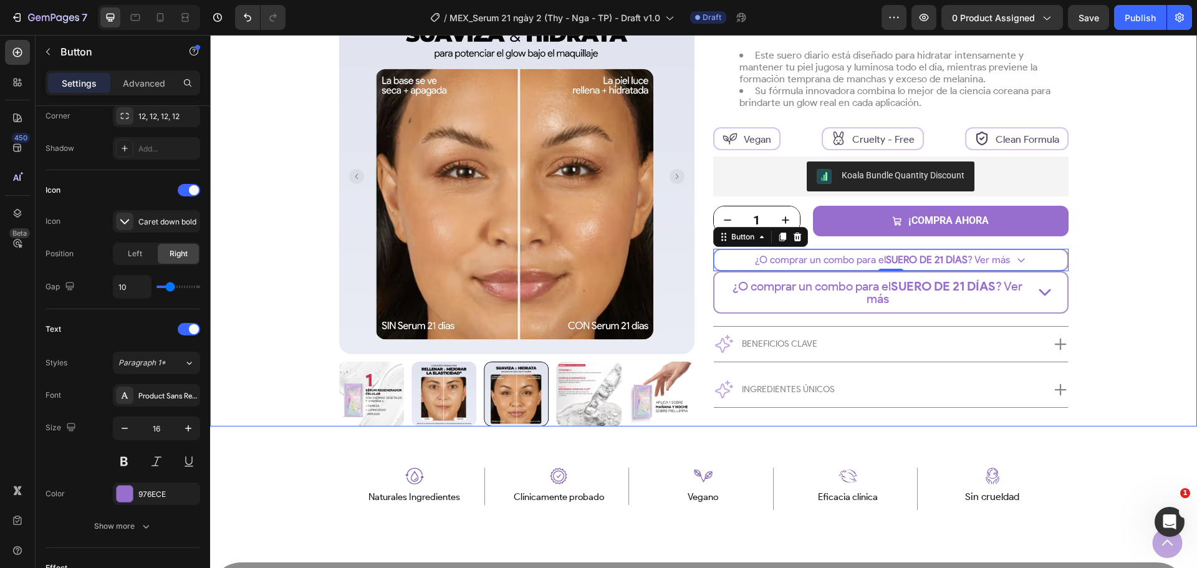
click at [1108, 267] on div "Product Images Row más vendido Text Block Row Suero 21 Días Product Title Trust…" at bounding box center [703, 109] width 924 height 636
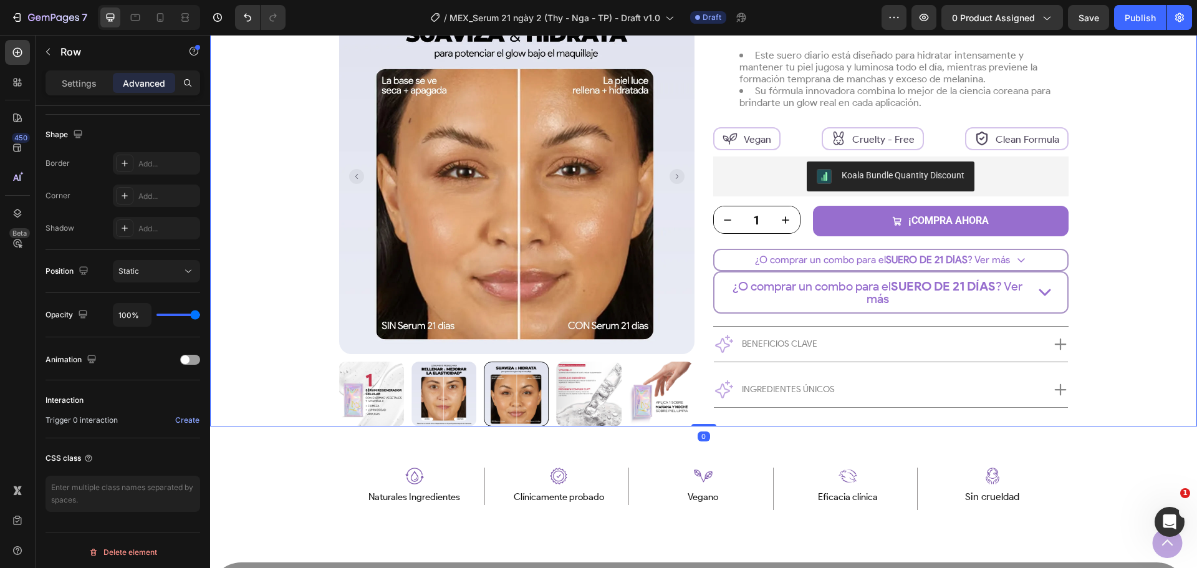
scroll to position [0, 0]
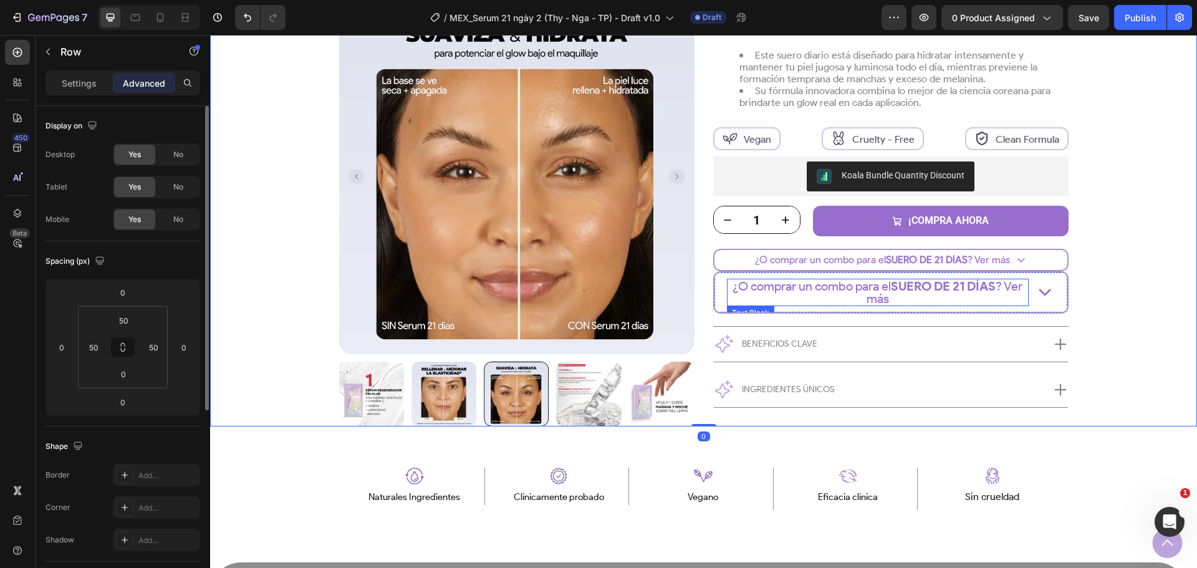
click at [989, 299] on p "¿O comprar un combo para el SUERO DE 21 DÍAS ? Ver más" at bounding box center [877, 292] width 299 height 25
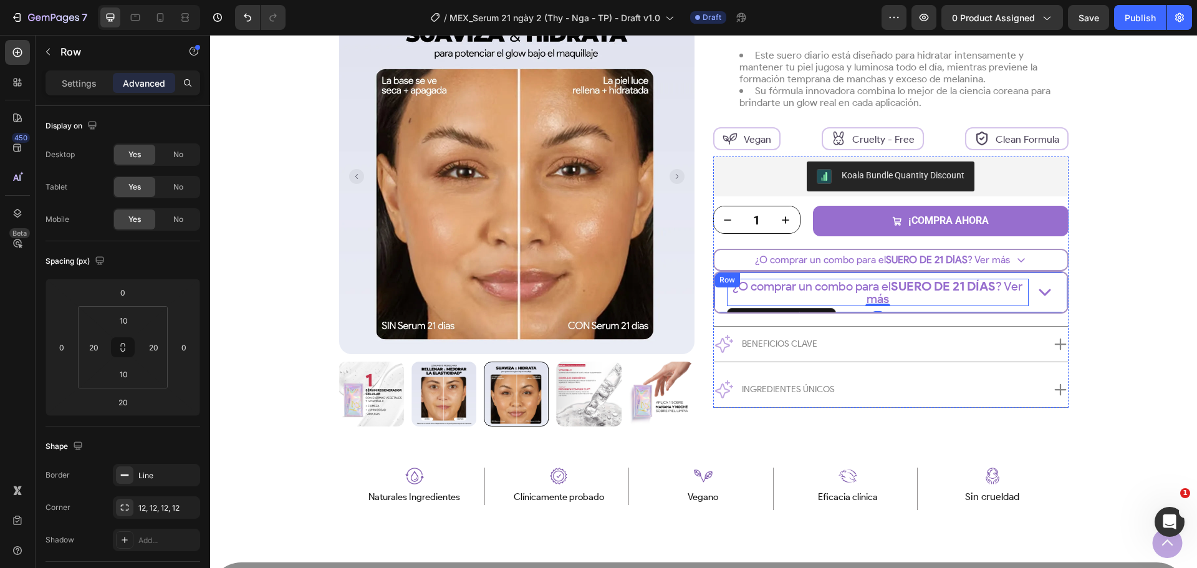
click at [1032, 312] on div "¿O comprar un combo para el SUERO DE 21 DÍAS ? Ver más Text Block 0 Icon Row" at bounding box center [890, 292] width 355 height 42
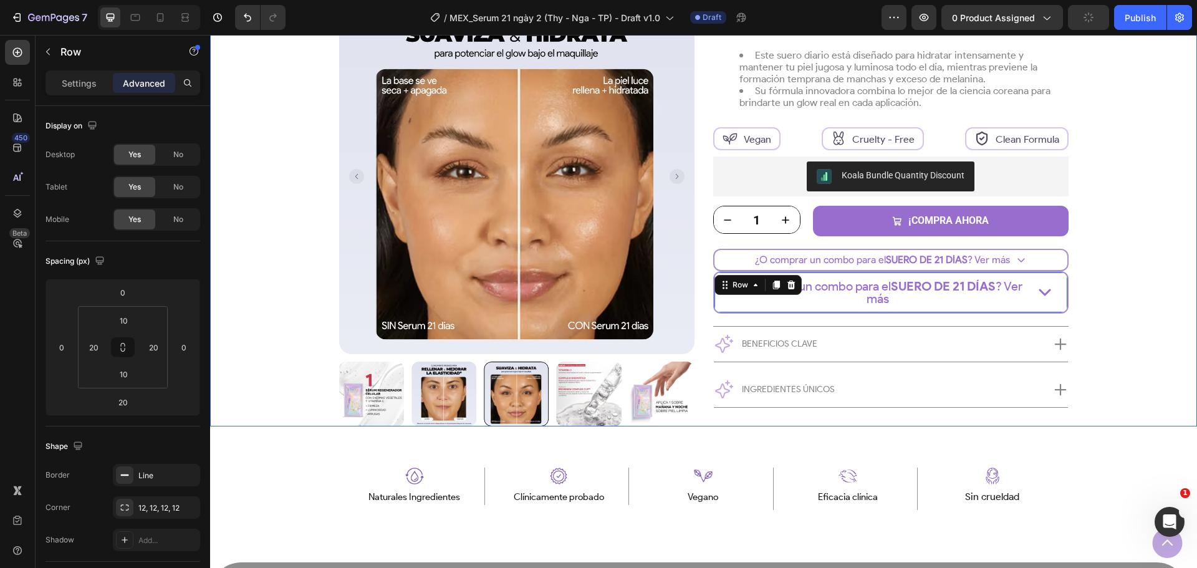
scroll to position [315, 0]
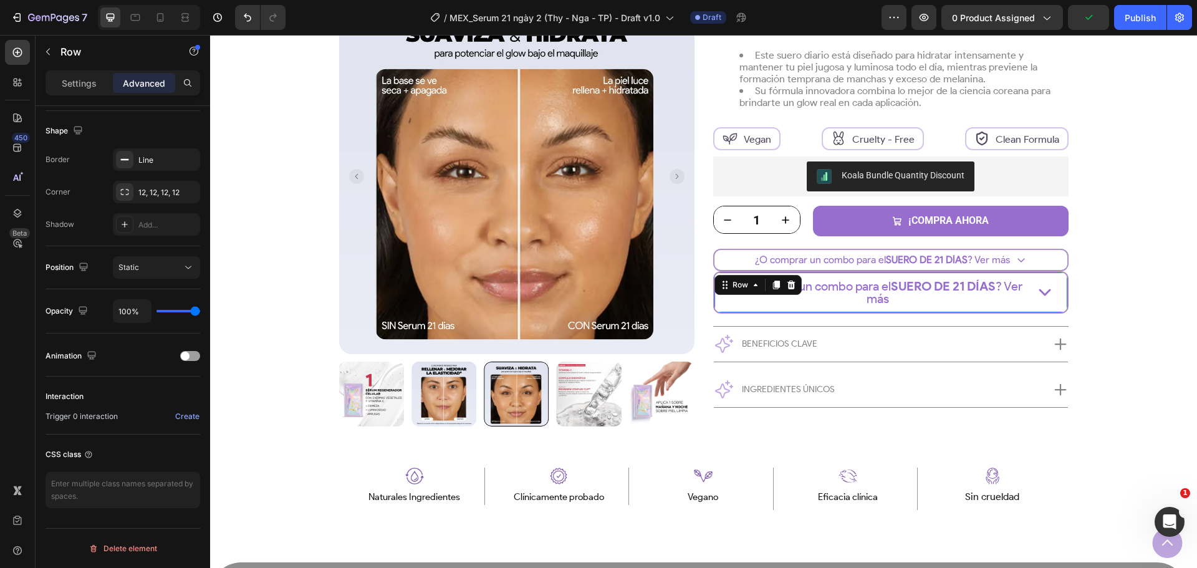
click at [715, 304] on div "¿O comprar un combo para el SUERO DE 21 DÍAS ? Ver más Text Block Icon Row 20" at bounding box center [890, 292] width 355 height 42
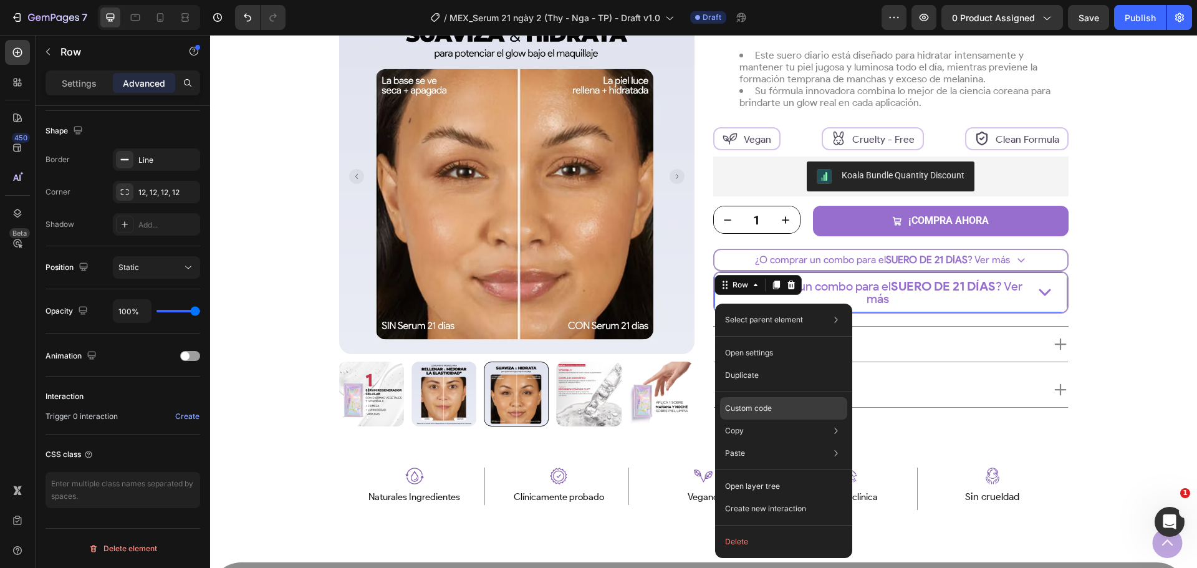
click at [747, 411] on p "Custom code" at bounding box center [748, 408] width 47 height 11
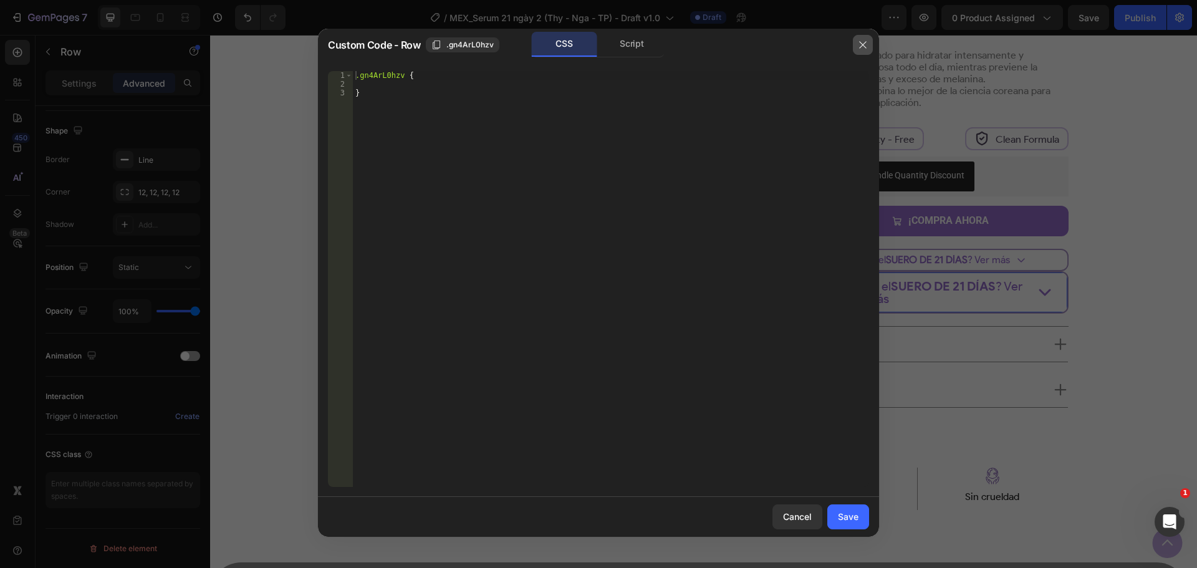
click at [862, 42] on icon "button" at bounding box center [863, 45] width 10 height 10
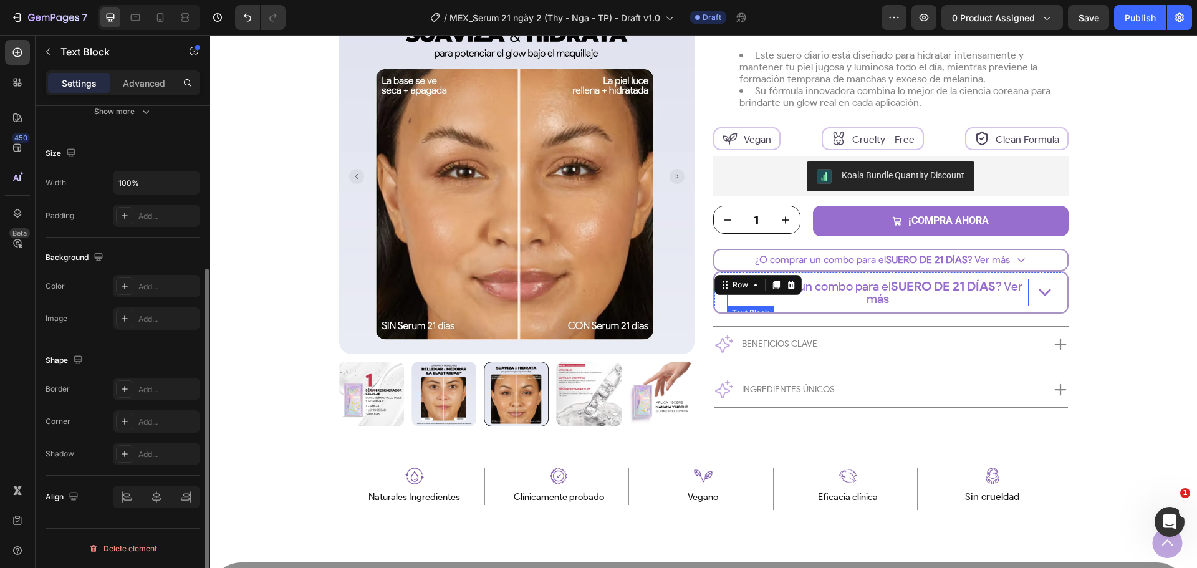
scroll to position [0, 0]
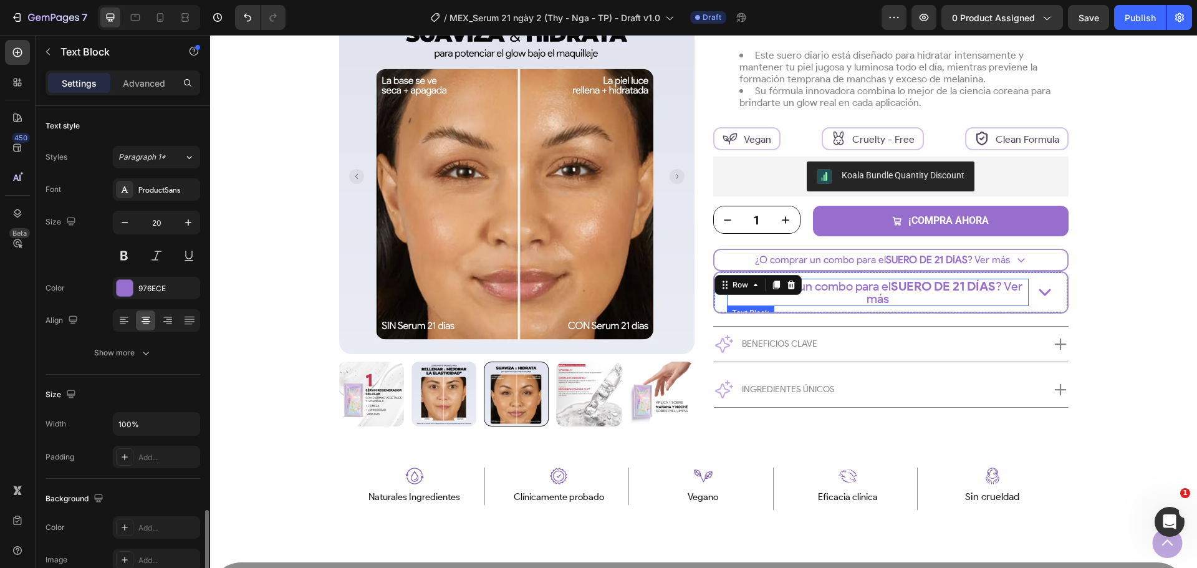
click at [865, 297] on p "¿O comprar un combo para el SUERO DE 21 DÍAS ? Ver más" at bounding box center [877, 292] width 299 height 25
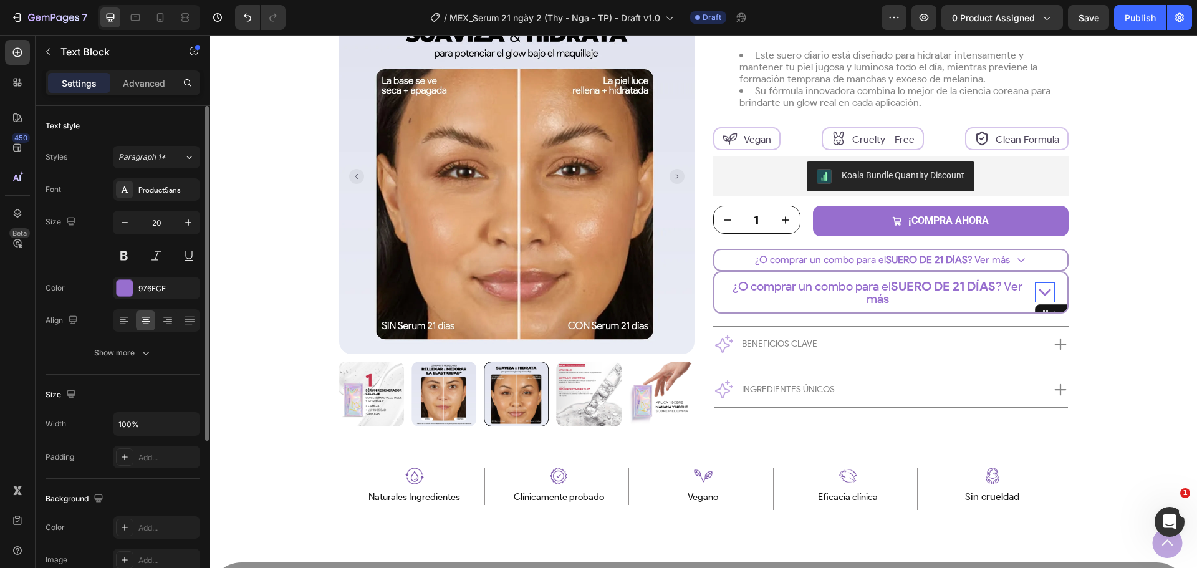
click at [1040, 294] on icon "Combo Sale 1 Section" at bounding box center [1045, 292] width 10 height 5
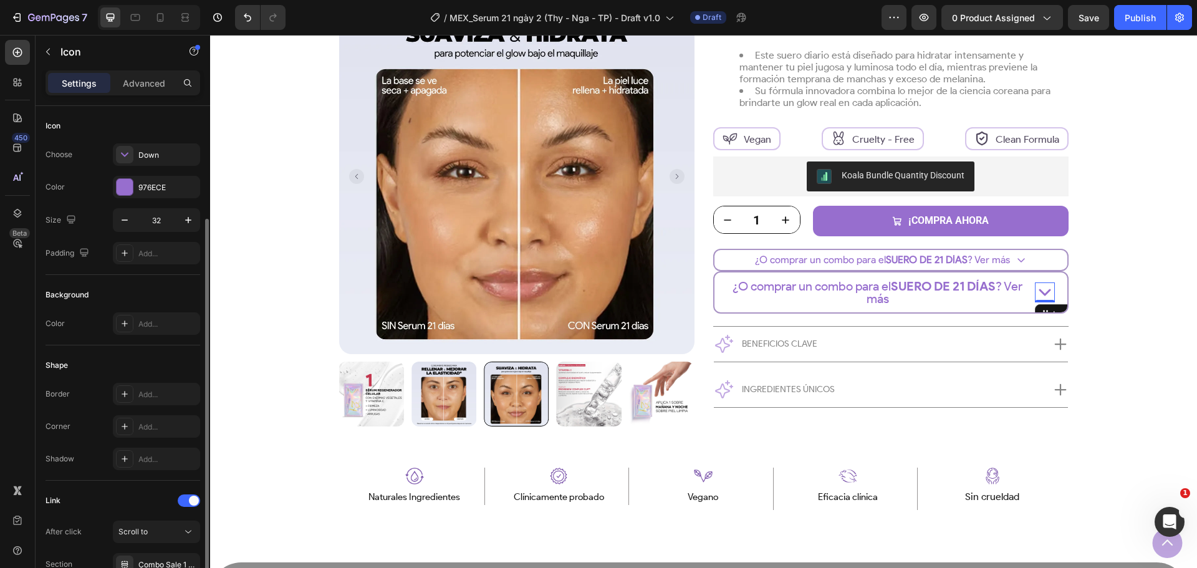
scroll to position [110, 0]
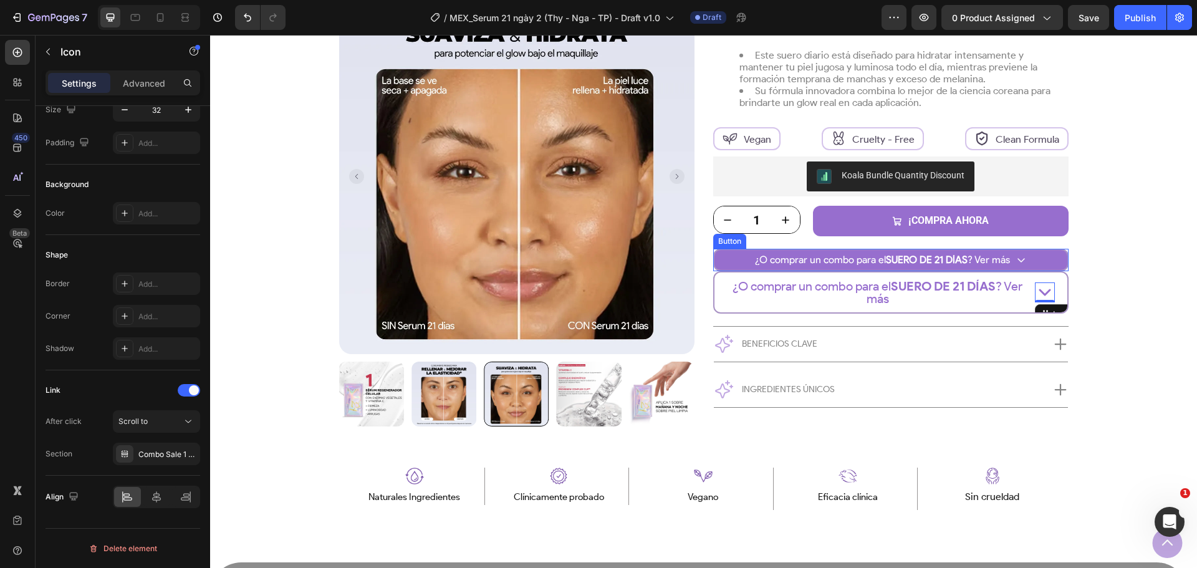
click at [1058, 253] on button "¿O comprar un combo para el SUERO DE 21 DÍAS ? Ver más" at bounding box center [890, 260] width 355 height 22
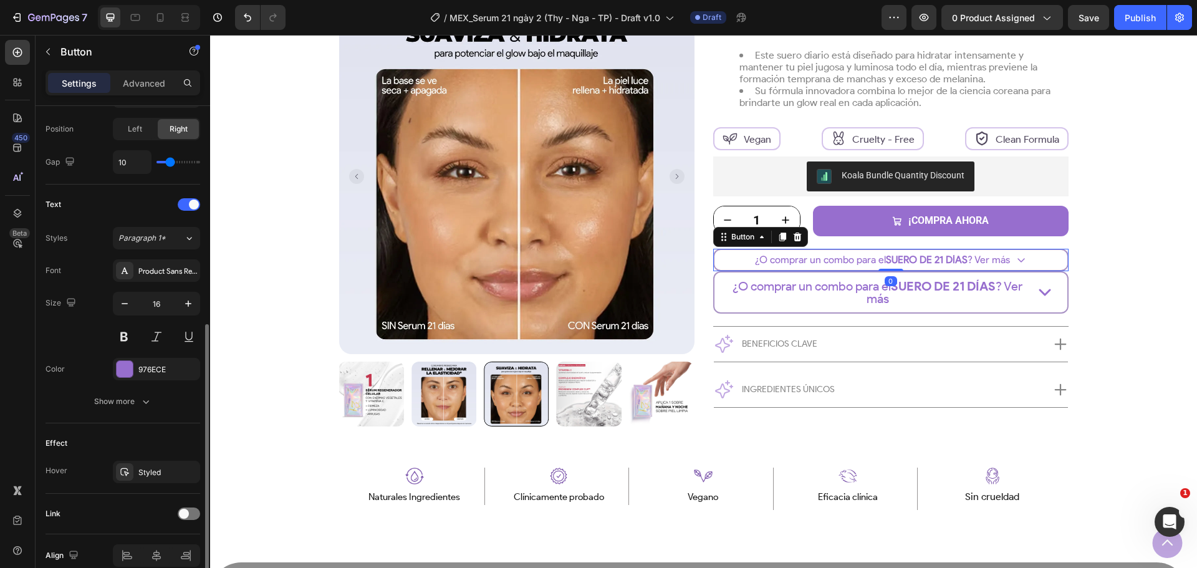
scroll to position [495, 0]
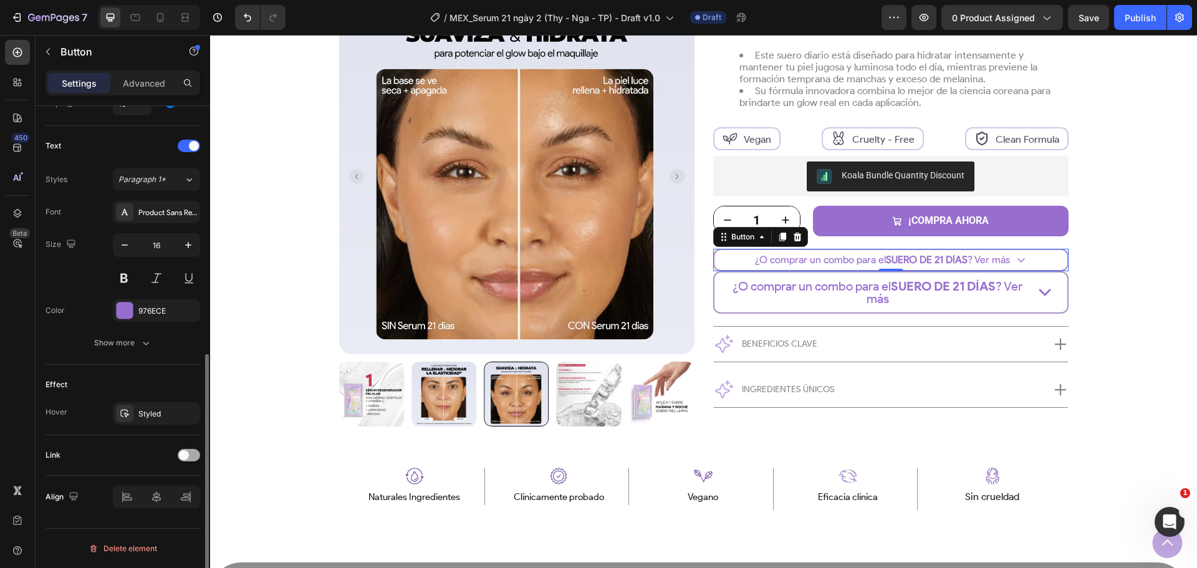
click at [183, 454] on span at bounding box center [184, 455] width 10 height 10
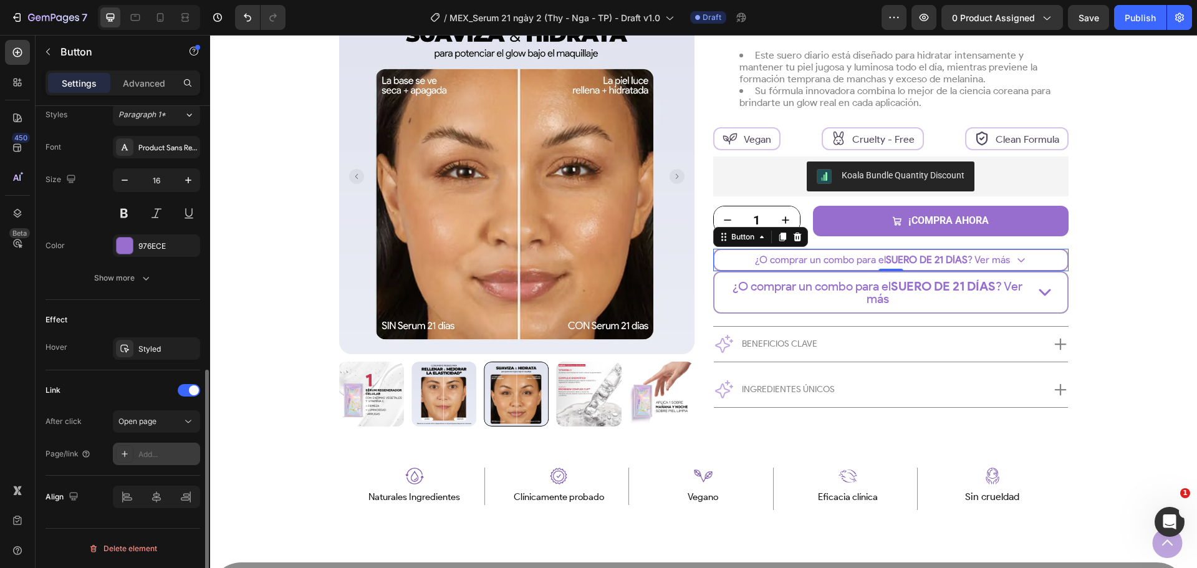
click at [156, 453] on div "Add..." at bounding box center [167, 454] width 59 height 11
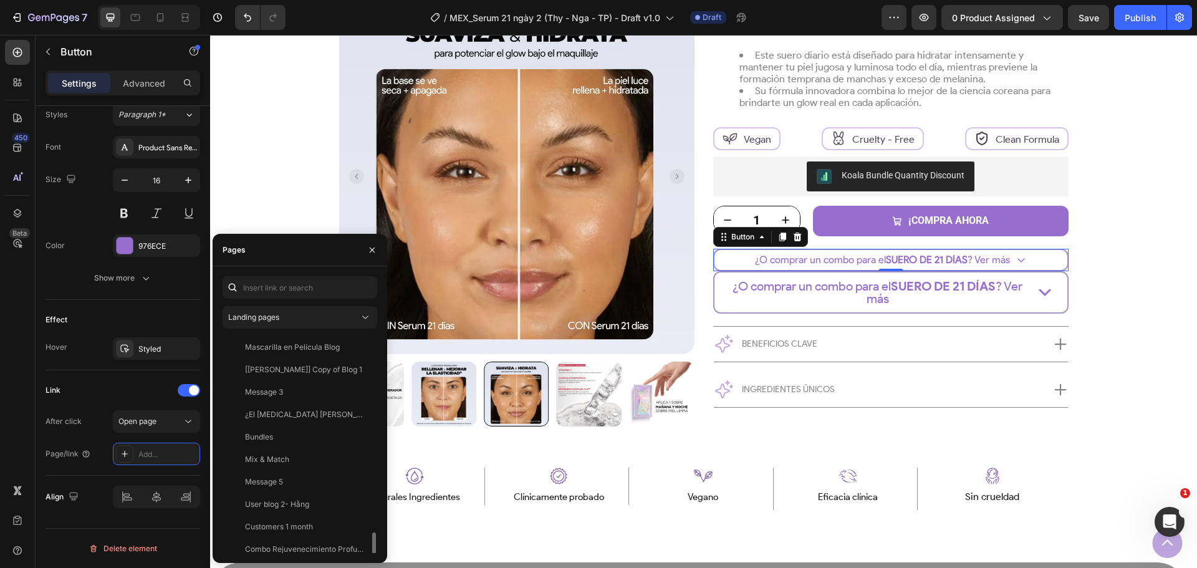
scroll to position [793, 0]
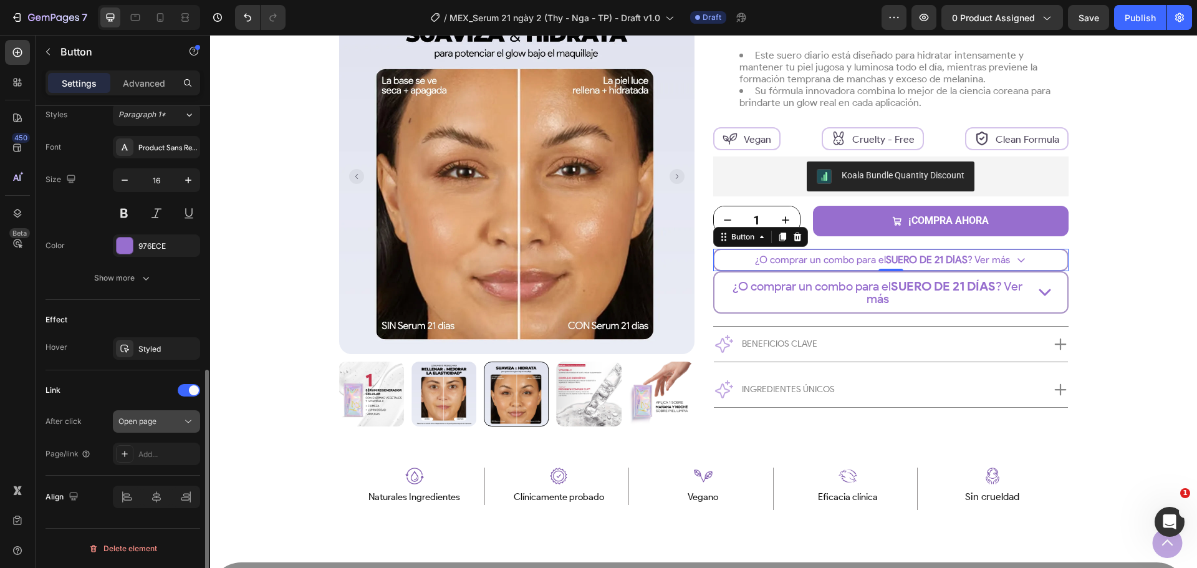
click at [172, 420] on div "Open page" at bounding box center [150, 421] width 64 height 11
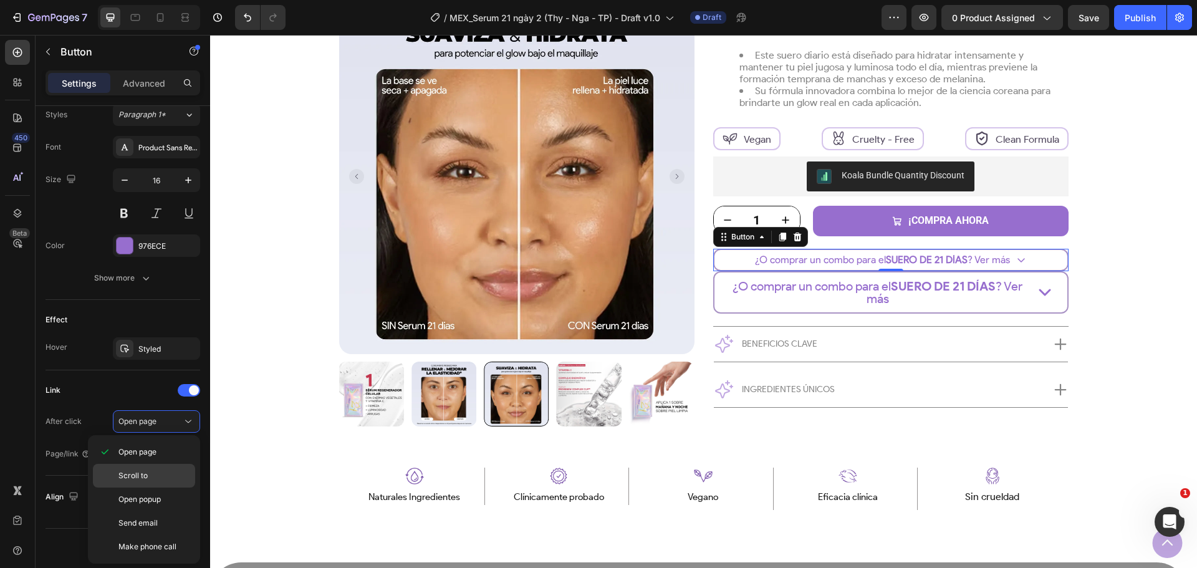
click at [153, 482] on div "Scroll to" at bounding box center [144, 476] width 102 height 24
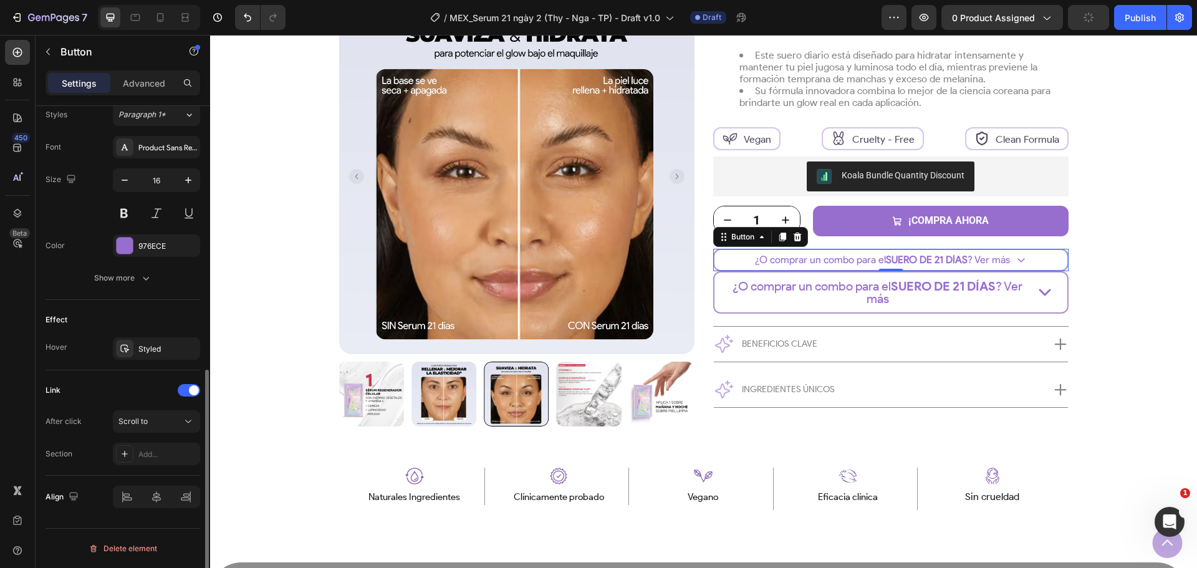
click at [111, 446] on div "Section Add..." at bounding box center [123, 454] width 155 height 22
click at [127, 452] on icon at bounding box center [125, 454] width 10 height 10
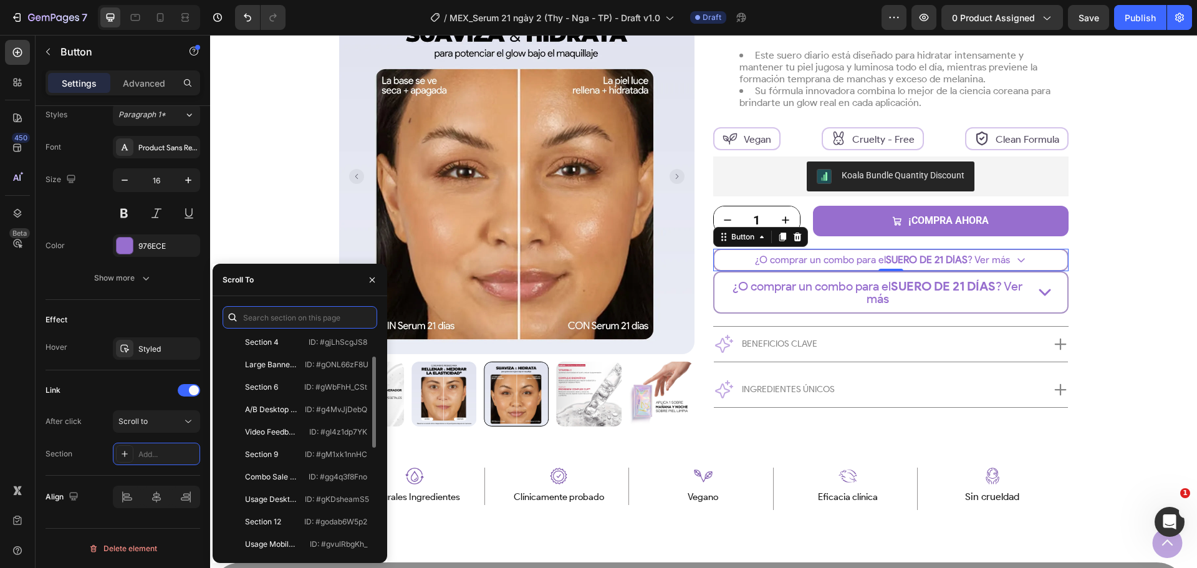
scroll to position [0, 0]
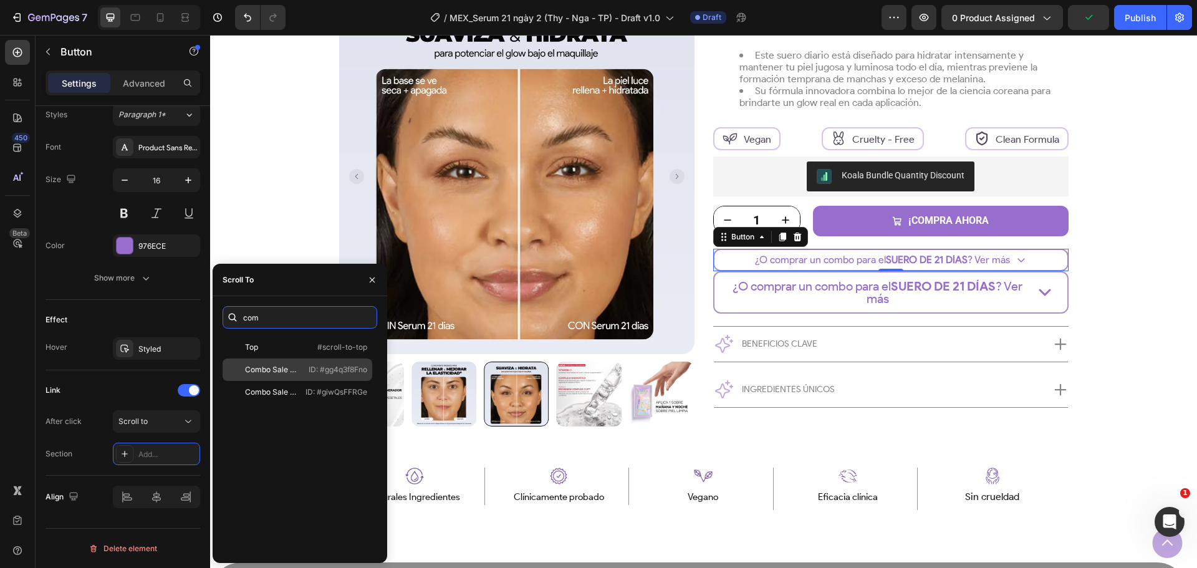
type input "com"
click at [287, 368] on div "Combo Sale 1 Section" at bounding box center [271, 369] width 52 height 11
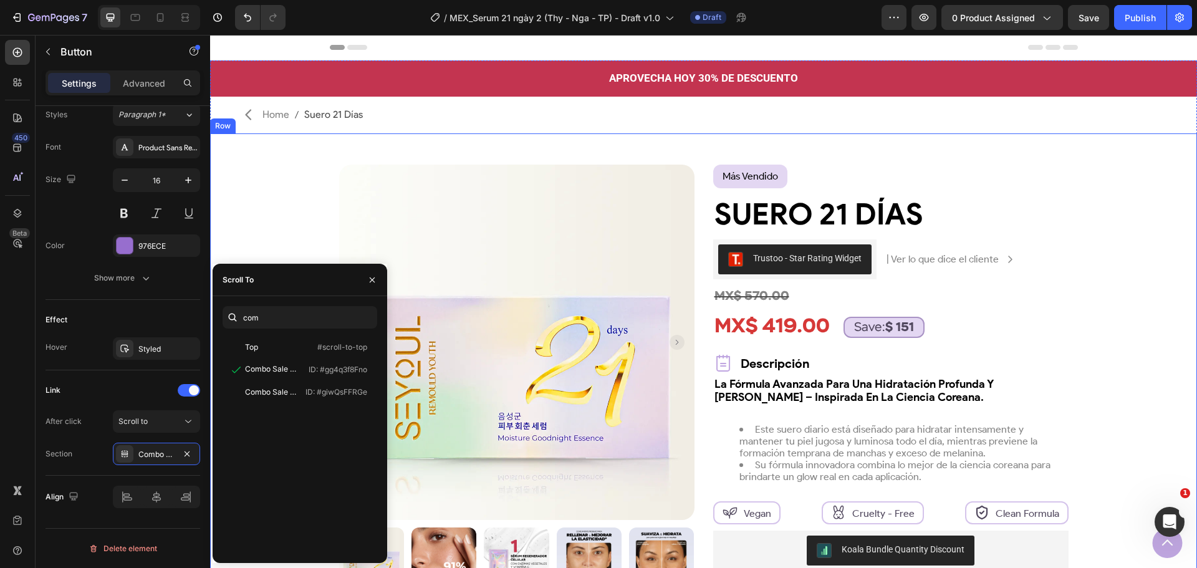
scroll to position [249, 0]
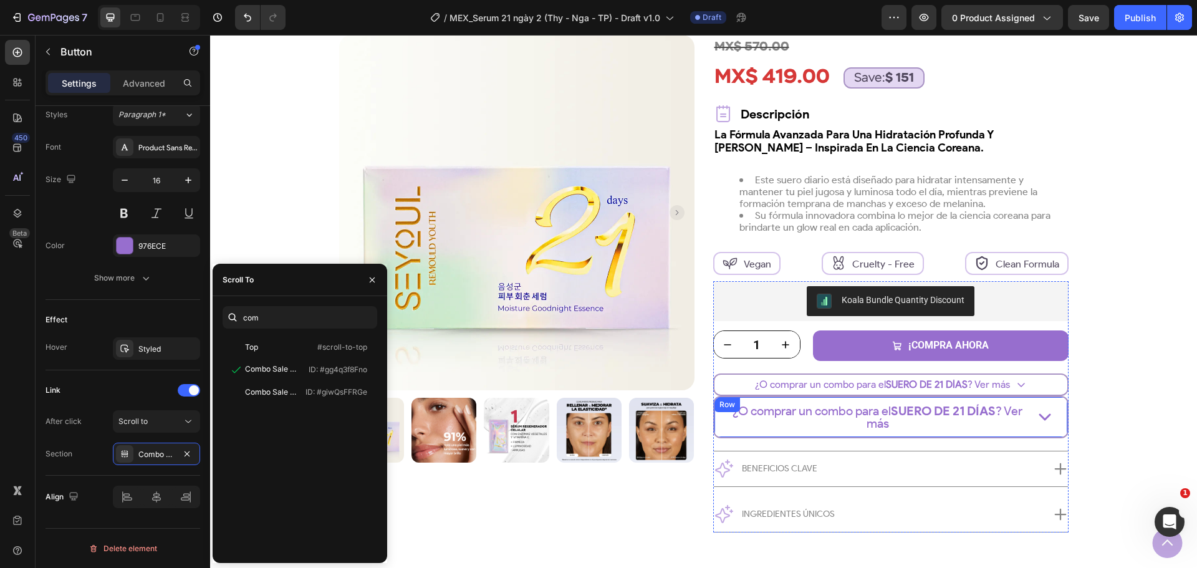
click at [1050, 411] on div "¿O comprar un combo para el SUERO DE 21 DÍAS ? Ver más Text Block Icon Row" at bounding box center [890, 417] width 355 height 42
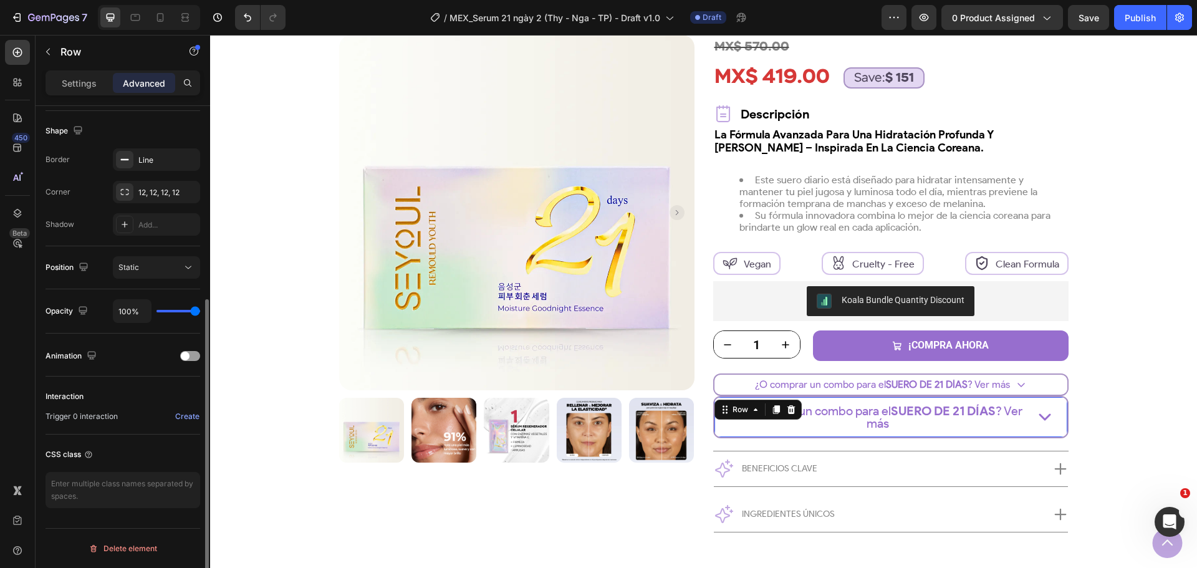
scroll to position [0, 0]
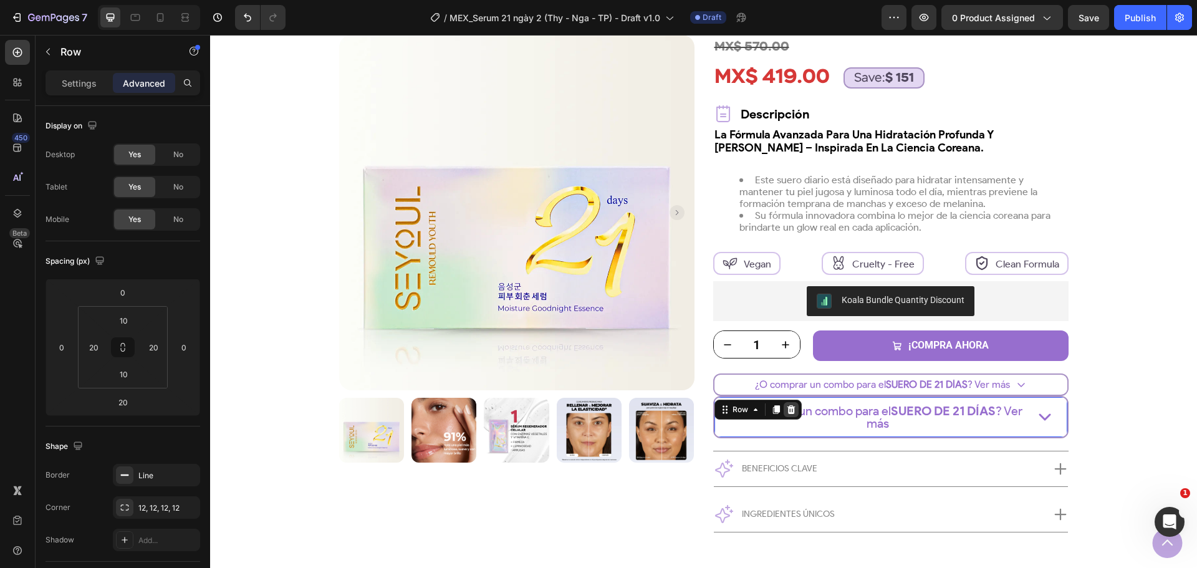
click at [791, 409] on div at bounding box center [791, 409] width 15 height 15
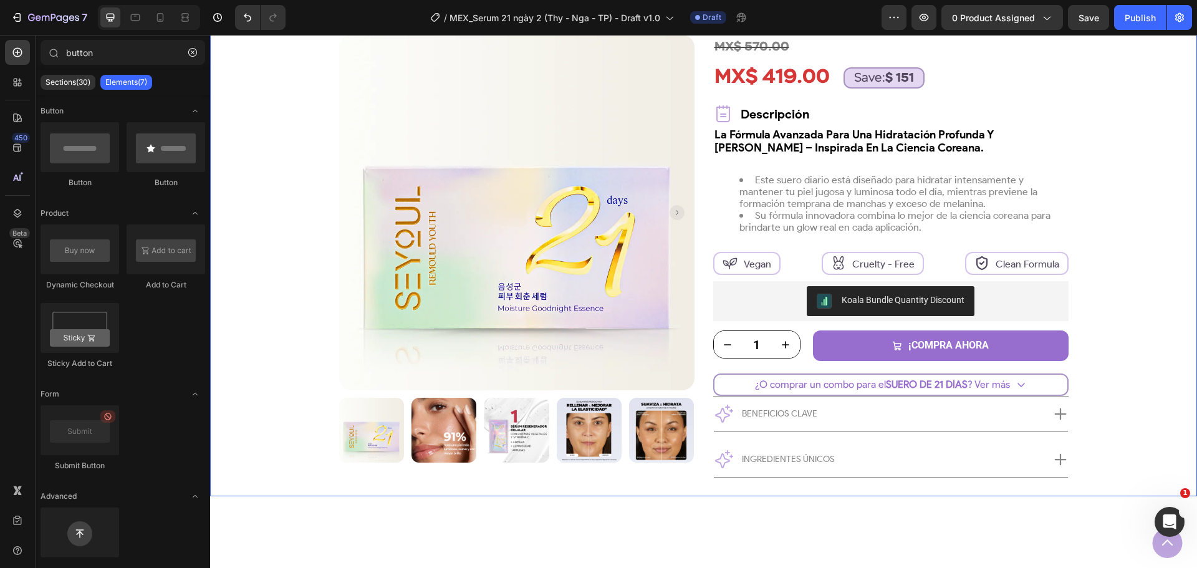
click at [1103, 384] on div "Product Images Row más vendido Text Block Row Suero 21 Días Product Title Trust…" at bounding box center [703, 205] width 924 height 581
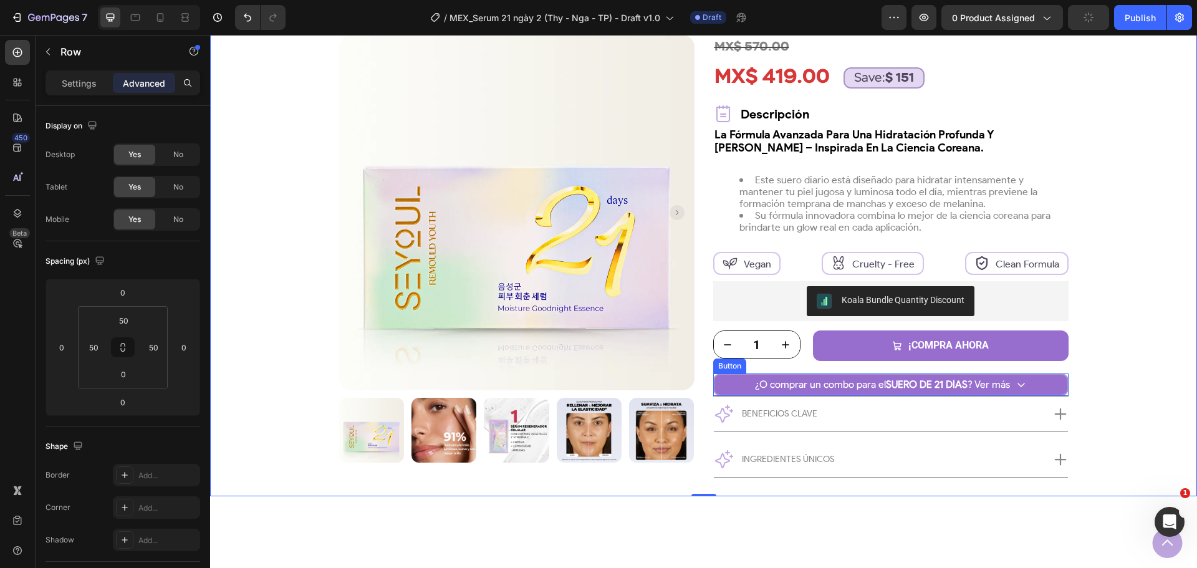
click at [1055, 385] on link "¿O comprar un combo para el SUERO DE 21 DÍAS ? Ver más" at bounding box center [890, 384] width 355 height 22
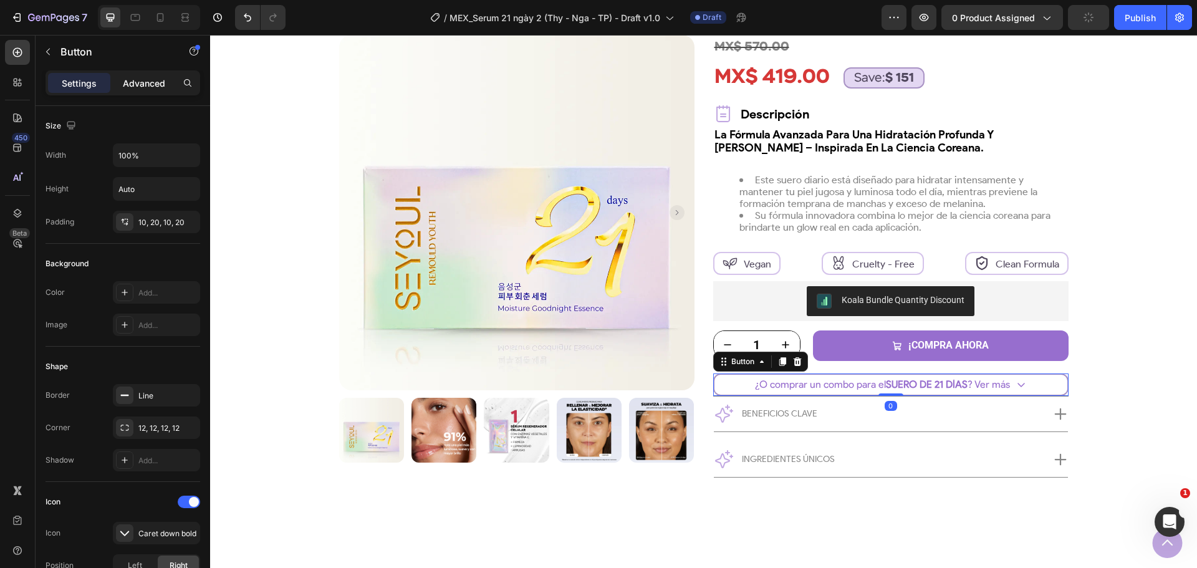
click at [158, 84] on p "Advanced" at bounding box center [144, 83] width 42 height 13
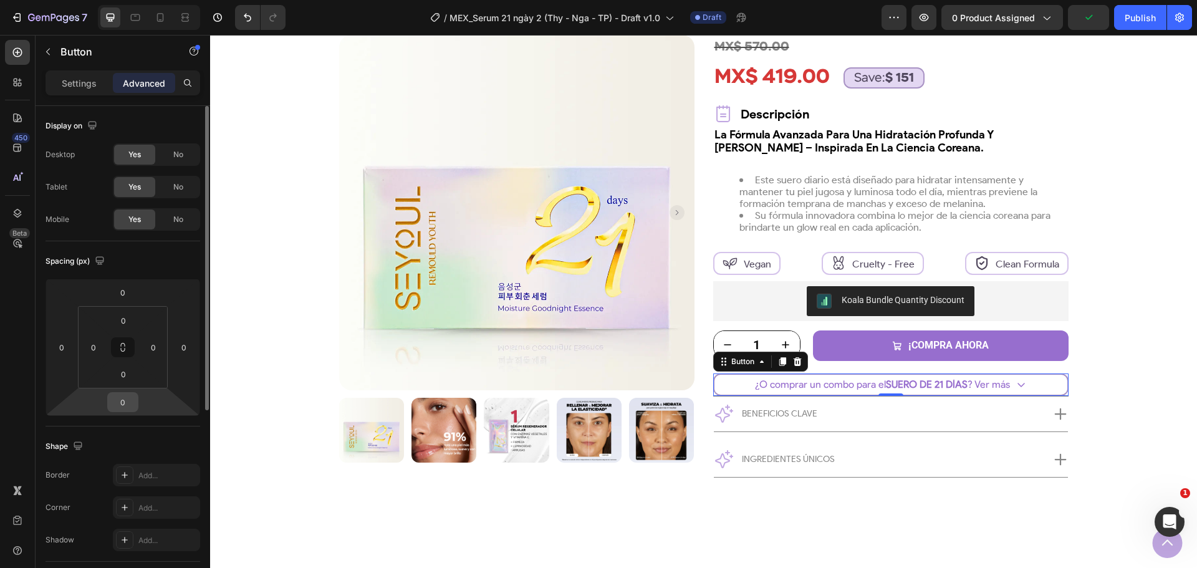
click at [131, 403] on input "0" at bounding box center [122, 402] width 25 height 19
type input "20"
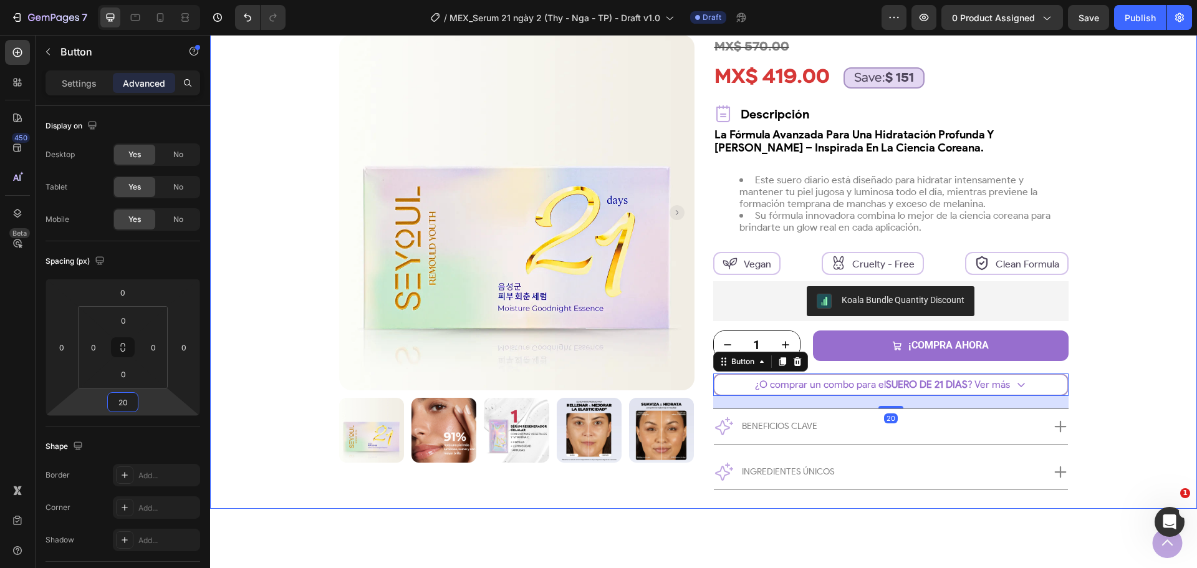
click at [1106, 374] on div "Product Images Row más vendido Text Block Row Suero 21 Días Product Title Trust…" at bounding box center [703, 211] width 924 height 593
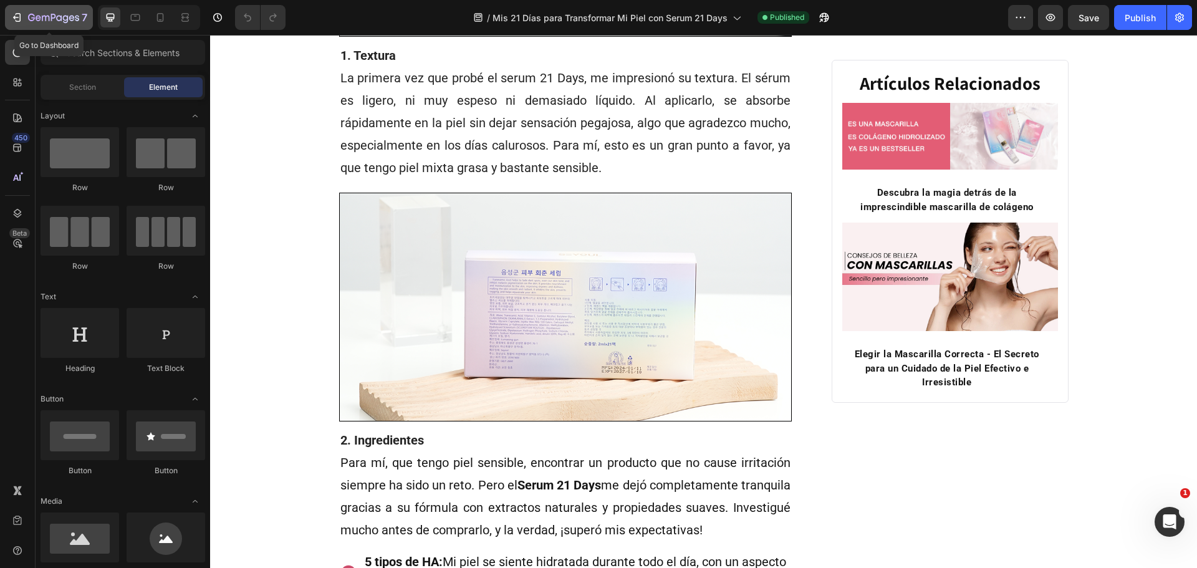
drag, startPoint x: 36, startPoint y: 23, endPoint x: 46, endPoint y: 41, distance: 19.8
click at [36, 23] on icon "button" at bounding box center [53, 18] width 51 height 11
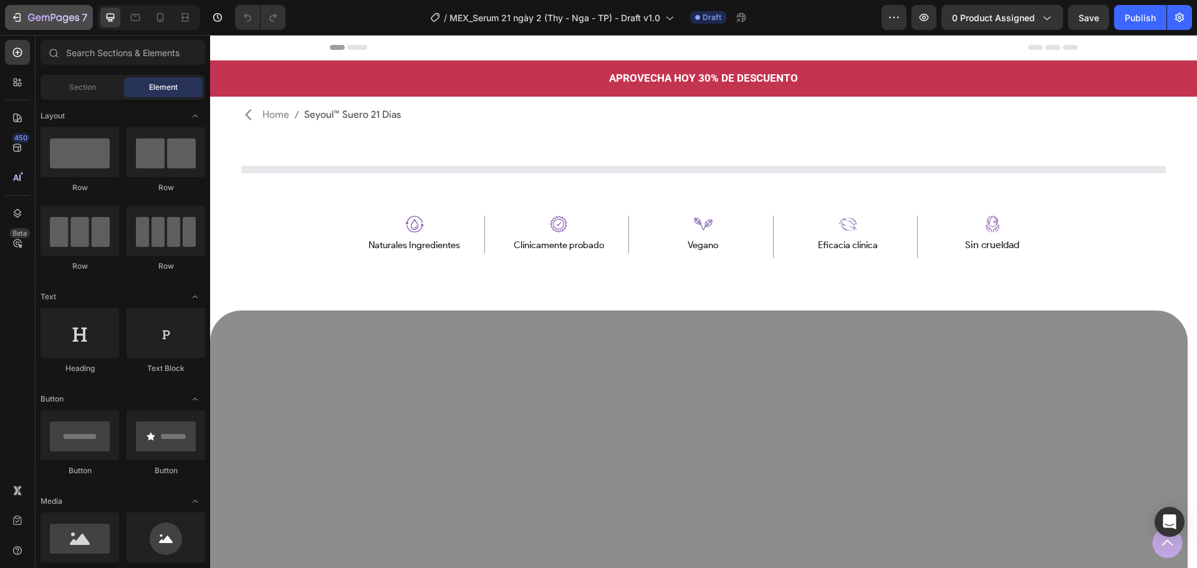
click at [62, 15] on icon "button" at bounding box center [53, 18] width 51 height 11
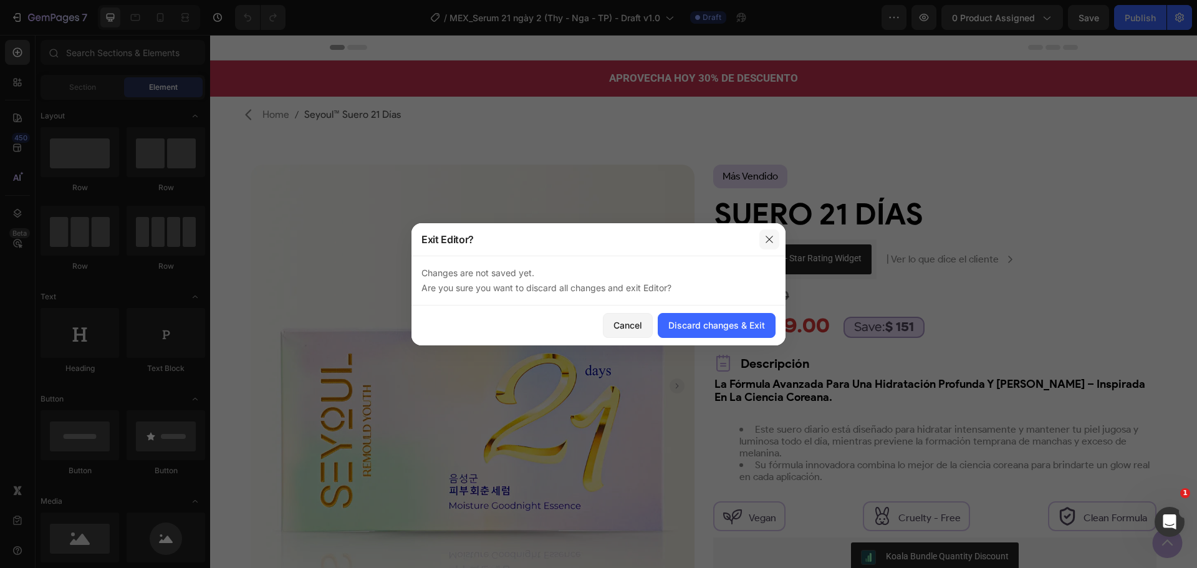
click at [774, 239] on button "button" at bounding box center [769, 239] width 20 height 20
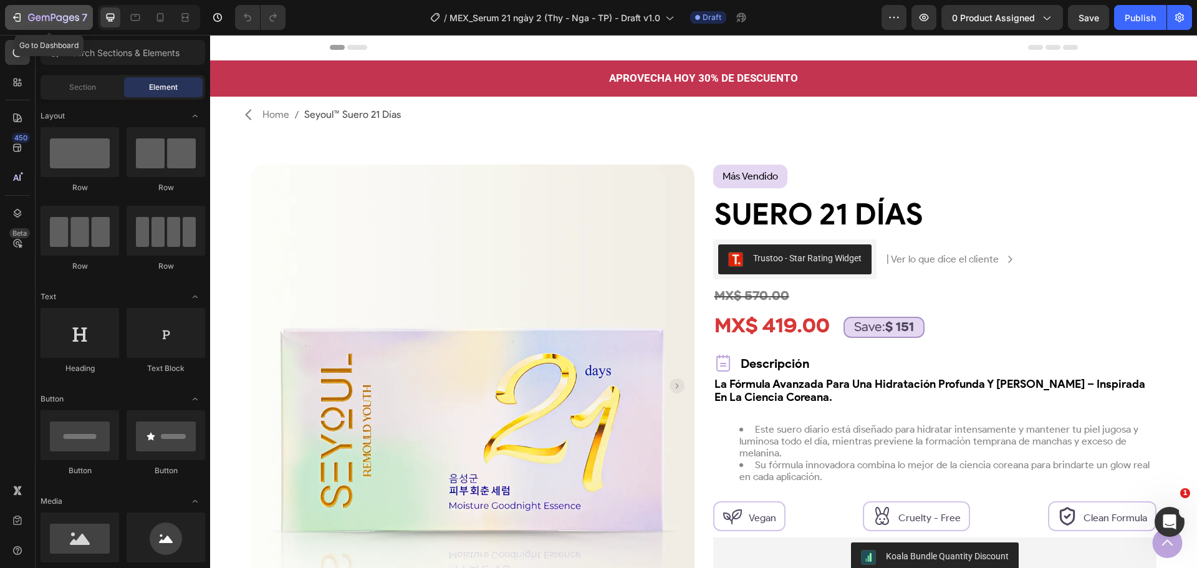
click at [41, 25] on button "7" at bounding box center [49, 17] width 88 height 25
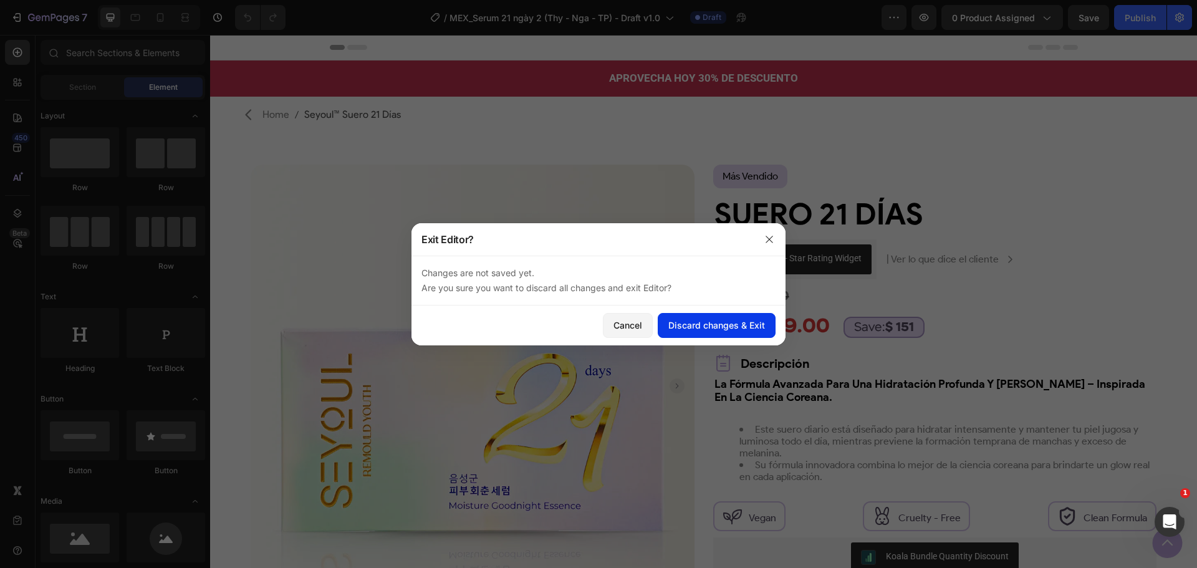
click at [712, 321] on div "Discard changes & Exit" at bounding box center [716, 325] width 97 height 13
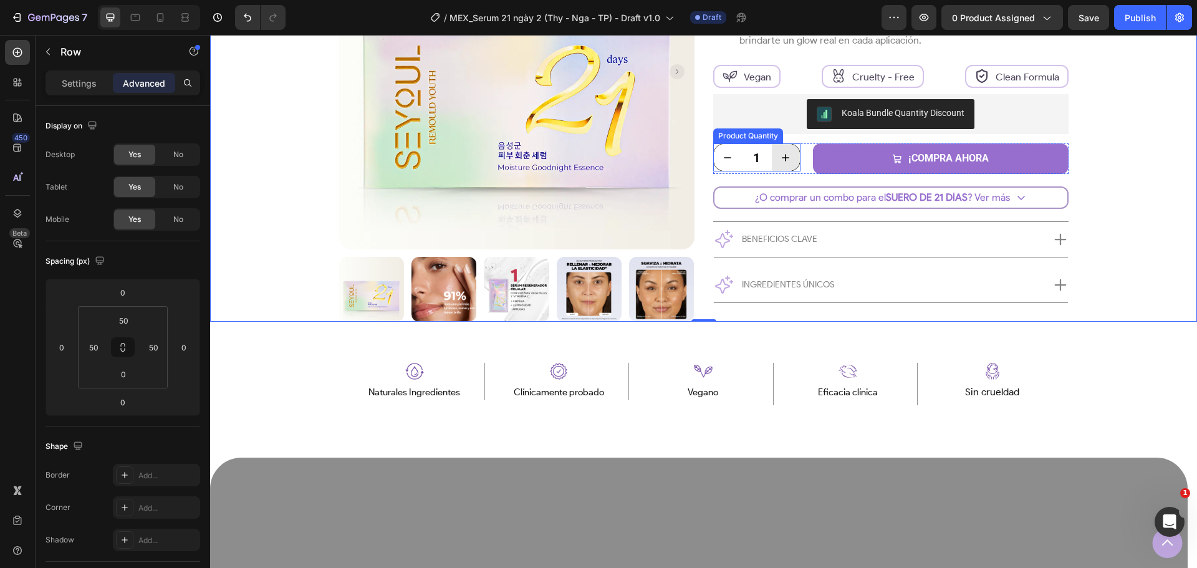
click at [790, 166] on button "increment" at bounding box center [786, 157] width 28 height 27
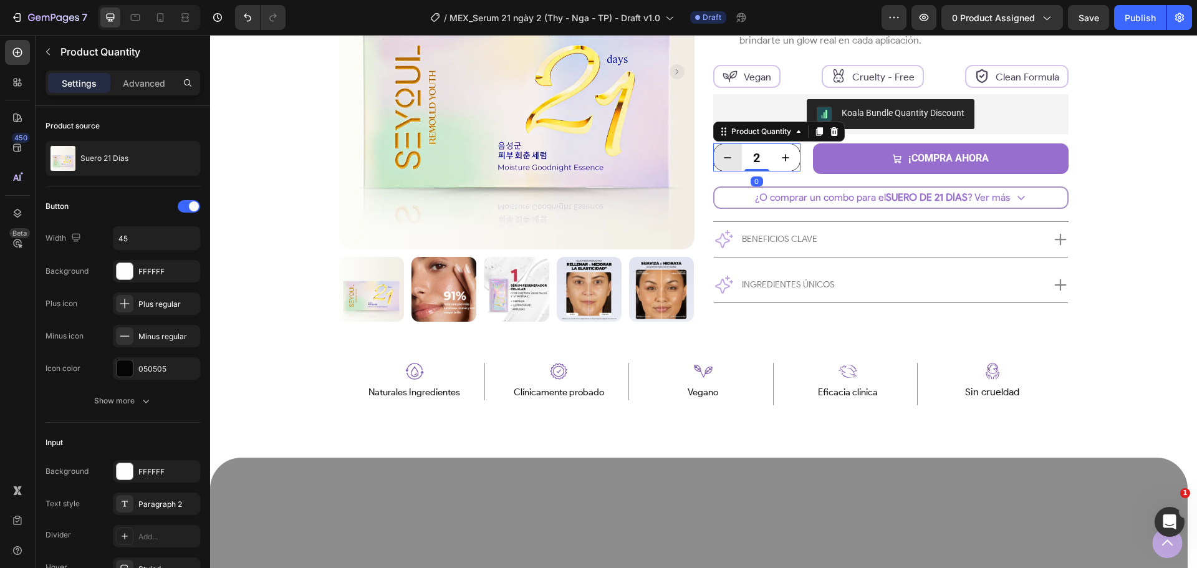
click at [714, 156] on button "decrement" at bounding box center [728, 157] width 28 height 27
type input "1"
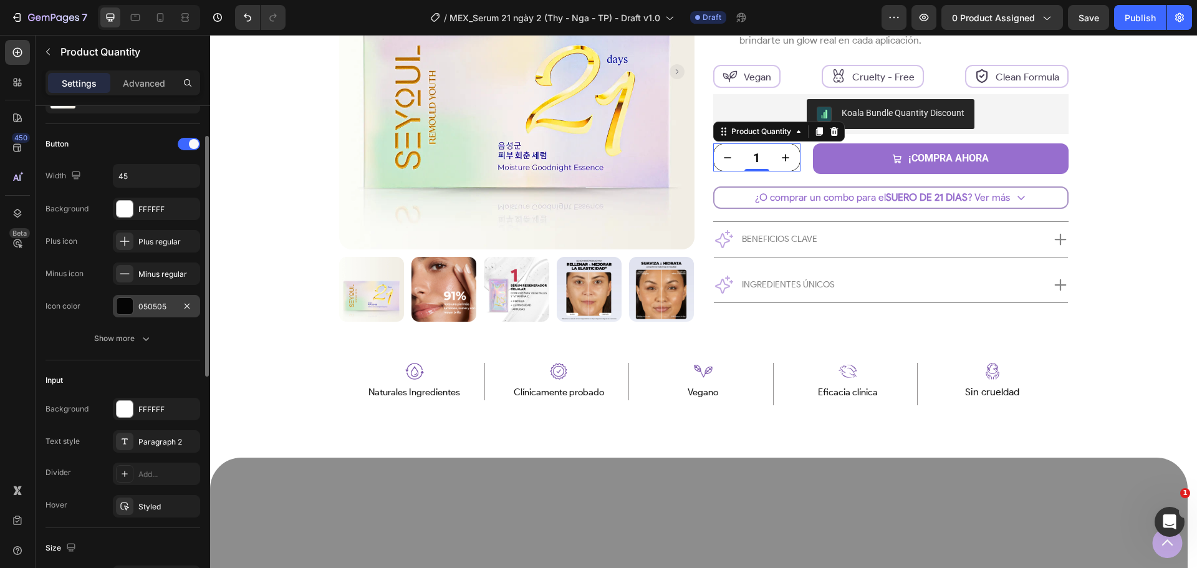
click at [139, 302] on div "050505" at bounding box center [156, 306] width 36 height 11
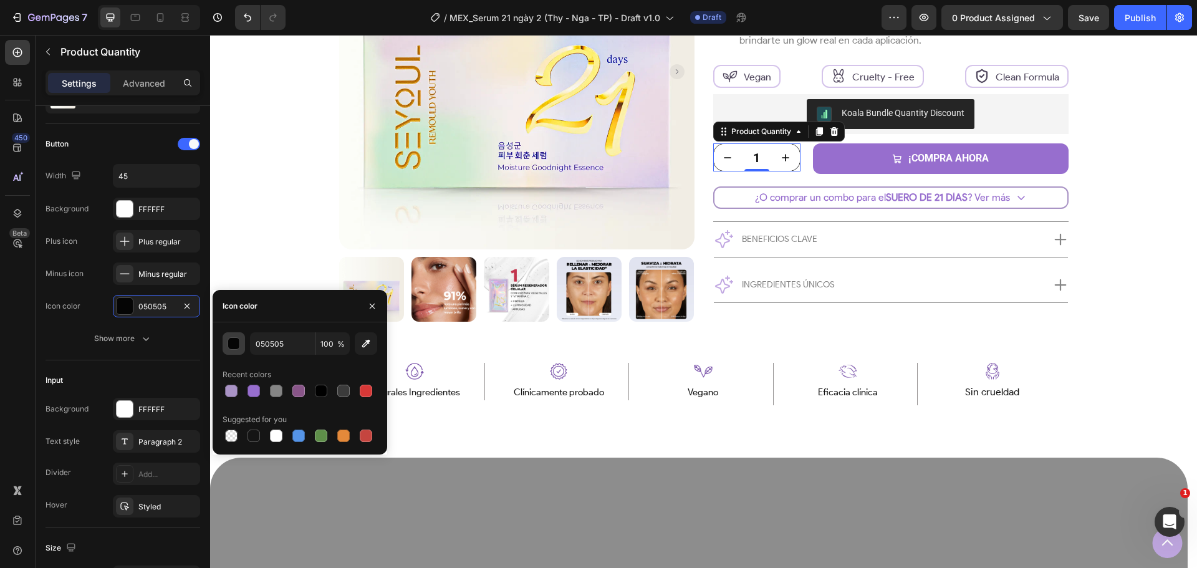
click at [236, 350] on button "button" at bounding box center [234, 343] width 22 height 22
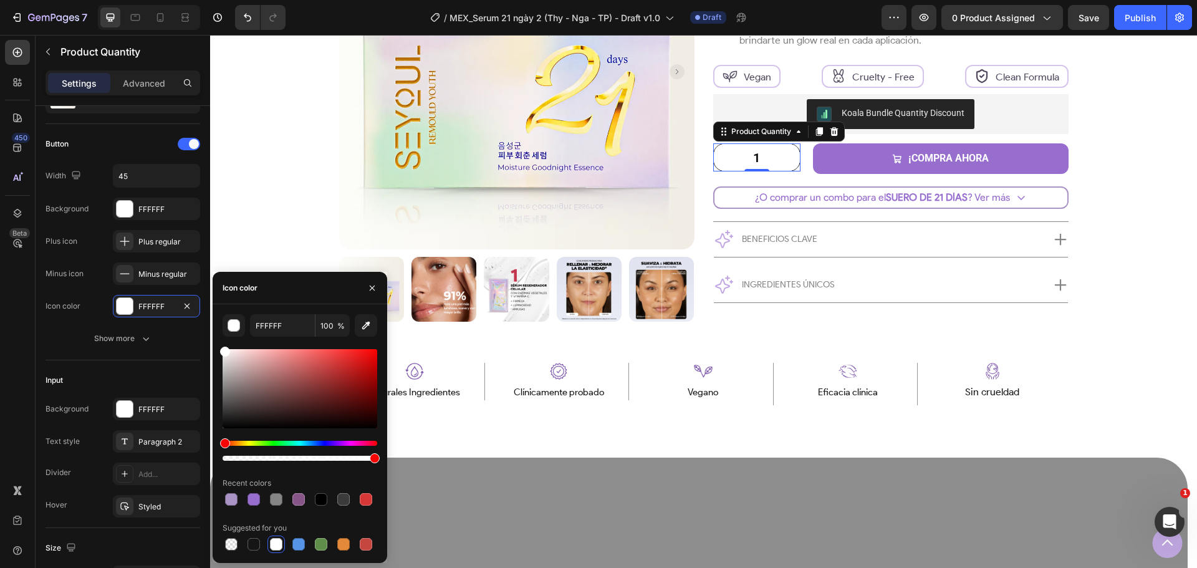
drag, startPoint x: 260, startPoint y: 378, endPoint x: 1, endPoint y: 307, distance: 268.9
click at [207, 339] on div "450 Beta button Sections(30) Elements(7) Button Button Button Product Dynamic C…" at bounding box center [105, 301] width 210 height 533
drag, startPoint x: 223, startPoint y: 353, endPoint x: 203, endPoint y: 458, distance: 107.2
click at [203, 458] on div "450 Beta button Sections(30) Elements(7) Button Button Button Product Dynamic C…" at bounding box center [105, 301] width 210 height 533
click at [341, 495] on div at bounding box center [343, 499] width 12 height 12
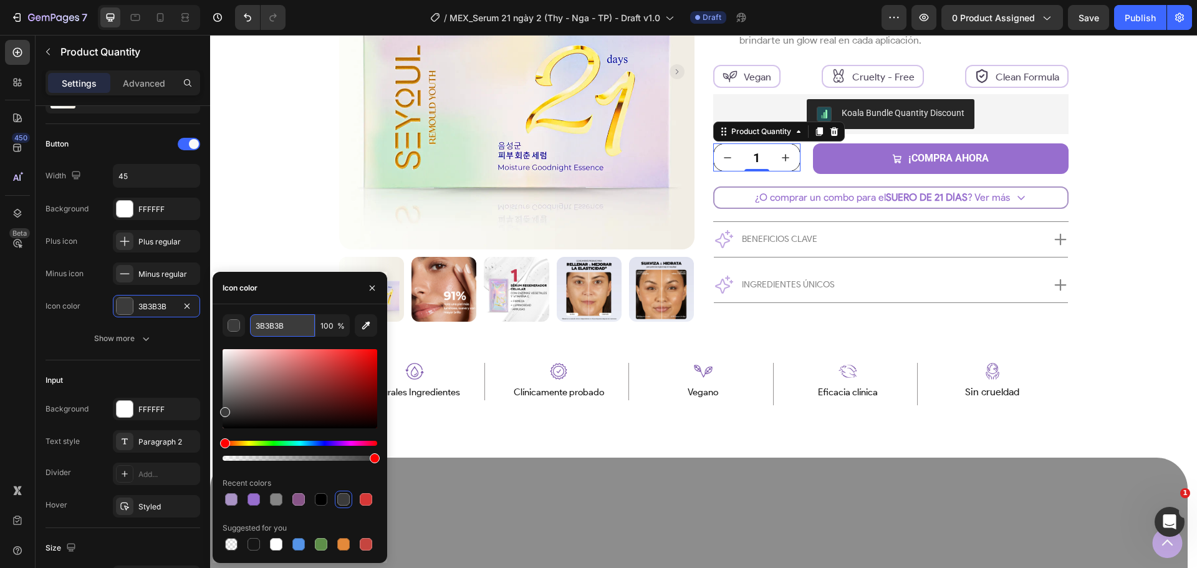
click at [264, 326] on input "3B3B3B" at bounding box center [282, 325] width 65 height 22
type input "858585"
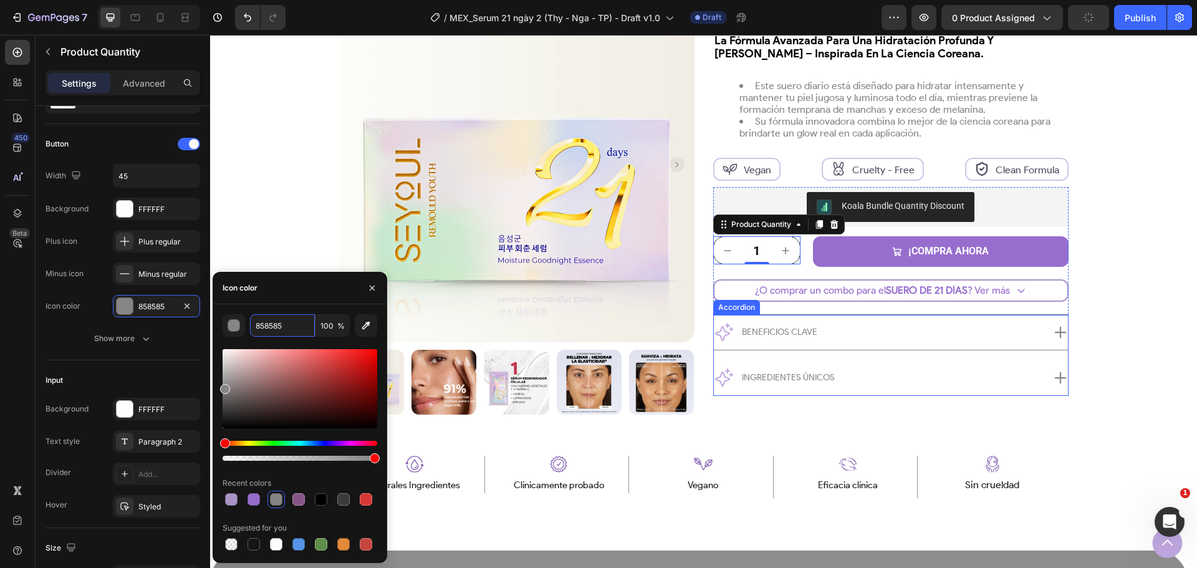
scroll to position [312, 0]
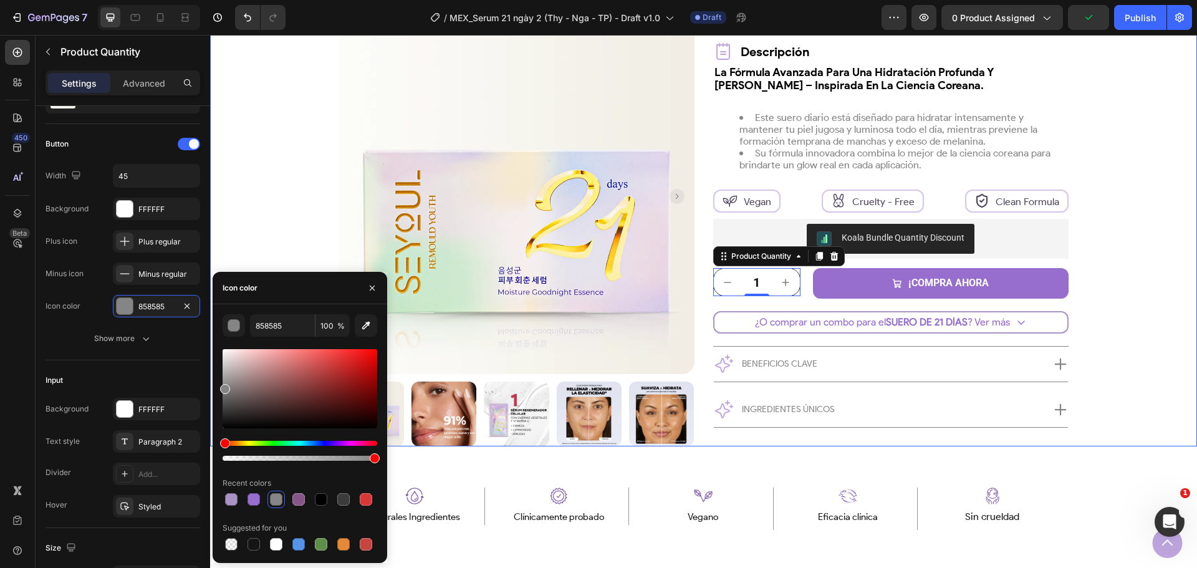
click at [1110, 295] on div "Product Images Row más vendido Text Block Row Suero 21 Días Product Title Trust…" at bounding box center [703, 149] width 924 height 593
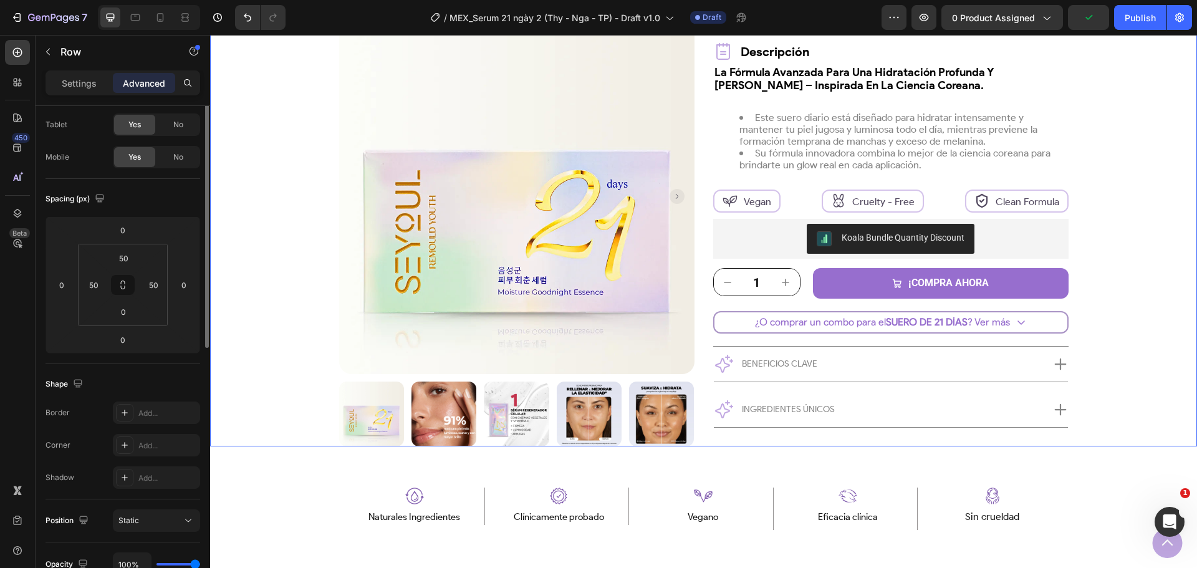
scroll to position [0, 0]
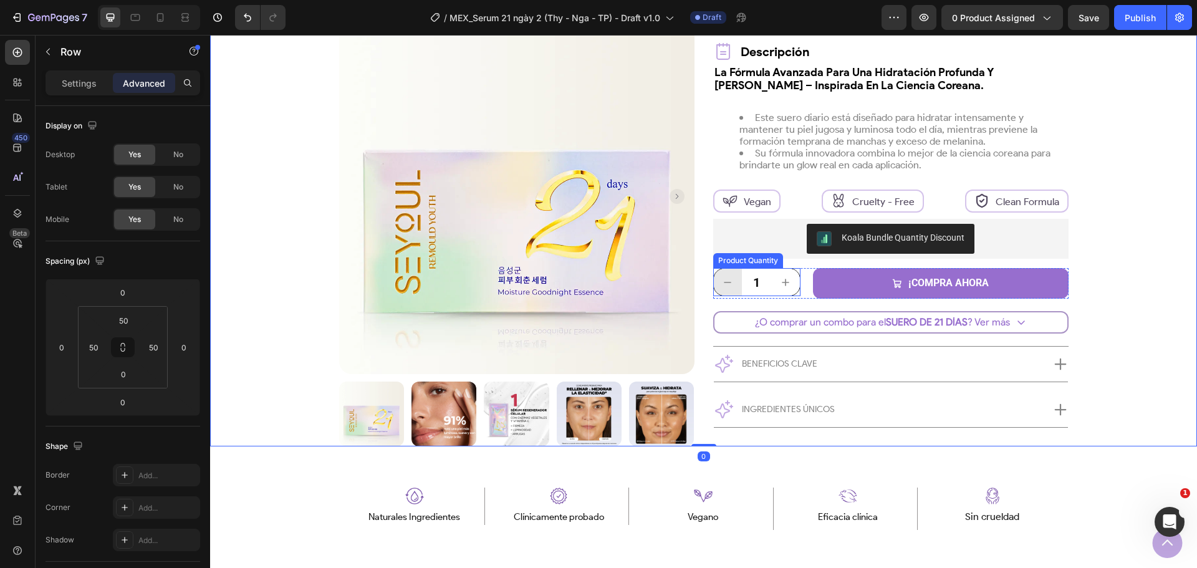
click at [723, 287] on icon "decrement" at bounding box center [727, 282] width 12 height 12
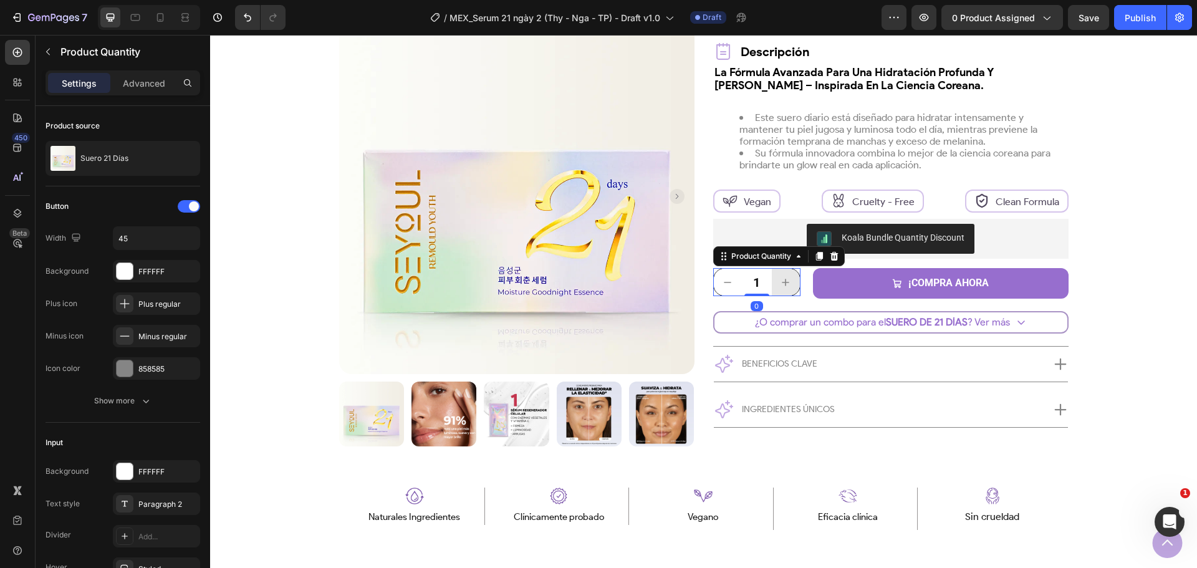
click at [785, 287] on icon "increment" at bounding box center [785, 282] width 12 height 12
type input "3"
click at [140, 396] on icon "button" at bounding box center [146, 401] width 12 height 12
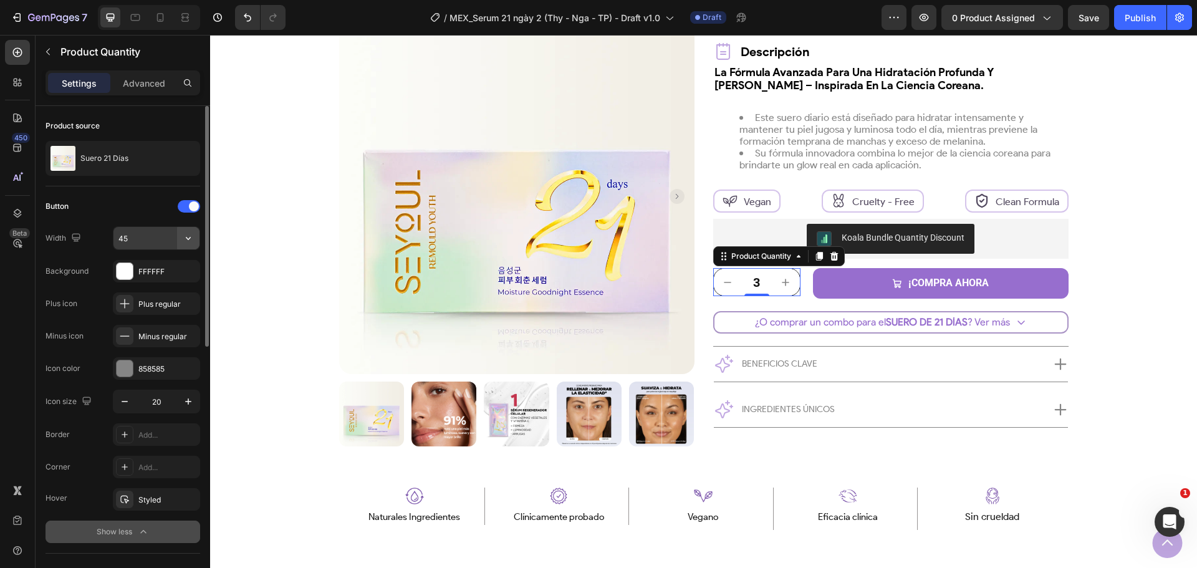
click at [190, 242] on icon "button" at bounding box center [188, 238] width 12 height 12
click at [163, 270] on p "Full 100%" at bounding box center [153, 269] width 71 height 11
type input "100%"
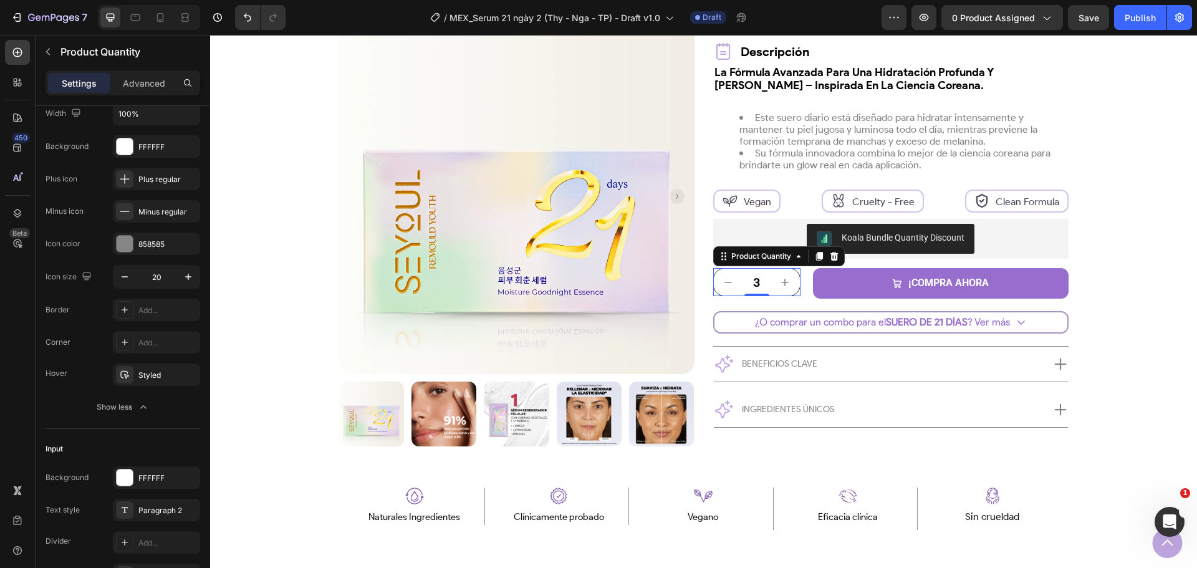
click at [125, 403] on div "Show less" at bounding box center [123, 407] width 53 height 12
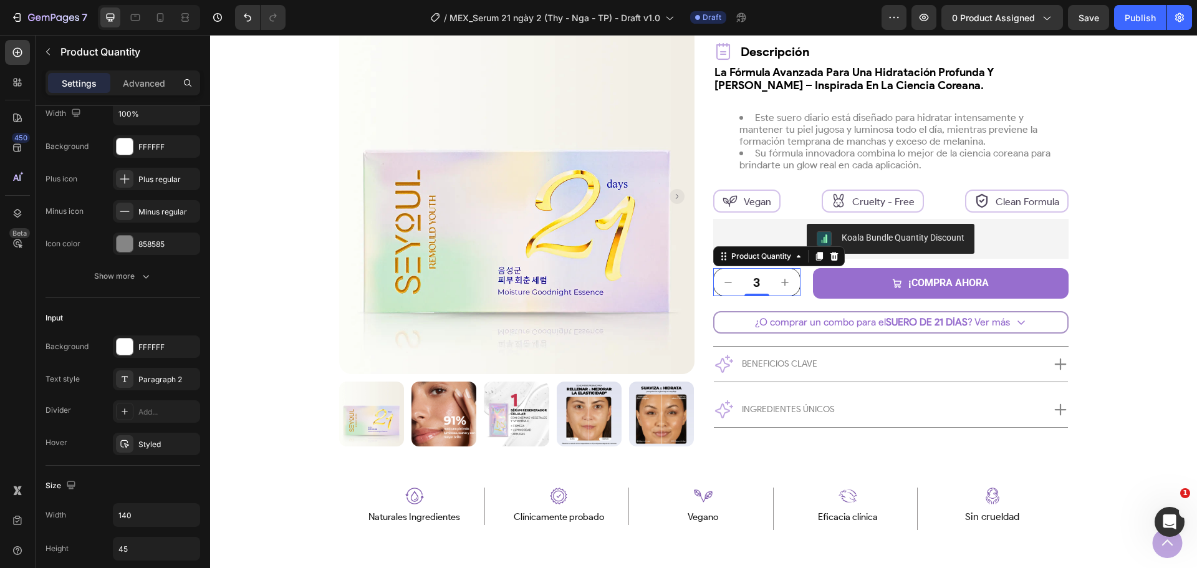
click at [140, 287] on button "Show more" at bounding box center [123, 276] width 155 height 22
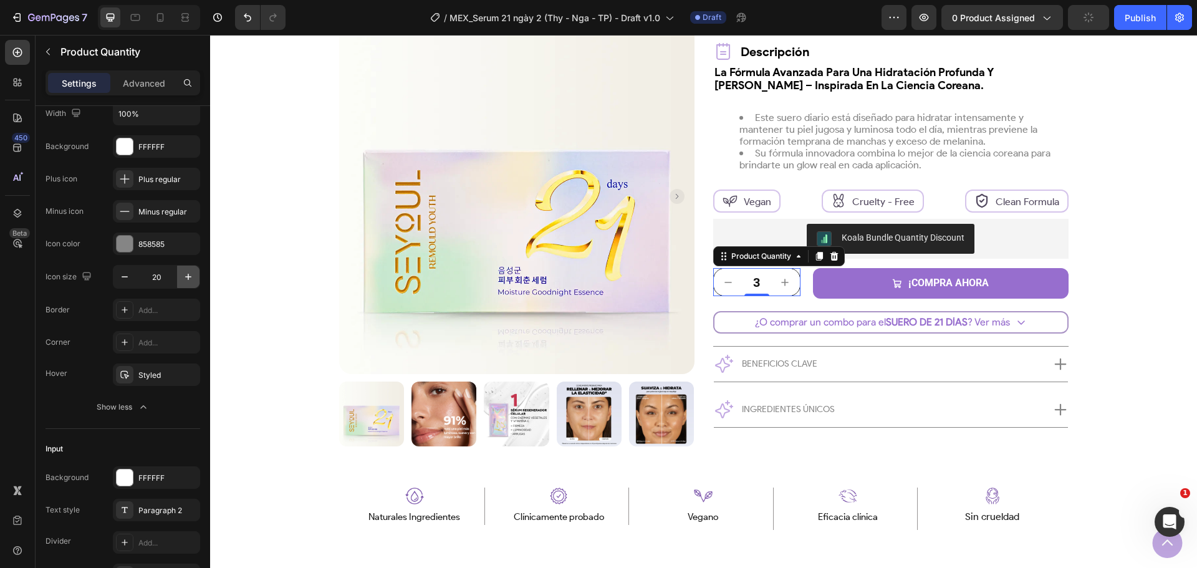
click at [186, 276] on icon "button" at bounding box center [188, 277] width 12 height 12
type input "24"
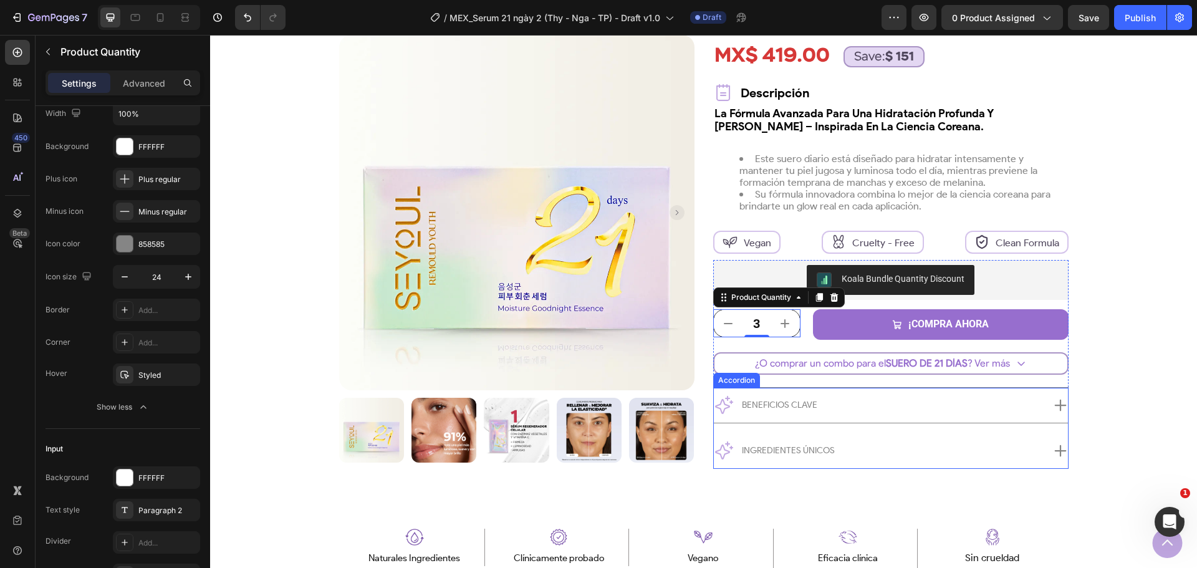
scroll to position [249, 0]
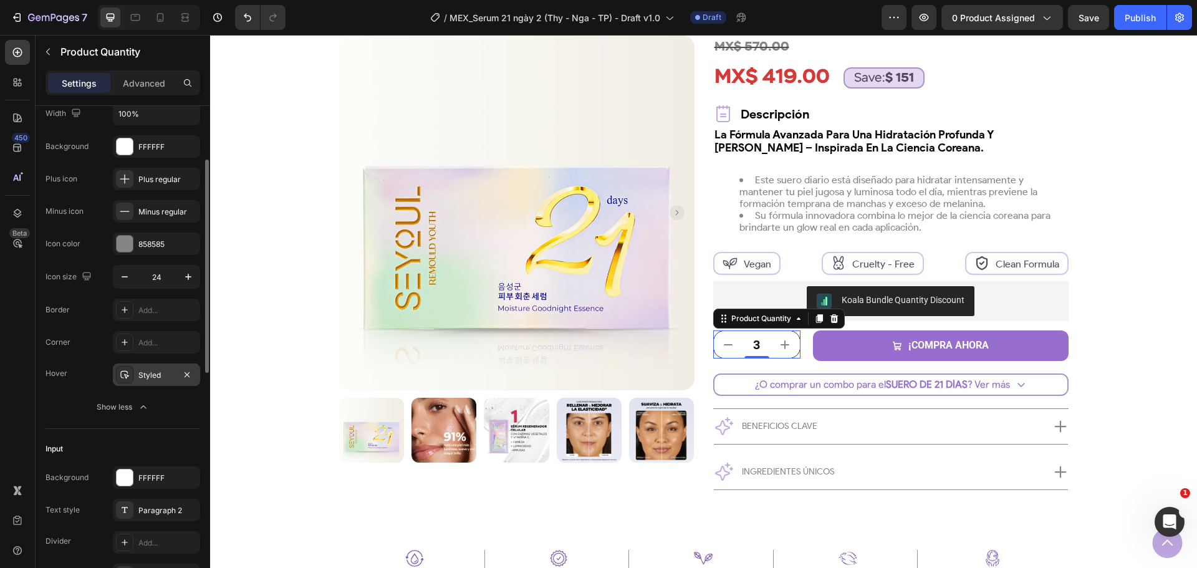
click at [131, 375] on div at bounding box center [124, 374] width 17 height 17
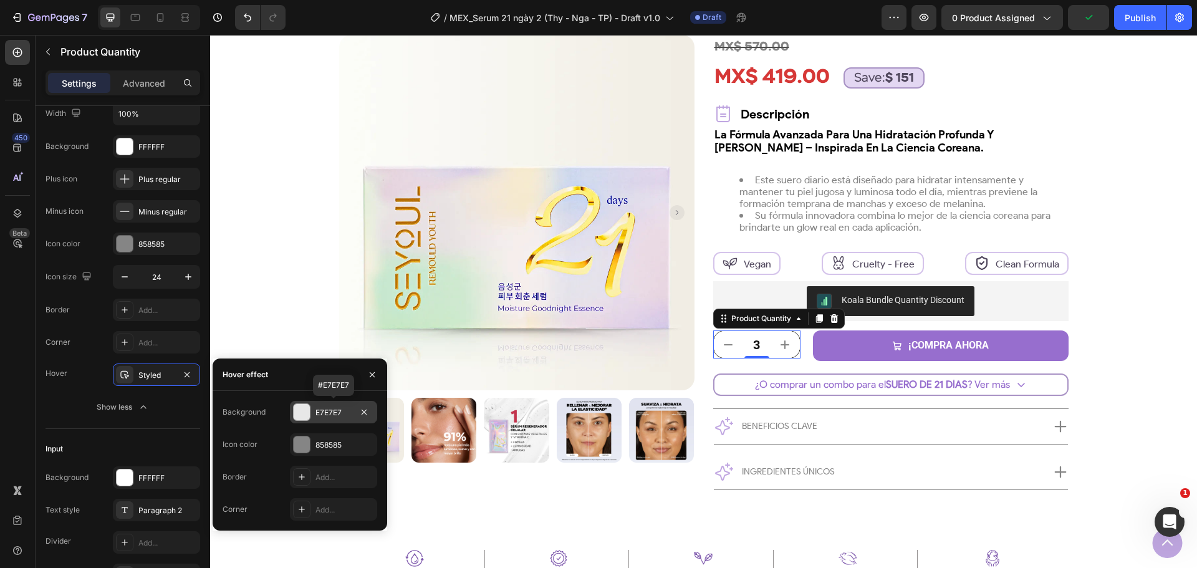
click at [299, 416] on div at bounding box center [302, 412] width 16 height 16
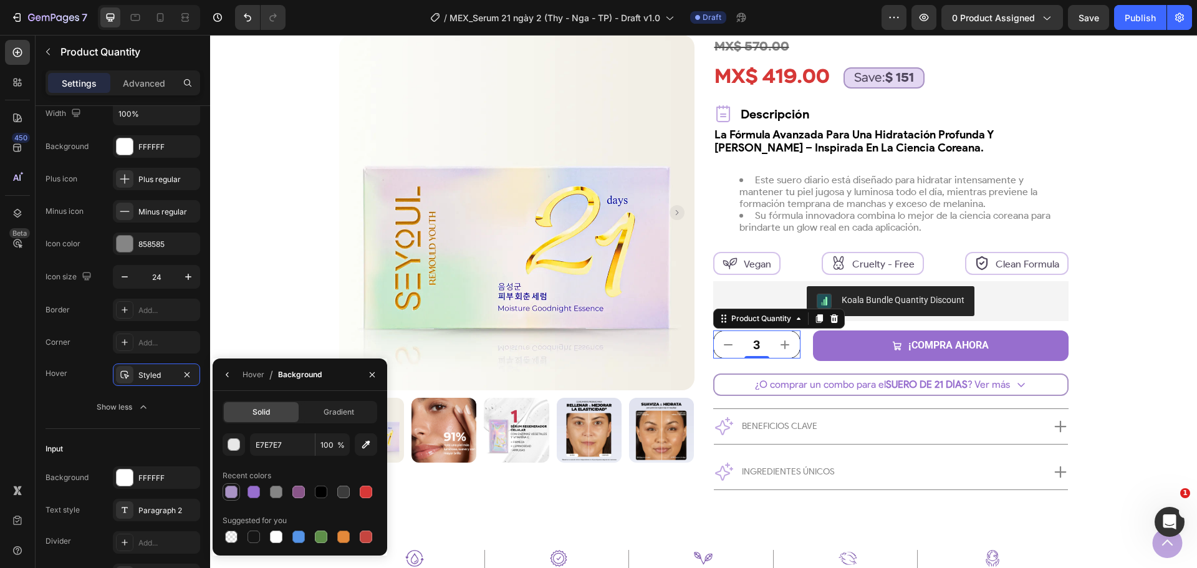
click at [228, 496] on div at bounding box center [231, 492] width 12 height 12
type input "A993C5"
click at [254, 372] on div "Hover" at bounding box center [253, 374] width 22 height 11
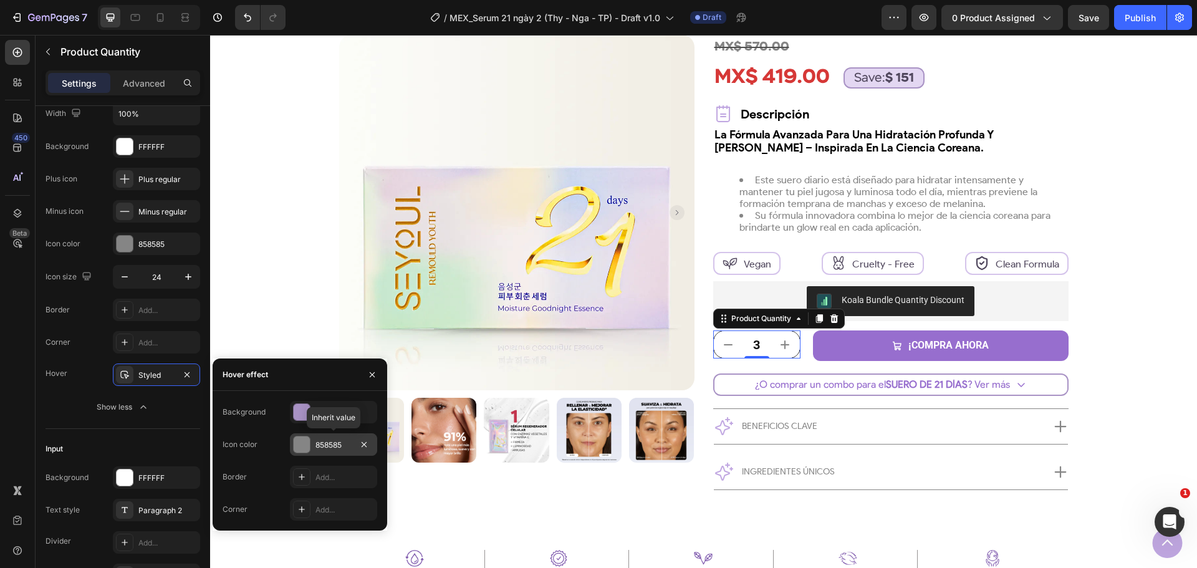
click at [302, 449] on div at bounding box center [302, 444] width 16 height 16
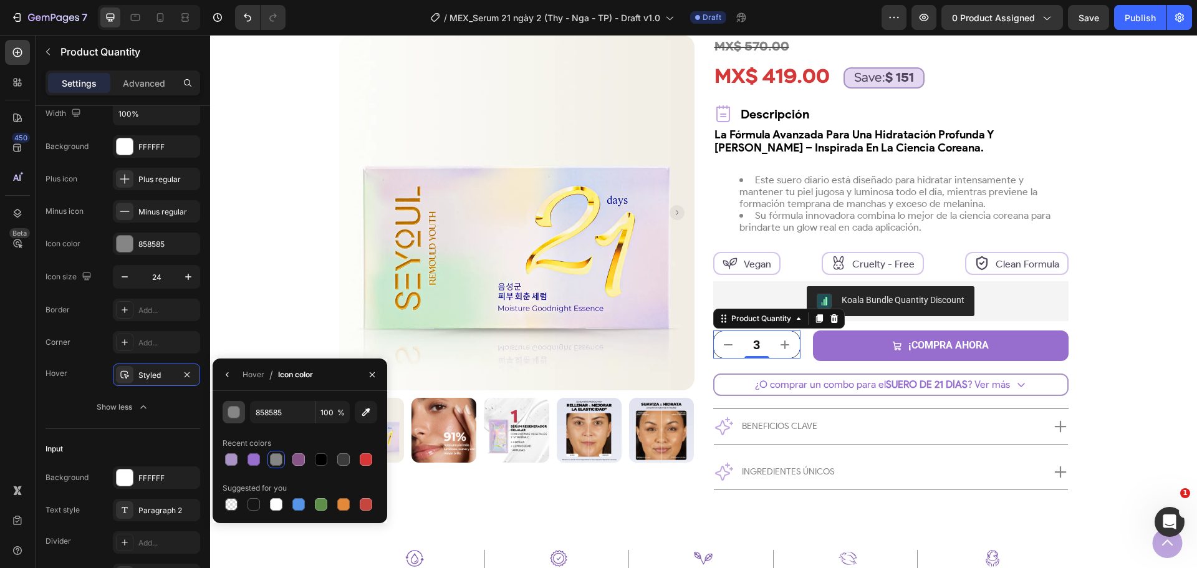
click at [234, 415] on div "button" at bounding box center [234, 412] width 12 height 12
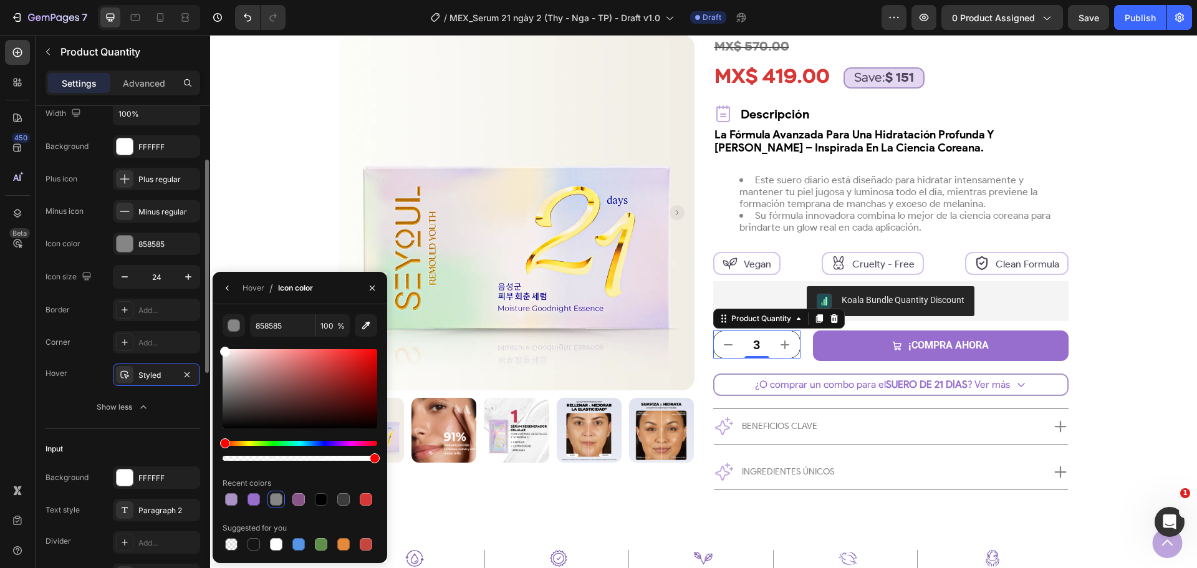
drag, startPoint x: 252, startPoint y: 373, endPoint x: 198, endPoint y: 320, distance: 75.8
click at [198, 320] on div "450 Beta button Sections(30) Elements(7) Button Button Button Product Dynamic C…" at bounding box center [105, 301] width 210 height 533
type input "FFFFFF"
click at [247, 289] on div "Hover" at bounding box center [253, 287] width 22 height 11
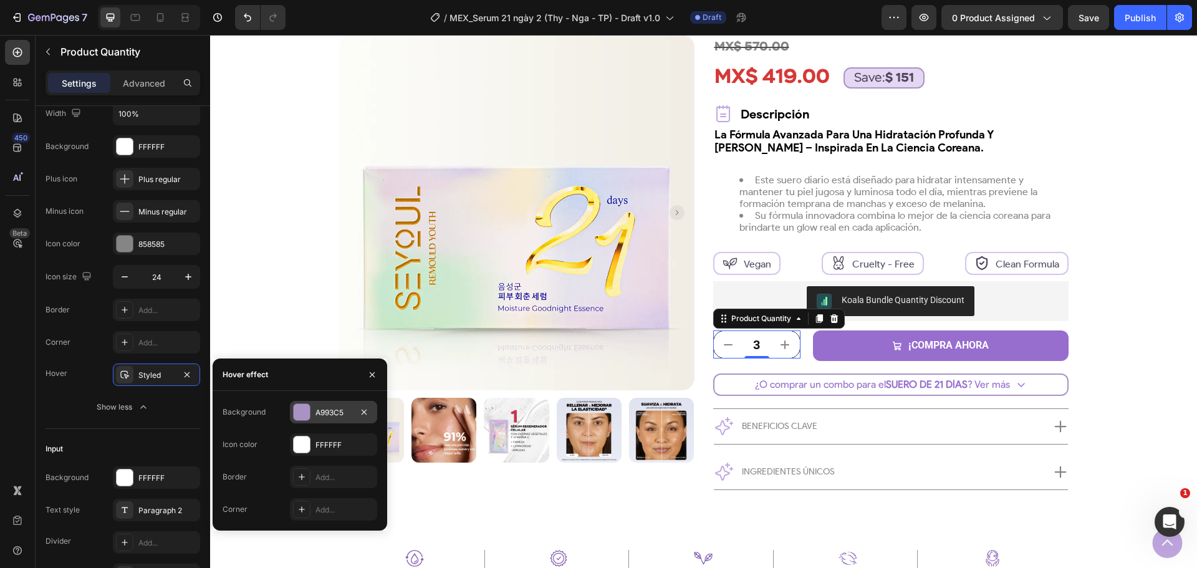
click at [312, 411] on div "A993C5" at bounding box center [333, 412] width 87 height 22
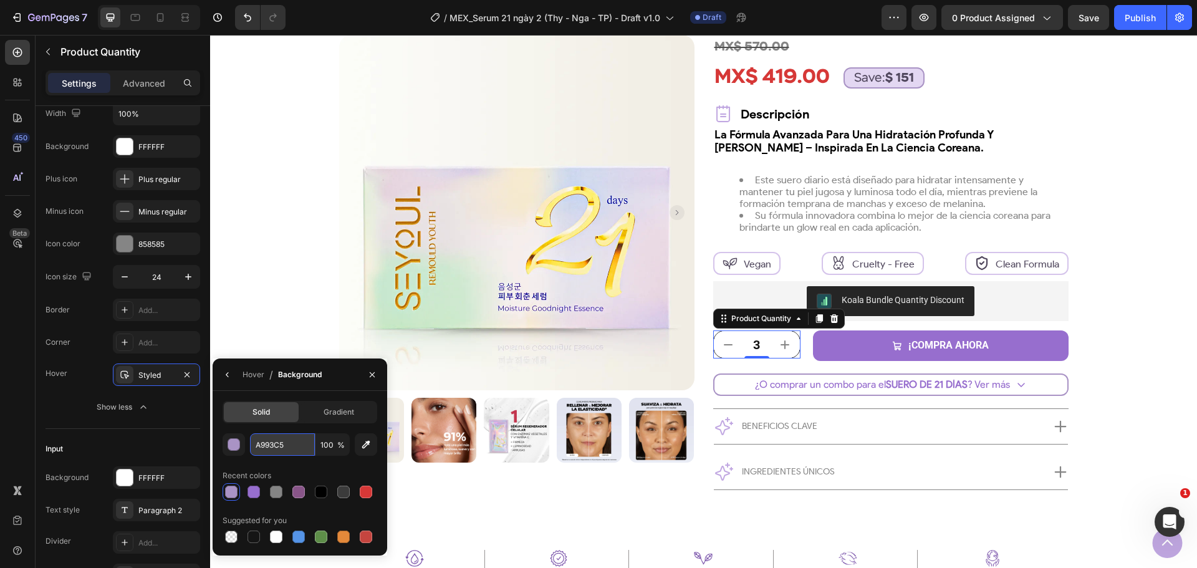
click at [276, 452] on input "A993C5" at bounding box center [282, 444] width 65 height 22
paste input "E9E0F4"
type input "E9E0F4"
click at [244, 376] on div "Hover" at bounding box center [253, 374] width 22 height 11
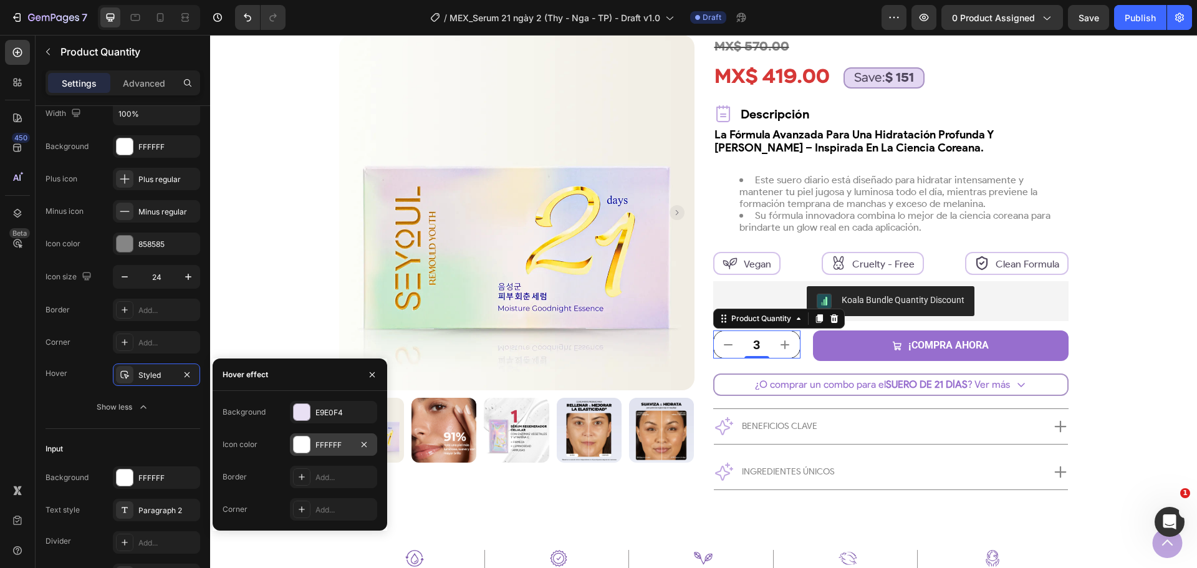
click at [328, 449] on div "FFFFFF" at bounding box center [333, 444] width 36 height 11
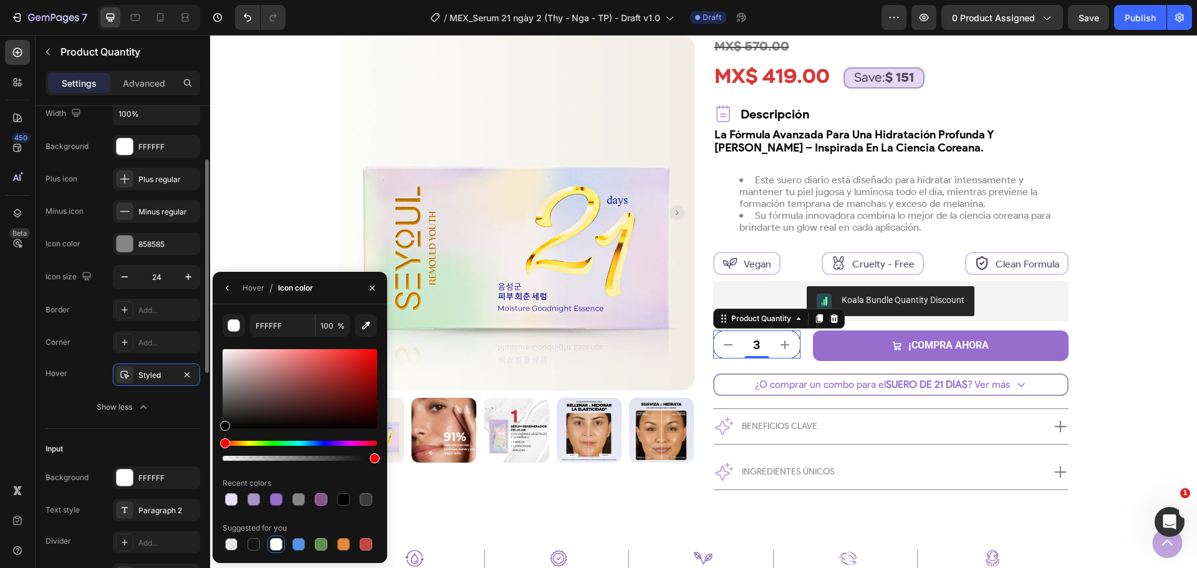
drag, startPoint x: 255, startPoint y: 364, endPoint x: 199, endPoint y: 451, distance: 102.9
click at [199, 451] on div "450 Beta button Sections(30) Elements(7) Button Button Button Product Dynamic C…" at bounding box center [105, 301] width 210 height 533
type input "000000"
click at [245, 288] on div "Hover" at bounding box center [253, 287] width 22 height 11
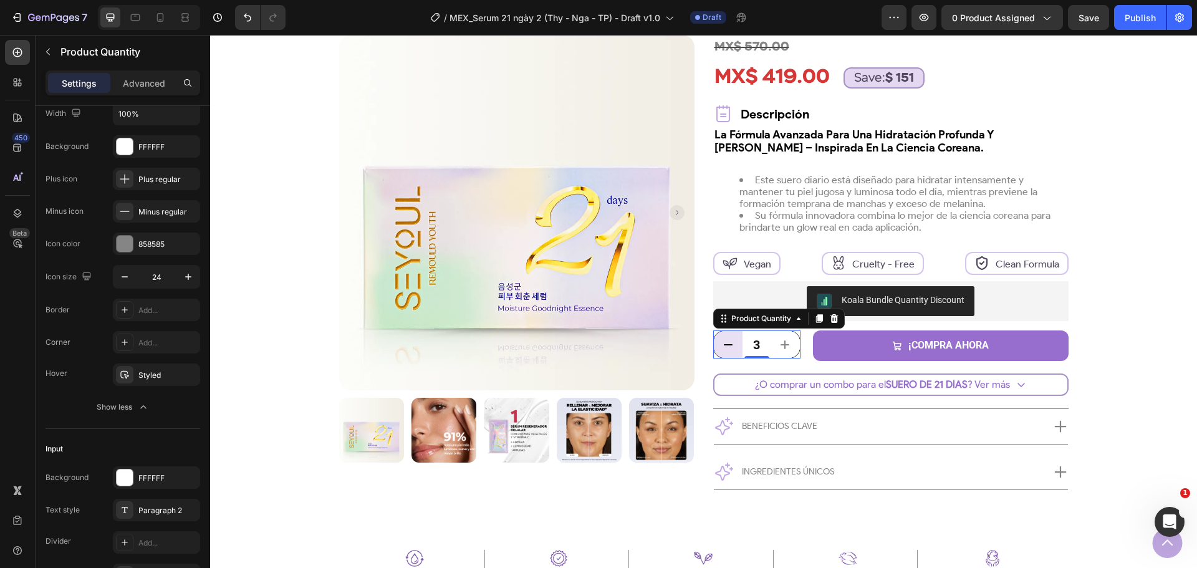
click at [714, 348] on button "decrement" at bounding box center [728, 344] width 29 height 27
type input "1"
click at [714, 348] on button "decrement" at bounding box center [728, 344] width 29 height 27
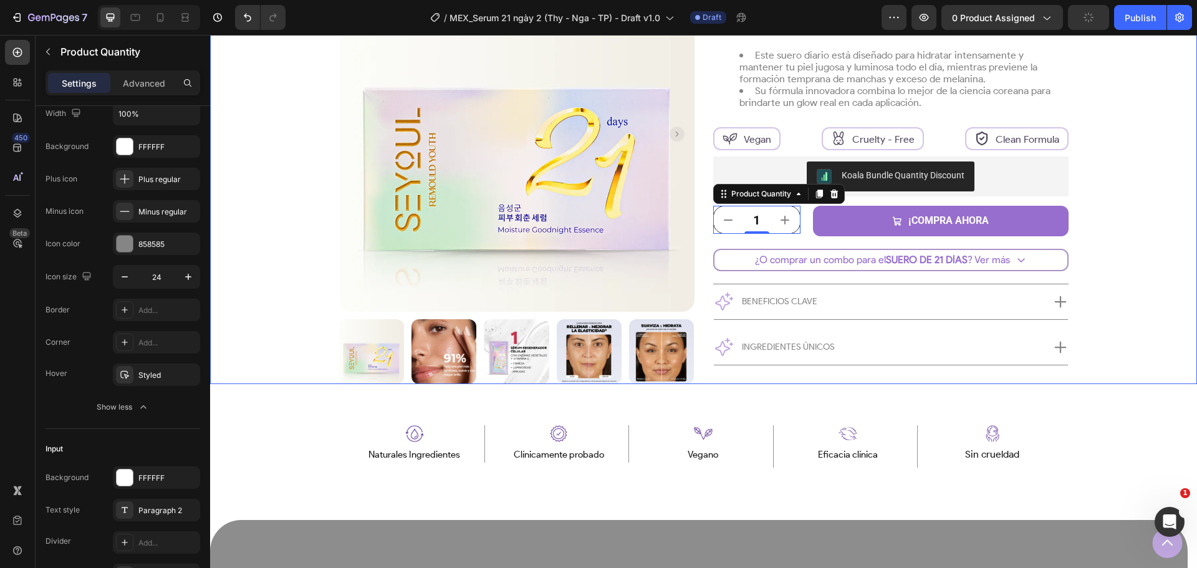
scroll to position [312, 0]
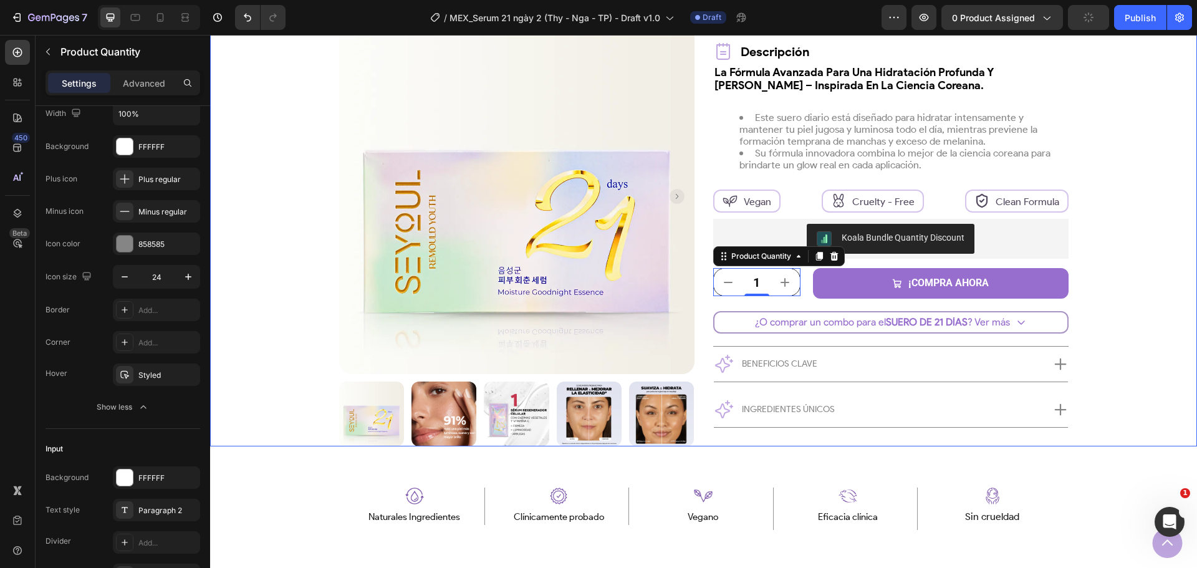
click at [1145, 314] on div "Product Images Row más vendido Text Block Row Suero 21 Días Product Title Trust…" at bounding box center [703, 149] width 924 height 593
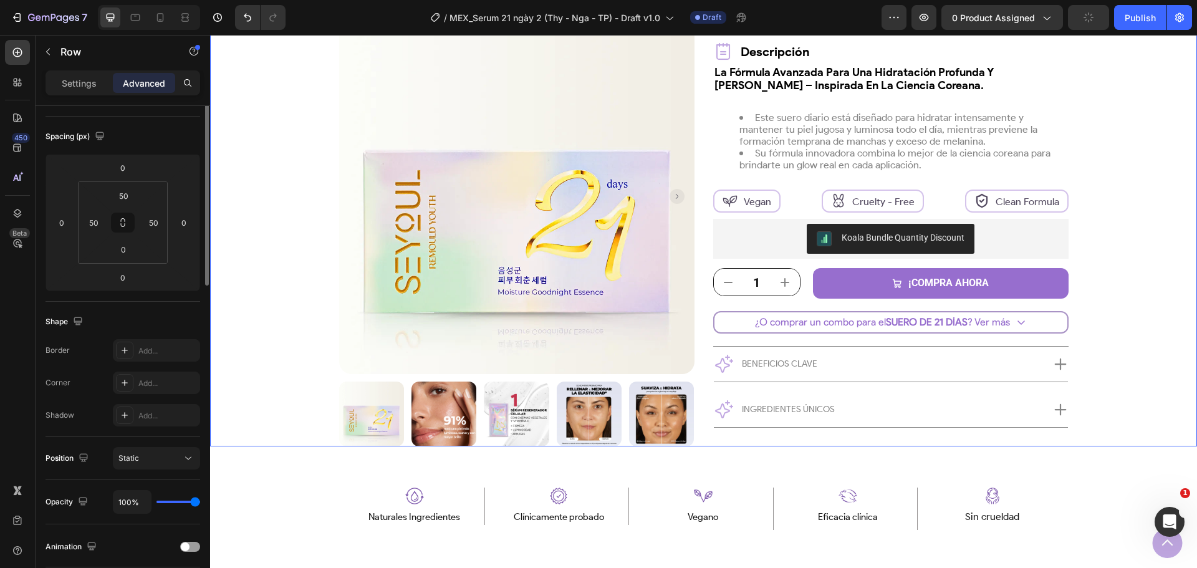
scroll to position [0, 0]
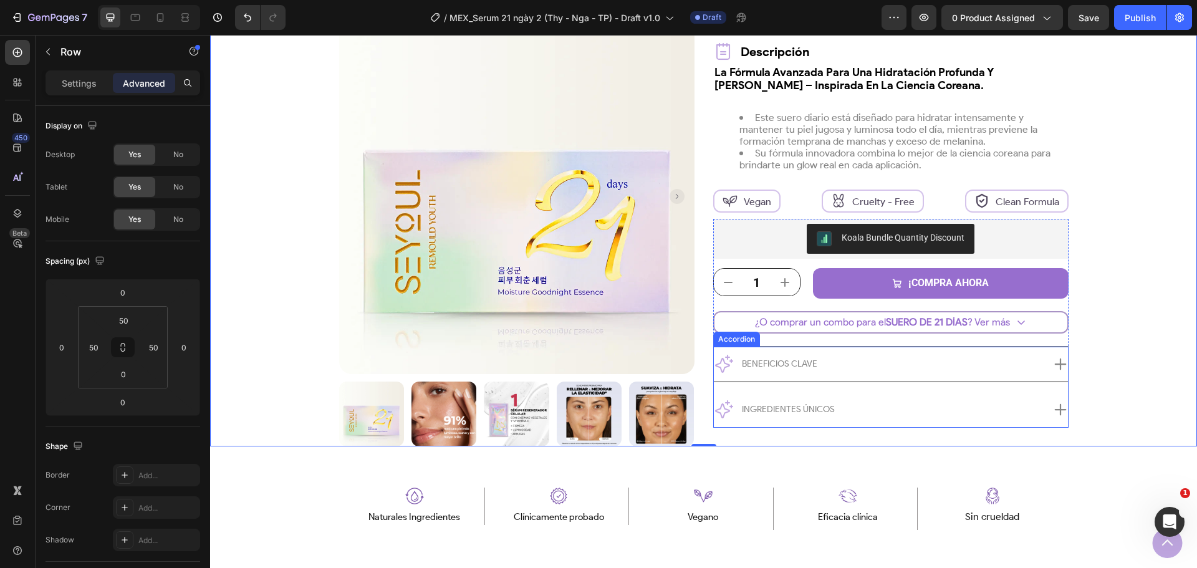
click at [1060, 364] on icon at bounding box center [1060, 364] width 12 height 12
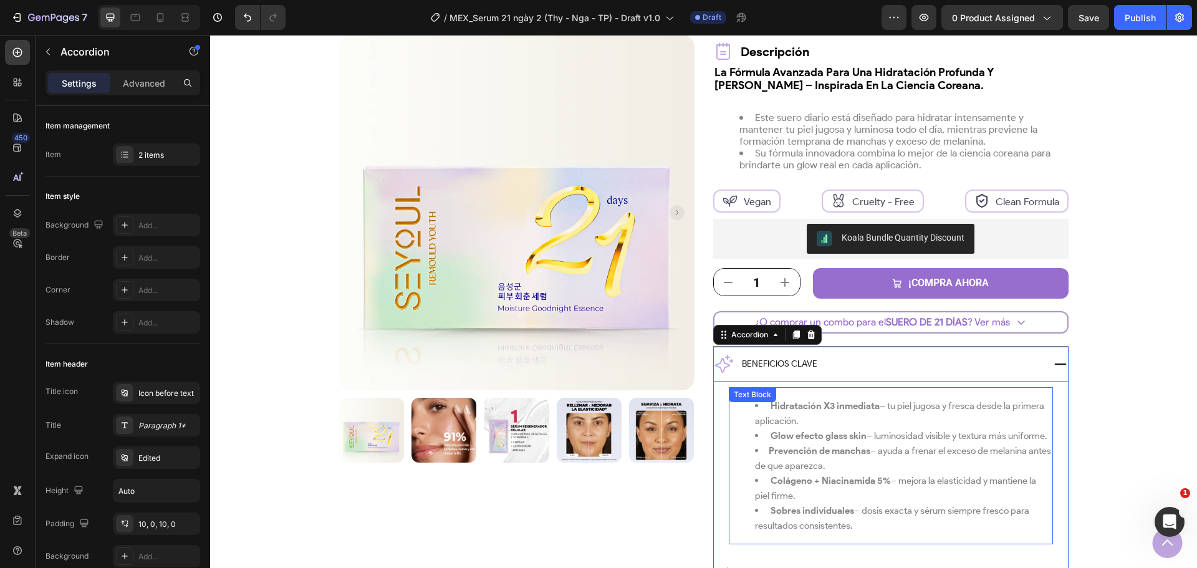
click at [1021, 422] on li "Hidratación X3 inmediata – tu piel jugosa y fresca desde la primera aplicación." at bounding box center [903, 413] width 297 height 30
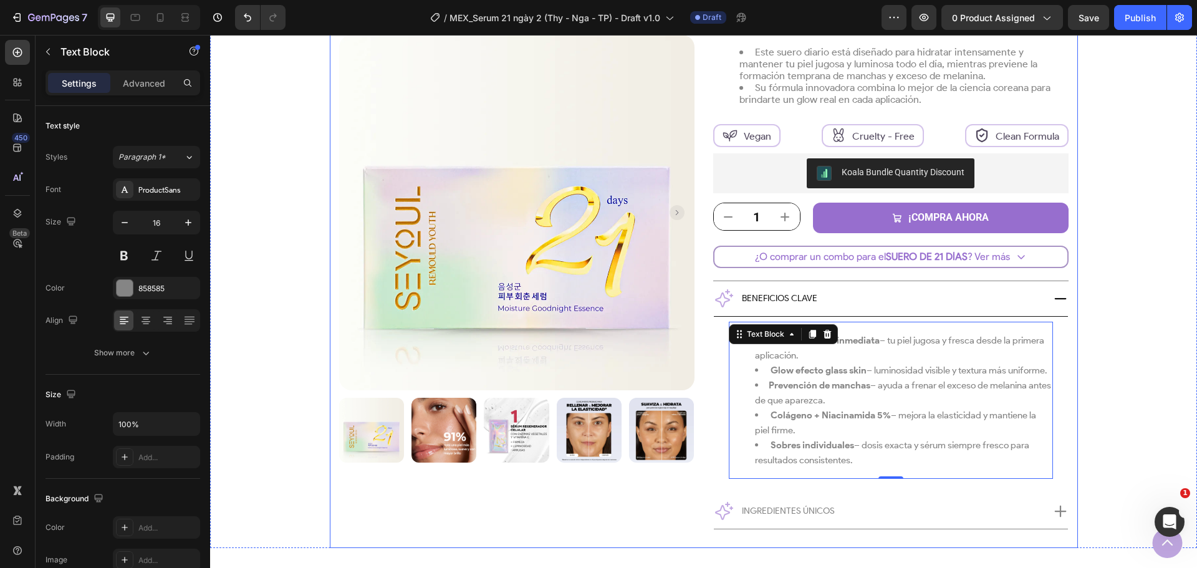
scroll to position [374, 0]
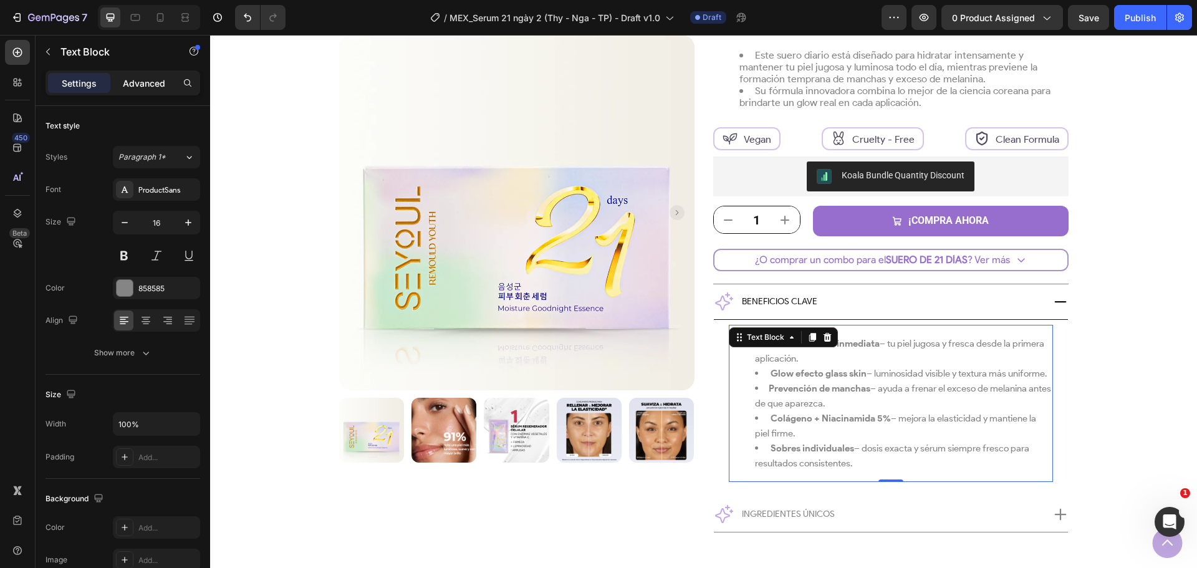
click at [149, 83] on p "Advanced" at bounding box center [144, 83] width 42 height 13
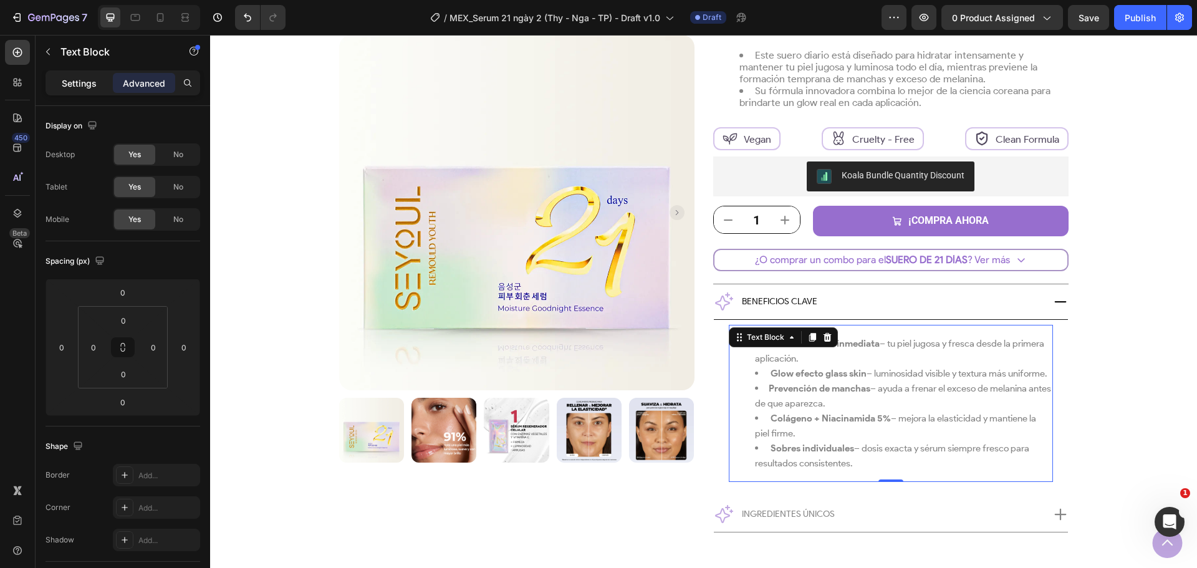
click at [77, 85] on p "Settings" at bounding box center [79, 83] width 35 height 13
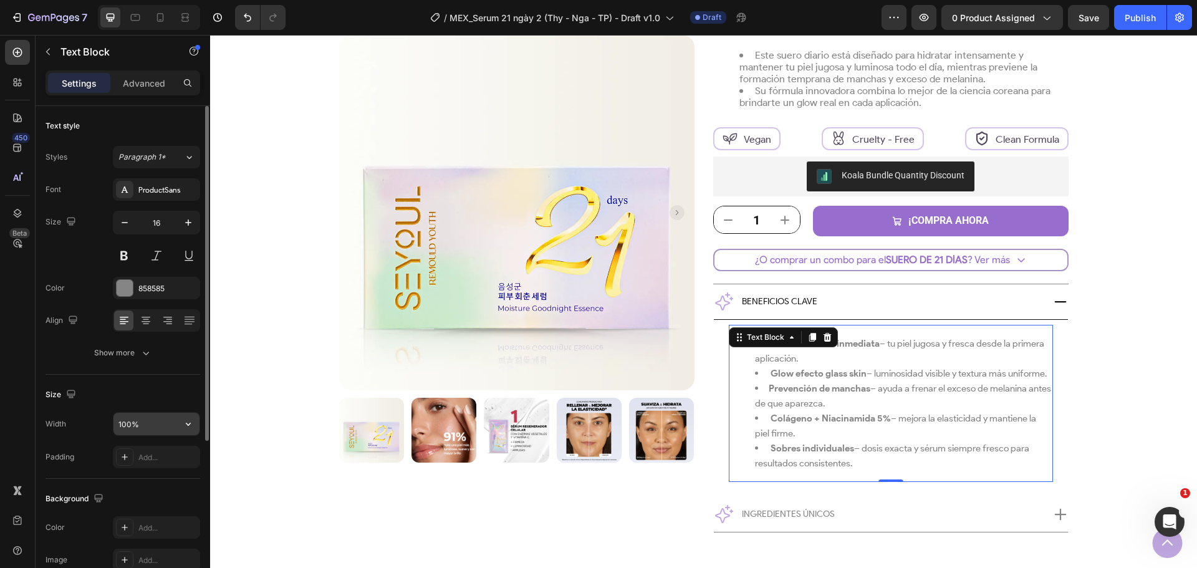
drag, startPoint x: 199, startPoint y: 427, endPoint x: 163, endPoint y: 436, distance: 37.3
click at [188, 419] on icon "button" at bounding box center [188, 424] width 12 height 12
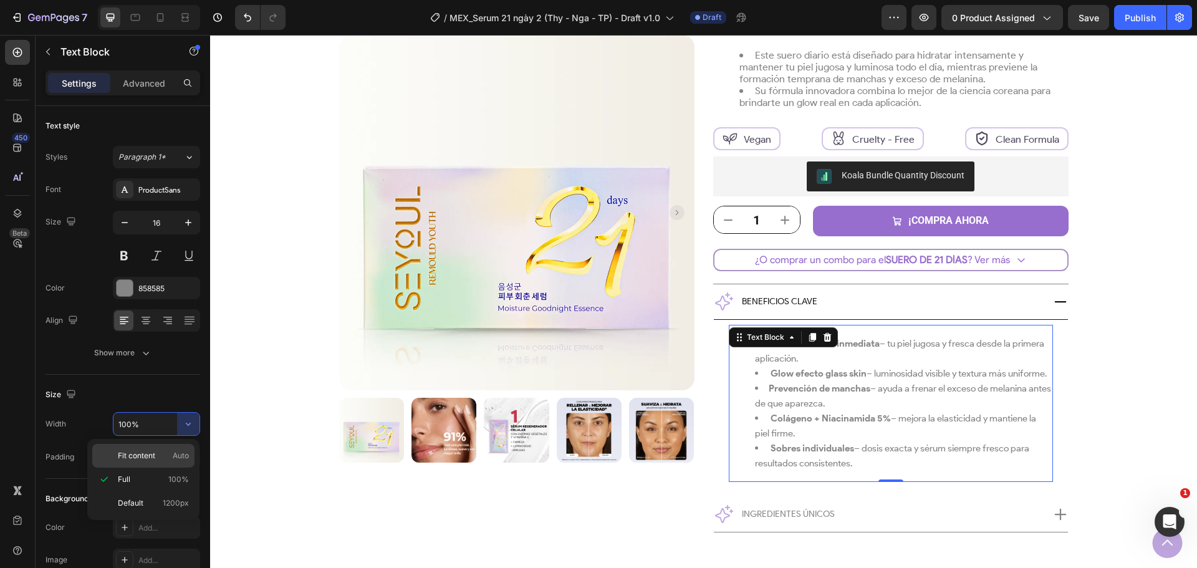
click at [142, 460] on span "Fit content" at bounding box center [136, 455] width 37 height 11
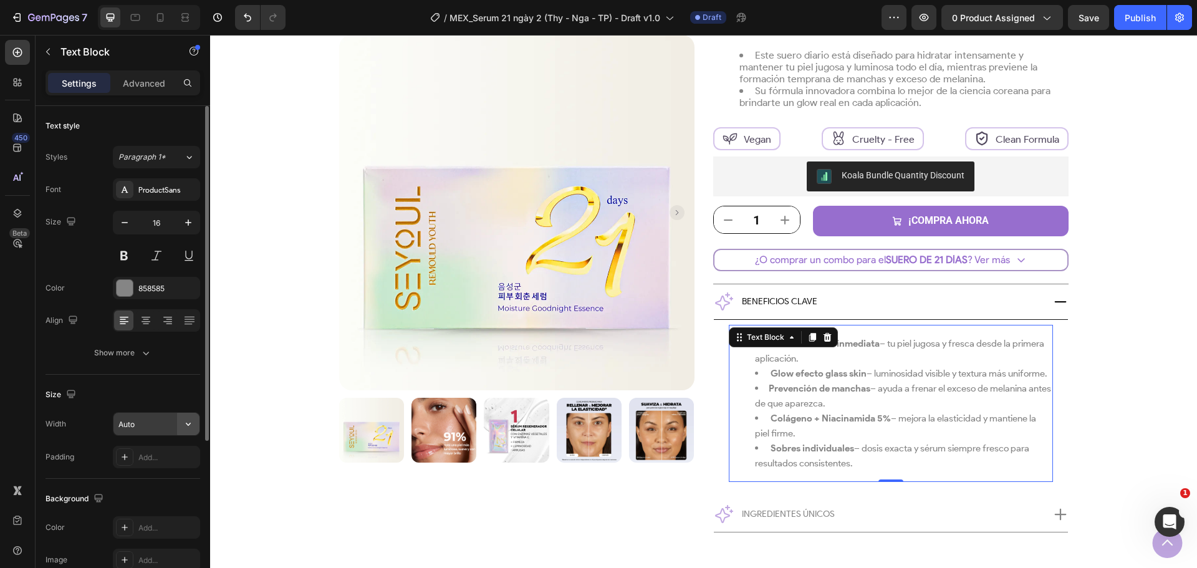
click at [184, 423] on icon "button" at bounding box center [188, 424] width 12 height 12
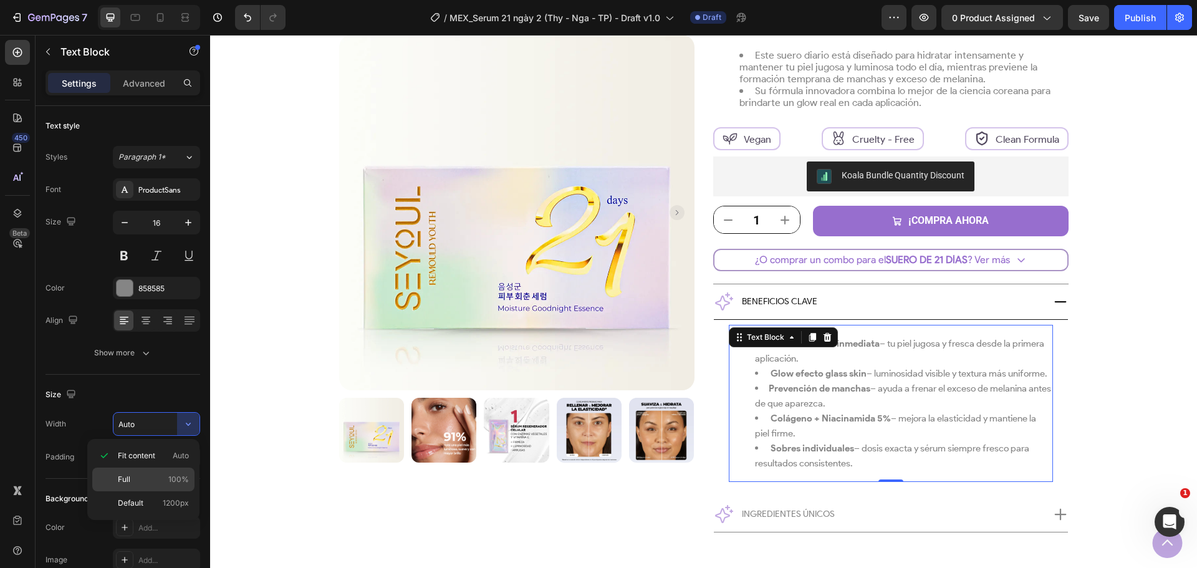
click at [152, 474] on p "Full 100%" at bounding box center [153, 479] width 71 height 11
type input "100%"
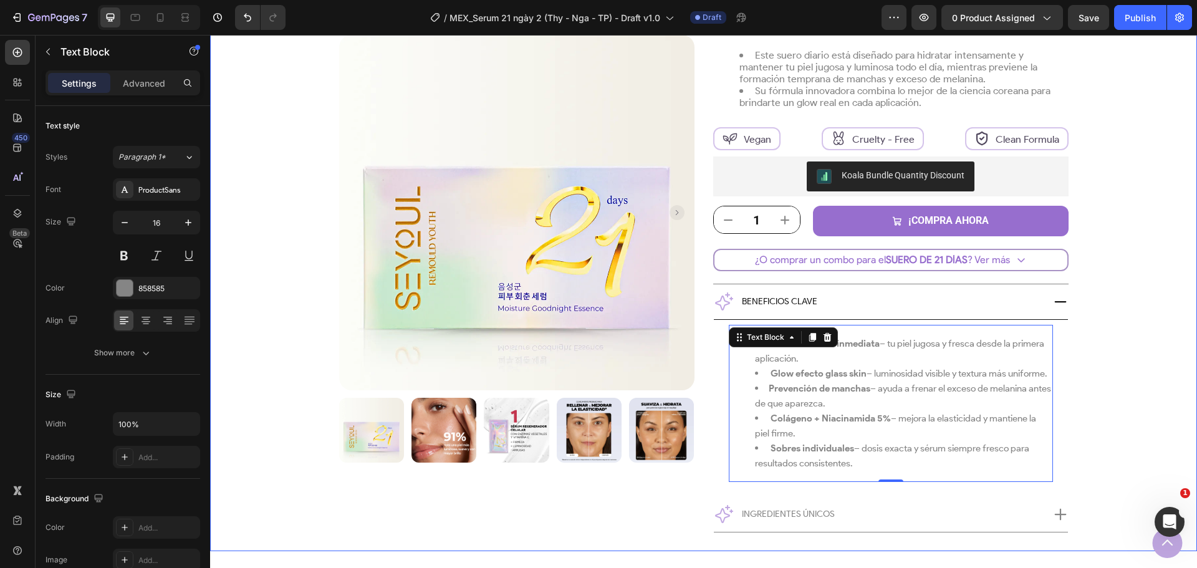
click at [1101, 380] on div "Product Images Row más vendido Text Block Row Suero 21 Días Product Title Trust…" at bounding box center [703, 171] width 924 height 760
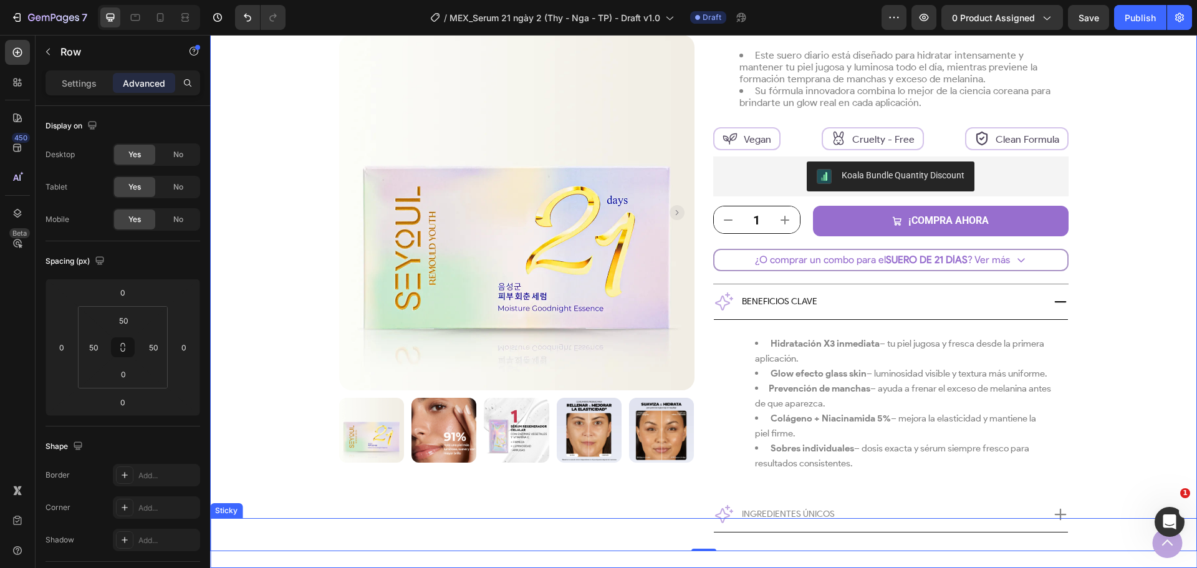
click at [809, 516] on span "Ingredientes únicos" at bounding box center [788, 514] width 93 height 11
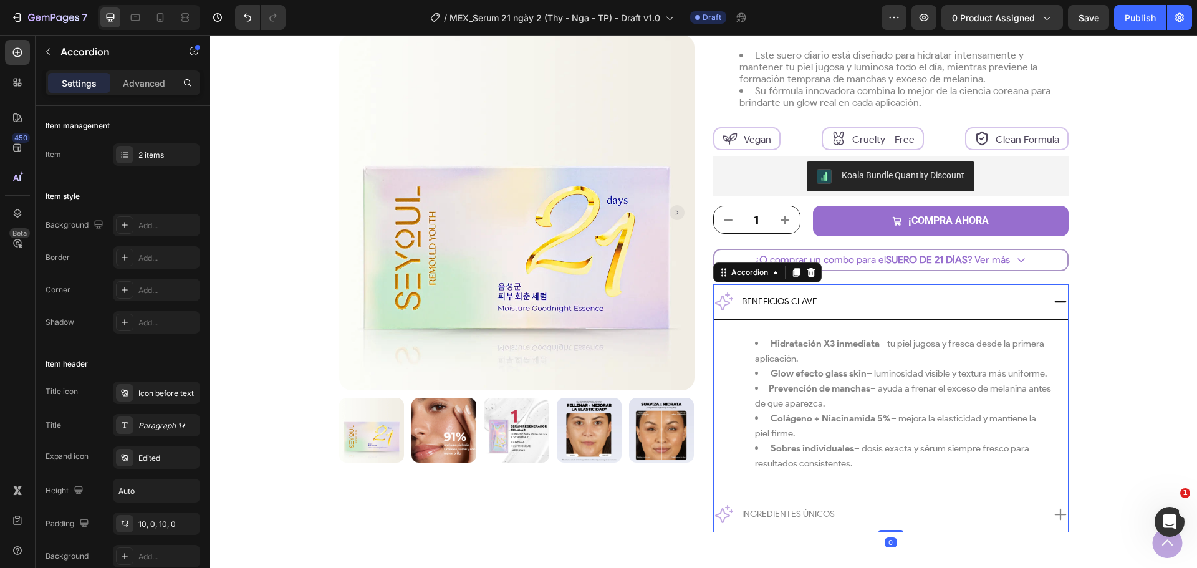
click at [1053, 511] on icon at bounding box center [1060, 514] width 15 height 15
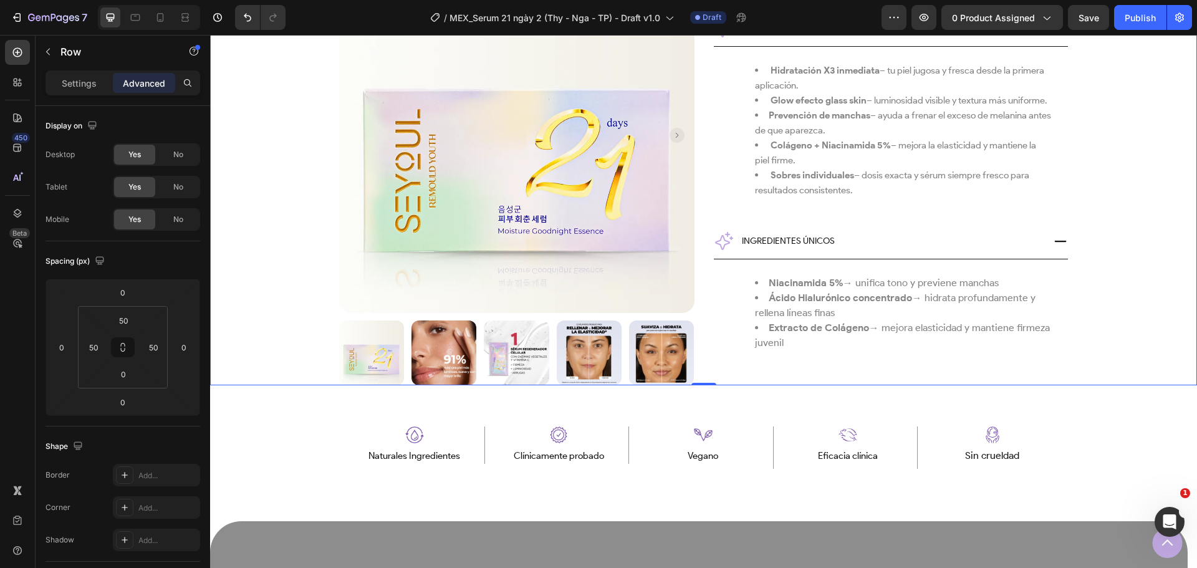
scroll to position [748, 0]
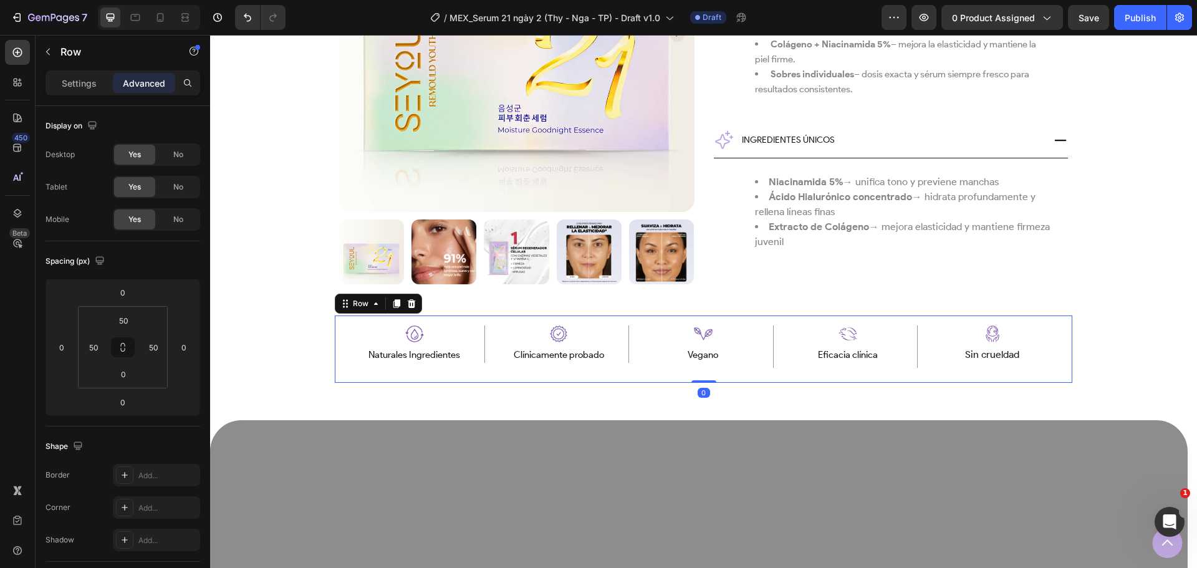
click at [1057, 327] on div "Image Naturales Ingredientes Text Block Row Image Clínicamente probado Text Blo…" at bounding box center [703, 348] width 737 height 67
click at [1097, 325] on div "Image Naturales Ingredientes Text Block Row Image Clínicamente probado Text Blo…" at bounding box center [703, 348] width 987 height 67
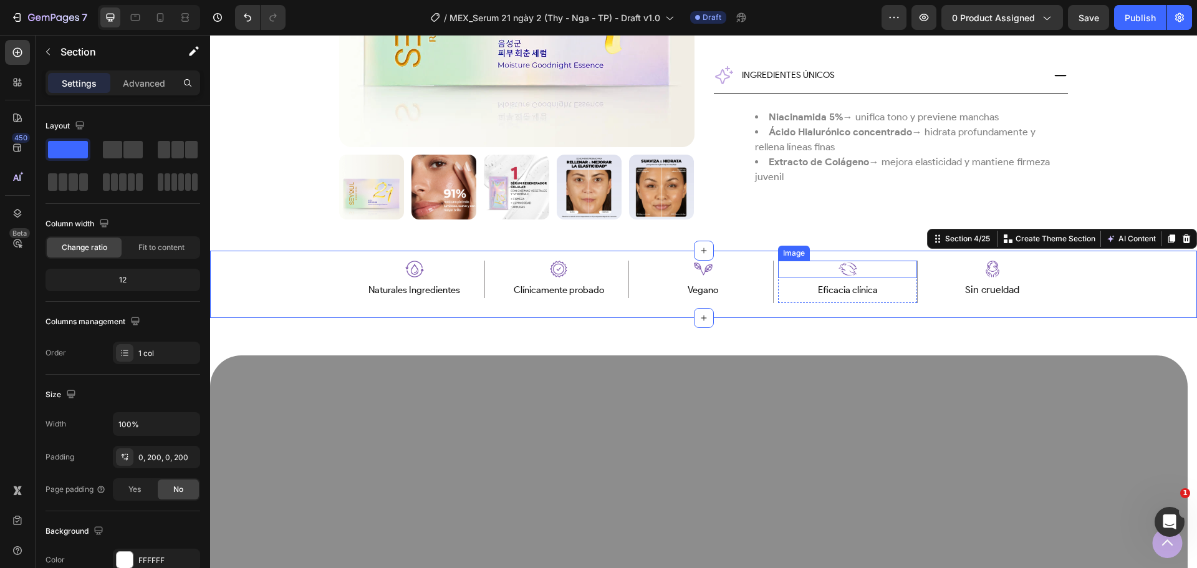
scroll to position [810, 0]
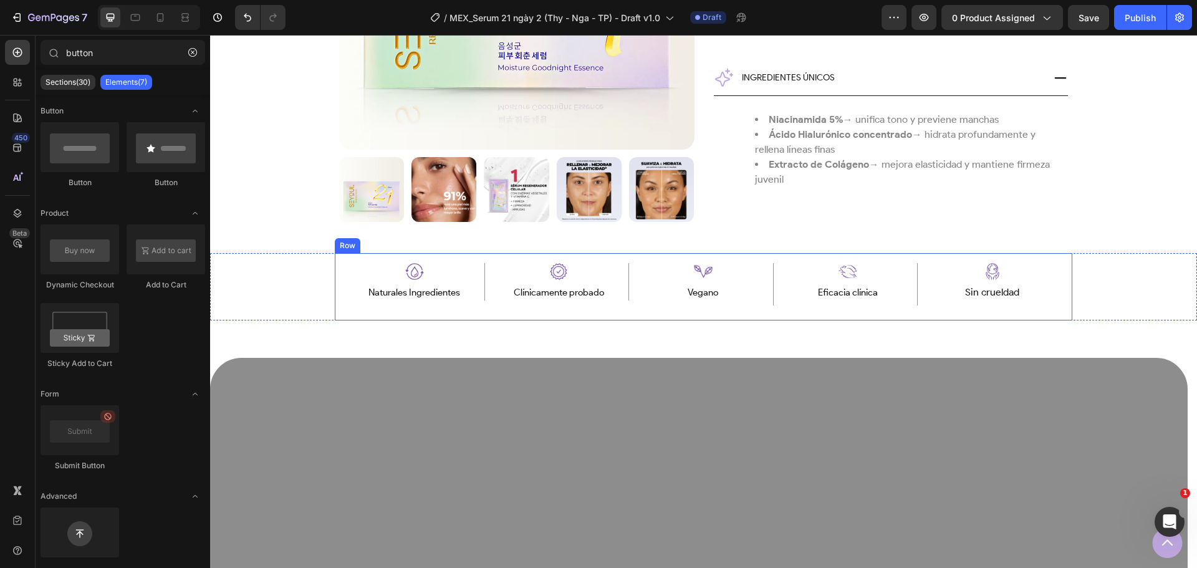
click at [617, 304] on div "Image Clínicamente probado Text Block Row" at bounding box center [559, 286] width 140 height 47
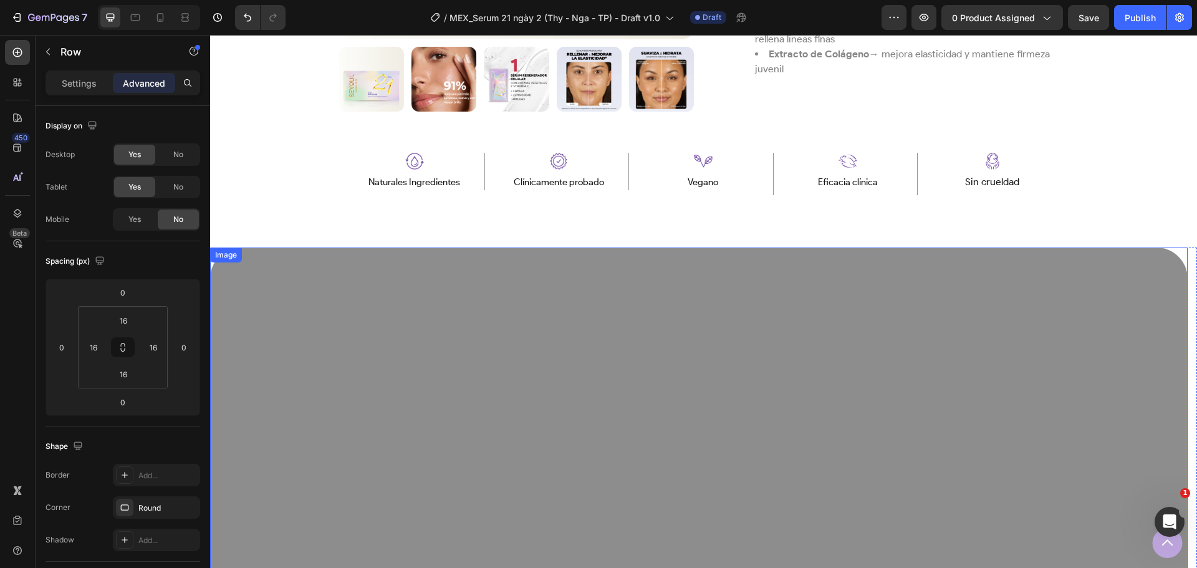
scroll to position [935, 0]
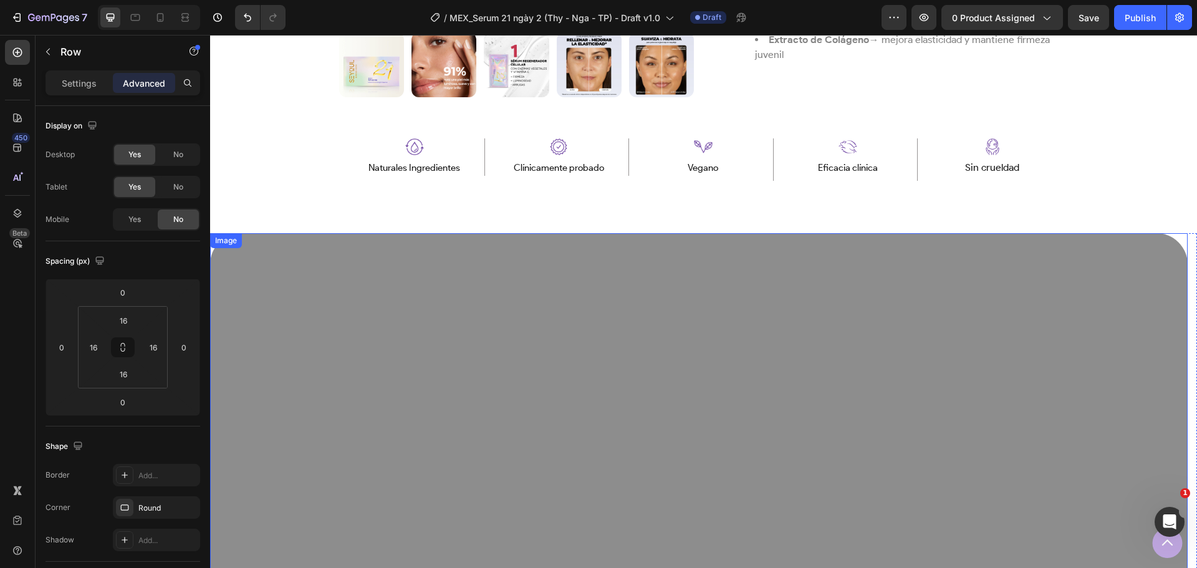
click at [757, 305] on img at bounding box center [698, 424] width 977 height 382
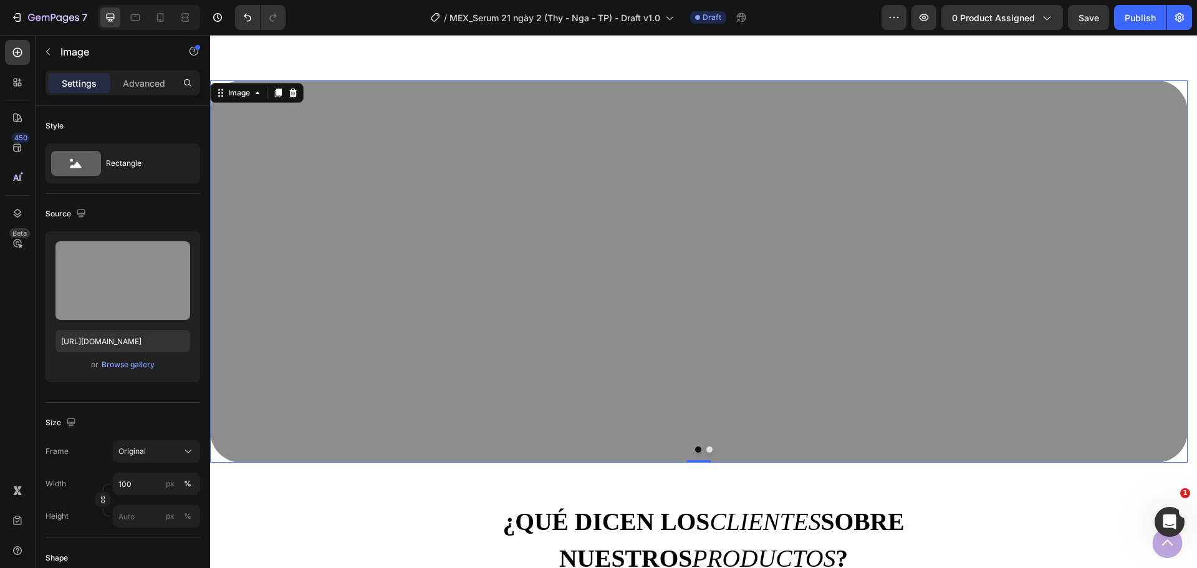
scroll to position [1060, 0]
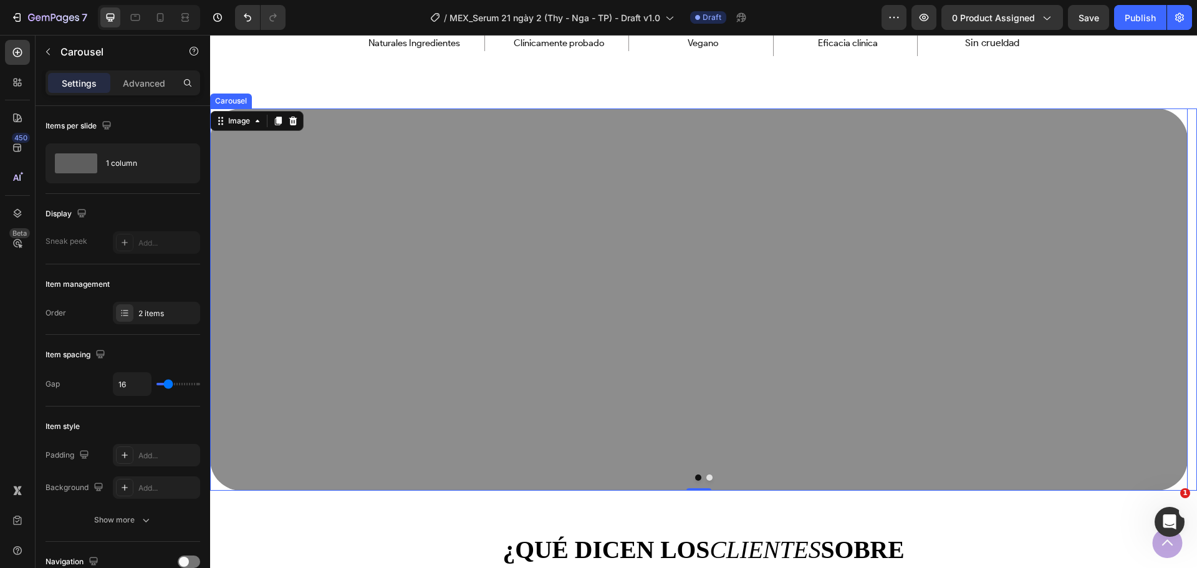
click at [706, 478] on button "Dot" at bounding box center [709, 477] width 6 height 6
click at [695, 478] on button "Dot" at bounding box center [698, 477] width 6 height 6
click at [706, 478] on button "Dot" at bounding box center [709, 477] width 6 height 6
click at [695, 478] on button "Dot" at bounding box center [698, 477] width 6 height 6
click at [706, 479] on button "Dot" at bounding box center [709, 477] width 6 height 6
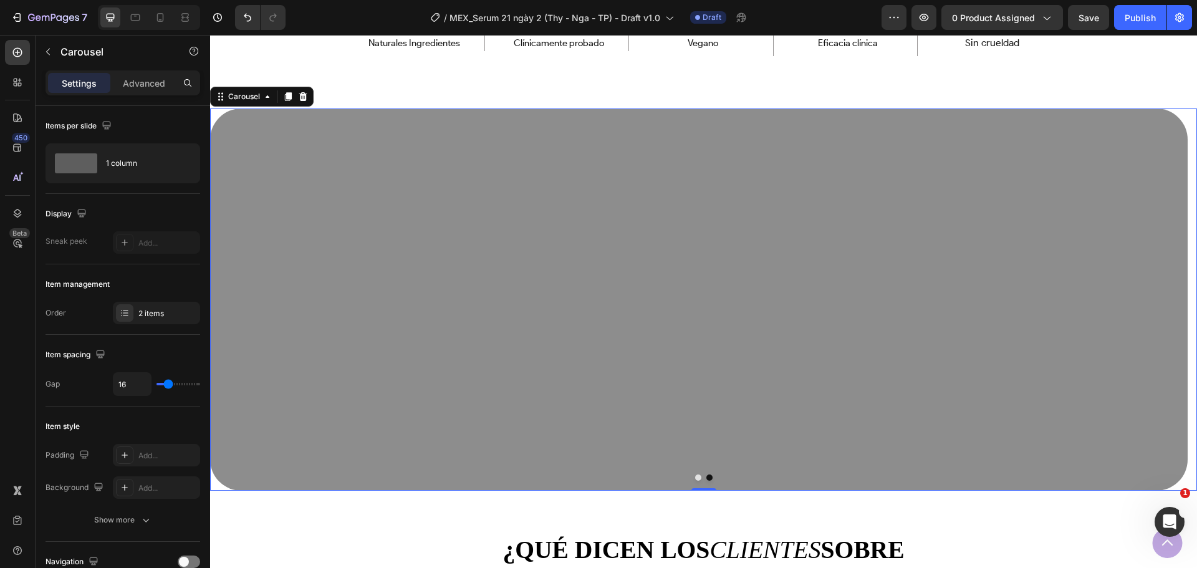
click at [695, 476] on button "Dot" at bounding box center [698, 477] width 6 height 6
click at [706, 478] on button "Dot" at bounding box center [709, 477] width 6 height 6
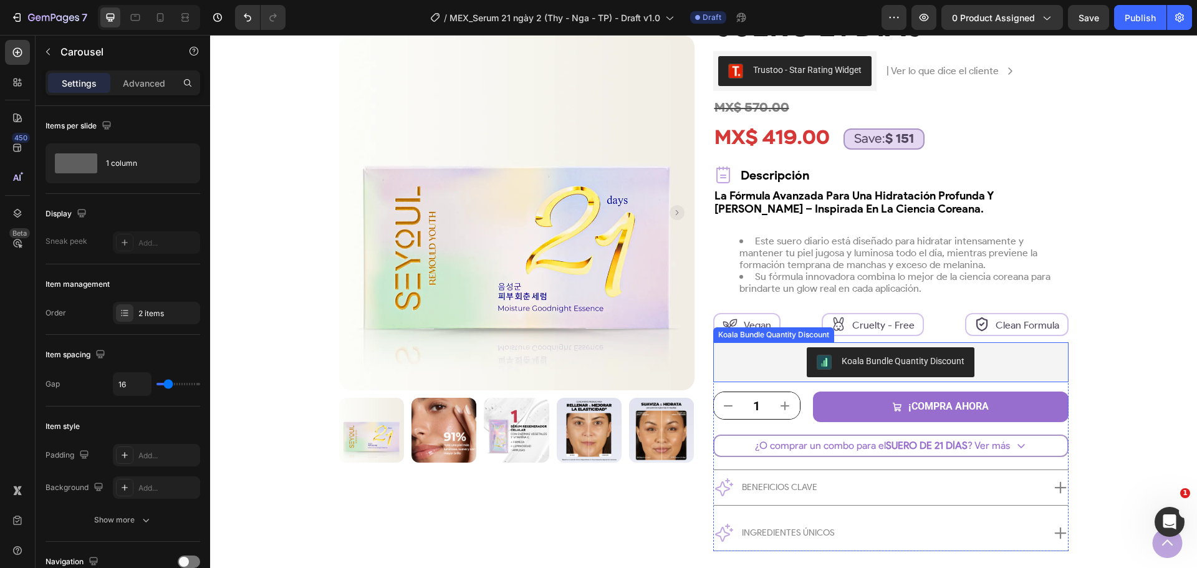
scroll to position [183, 0]
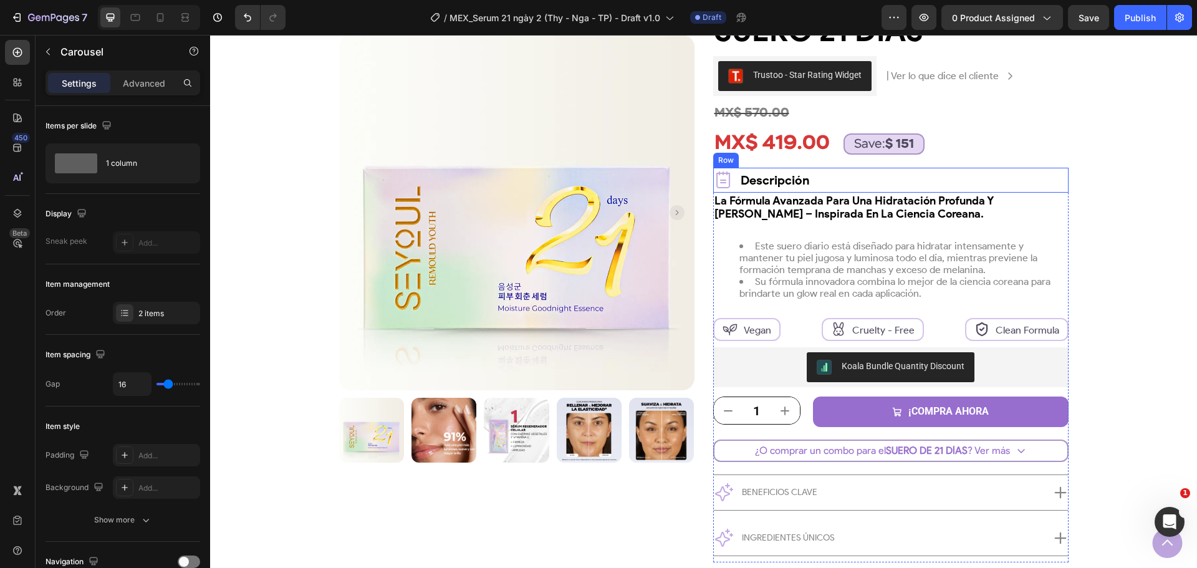
click at [823, 172] on div "Icon Descripción Text Block Row" at bounding box center [890, 180] width 355 height 25
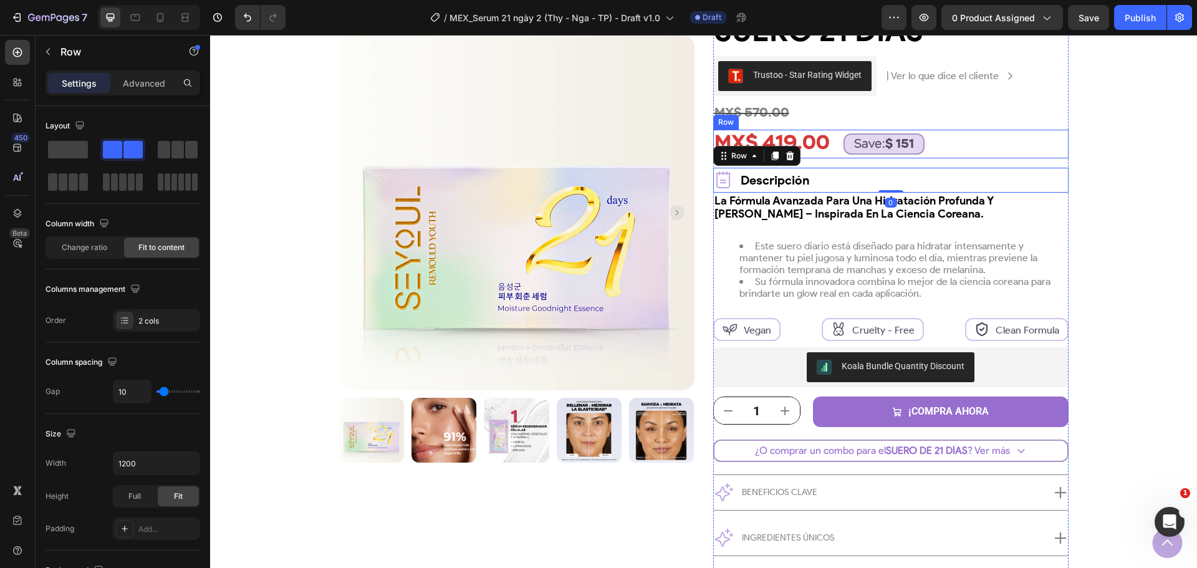
click at [961, 146] on div "MX$ 419.00 Product Price Product Price Save: $ 151 Text Block Row" at bounding box center [890, 144] width 355 height 29
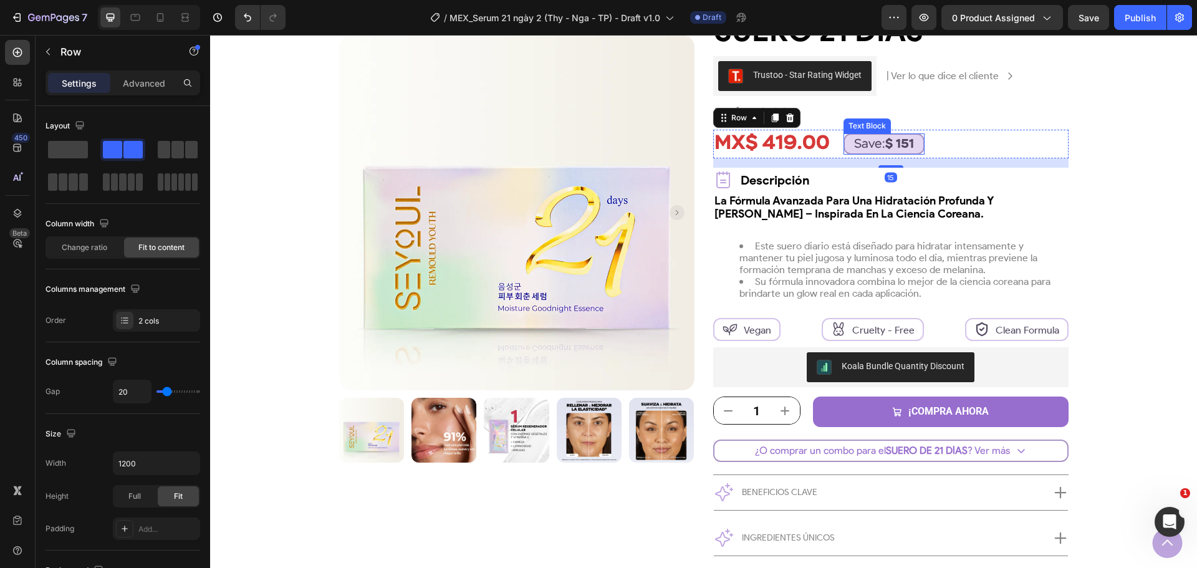
click at [862, 146] on p "Save: $ 151" at bounding box center [884, 144] width 60 height 12
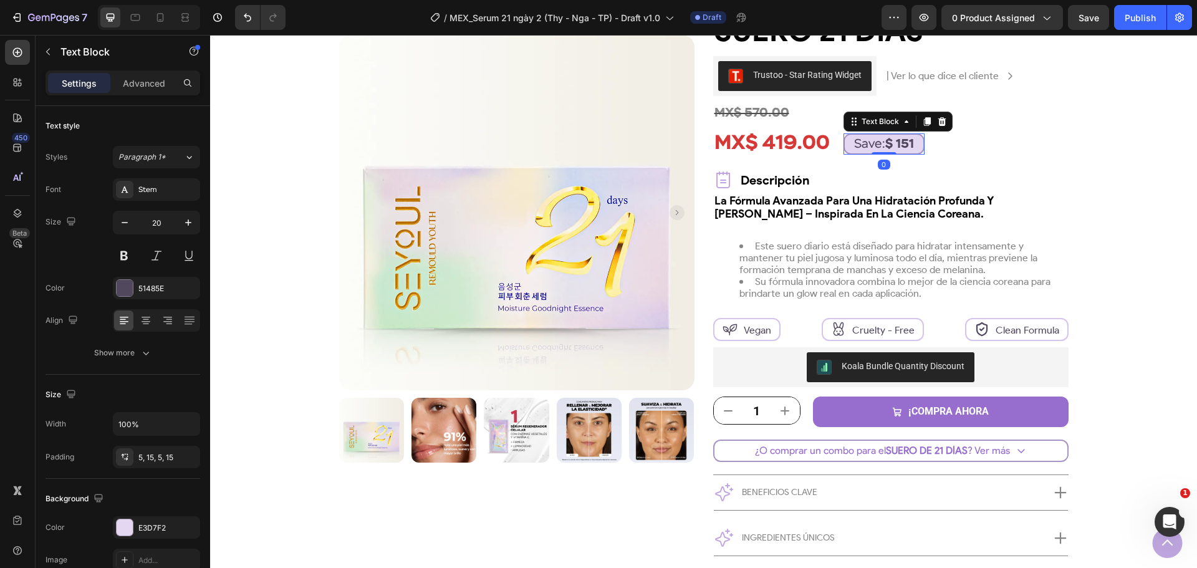
click at [895, 143] on strong "$ 151" at bounding box center [899, 144] width 29 height 12
click at [854, 146] on p "Save: $ 151" at bounding box center [884, 144] width 60 height 12
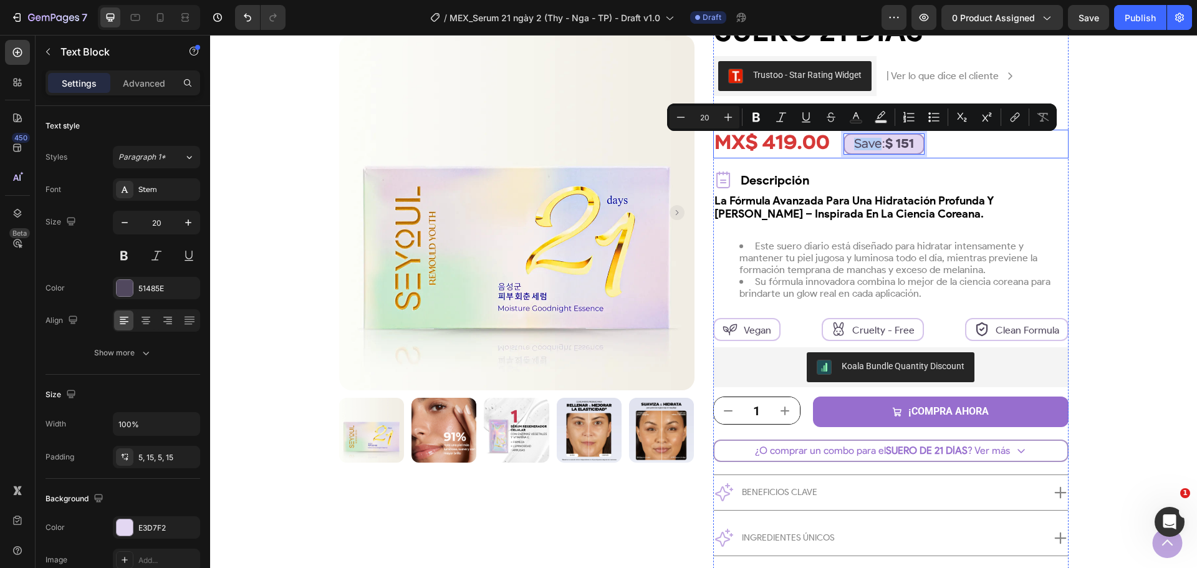
click at [963, 155] on div "MX$ 419.00 Product Price Product Price Save: $ 151 Text Block 0 Row" at bounding box center [890, 144] width 355 height 29
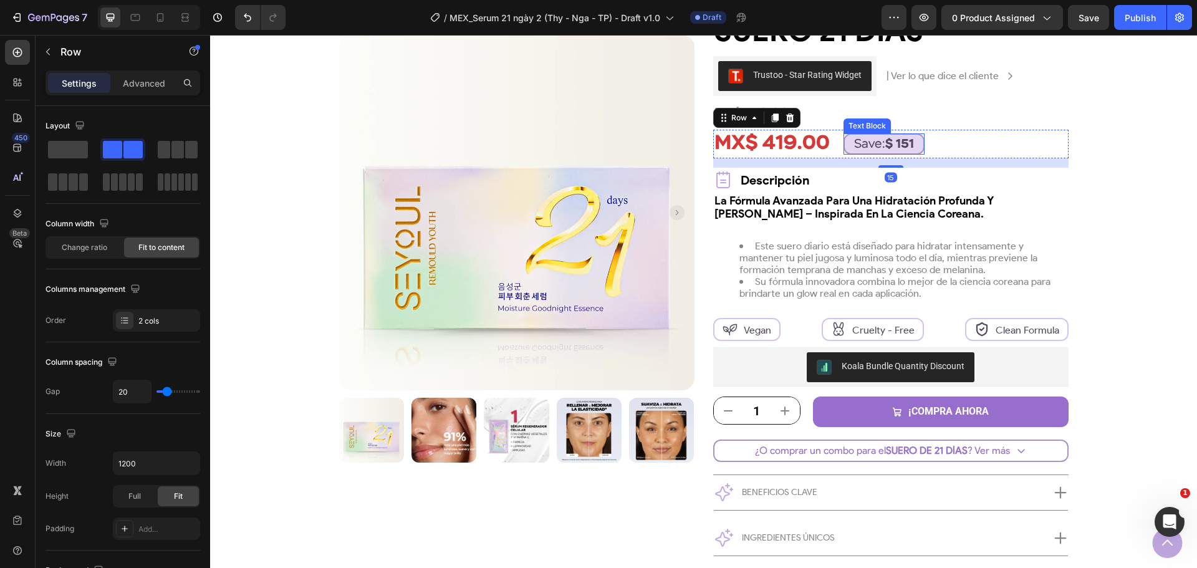
click at [893, 146] on strong "$ 151" at bounding box center [899, 144] width 29 height 12
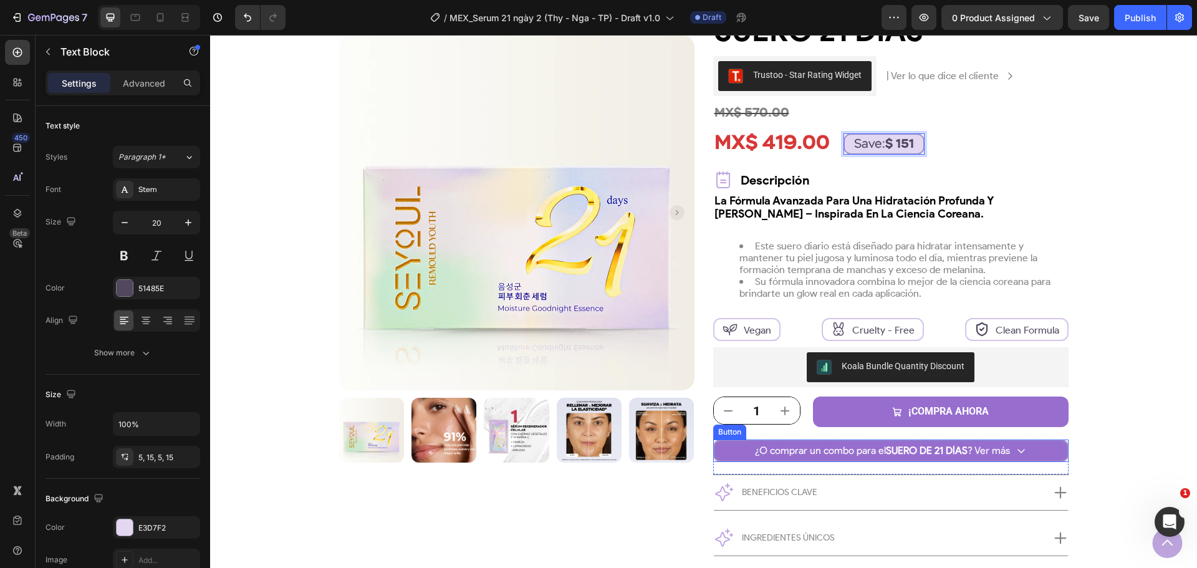
click at [726, 449] on link "¿O comprar un combo para el SUERO DE 21 DÍAS ? Ver más" at bounding box center [890, 450] width 355 height 22
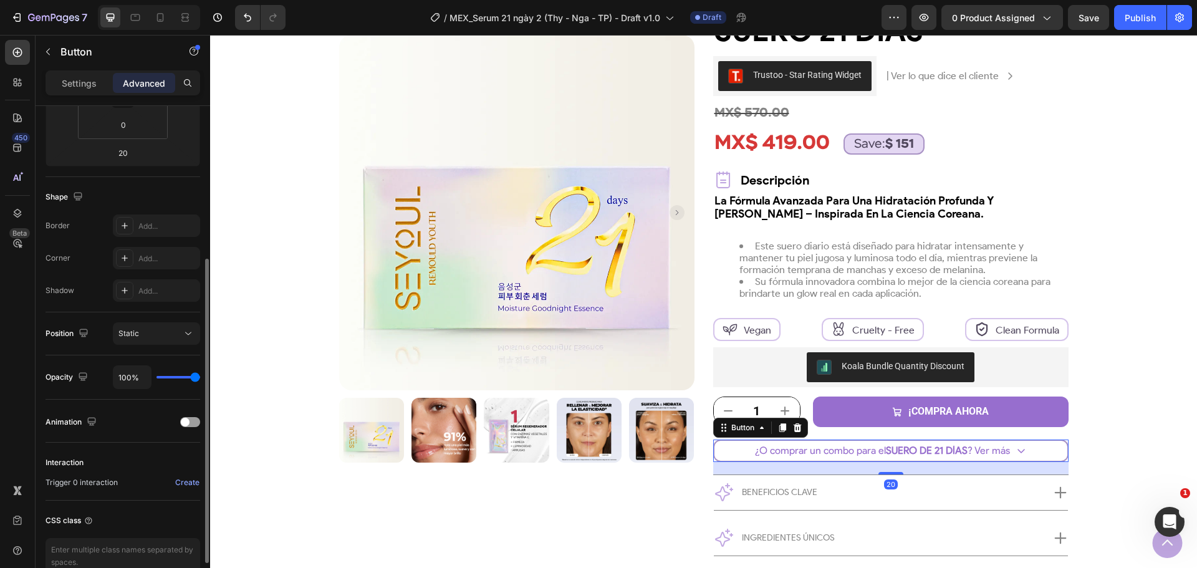
scroll to position [315, 0]
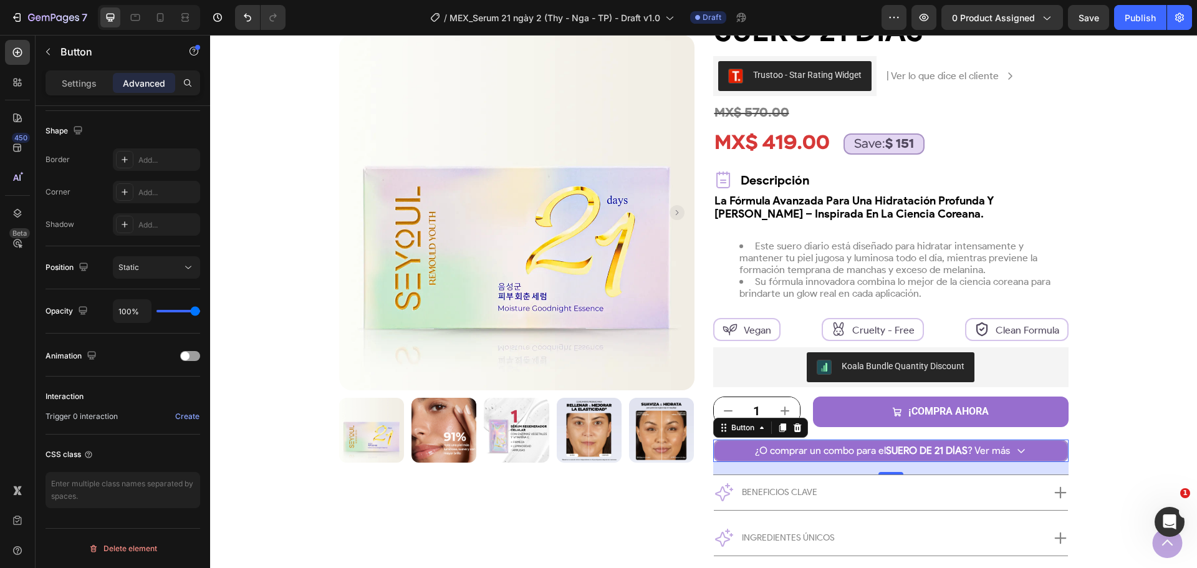
click at [754, 459] on link "¿O comprar un combo para el SUERO DE 21 DÍAS ? Ver más" at bounding box center [890, 450] width 355 height 22
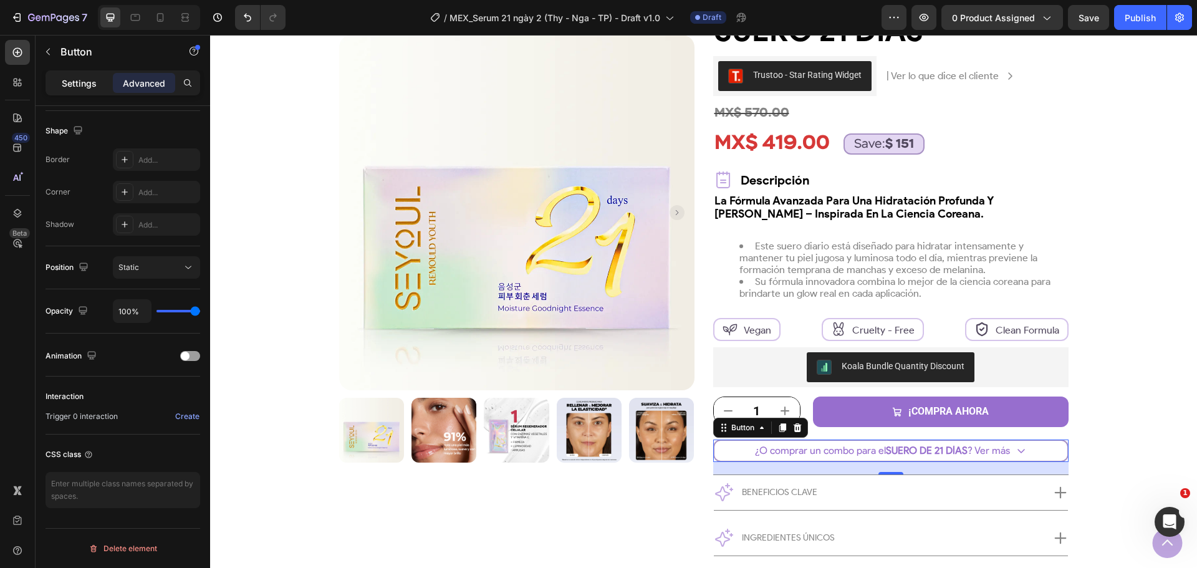
click at [82, 84] on p "Settings" at bounding box center [79, 83] width 35 height 13
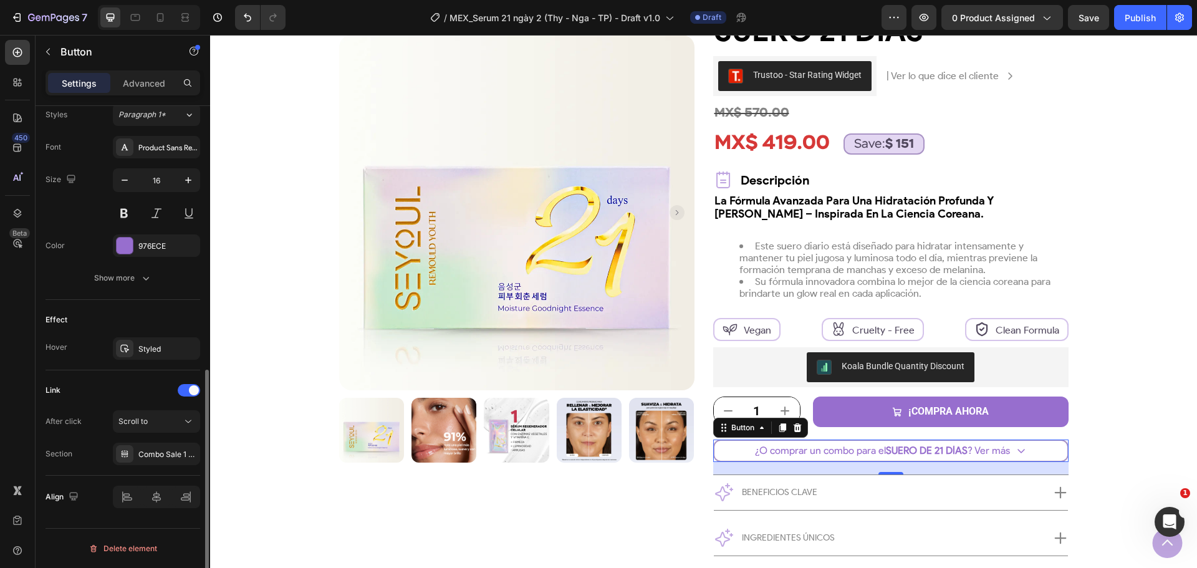
scroll to position [497, 0]
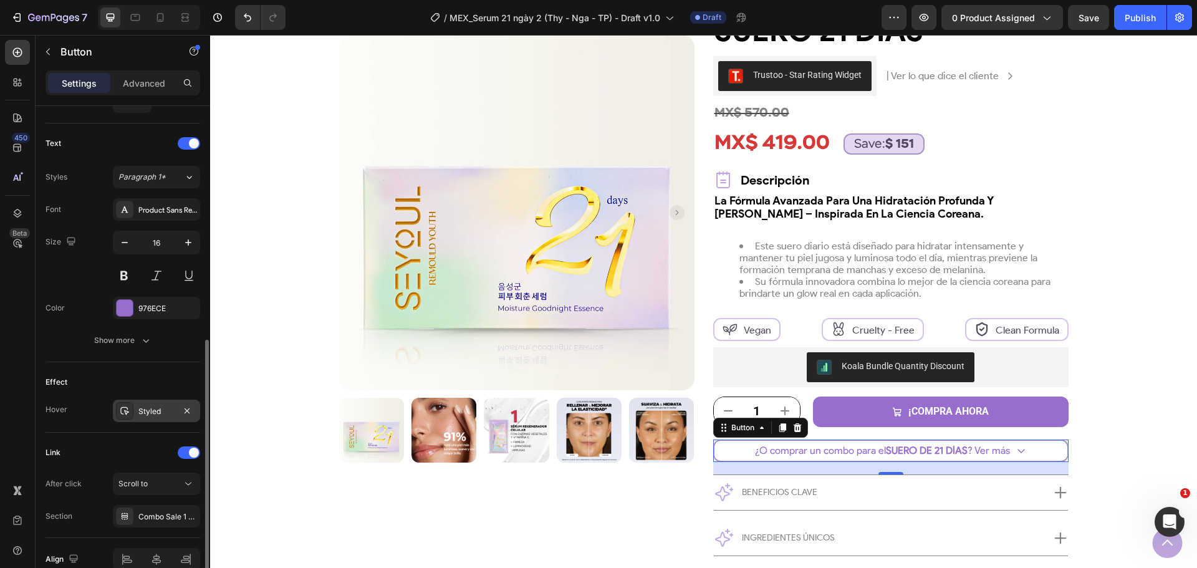
click at [128, 410] on icon at bounding box center [125, 411] width 10 height 10
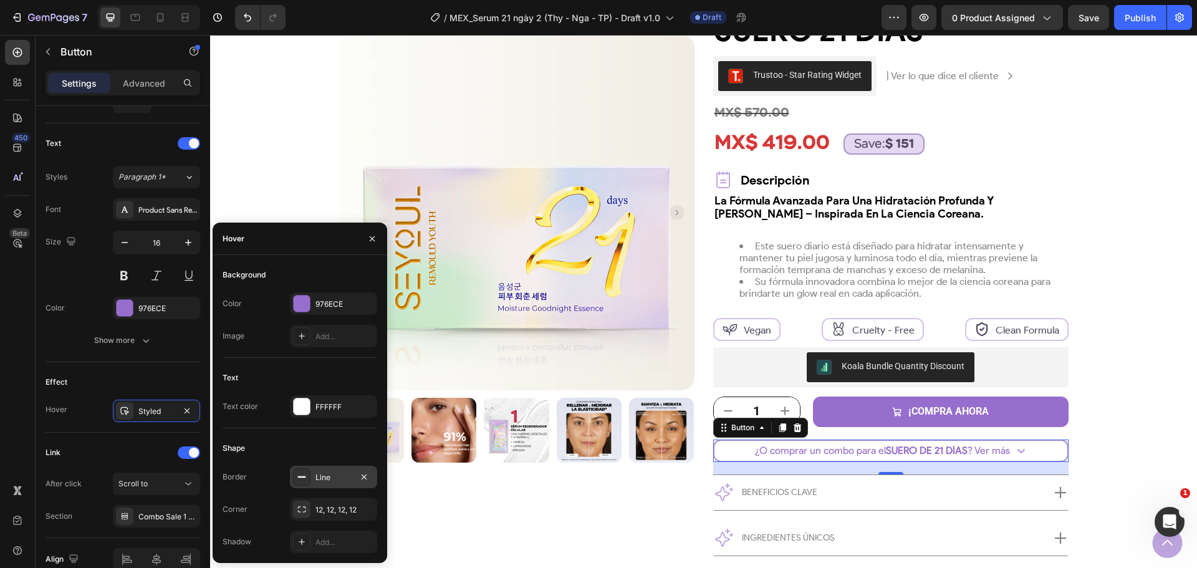
click at [315, 477] on div "Line" at bounding box center [333, 477] width 36 height 11
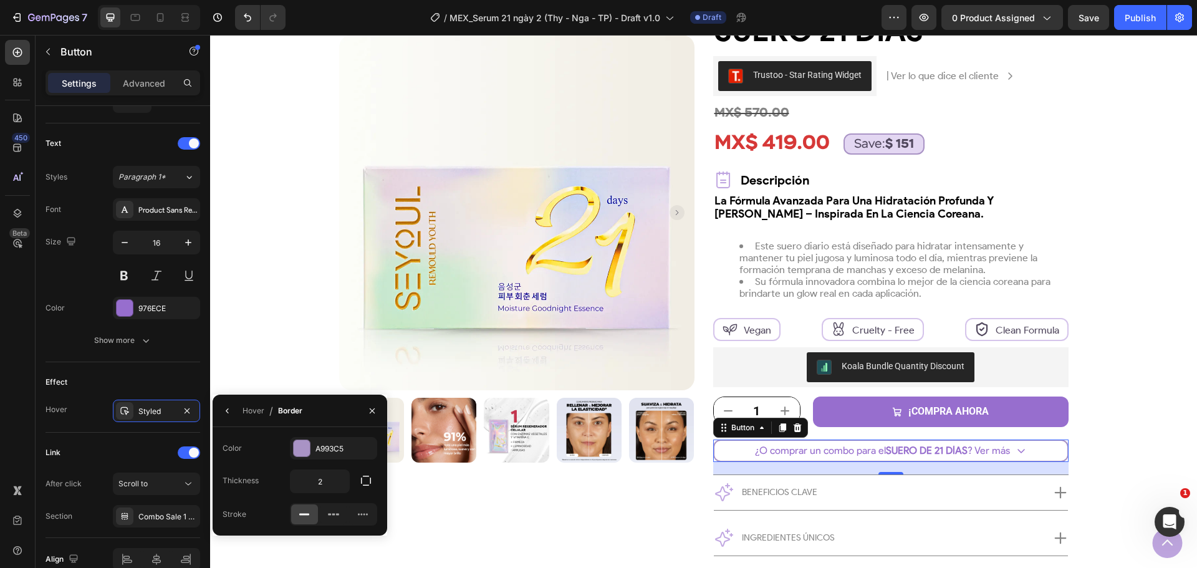
click at [239, 411] on div "Hover / Border" at bounding box center [260, 411] width 95 height 32
click at [341, 452] on div "A993C5" at bounding box center [333, 448] width 36 height 11
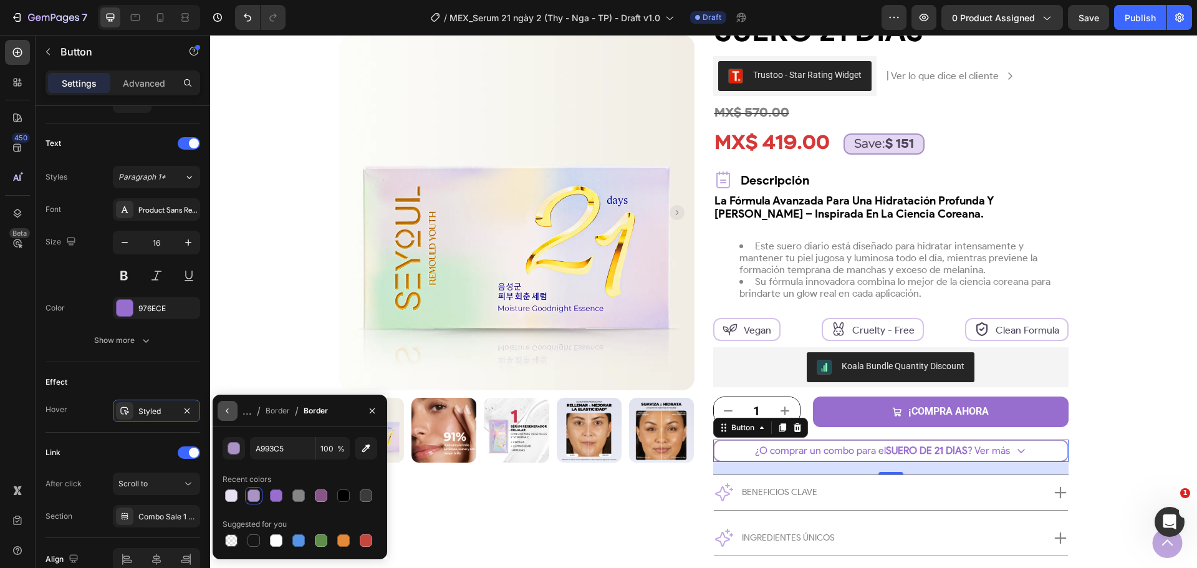
click at [234, 413] on button "button" at bounding box center [228, 411] width 20 height 20
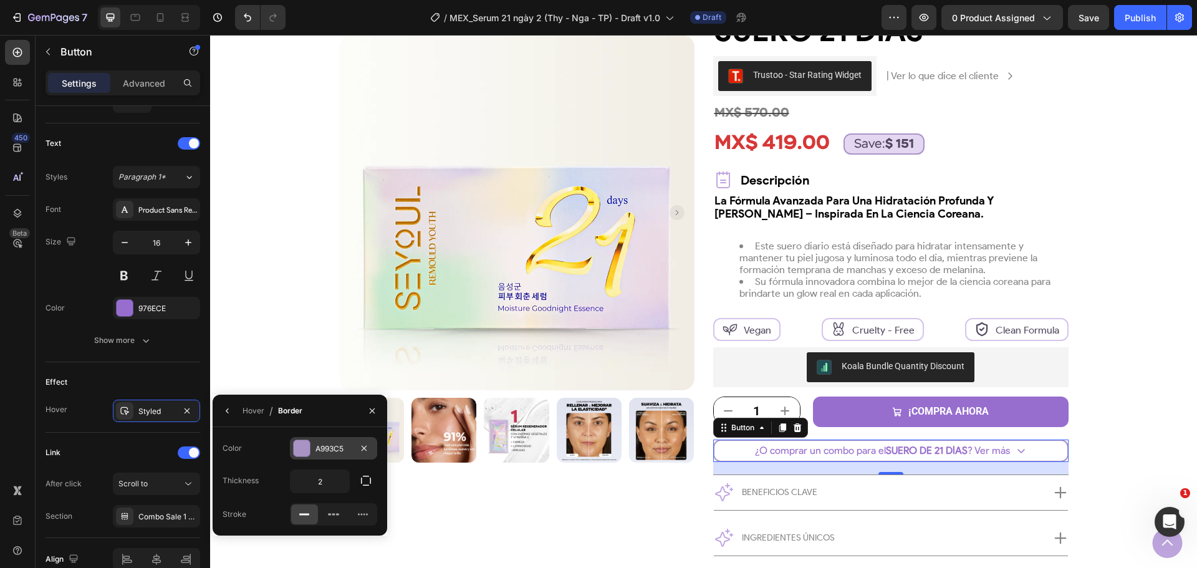
click at [337, 451] on div "A993C5" at bounding box center [333, 448] width 36 height 11
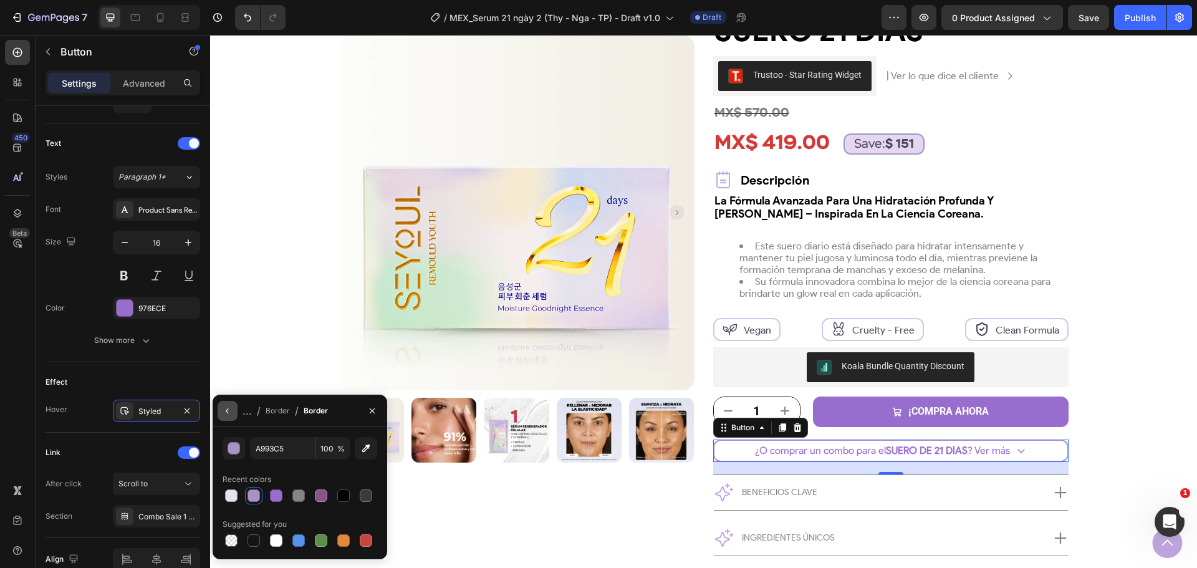
click at [236, 408] on button "button" at bounding box center [228, 411] width 20 height 20
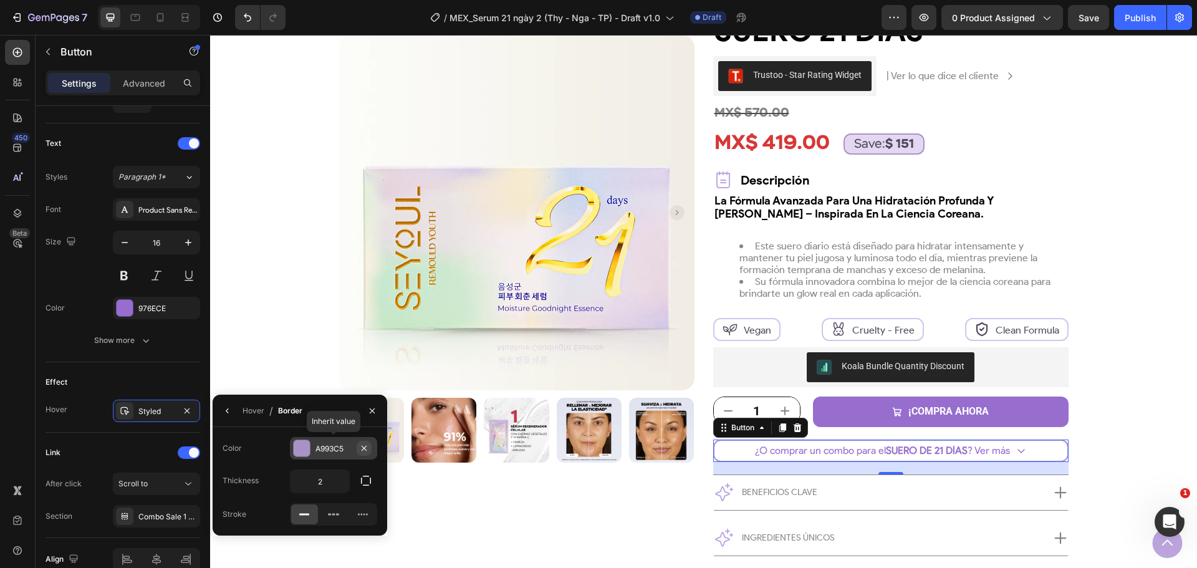
click at [363, 449] on icon "button" at bounding box center [364, 448] width 10 height 10
click at [327, 482] on input "2" at bounding box center [319, 481] width 59 height 22
type input "0"
click at [237, 413] on button "button" at bounding box center [228, 411] width 20 height 20
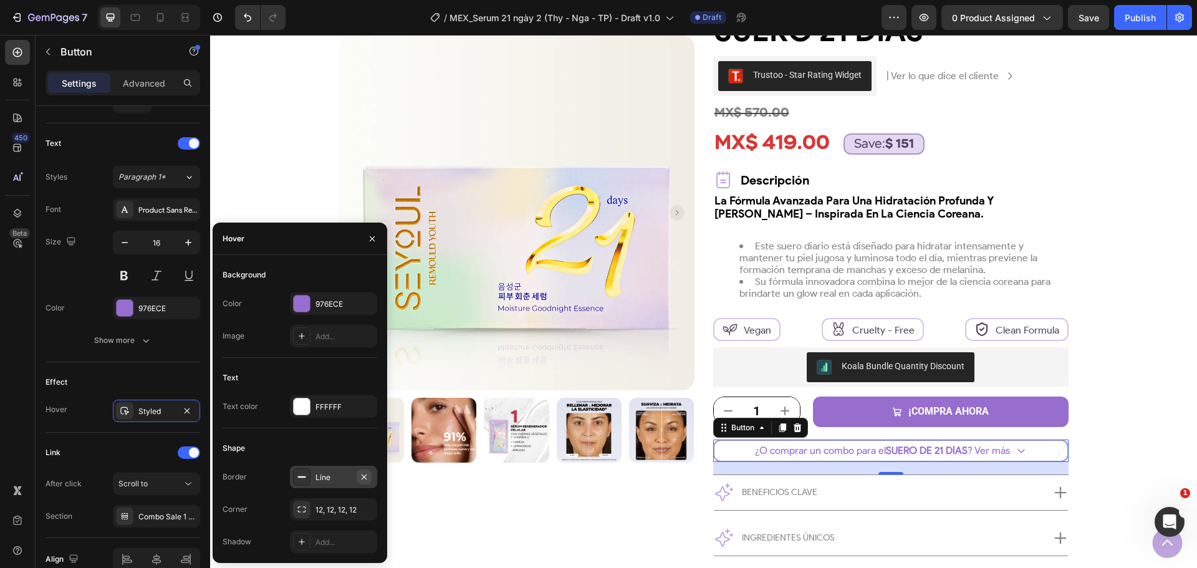
click at [363, 475] on icon "button" at bounding box center [364, 477] width 10 height 10
click at [644, 193] on img at bounding box center [516, 212] width 355 height 355
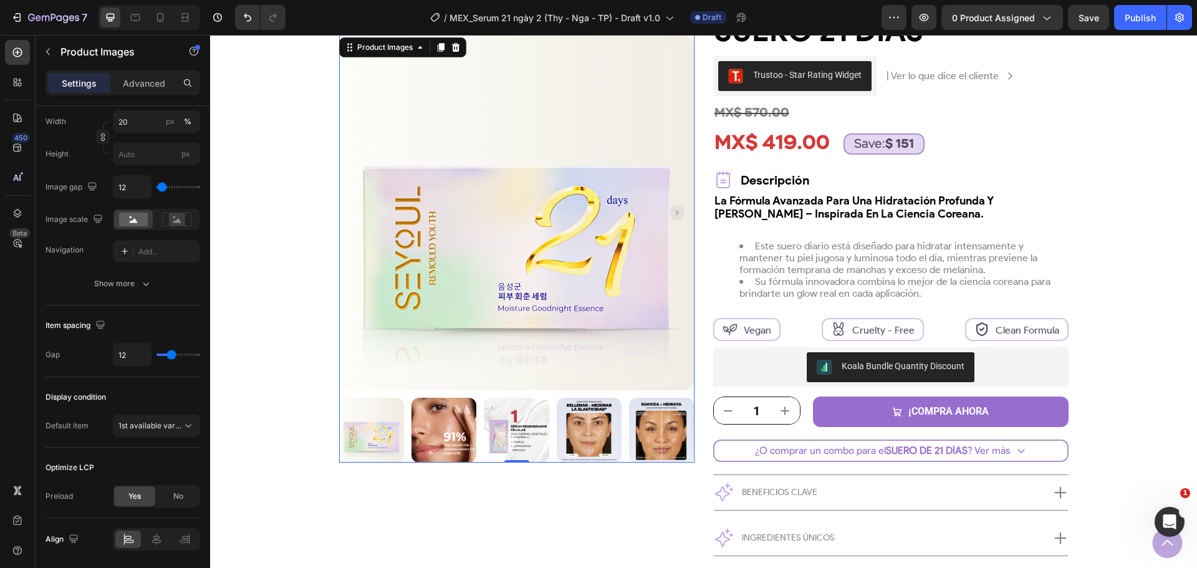
scroll to position [0, 0]
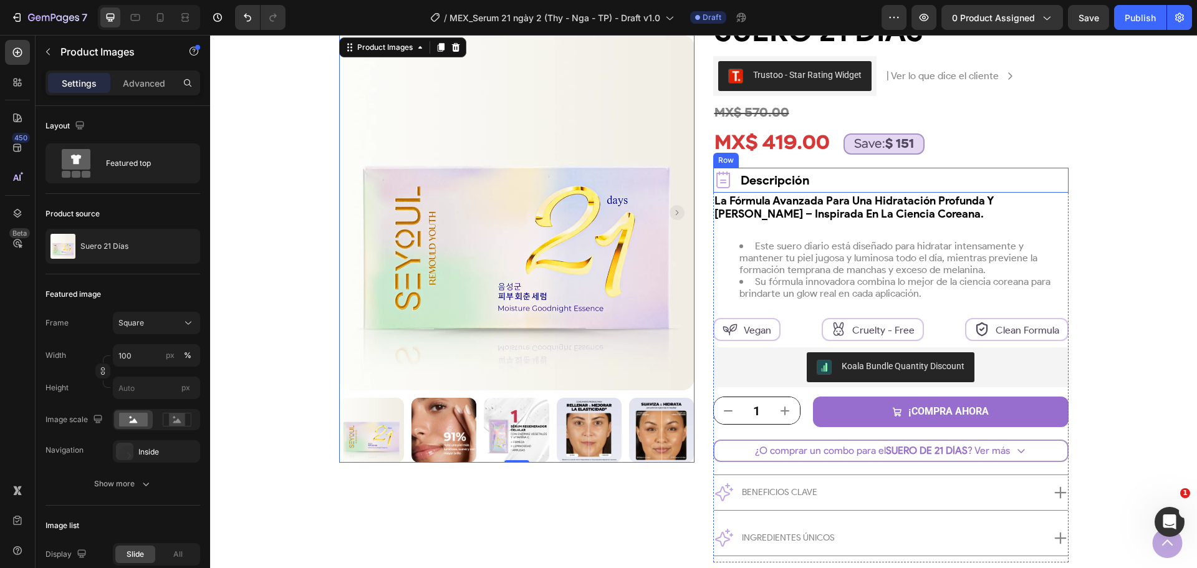
click at [1031, 176] on div "Icon Descripción Text Block Row" at bounding box center [890, 180] width 355 height 25
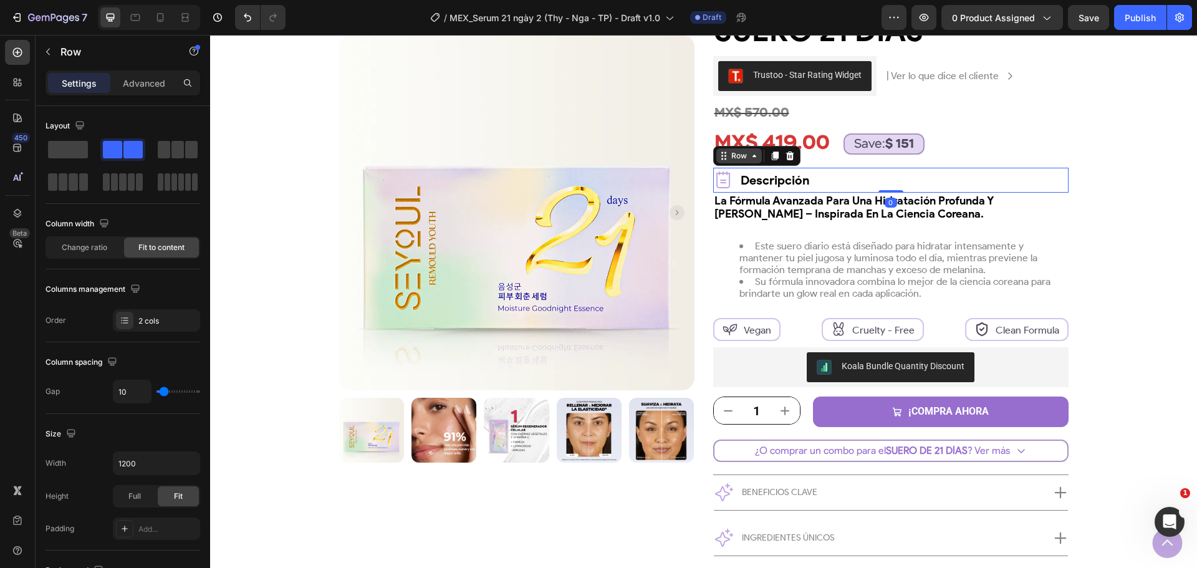
click at [739, 155] on div "Row" at bounding box center [739, 155] width 21 height 11
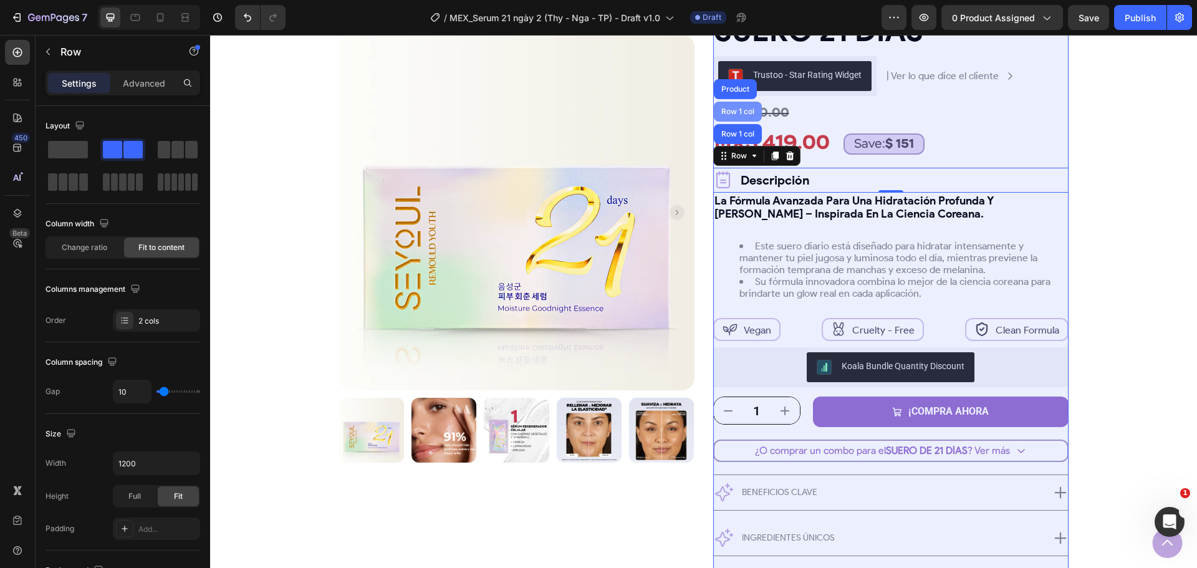
click at [734, 109] on div "Row 1 col" at bounding box center [738, 111] width 38 height 7
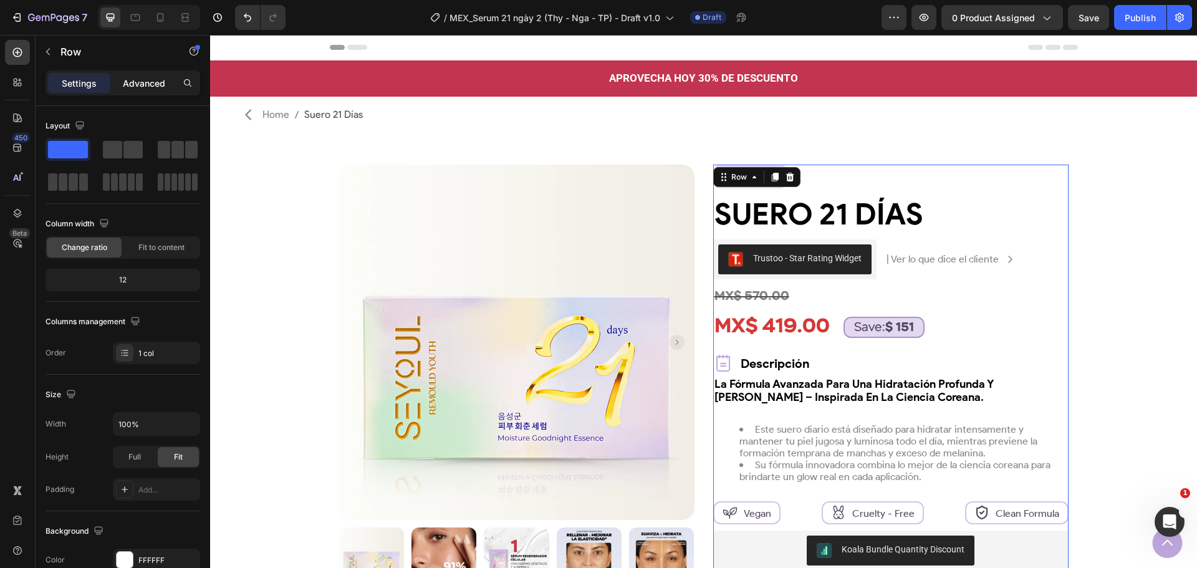
click at [148, 77] on p "Advanced" at bounding box center [144, 83] width 42 height 13
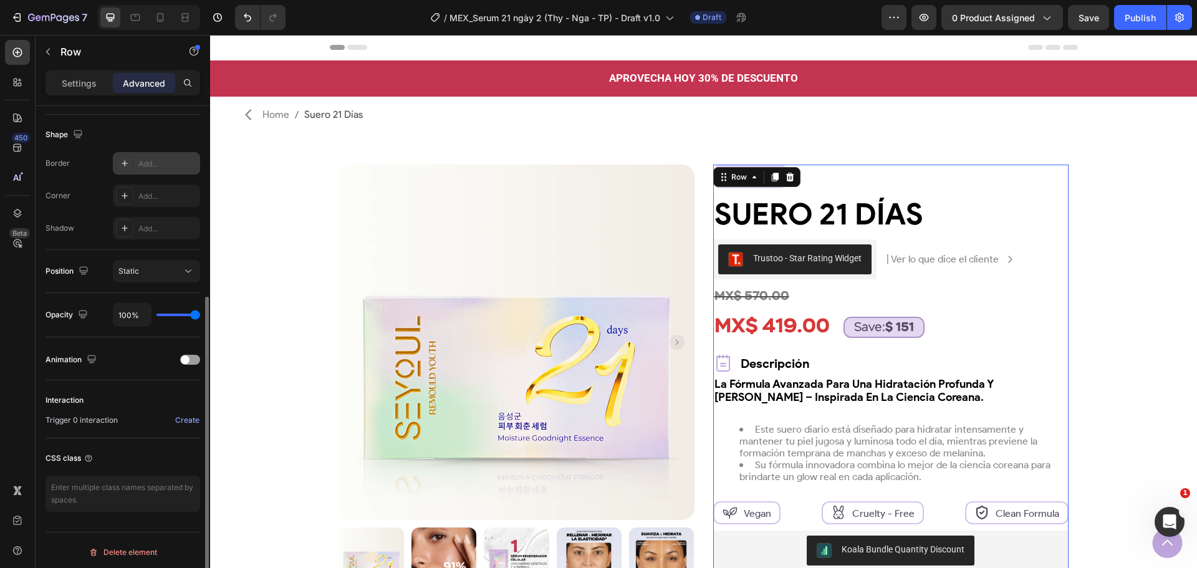
scroll to position [315, 0]
click at [185, 352] on span at bounding box center [185, 356] width 9 height 9
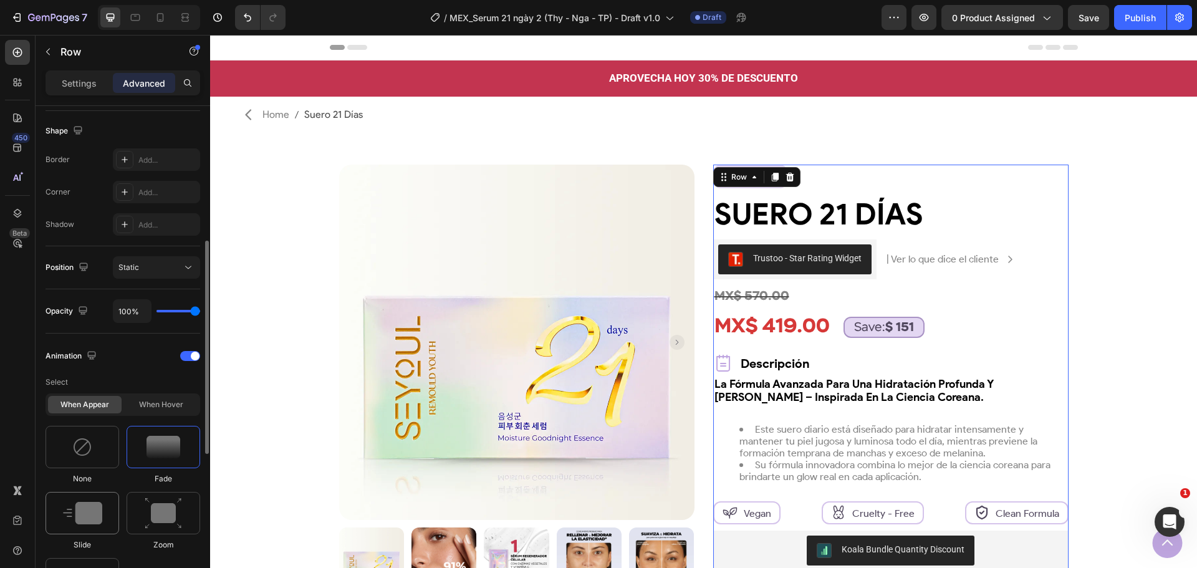
click at [95, 510] on img at bounding box center [82, 513] width 39 height 22
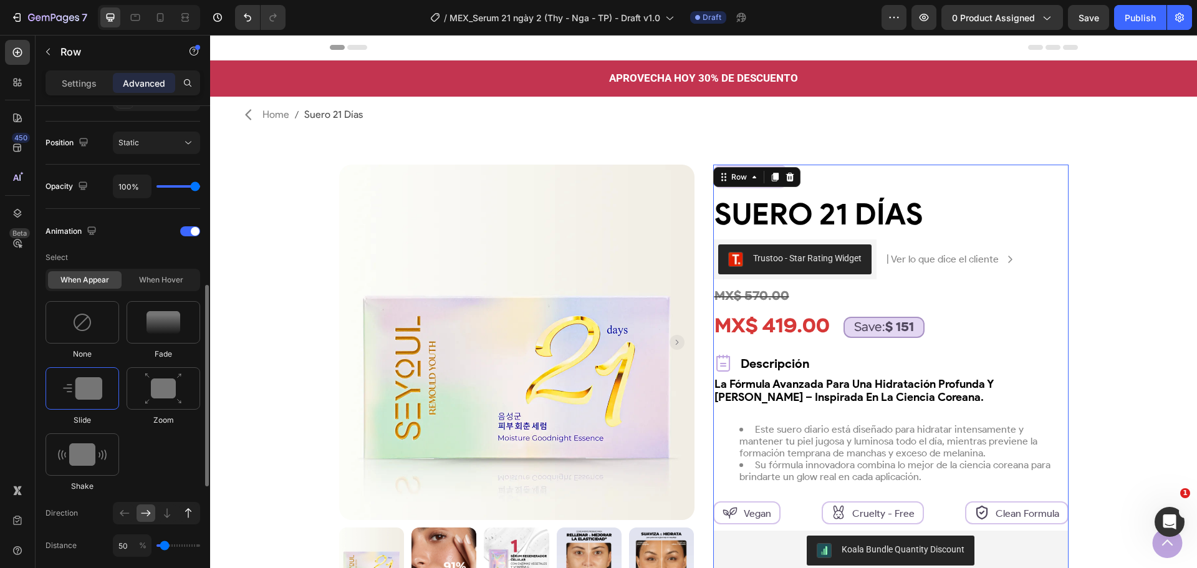
click at [180, 514] on div at bounding box center [188, 512] width 19 height 17
type input "100"
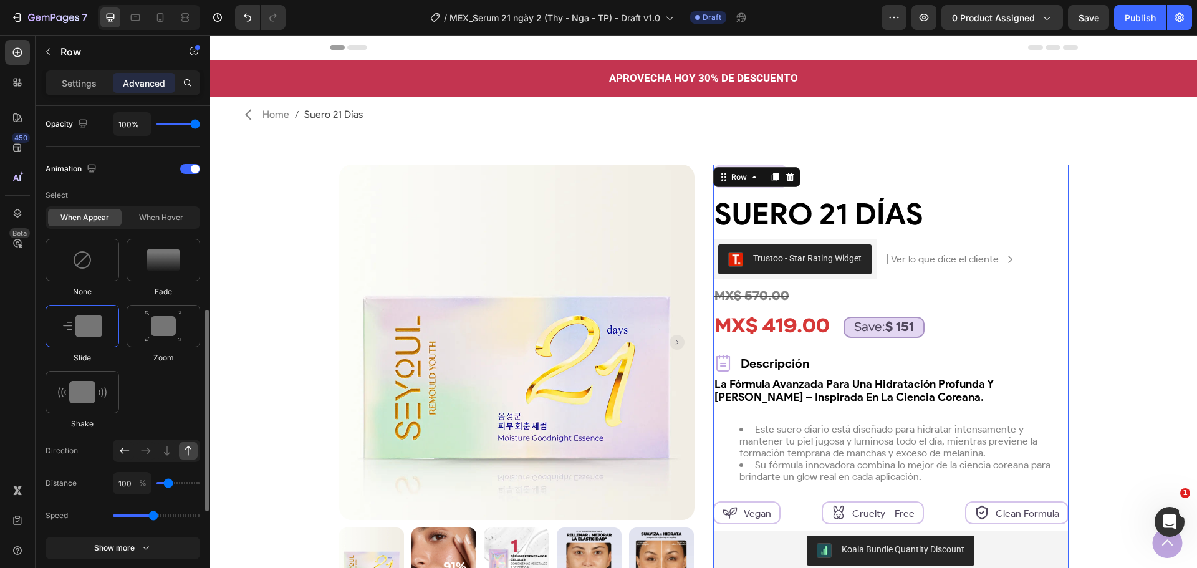
click at [122, 456] on icon at bounding box center [124, 450] width 12 height 12
type input "50"
click at [188, 455] on icon at bounding box center [188, 450] width 6 height 9
type input "100"
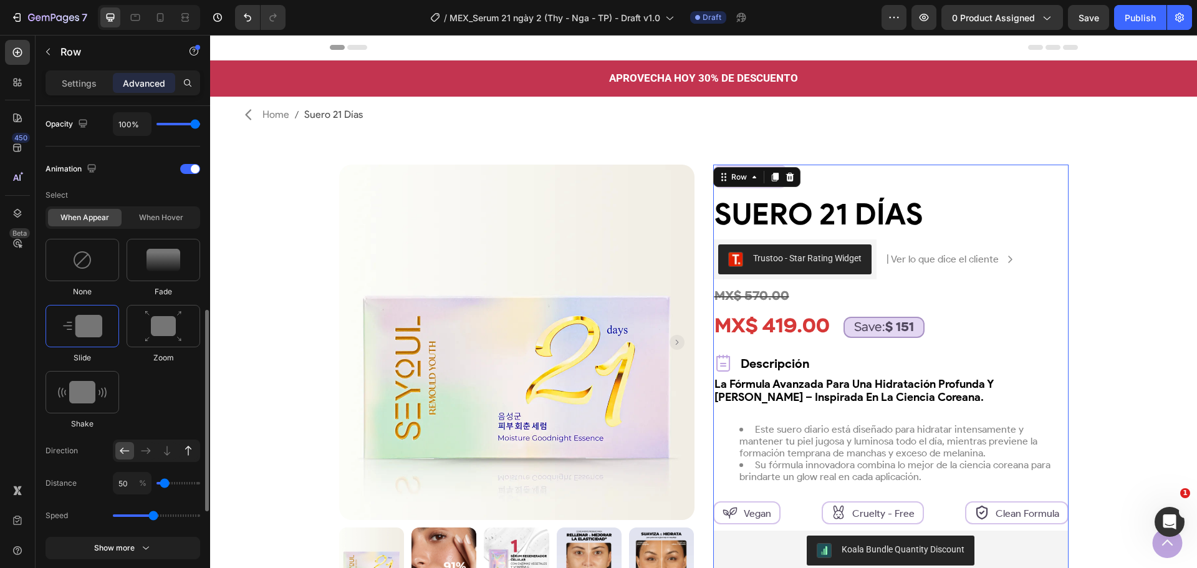
type input "100"
click at [148, 457] on div at bounding box center [146, 450] width 19 height 17
type input "50"
click at [165, 454] on icon at bounding box center [167, 450] width 12 height 12
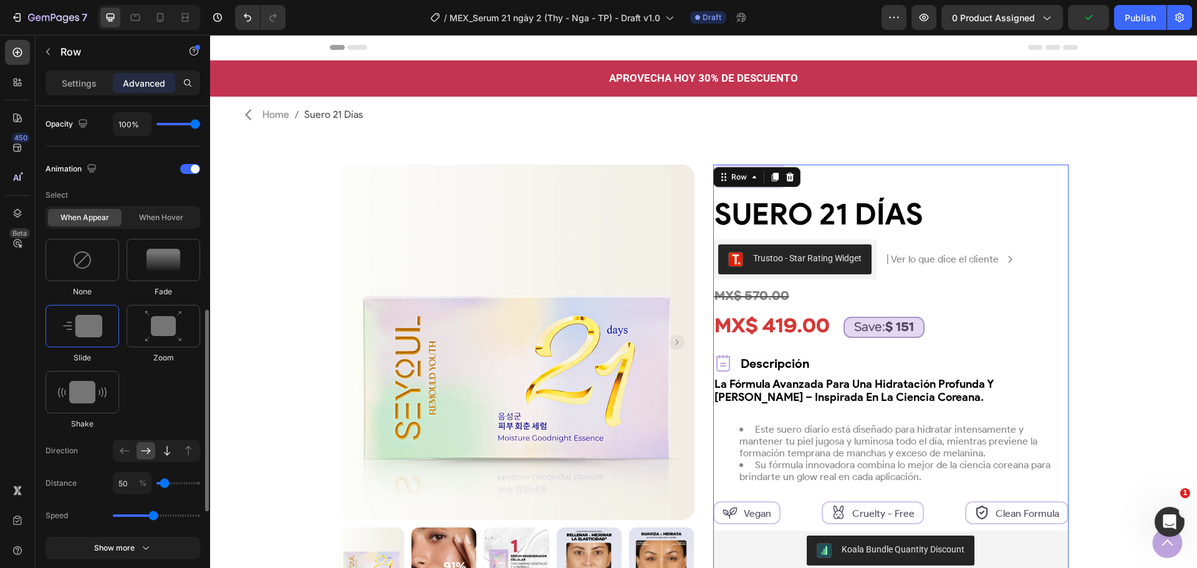
type input "100"
click at [189, 452] on icon at bounding box center [188, 450] width 12 height 12
click at [118, 451] on icon at bounding box center [124, 450] width 12 height 12
type input "50"
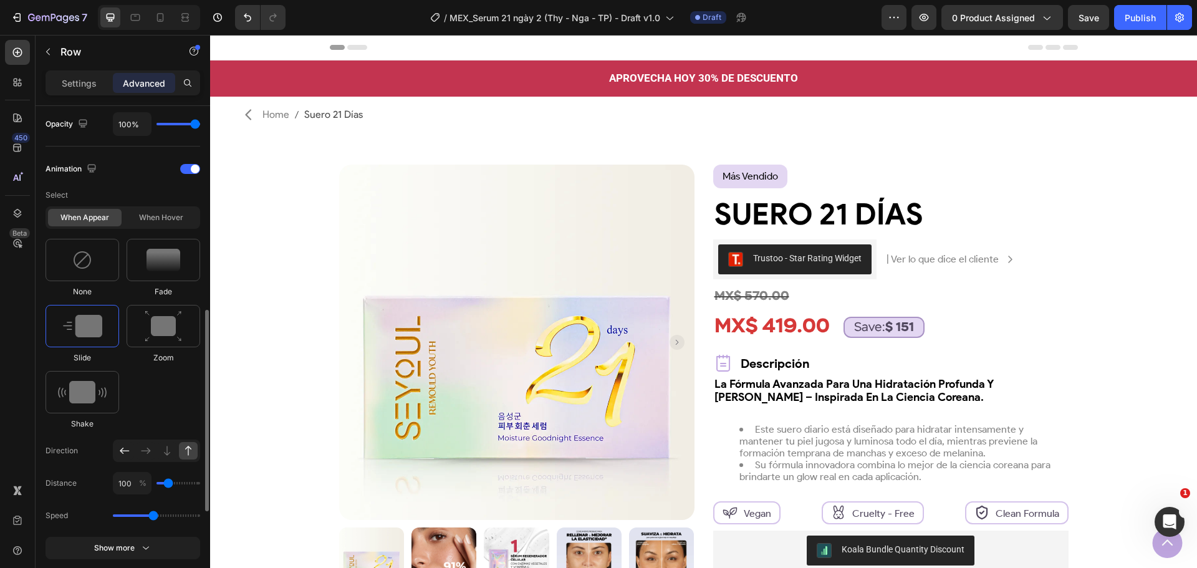
type input "50"
click at [184, 453] on icon at bounding box center [188, 450] width 12 height 12
type input "100"
click at [122, 455] on icon at bounding box center [124, 450] width 12 height 12
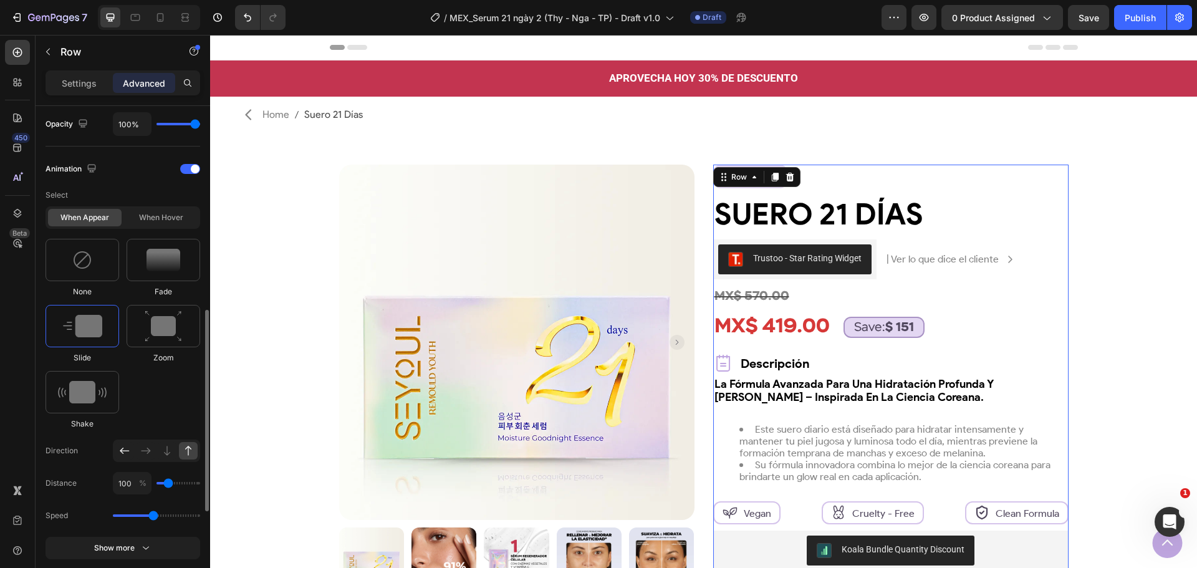
type input "50"
click at [181, 450] on div at bounding box center [188, 450] width 19 height 17
type input "100"
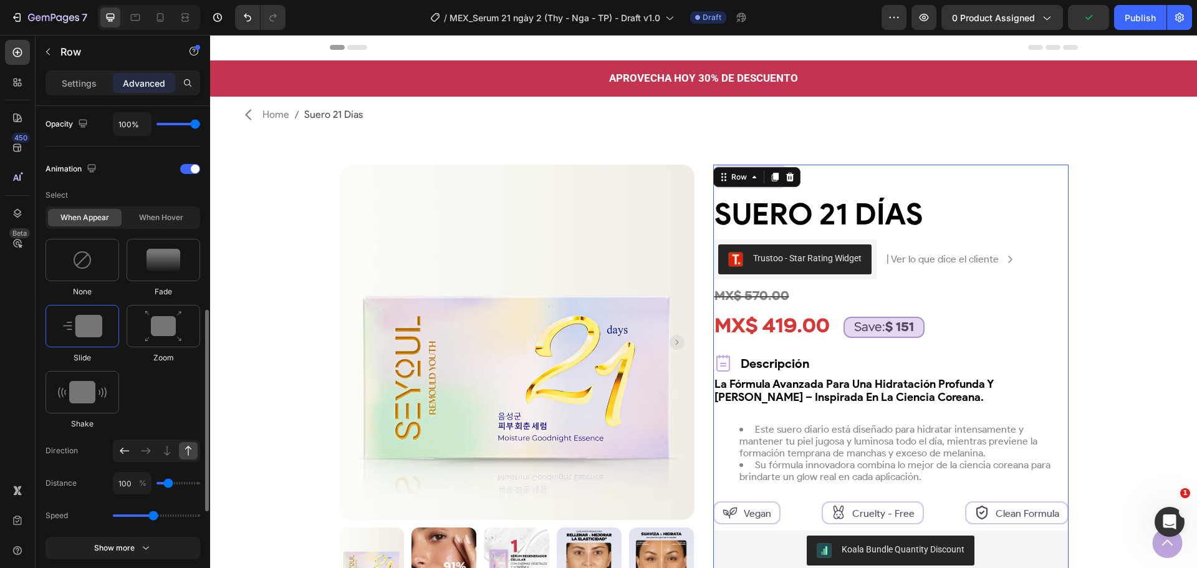
click at [121, 453] on icon at bounding box center [124, 450] width 12 height 12
type input "50"
click at [190, 449] on icon at bounding box center [188, 450] width 12 height 12
type input "100"
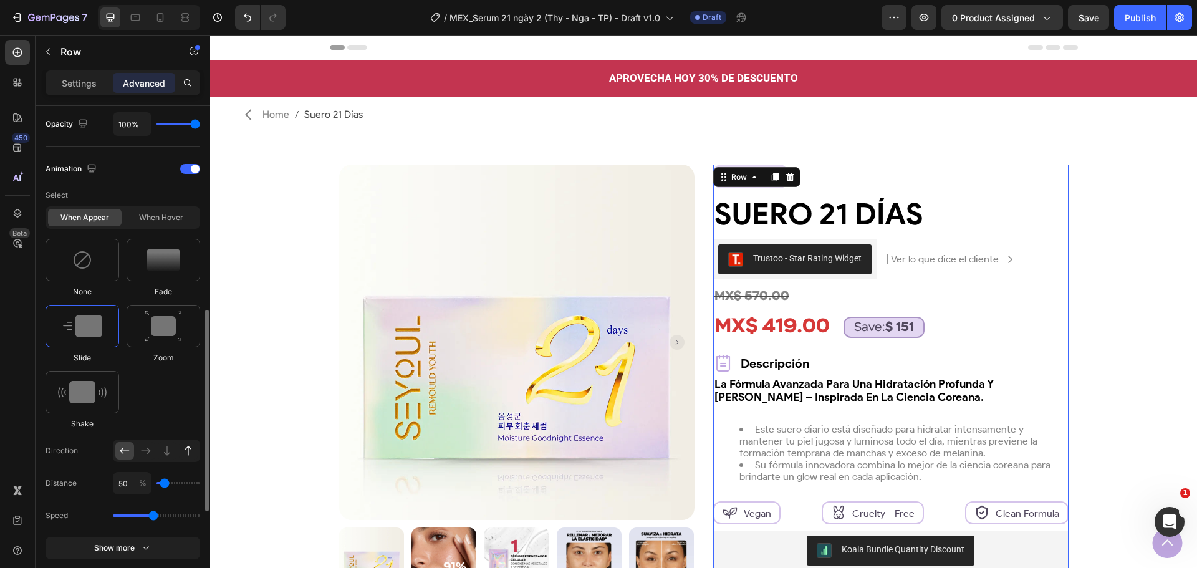
type input "100"
click at [190, 449] on icon at bounding box center [188, 450] width 12 height 12
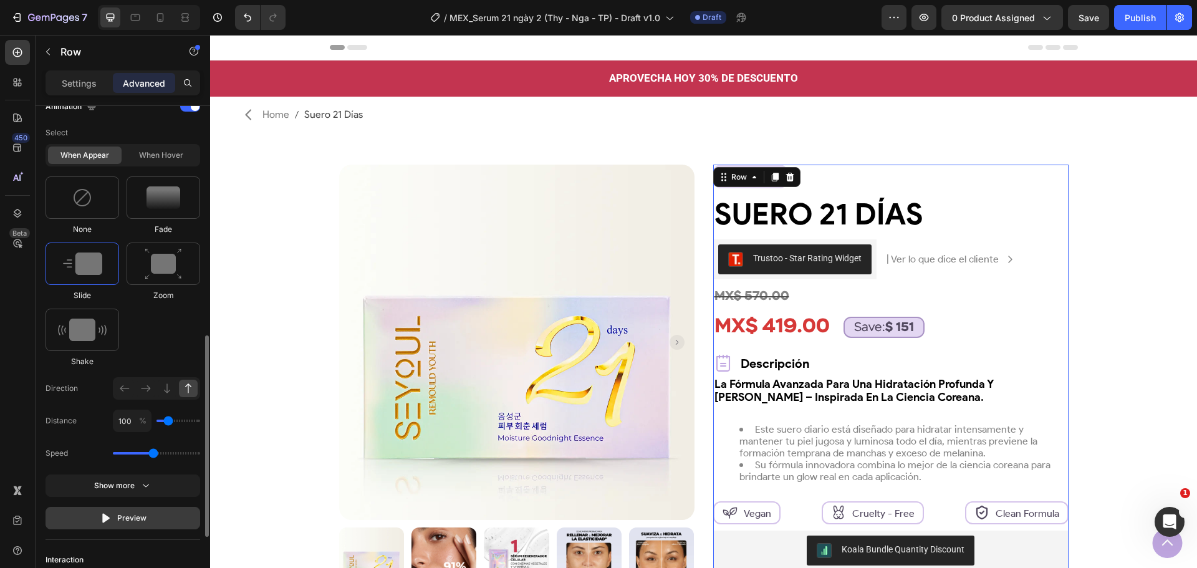
click at [126, 515] on div "Preview" at bounding box center [123, 518] width 47 height 12
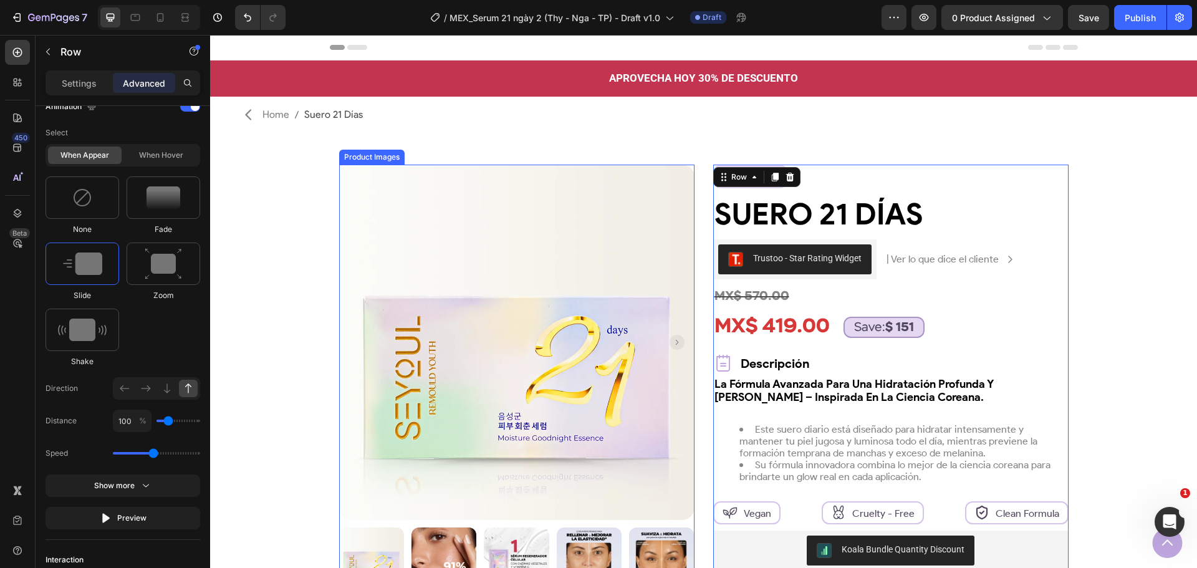
scroll to position [62, 0]
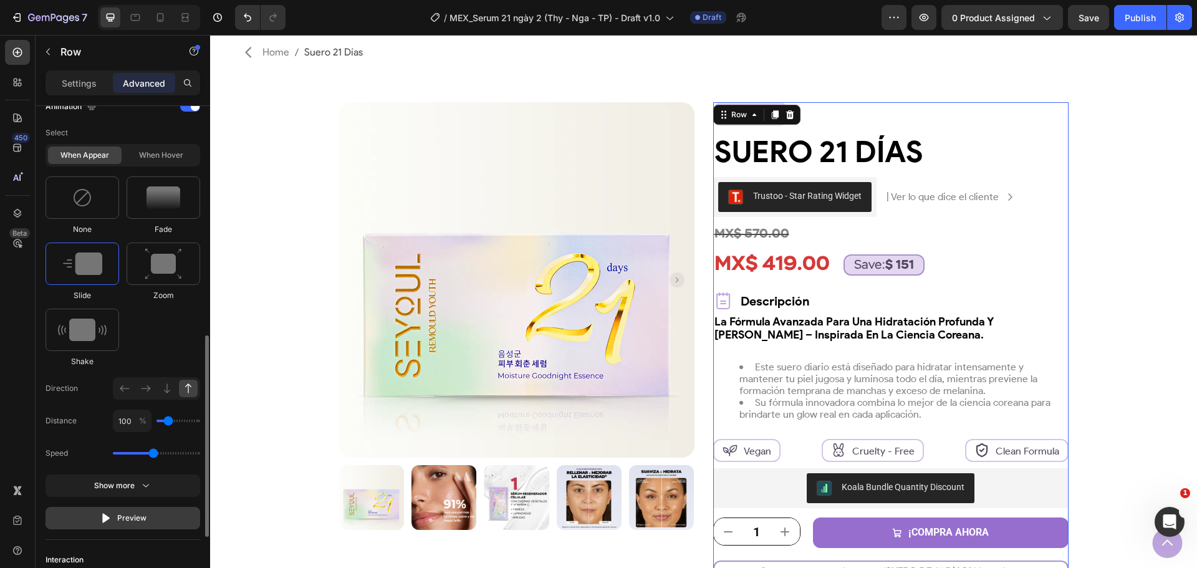
click at [127, 520] on div "Preview" at bounding box center [123, 518] width 47 height 12
click at [144, 491] on icon "button" at bounding box center [146, 485] width 12 height 12
drag, startPoint x: 151, startPoint y: 453, endPoint x: 231, endPoint y: 451, distance: 79.8
click at [200, 452] on input "range" at bounding box center [156, 453] width 87 height 2
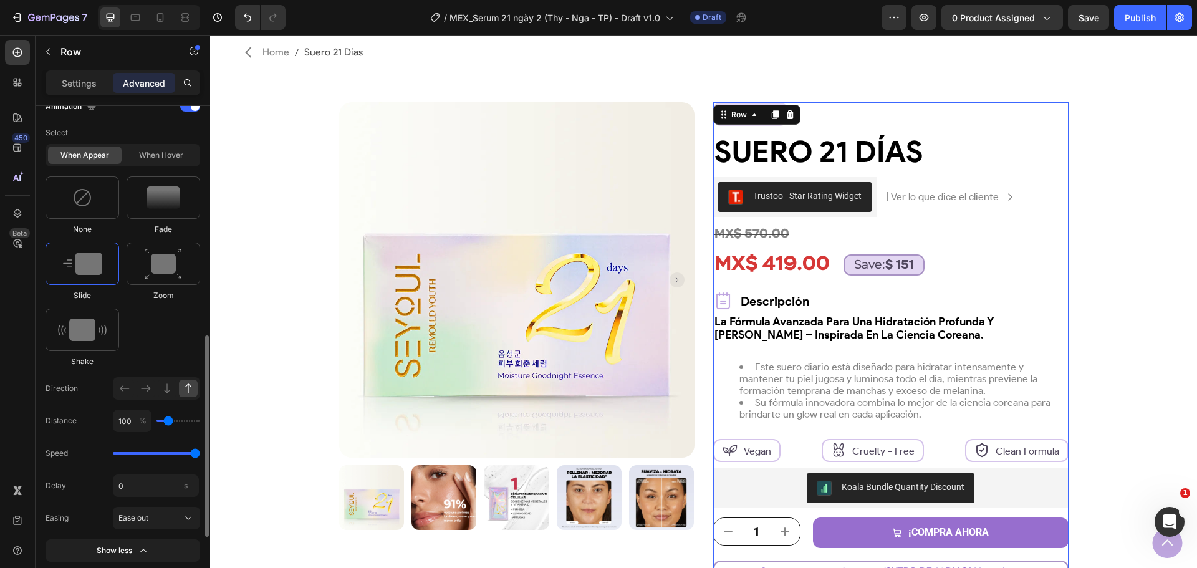
scroll to position [689, 0]
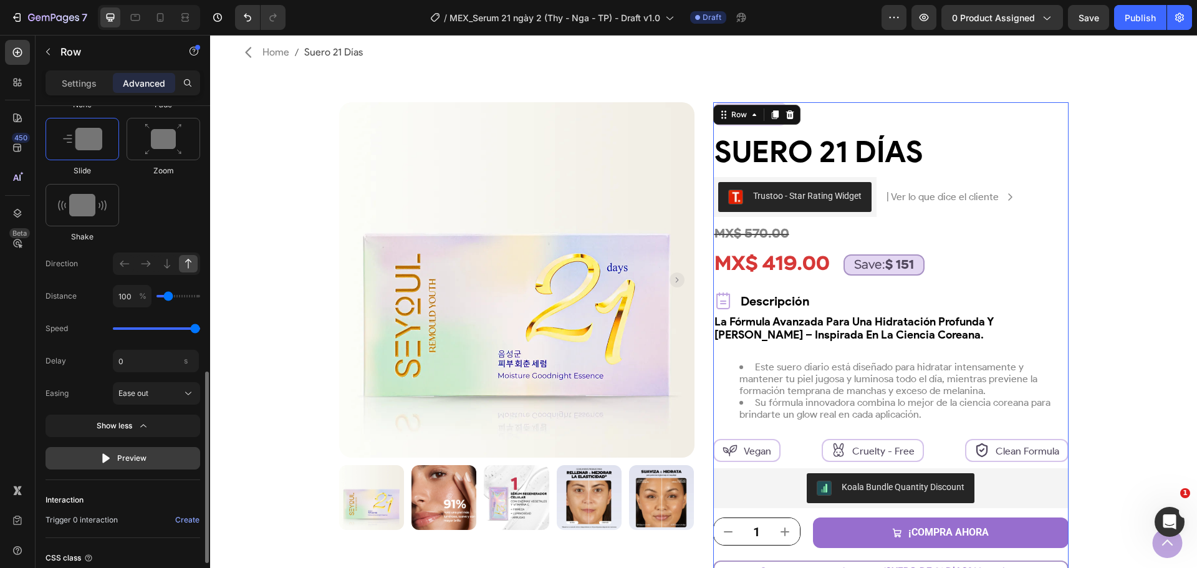
click at [127, 454] on div "Preview" at bounding box center [123, 458] width 47 height 12
drag, startPoint x: 188, startPoint y: 328, endPoint x: 145, endPoint y: 333, distance: 43.2
type input "1.5"
click at [145, 330] on input "range" at bounding box center [156, 328] width 87 height 2
click at [133, 471] on div "Animation Select When appear When hover None Fade Slide Zoom Shake Direction Di…" at bounding box center [123, 219] width 155 height 520
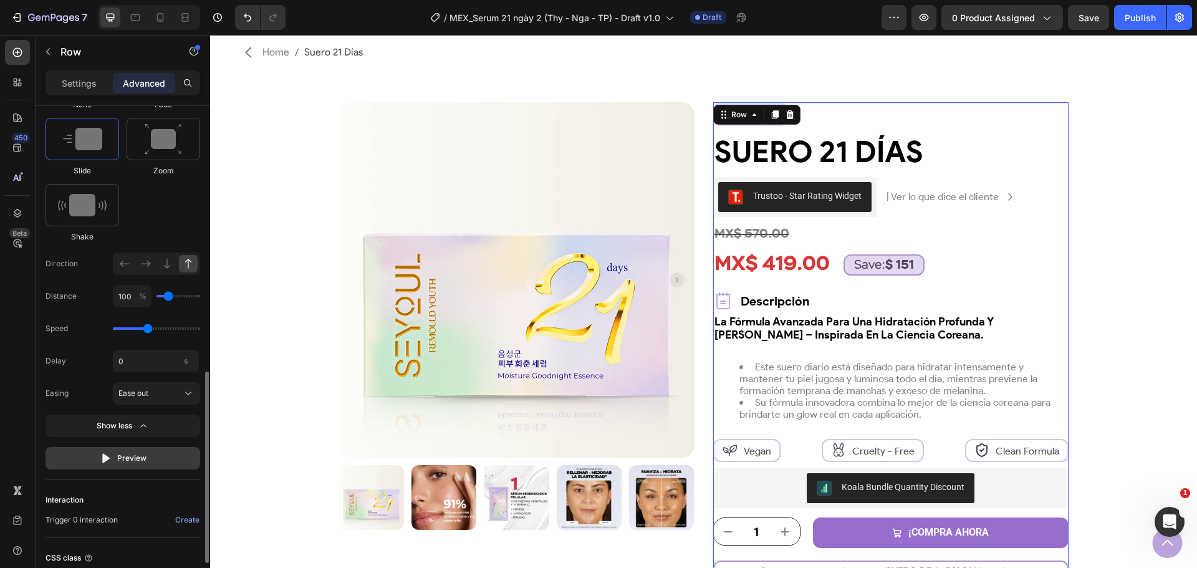
click at [137, 455] on div "Preview" at bounding box center [123, 458] width 47 height 12
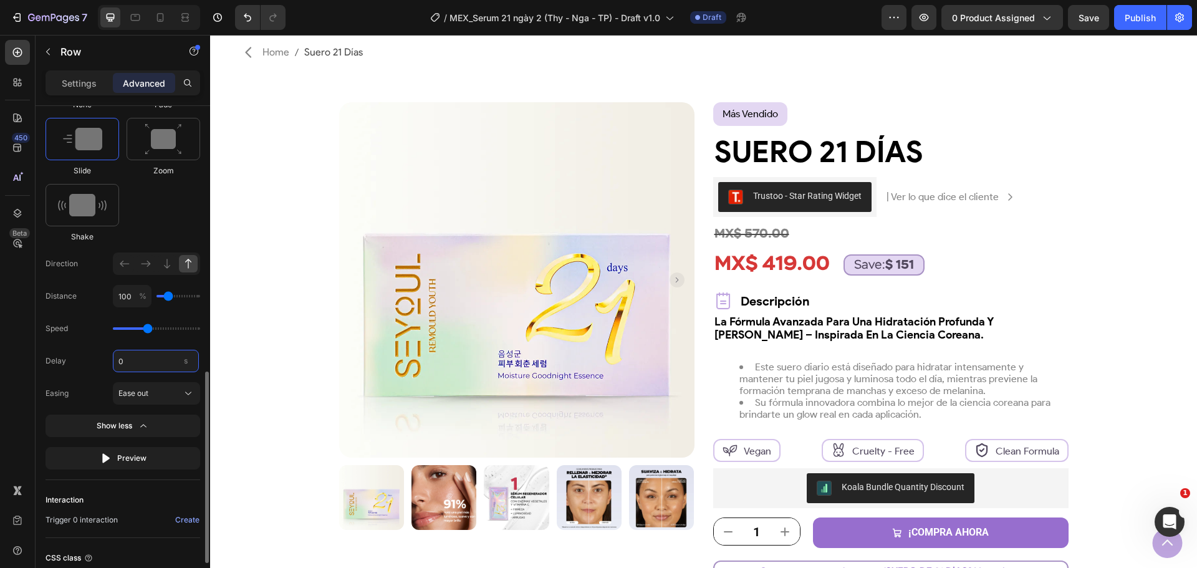
click at [158, 366] on input "0" at bounding box center [156, 361] width 86 height 22
click at [144, 458] on div "Preview" at bounding box center [123, 458] width 47 height 12
click at [128, 352] on input "1" at bounding box center [156, 361] width 86 height 22
click at [131, 461] on div "Preview" at bounding box center [123, 458] width 47 height 12
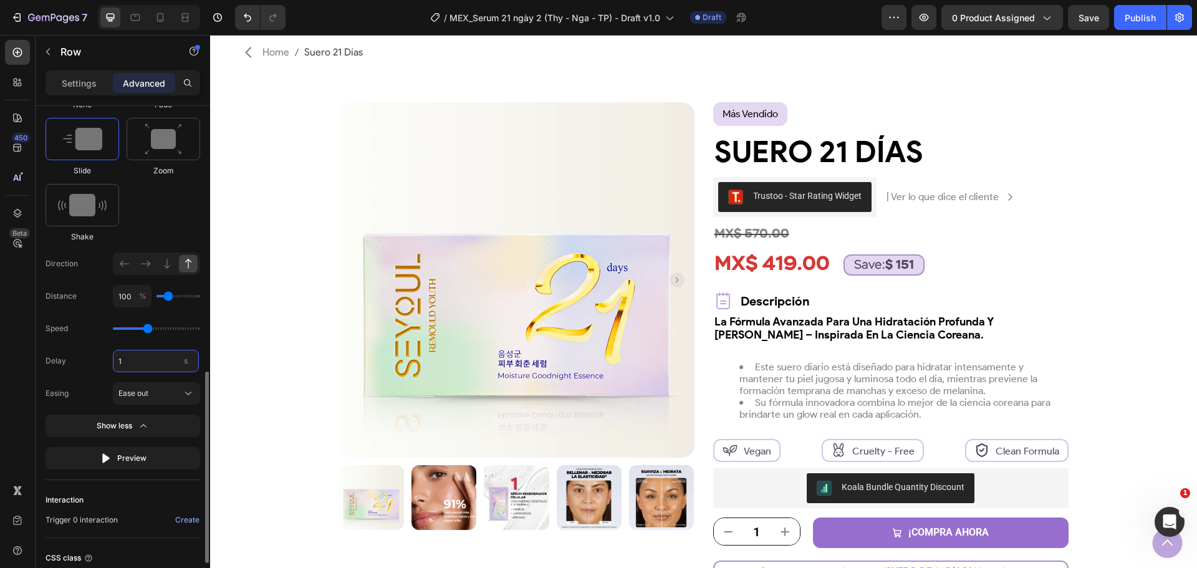
click at [131, 358] on input "1" at bounding box center [156, 361] width 86 height 22
click at [155, 397] on div "Ease out" at bounding box center [148, 393] width 61 height 11
type input "0"
click at [158, 488] on div "Linear" at bounding box center [154, 490] width 72 height 11
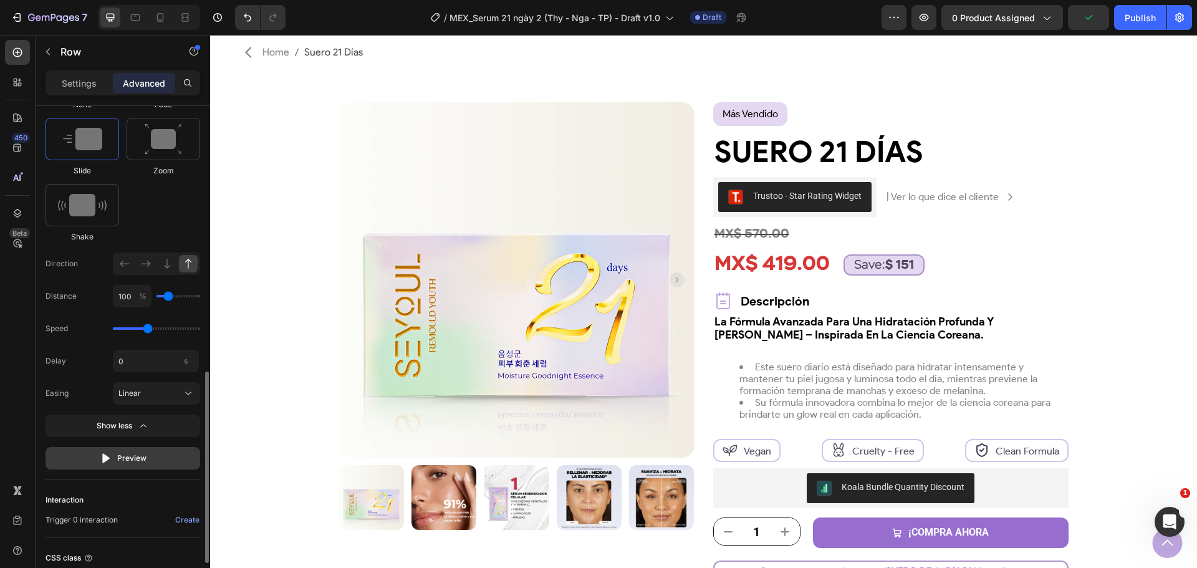
click at [132, 463] on div "Preview" at bounding box center [123, 458] width 47 height 12
click at [162, 393] on div "Linear" at bounding box center [148, 393] width 61 height 11
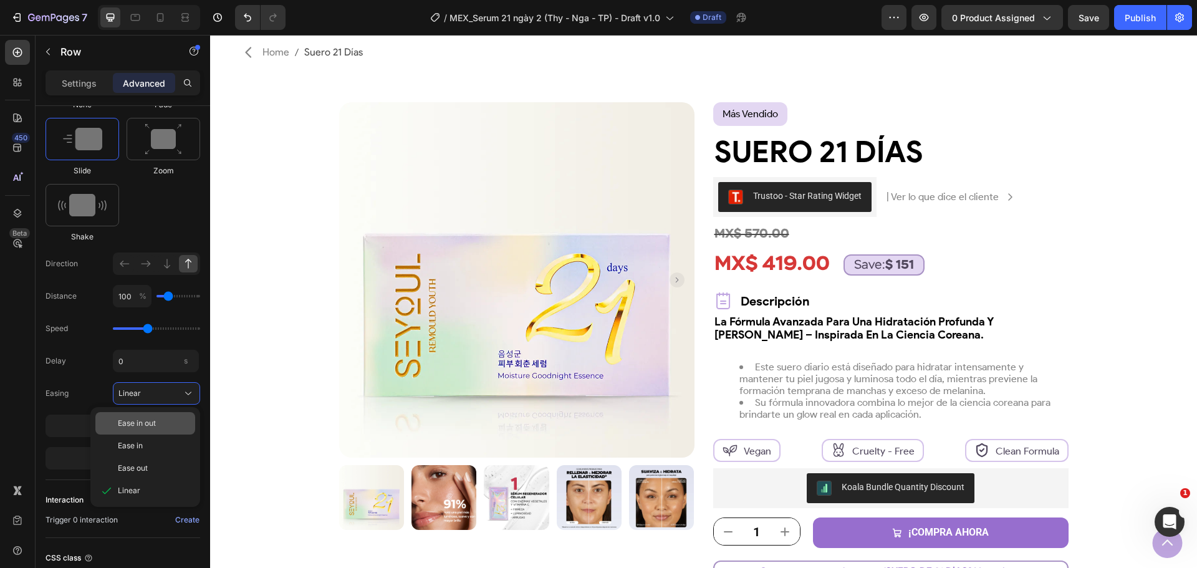
click at [155, 426] on span "Ease in out" at bounding box center [137, 423] width 38 height 11
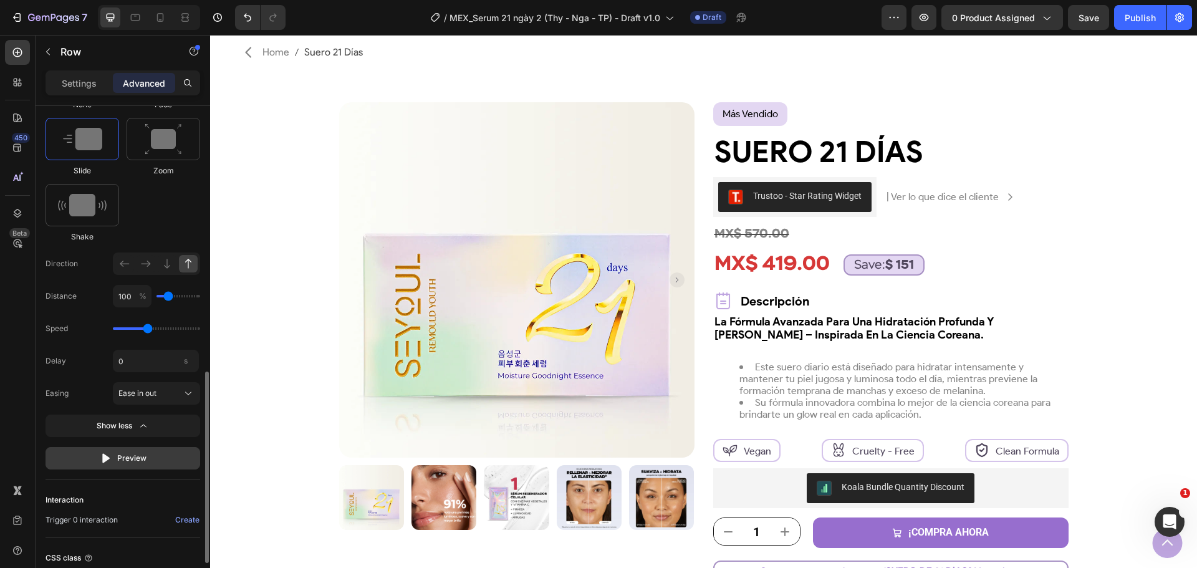
click at [133, 465] on button "Preview" at bounding box center [123, 458] width 155 height 22
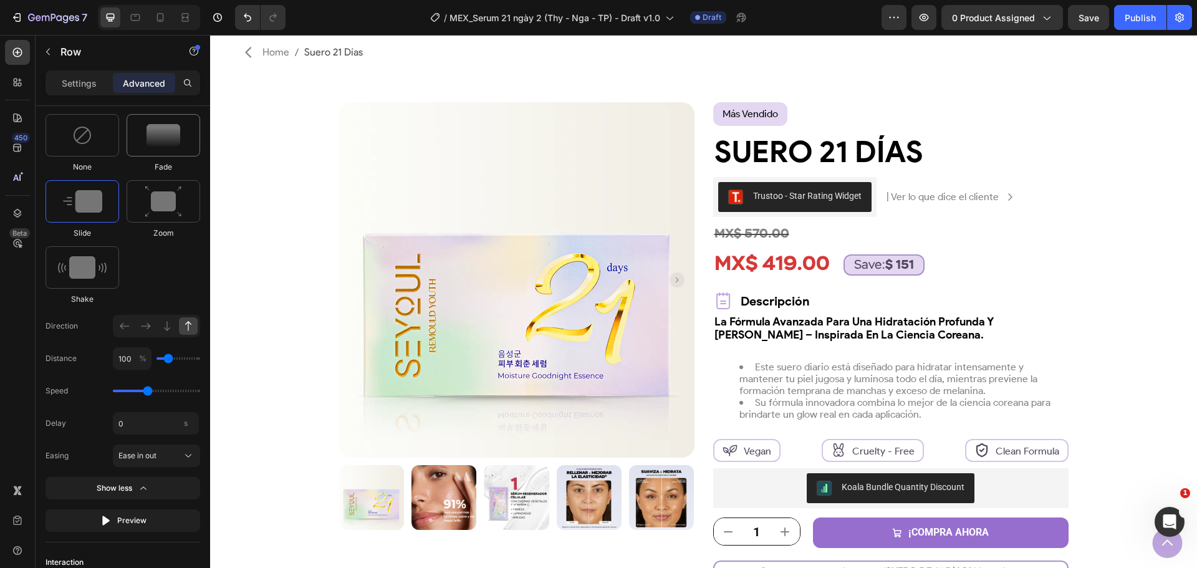
click at [166, 147] on div at bounding box center [164, 135] width 74 height 42
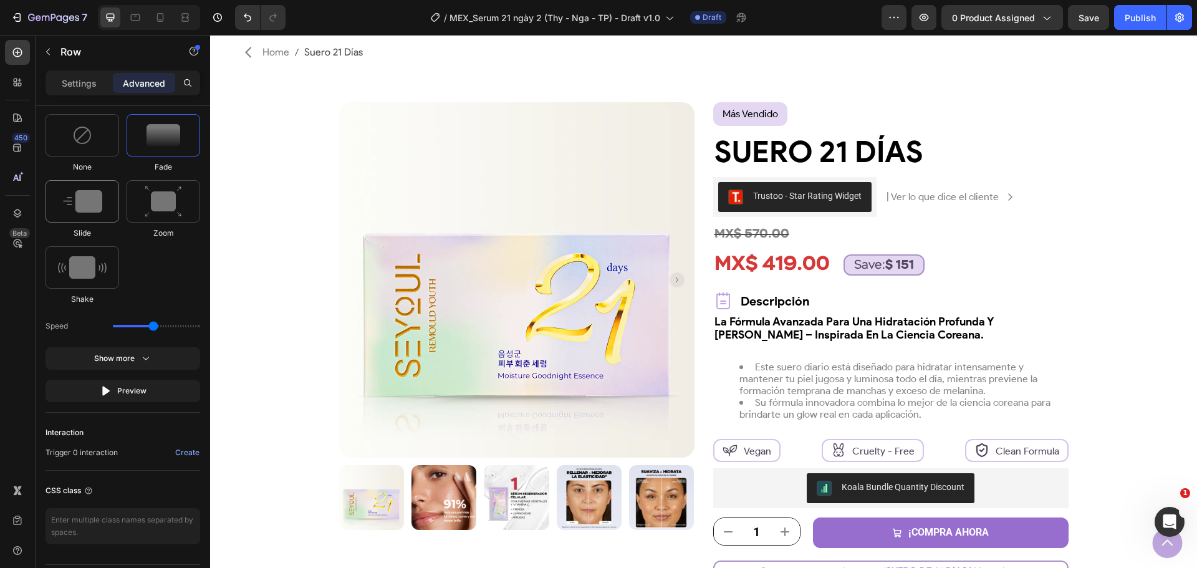
click at [73, 214] on div at bounding box center [83, 201] width 74 height 42
type input "1.5"
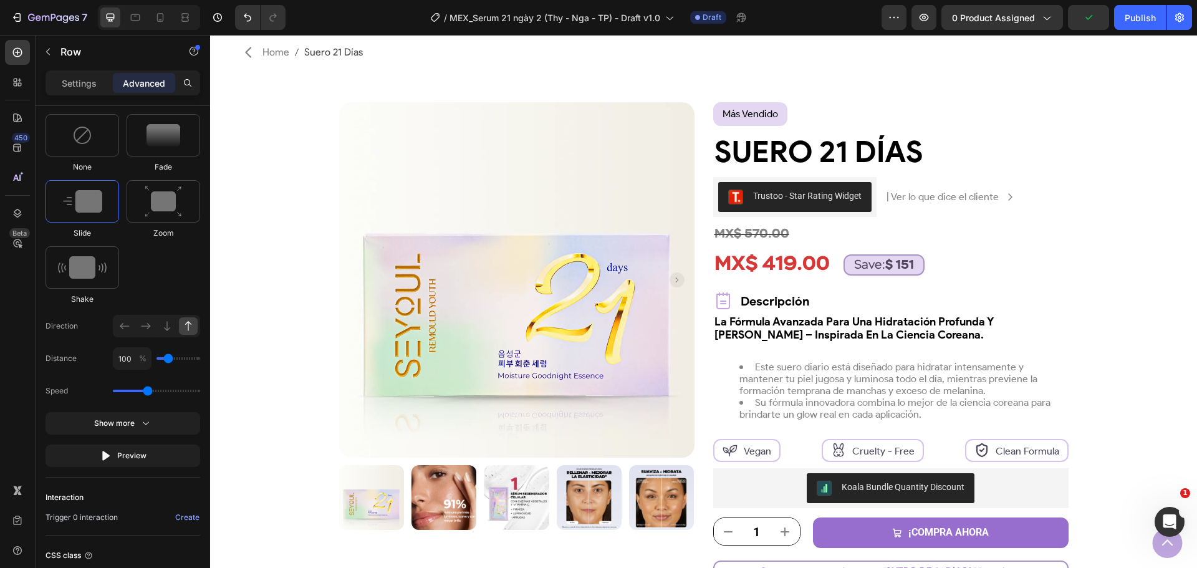
type input "200"
type input "350"
type input "500"
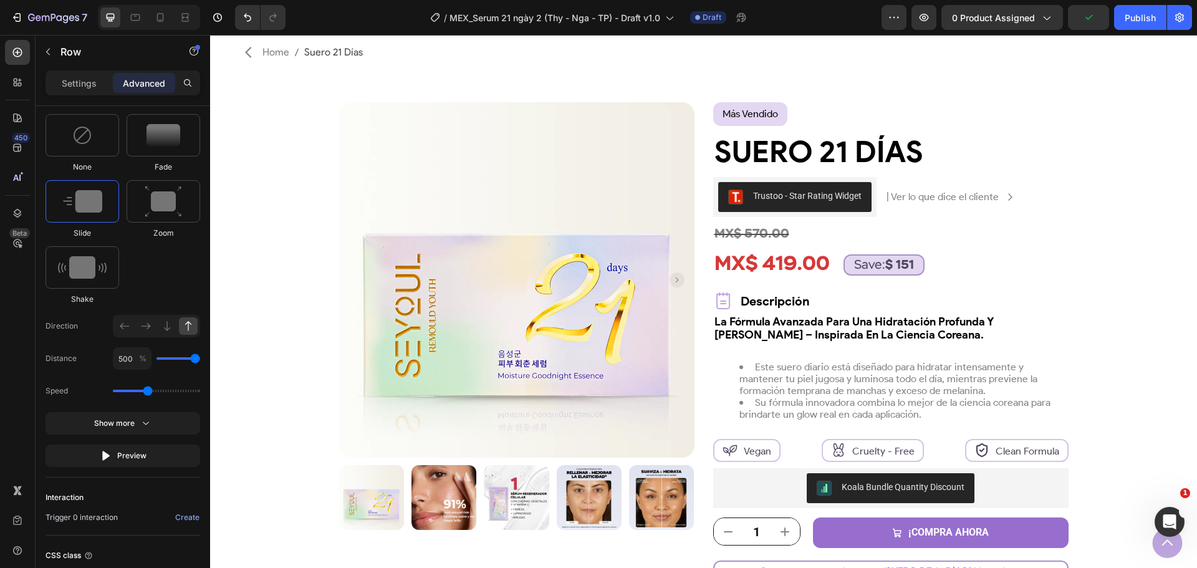
drag, startPoint x: 167, startPoint y: 360, endPoint x: 233, endPoint y: 364, distance: 66.2
type input "500"
click at [200, 360] on input "range" at bounding box center [178, 358] width 44 height 2
click at [146, 458] on button "Preview" at bounding box center [123, 455] width 155 height 22
click at [127, 360] on input "500" at bounding box center [132, 358] width 39 height 22
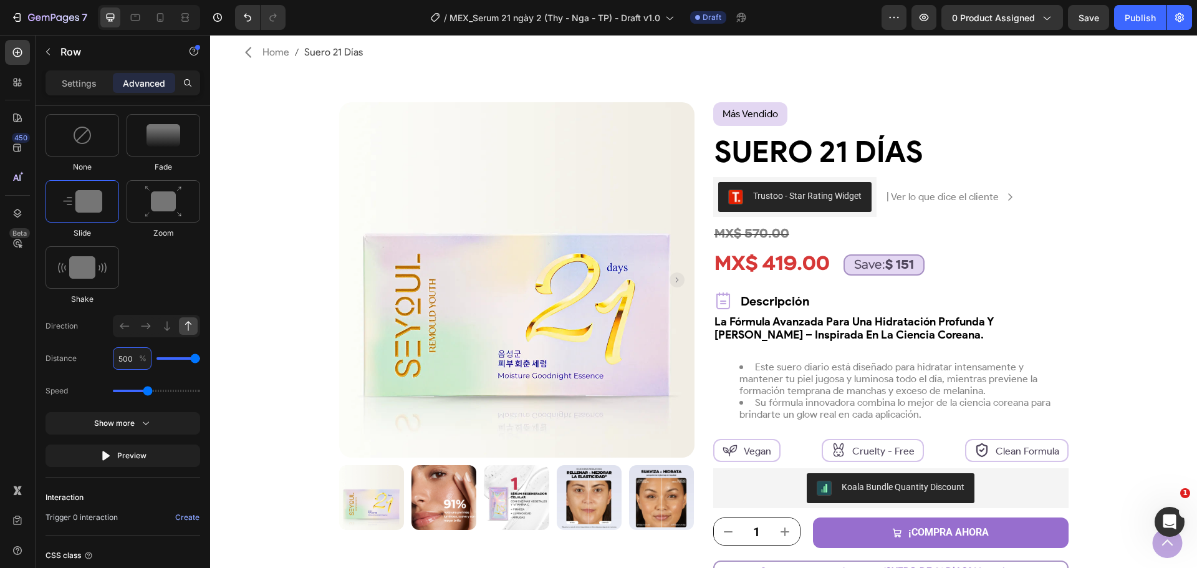
click at [127, 360] on input "500" at bounding box center [132, 358] width 39 height 22
type input "1"
type input "0"
type input "10"
type input "0"
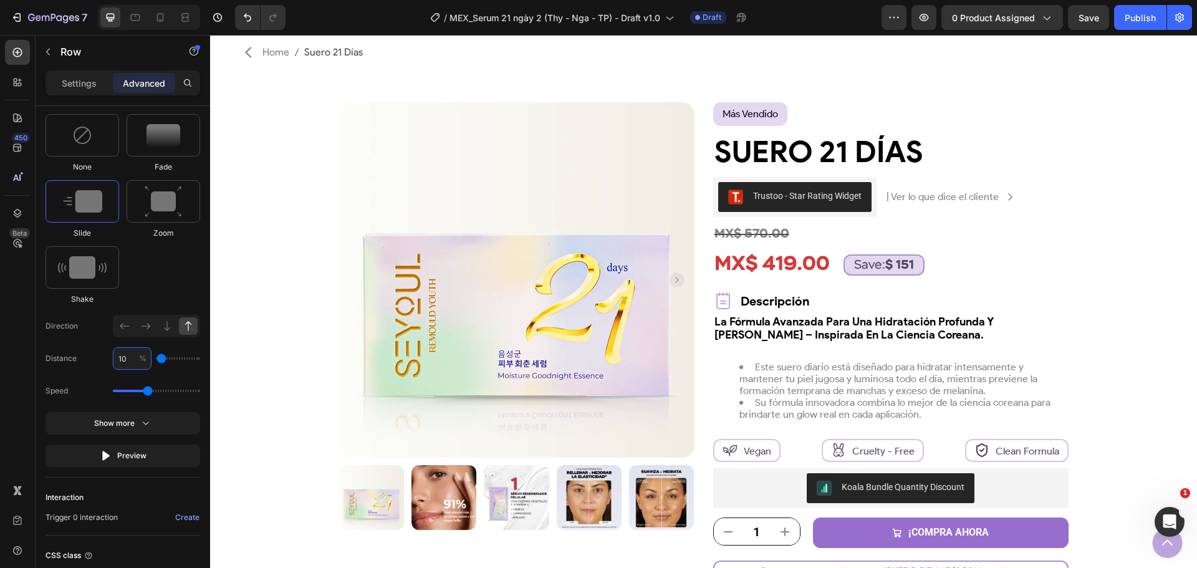
type input "100"
click at [72, 362] on span "Distance" at bounding box center [61, 358] width 31 height 12
click at [130, 452] on div "Preview" at bounding box center [123, 455] width 47 height 12
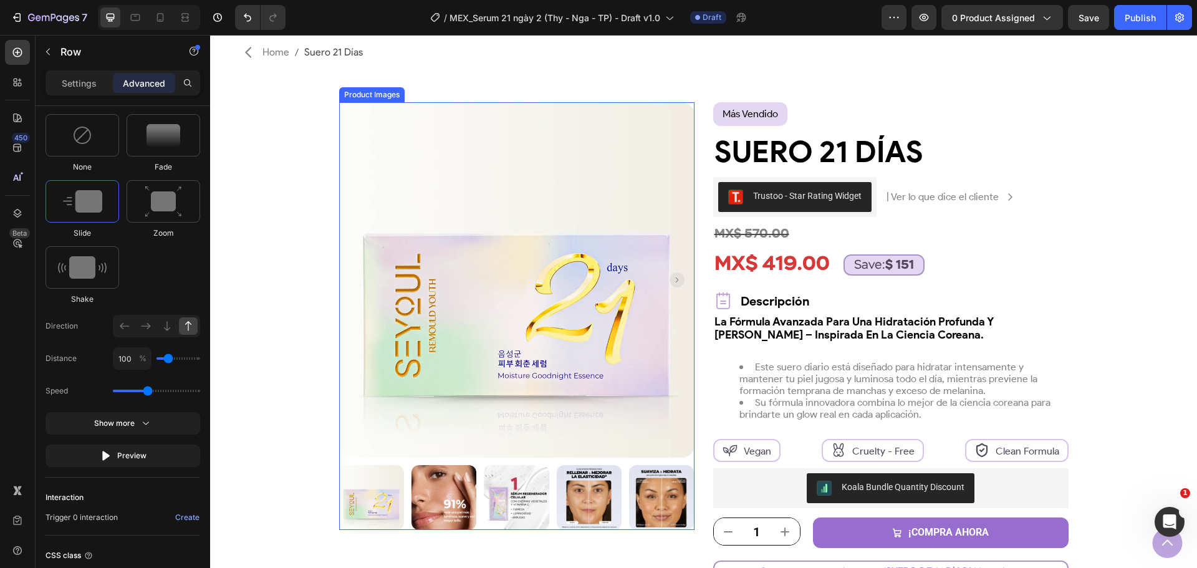
scroll to position [0, 0]
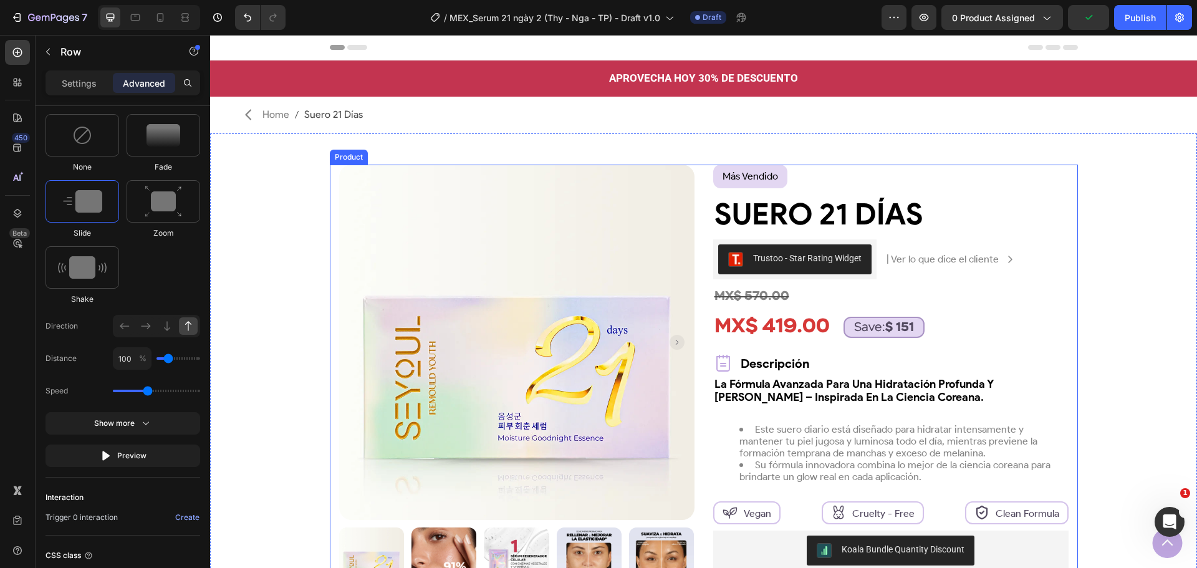
click at [330, 397] on div "Product Images Row más vendido Text Block Row Suero 21 Días Product Title Trust…" at bounding box center [704, 461] width 748 height 593
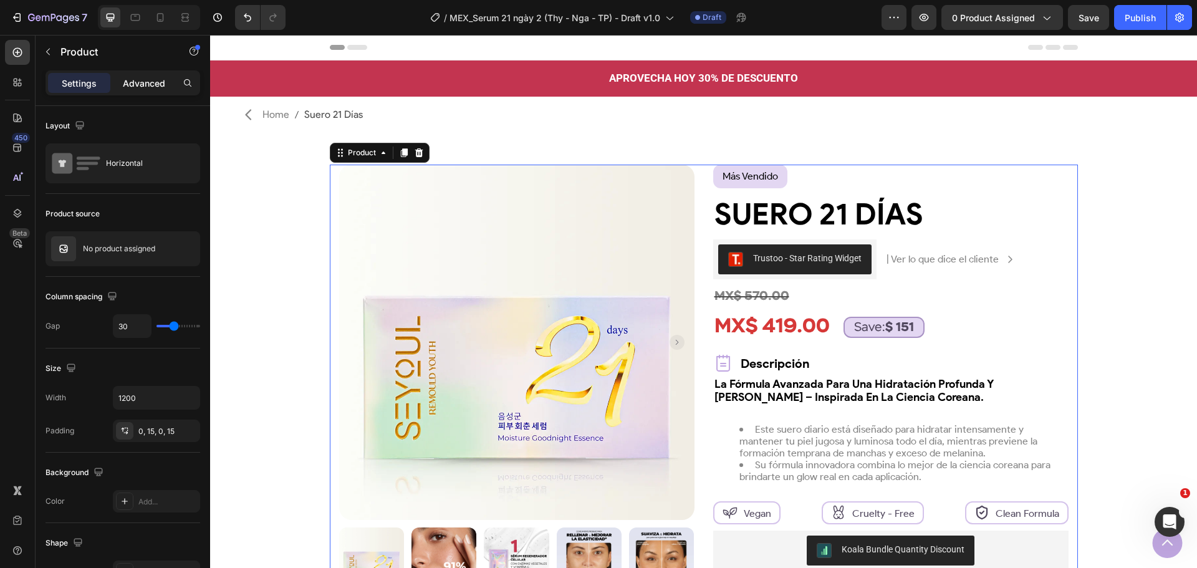
click at [156, 85] on p "Advanced" at bounding box center [144, 83] width 42 height 13
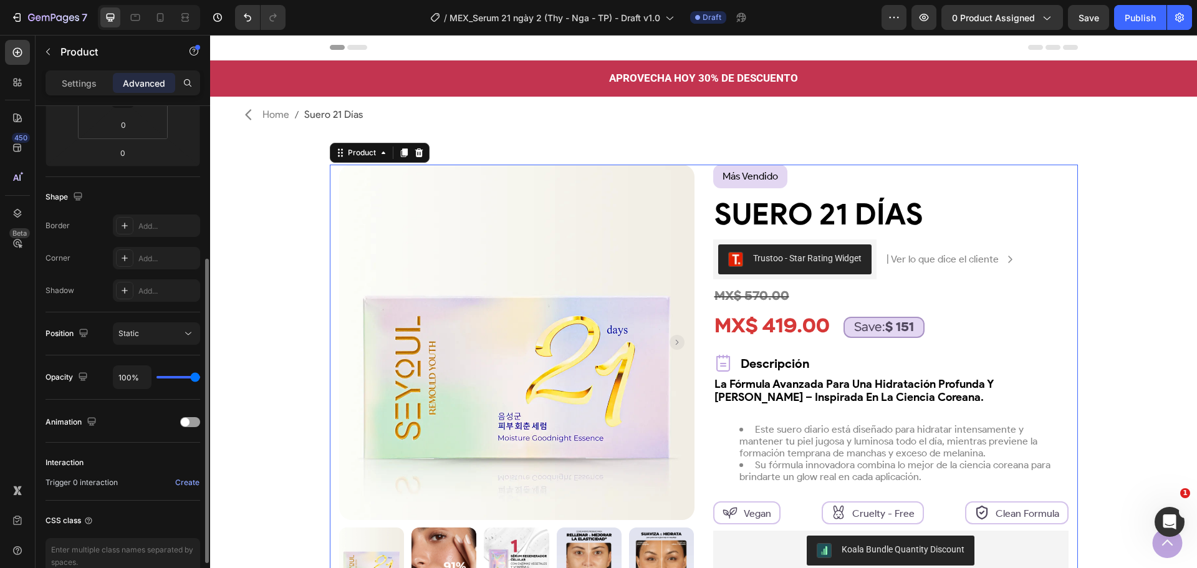
scroll to position [315, 0]
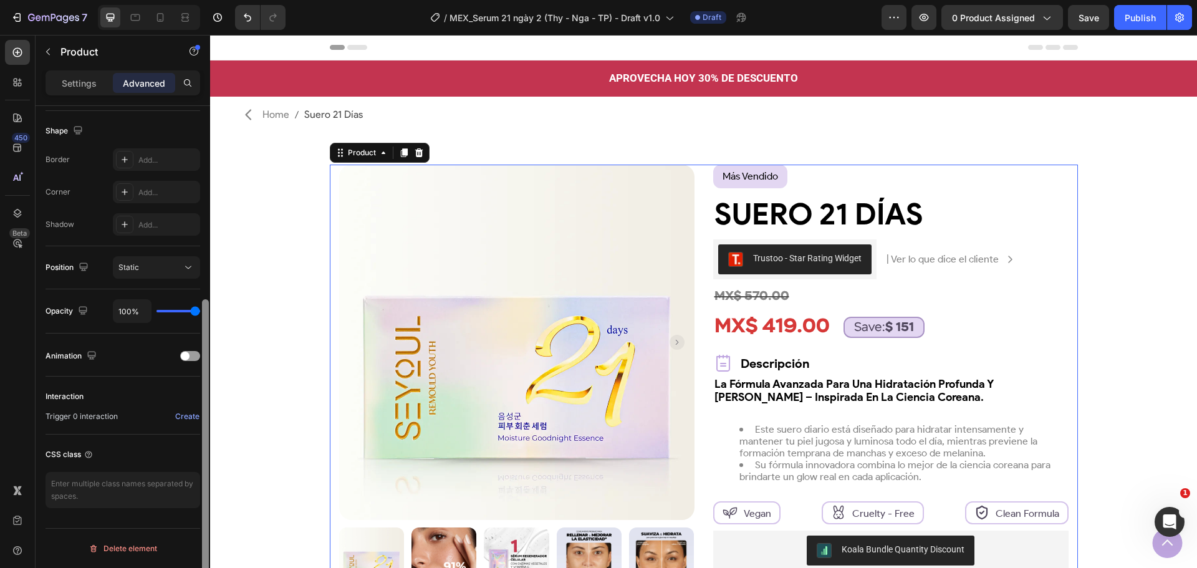
click at [202, 356] on div at bounding box center [205, 354] width 9 height 497
click at [191, 360] on div at bounding box center [190, 356] width 20 height 10
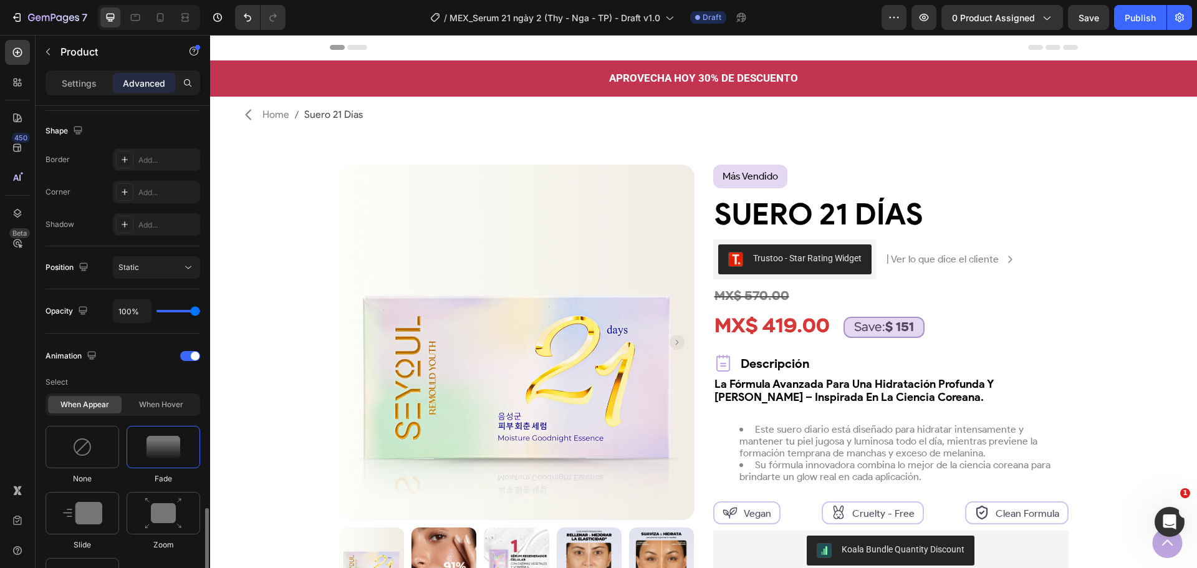
scroll to position [502, 0]
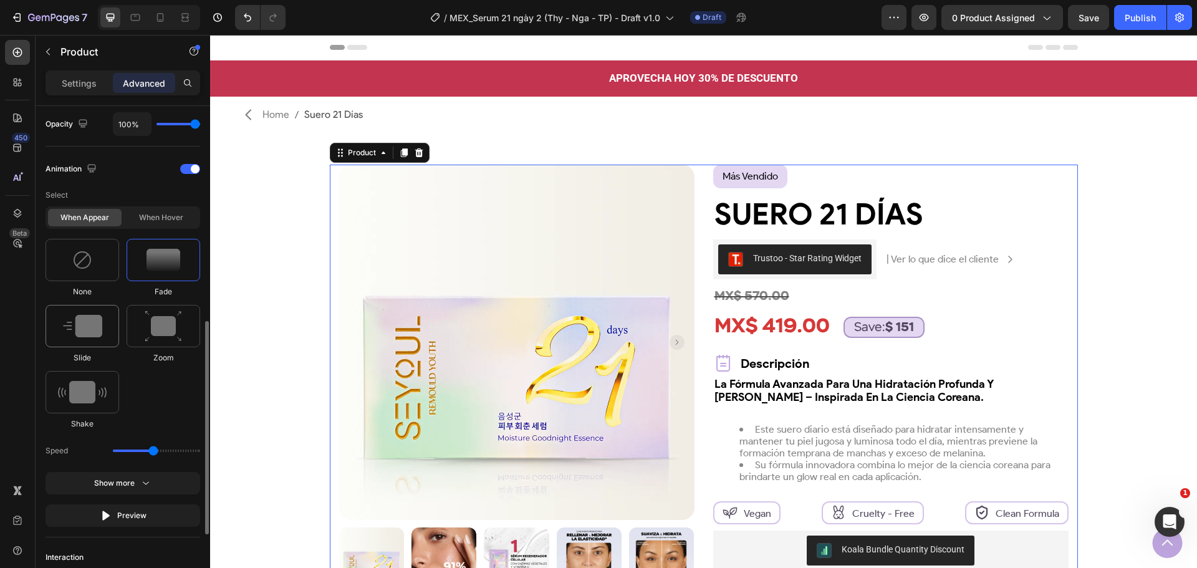
click at [100, 346] on div at bounding box center [83, 326] width 74 height 42
click at [191, 169] on span at bounding box center [195, 169] width 9 height 9
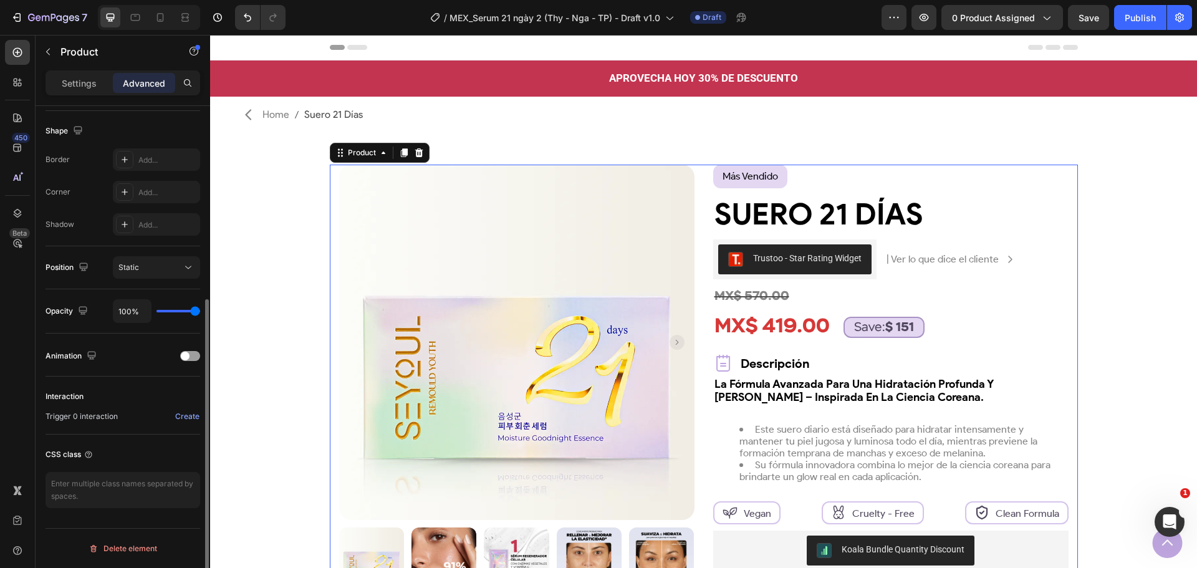
scroll to position [315, 0]
click at [540, 238] on img at bounding box center [516, 342] width 355 height 355
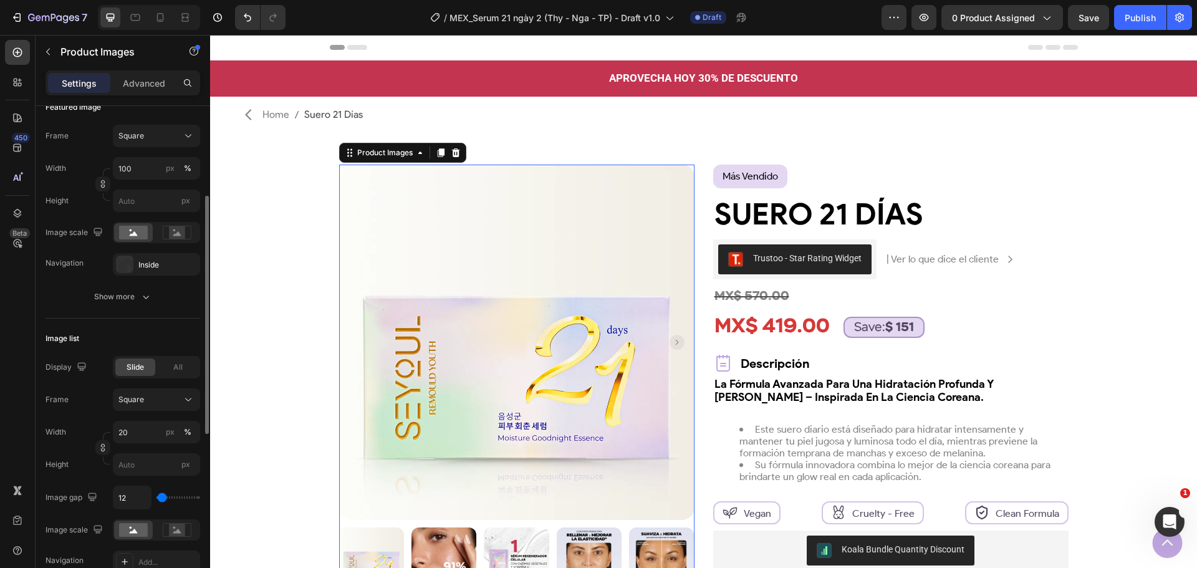
scroll to position [249, 0]
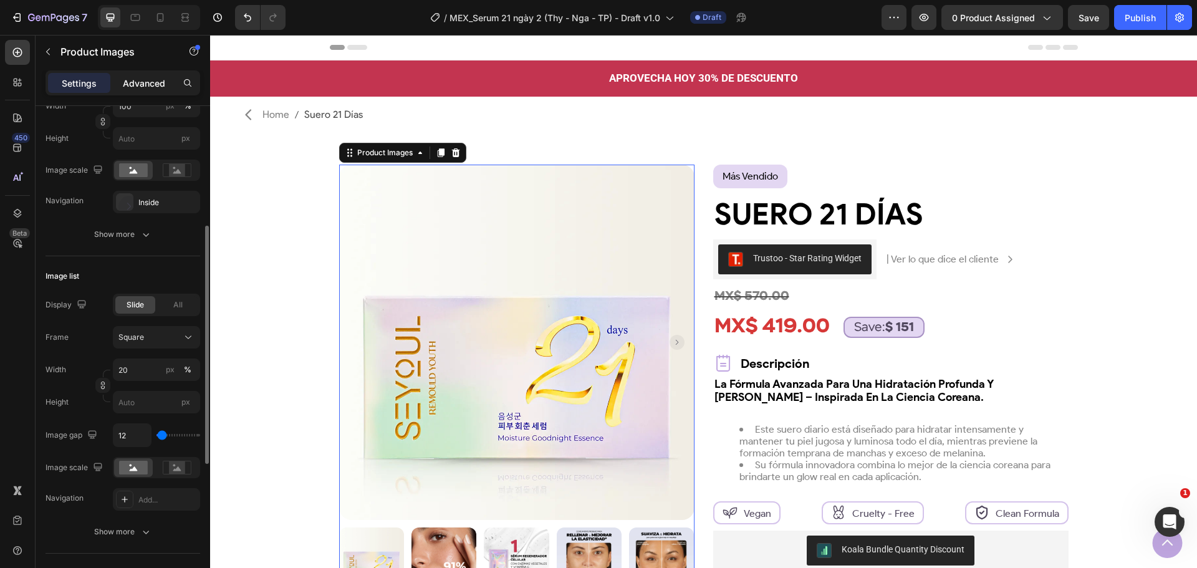
click at [146, 87] on p "Advanced" at bounding box center [144, 83] width 42 height 13
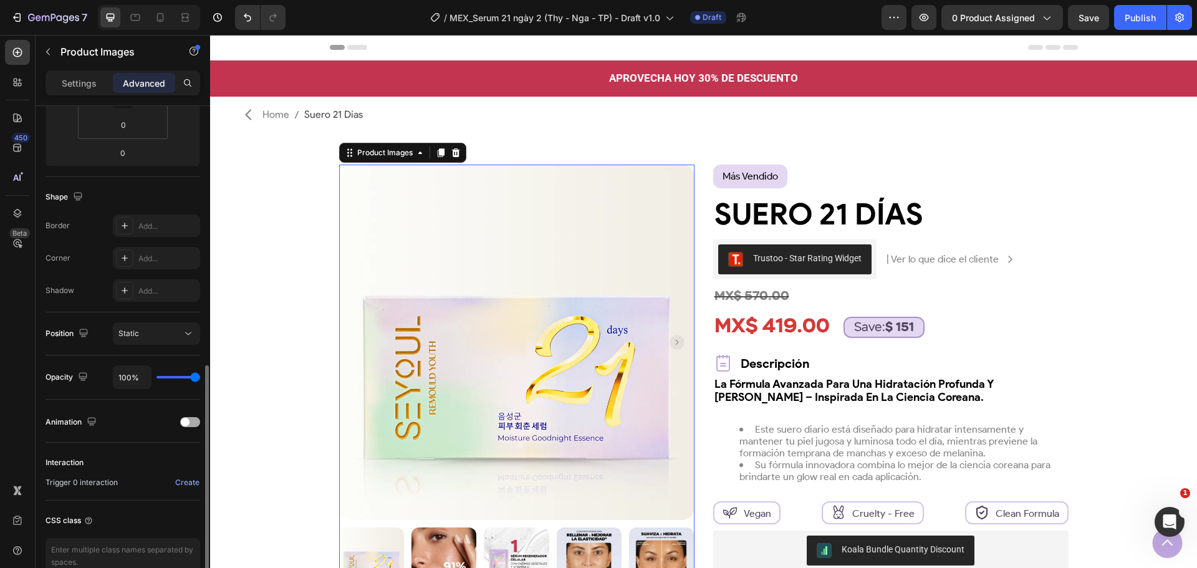
scroll to position [315, 0]
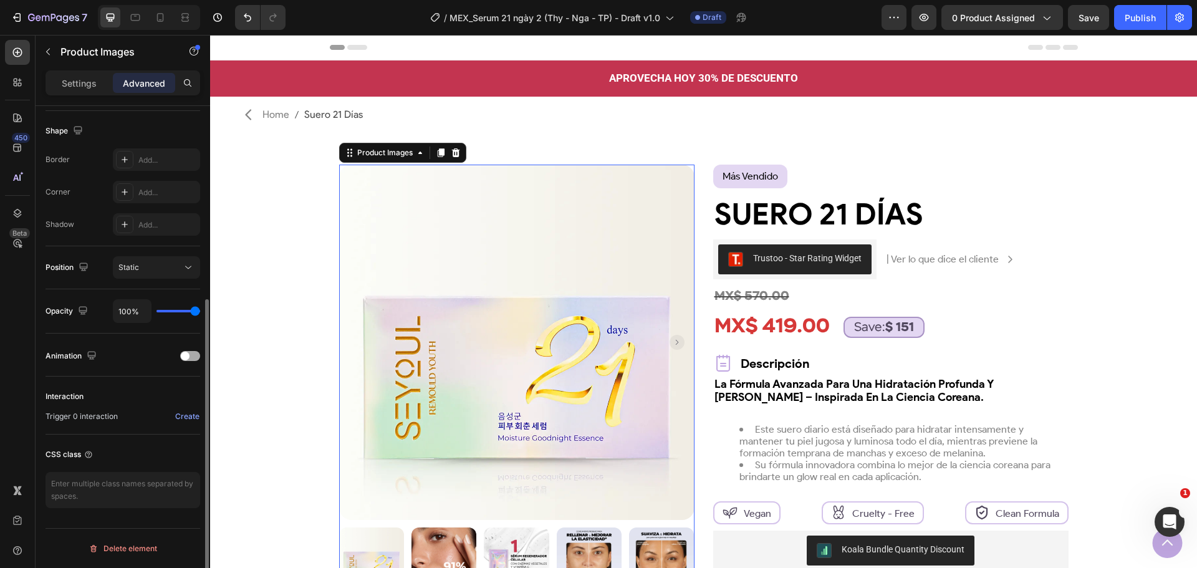
click at [187, 356] on span at bounding box center [185, 356] width 9 height 9
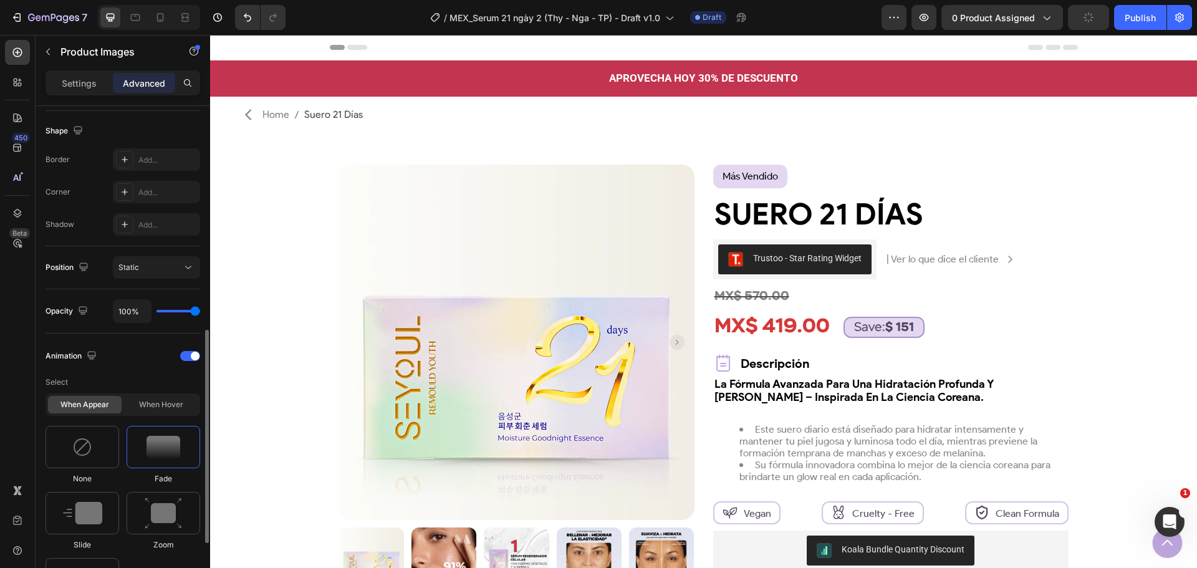
scroll to position [502, 0]
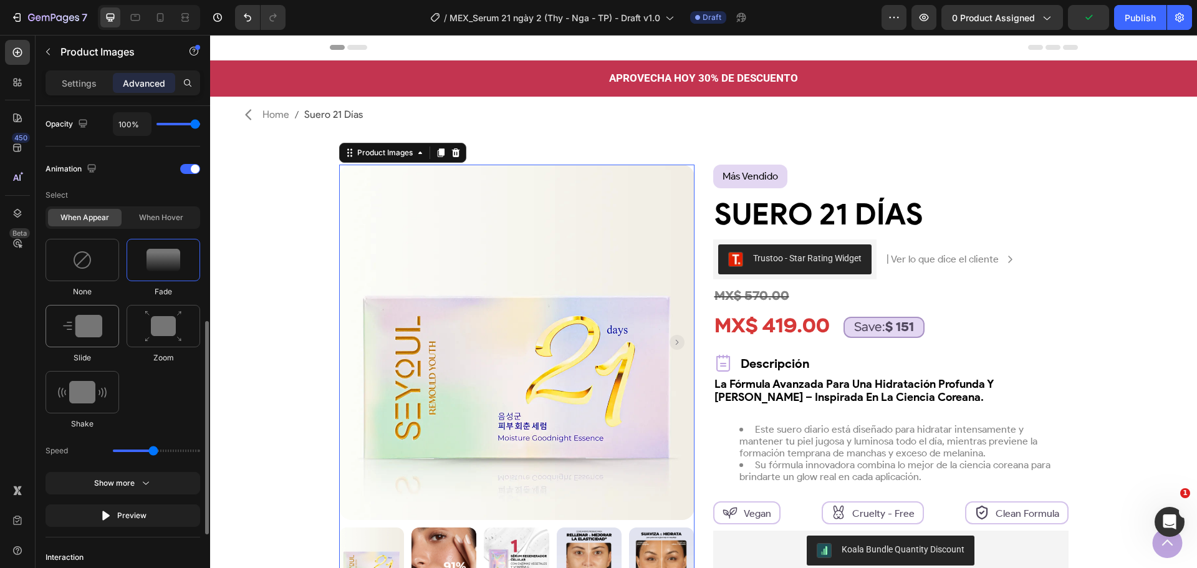
click at [92, 309] on div at bounding box center [83, 326] width 74 height 42
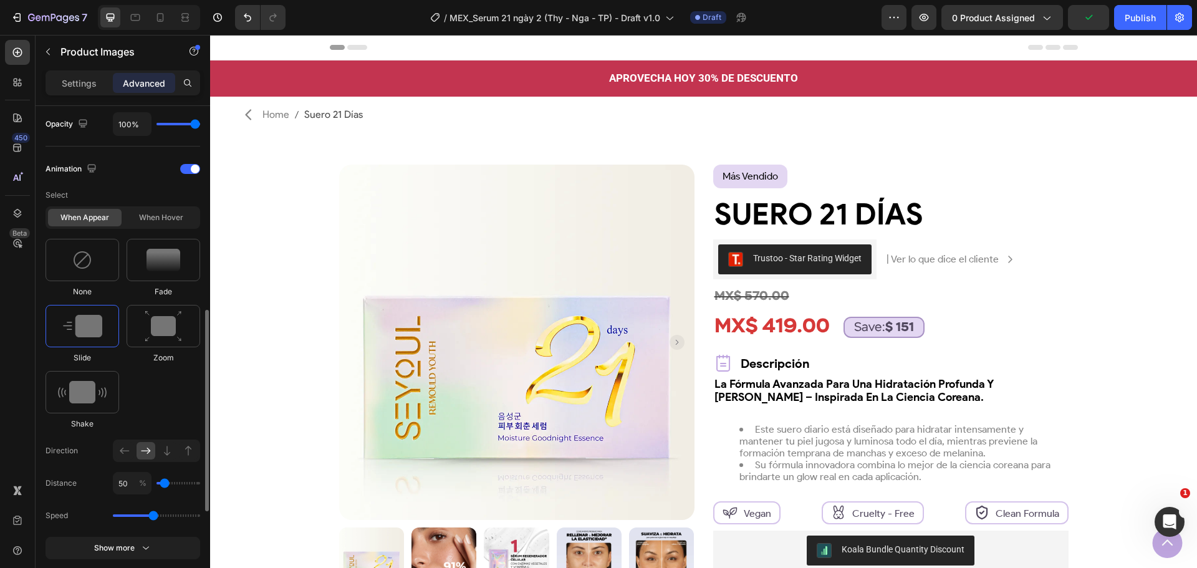
click at [93, 315] on img at bounding box center [82, 326] width 39 height 22
click at [187, 452] on icon at bounding box center [188, 450] width 12 height 12
type input "100"
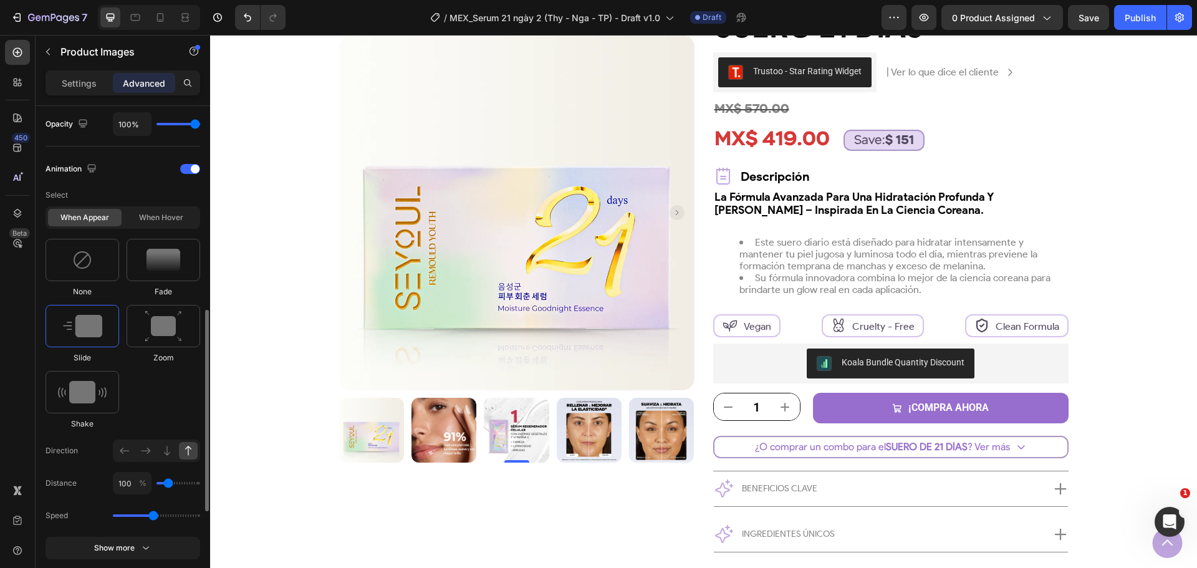
scroll to position [627, 0]
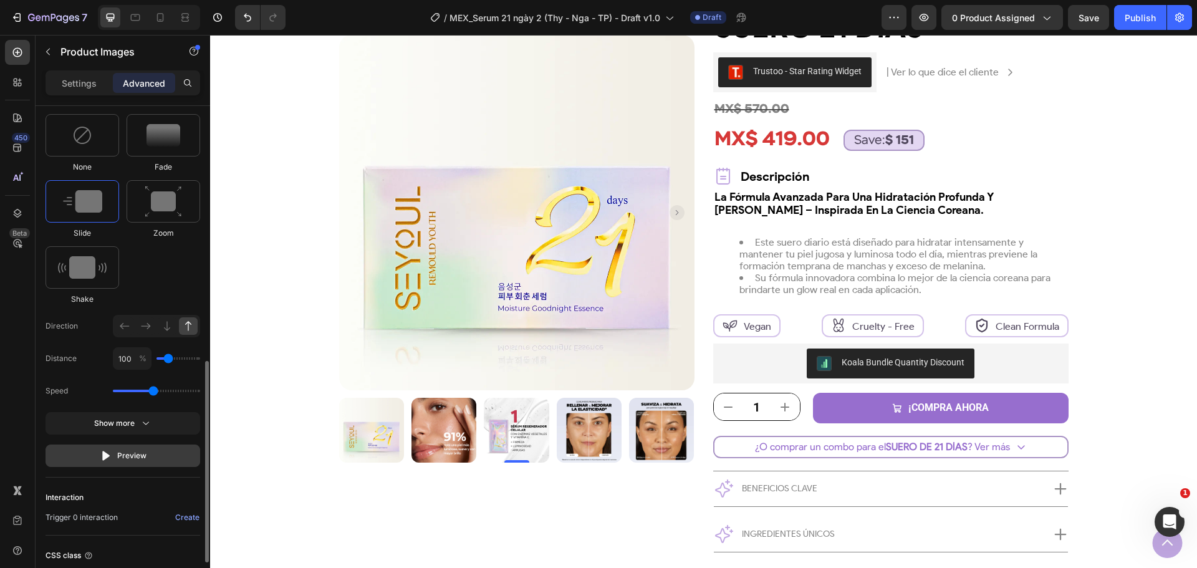
click at [147, 451] on button "Preview" at bounding box center [123, 455] width 155 height 22
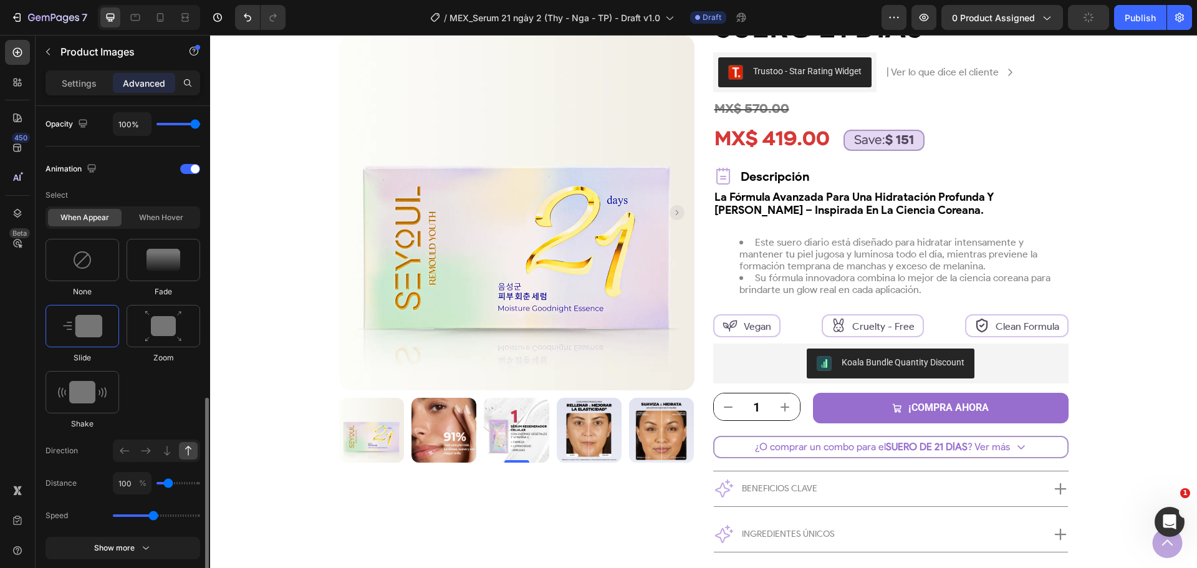
scroll to position [440, 0]
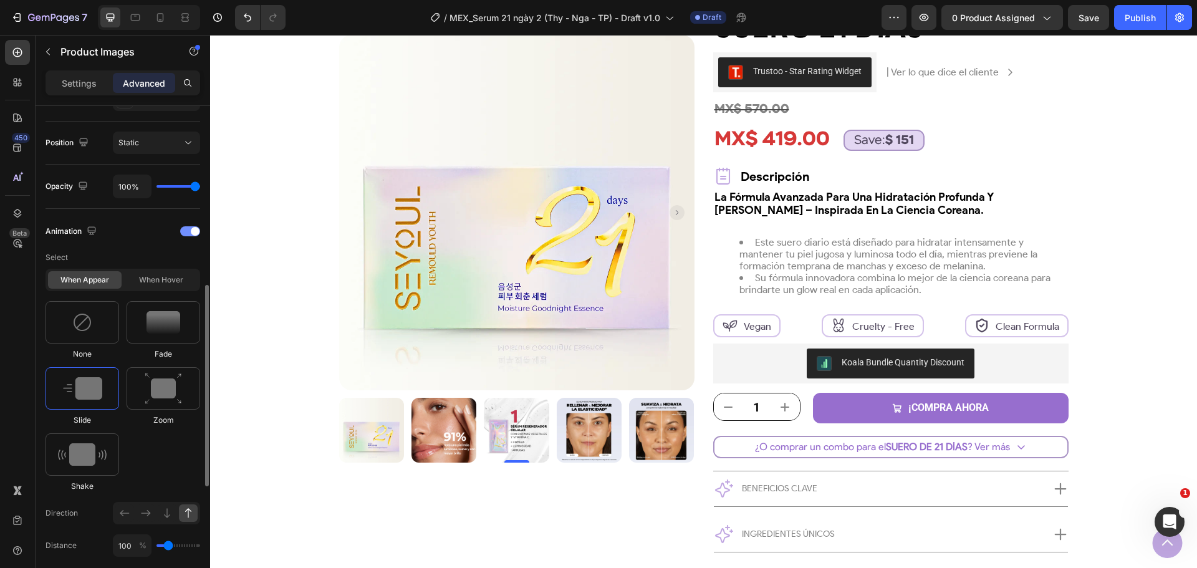
click at [189, 232] on div at bounding box center [190, 231] width 20 height 10
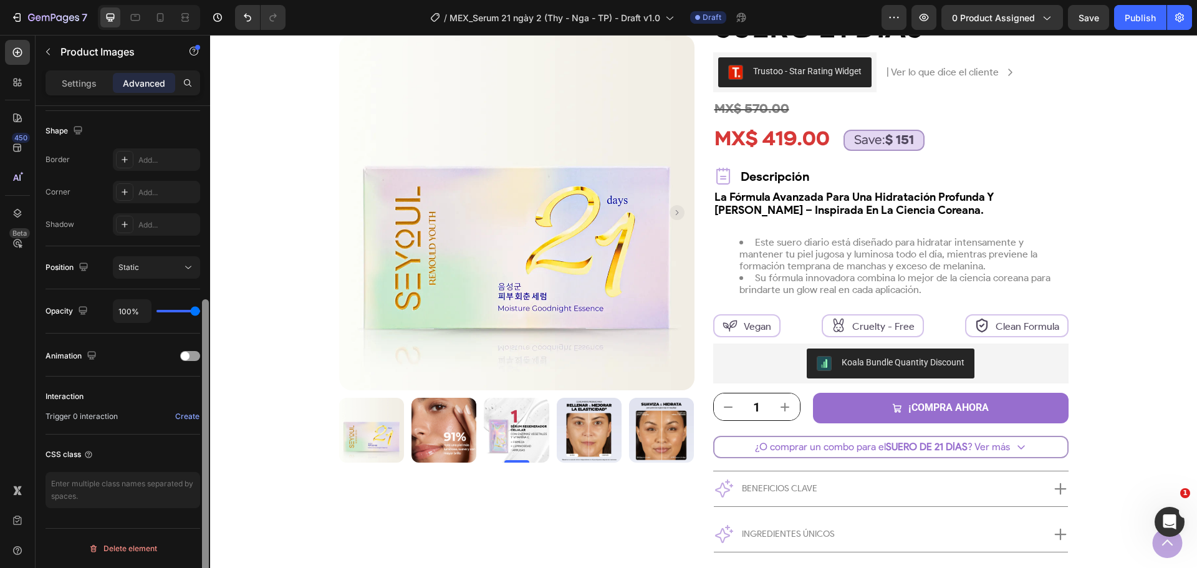
scroll to position [315, 0]
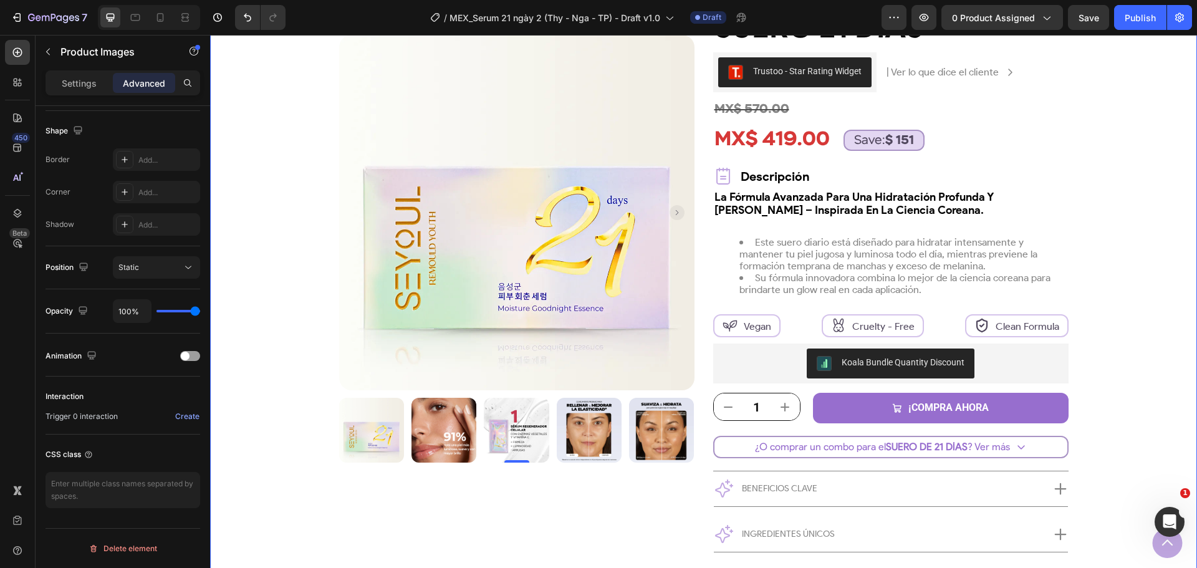
click at [309, 459] on div "Product Images 0 Row más vendido Text Block Row Suero 21 Días Product Title Tru…" at bounding box center [703, 274] width 924 height 593
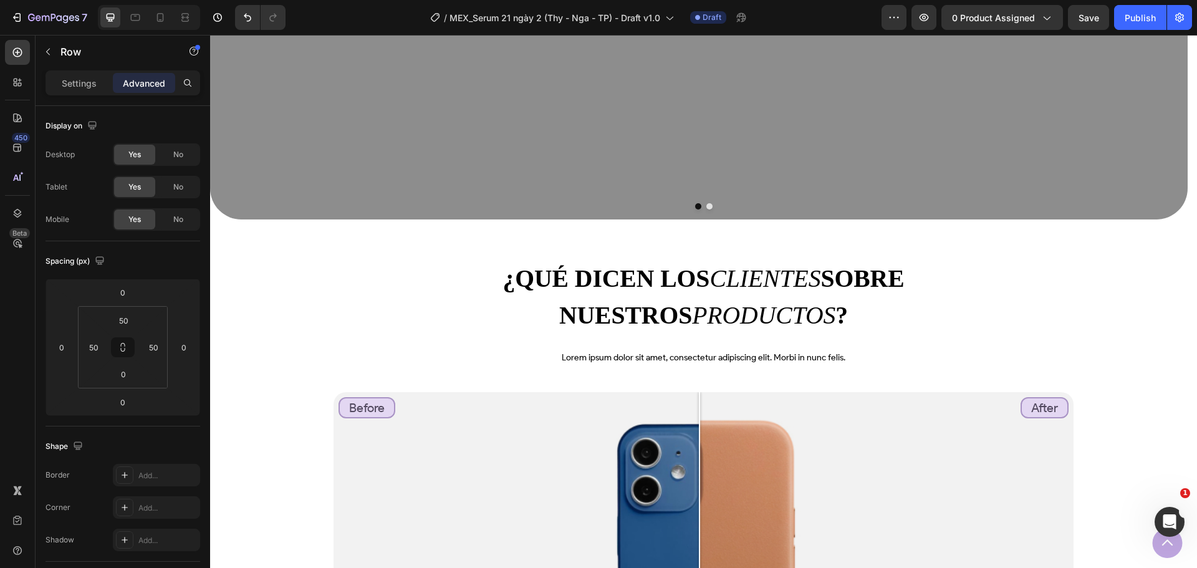
scroll to position [1060, 0]
